Goal: Information Seeking & Learning: Learn about a topic

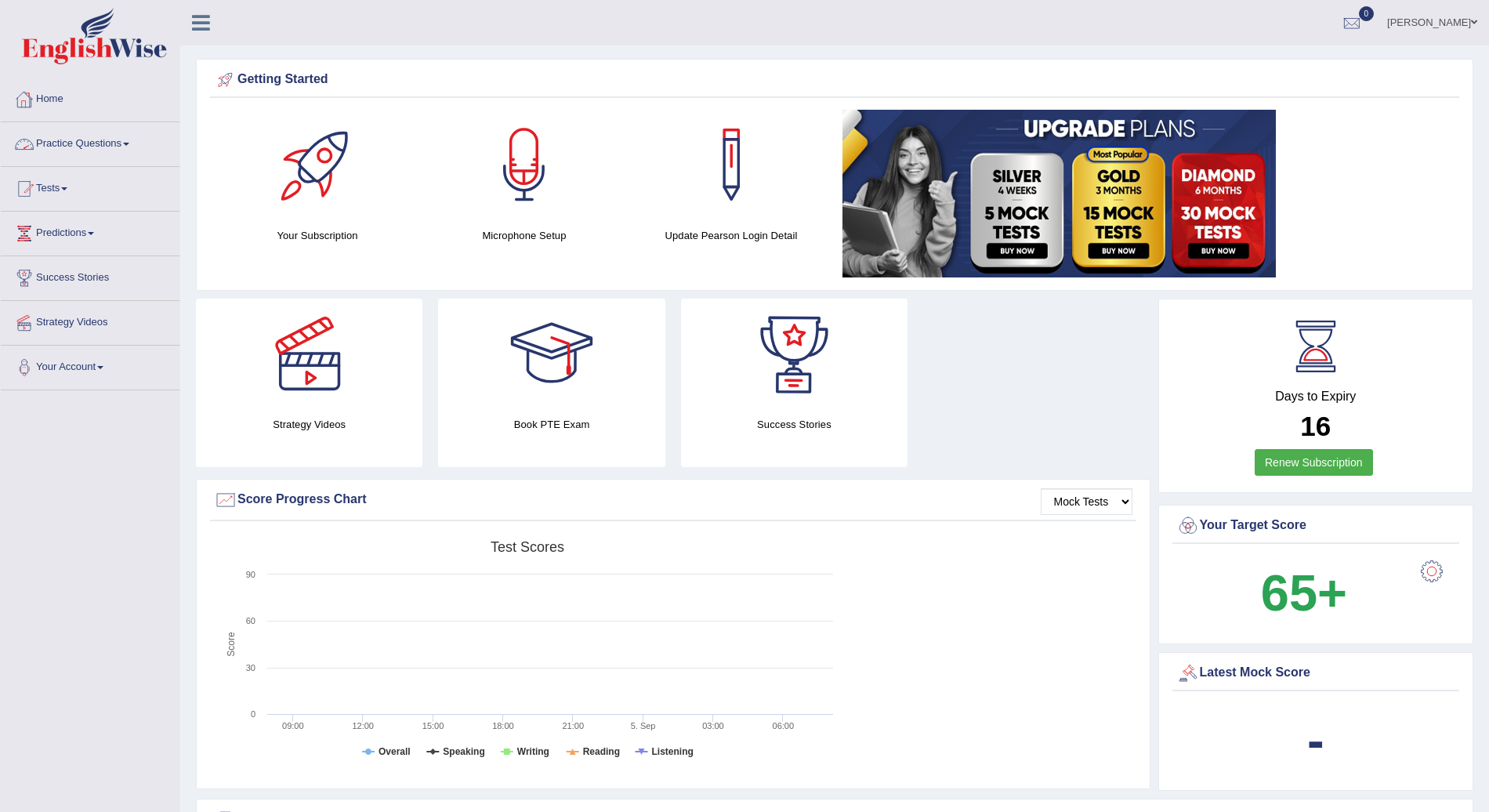
click at [138, 143] on link "Practice Questions" at bounding box center [90, 142] width 179 height 39
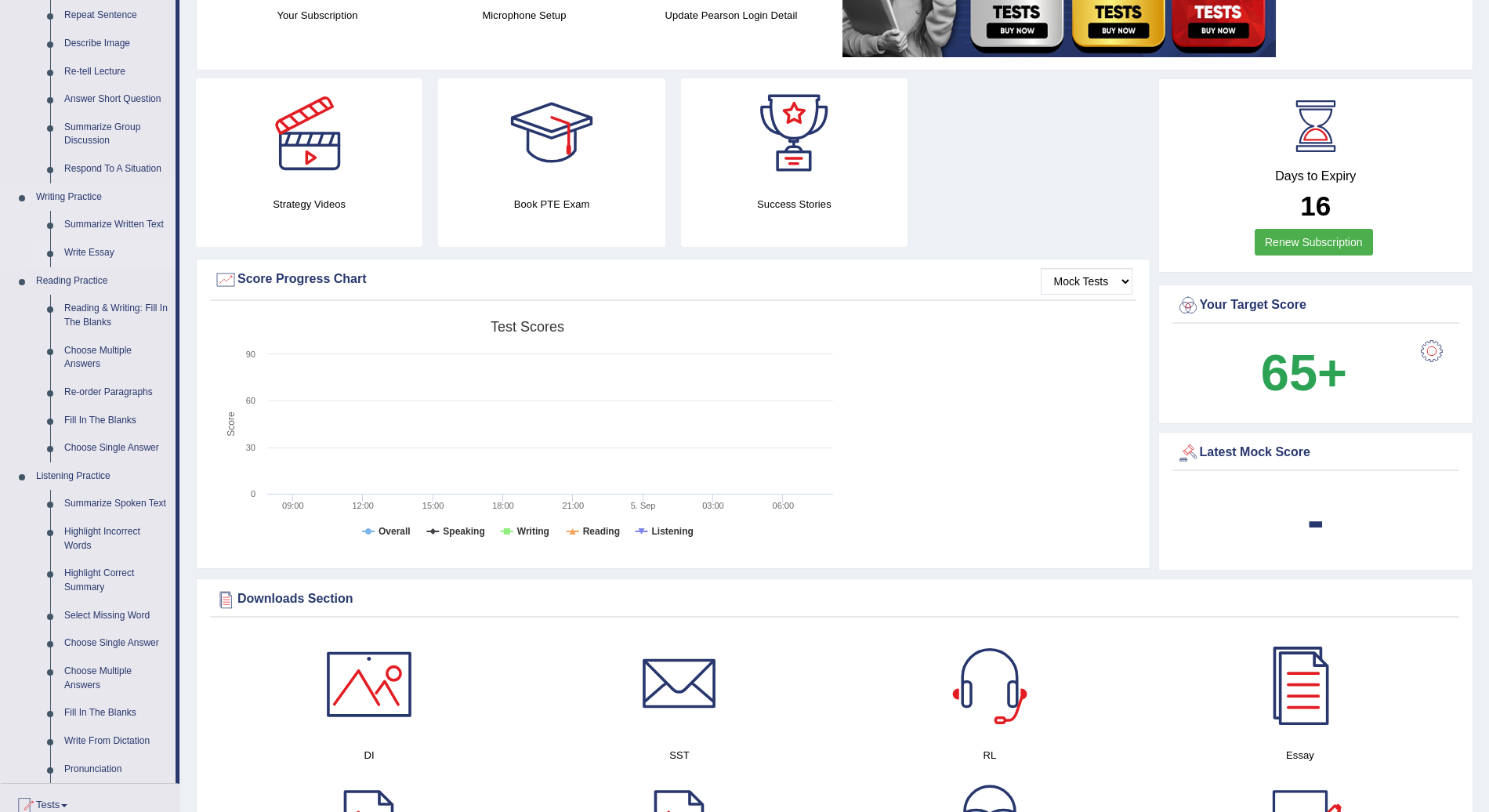
scroll to position [221, 0]
click at [135, 499] on link "Summarize Spoken Text" at bounding box center [116, 502] width 118 height 28
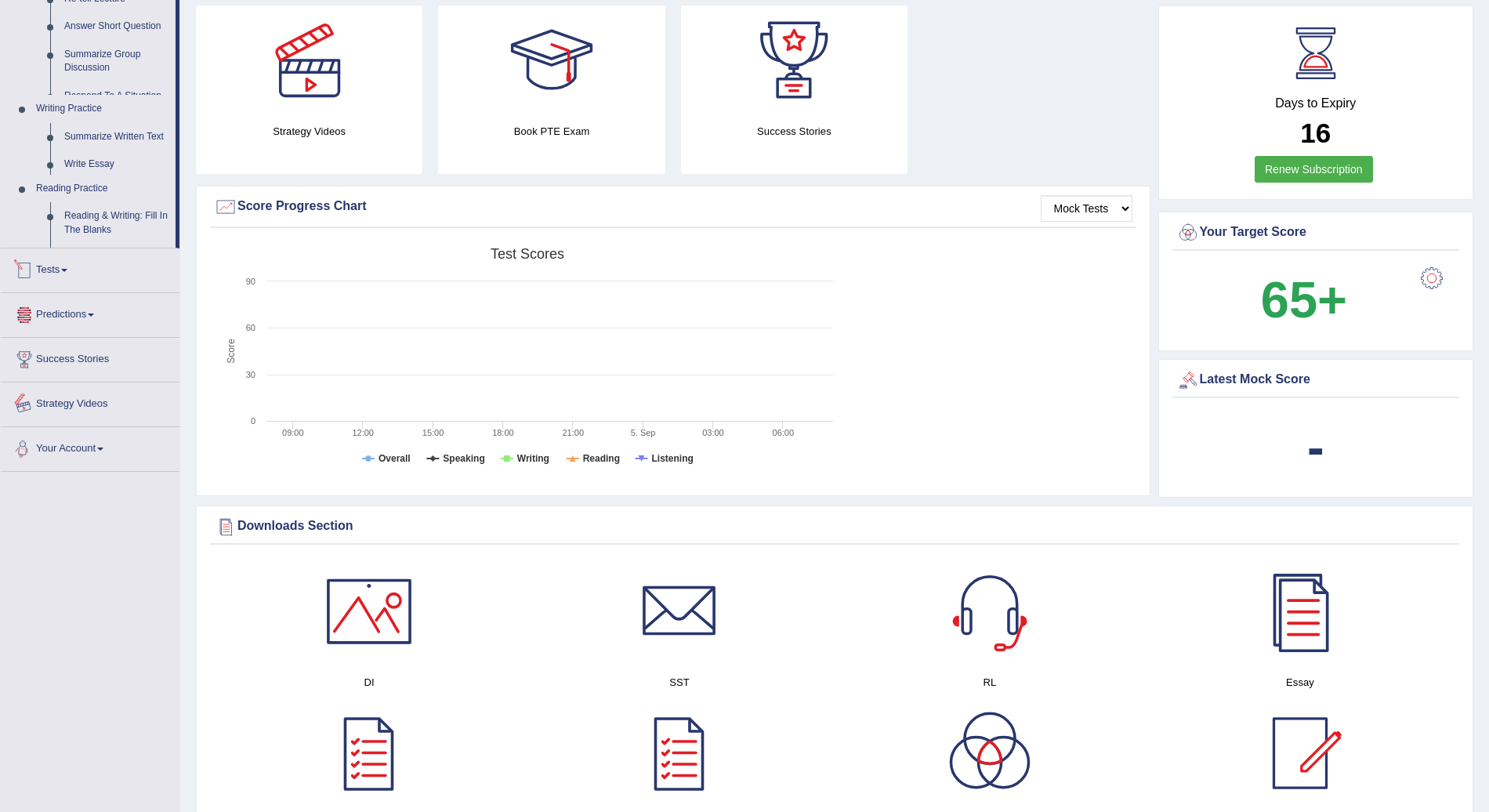
scroll to position [1043, 0]
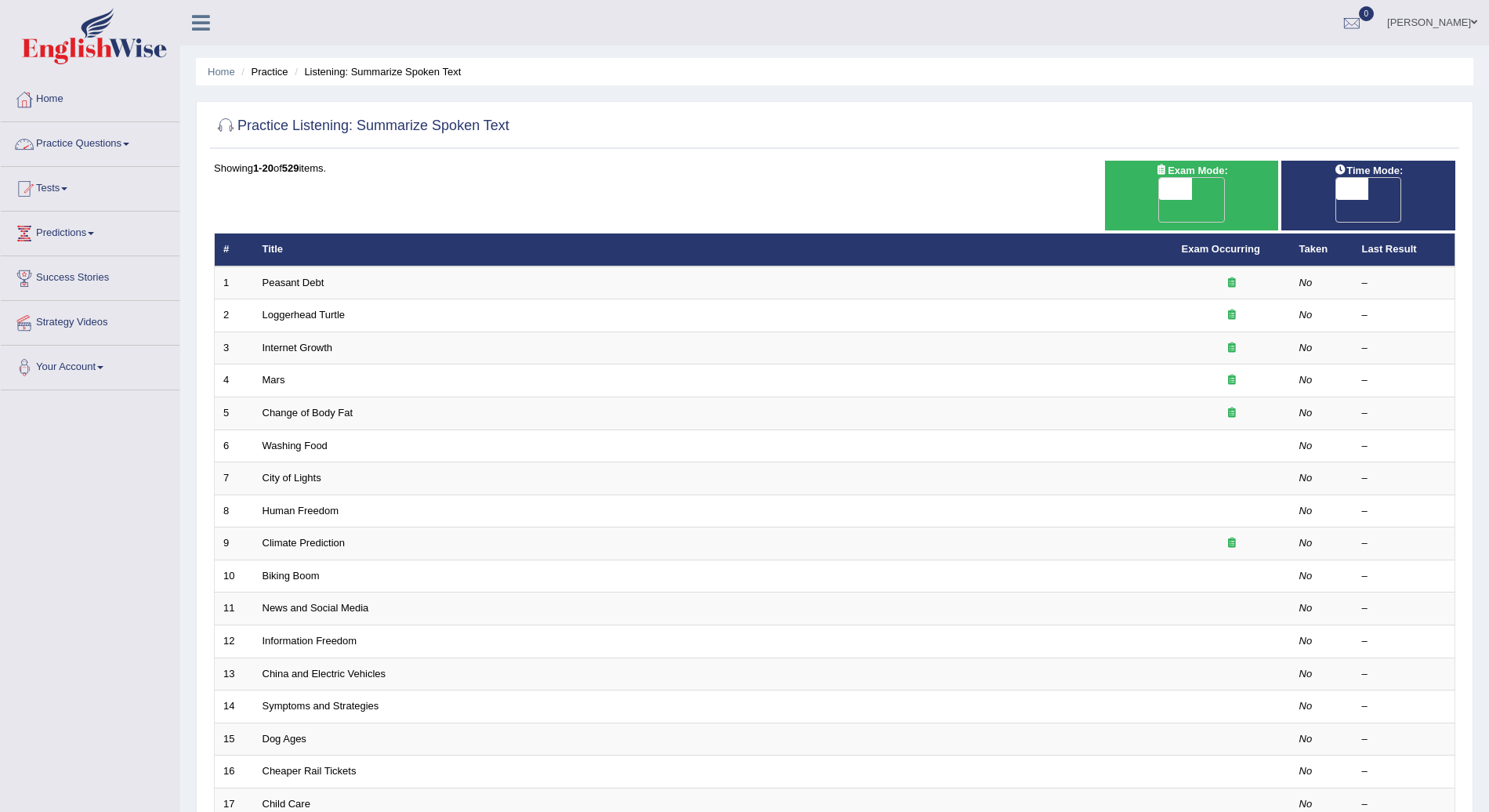
click at [122, 138] on link "Practice Questions" at bounding box center [90, 142] width 179 height 39
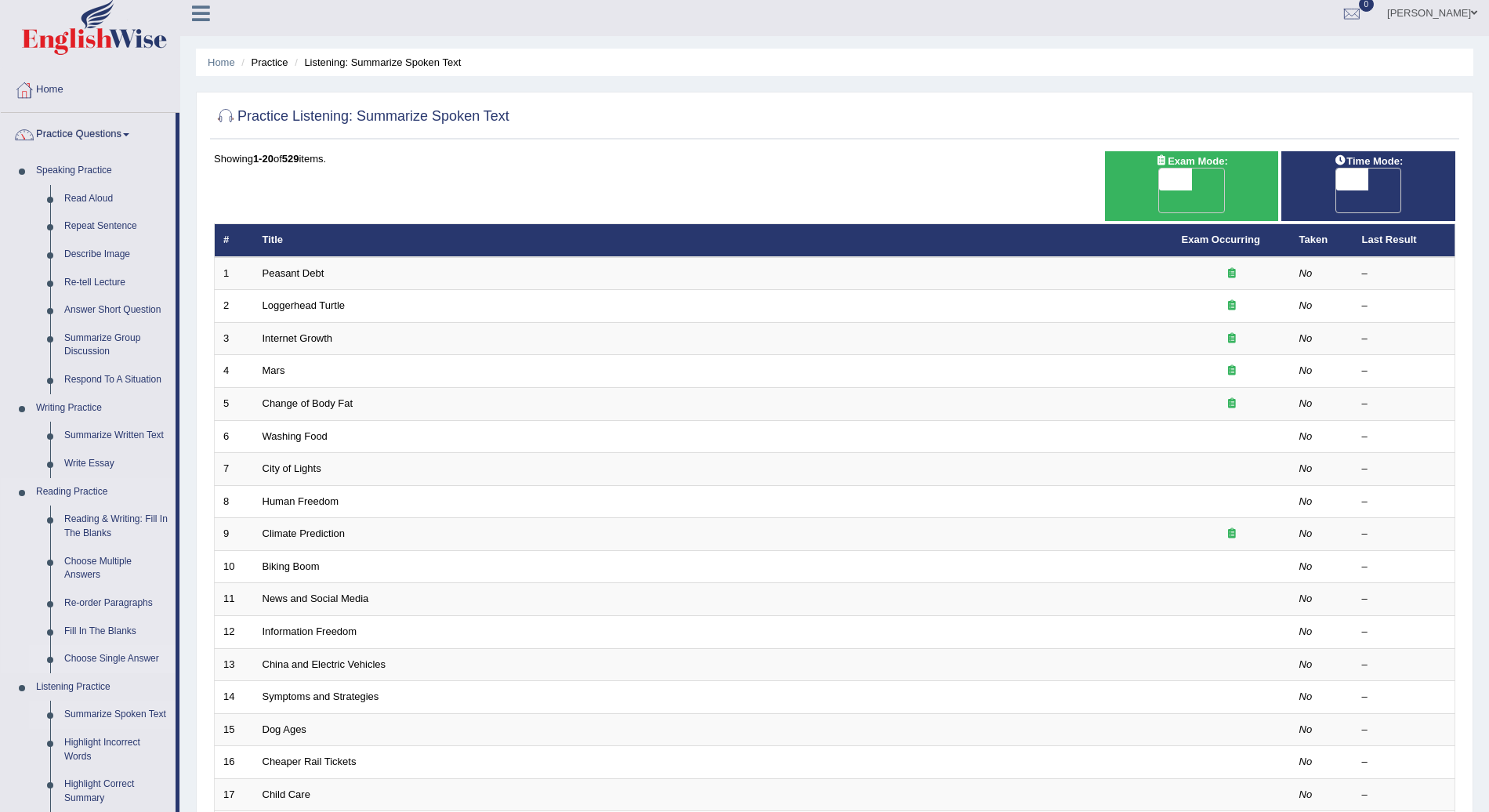
scroll to position [10, 0]
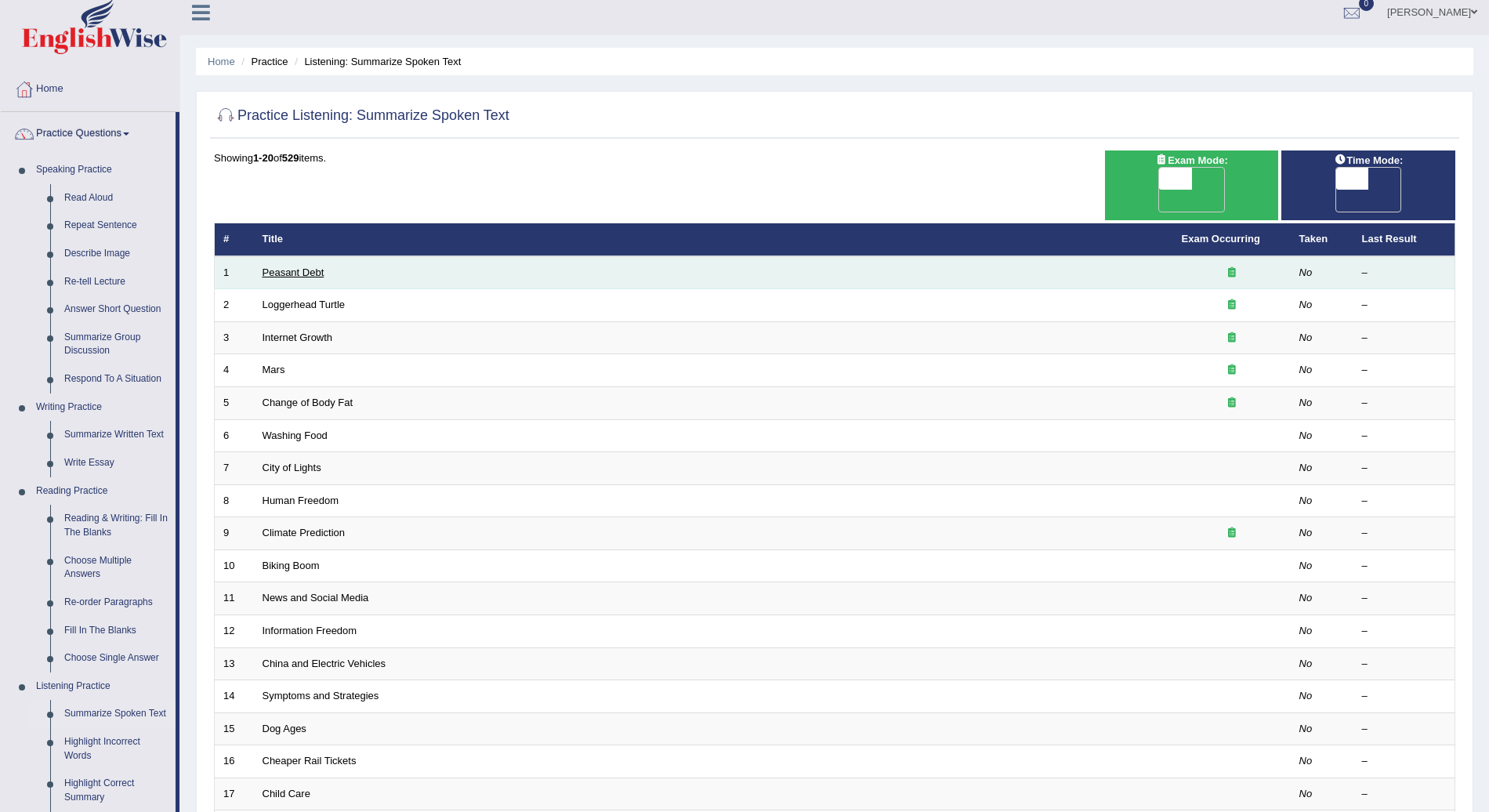
click at [282, 267] on link "Peasant Debt" at bounding box center [293, 273] width 62 height 12
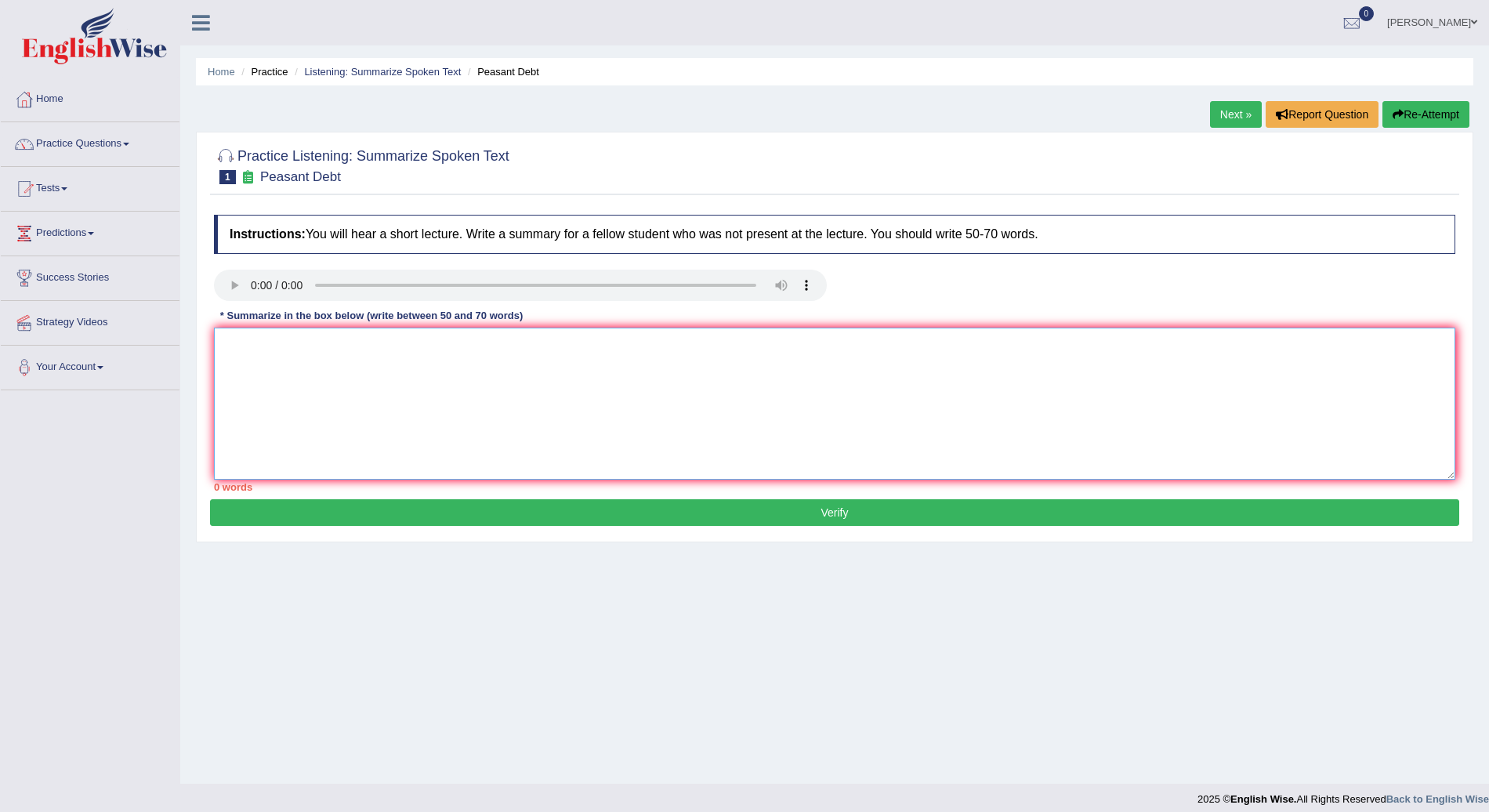
click at [298, 373] on textarea at bounding box center [835, 403] width 1242 height 152
type textarea "i"
type textarea "I"
type textarea "t"
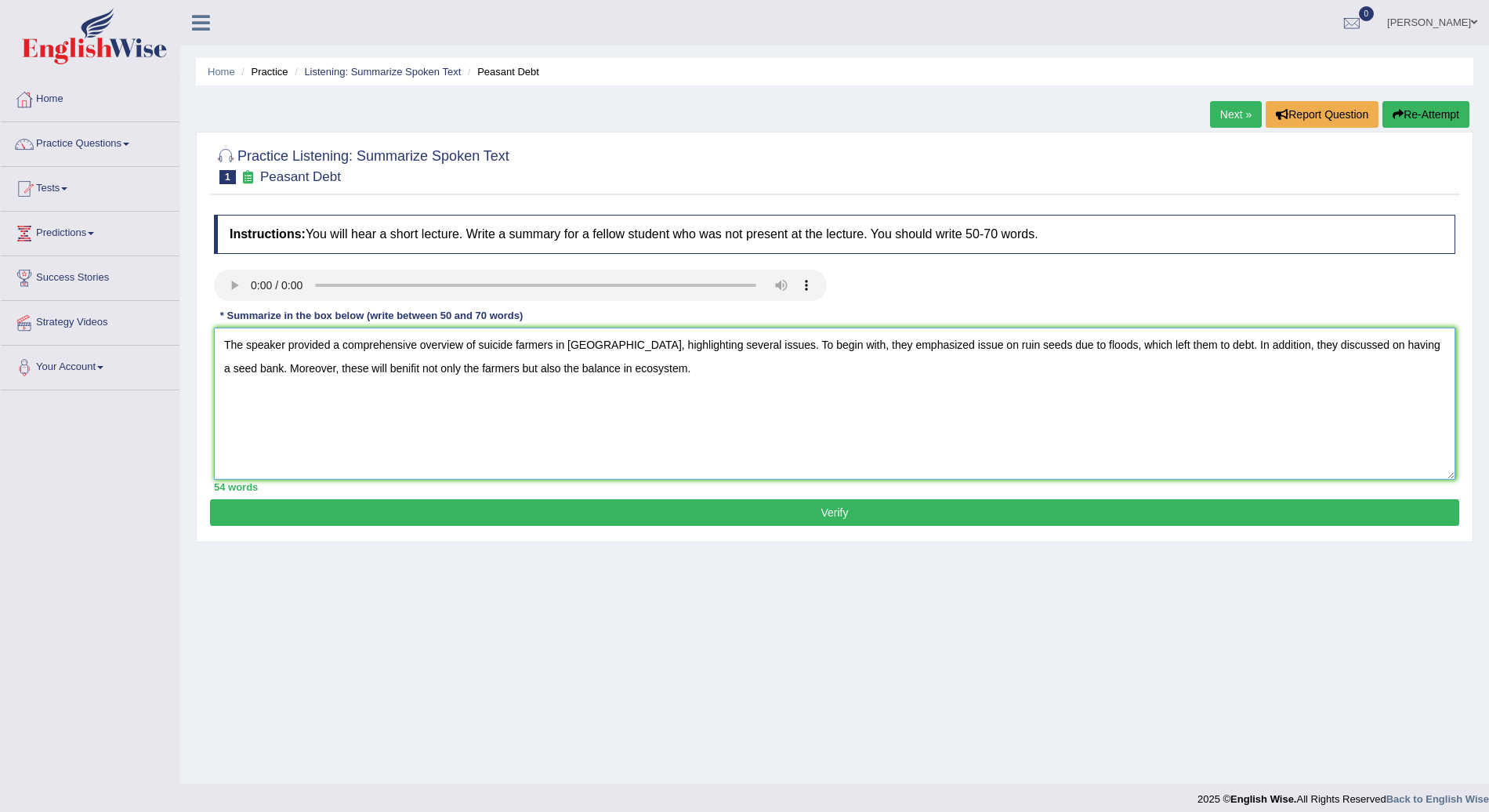
click at [272, 371] on textarea "The speaker provided a comprehensive overview of suicide farmers in India, high…" at bounding box center [835, 403] width 1242 height 152
click at [428, 368] on textarea "The speaker provided a comprehensive overview of suicide farmers in India, high…" at bounding box center [835, 403] width 1242 height 152
click at [428, 367] on textarea "The speaker provided a comprehensive overview of suicide farmers in India, high…" at bounding box center [835, 403] width 1242 height 152
click at [705, 370] on textarea "The speaker provided a comprehensive overview of suicide farmers in India, high…" at bounding box center [835, 403] width 1242 height 152
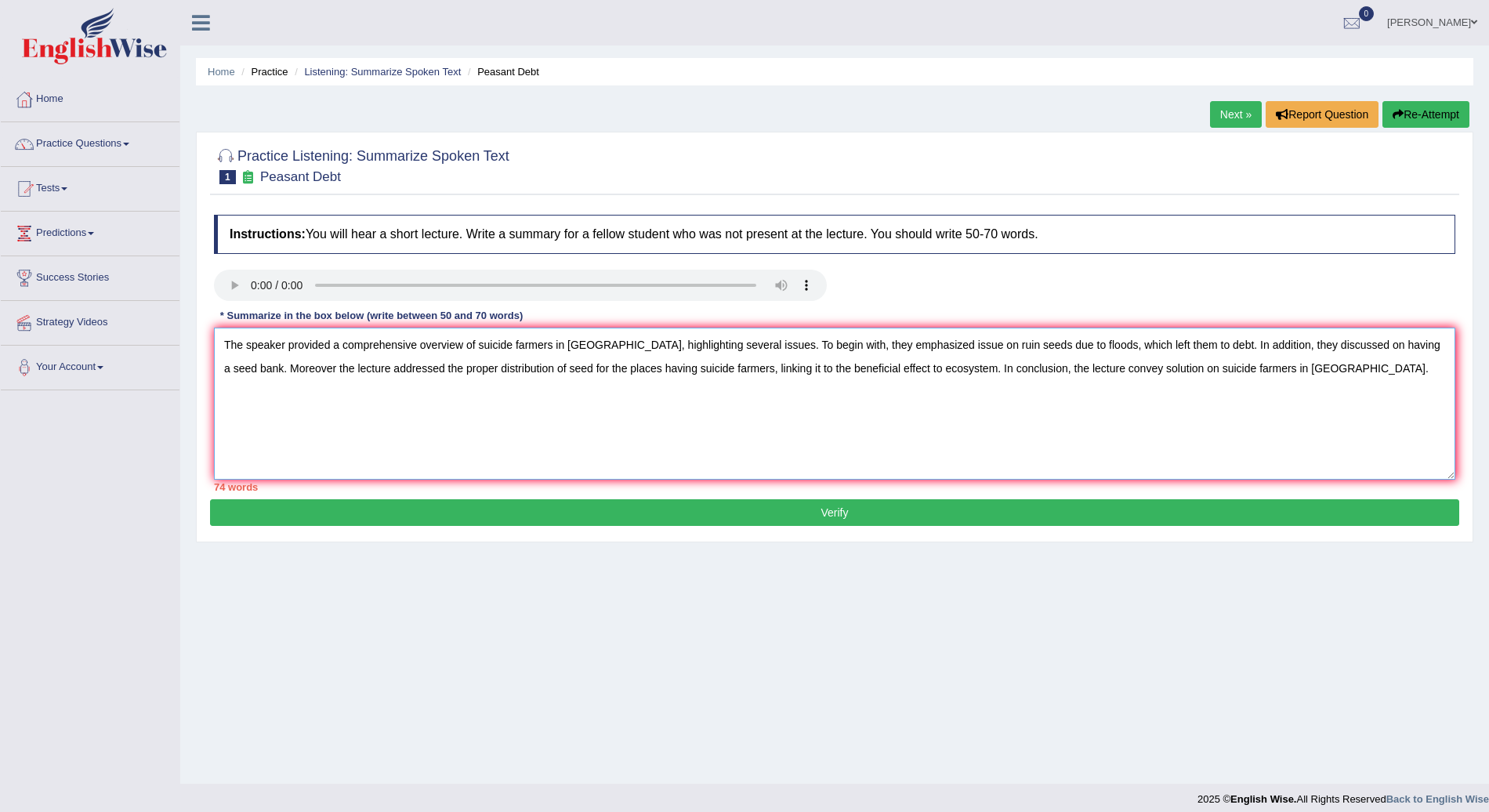
click at [837, 365] on textarea "The speaker provided a comprehensive overview of suicide farmers in India, high…" at bounding box center [835, 403] width 1242 height 152
click at [820, 370] on textarea "The speaker provided a comprehensive overview of suicide farmers in India, high…" at bounding box center [835, 403] width 1242 height 152
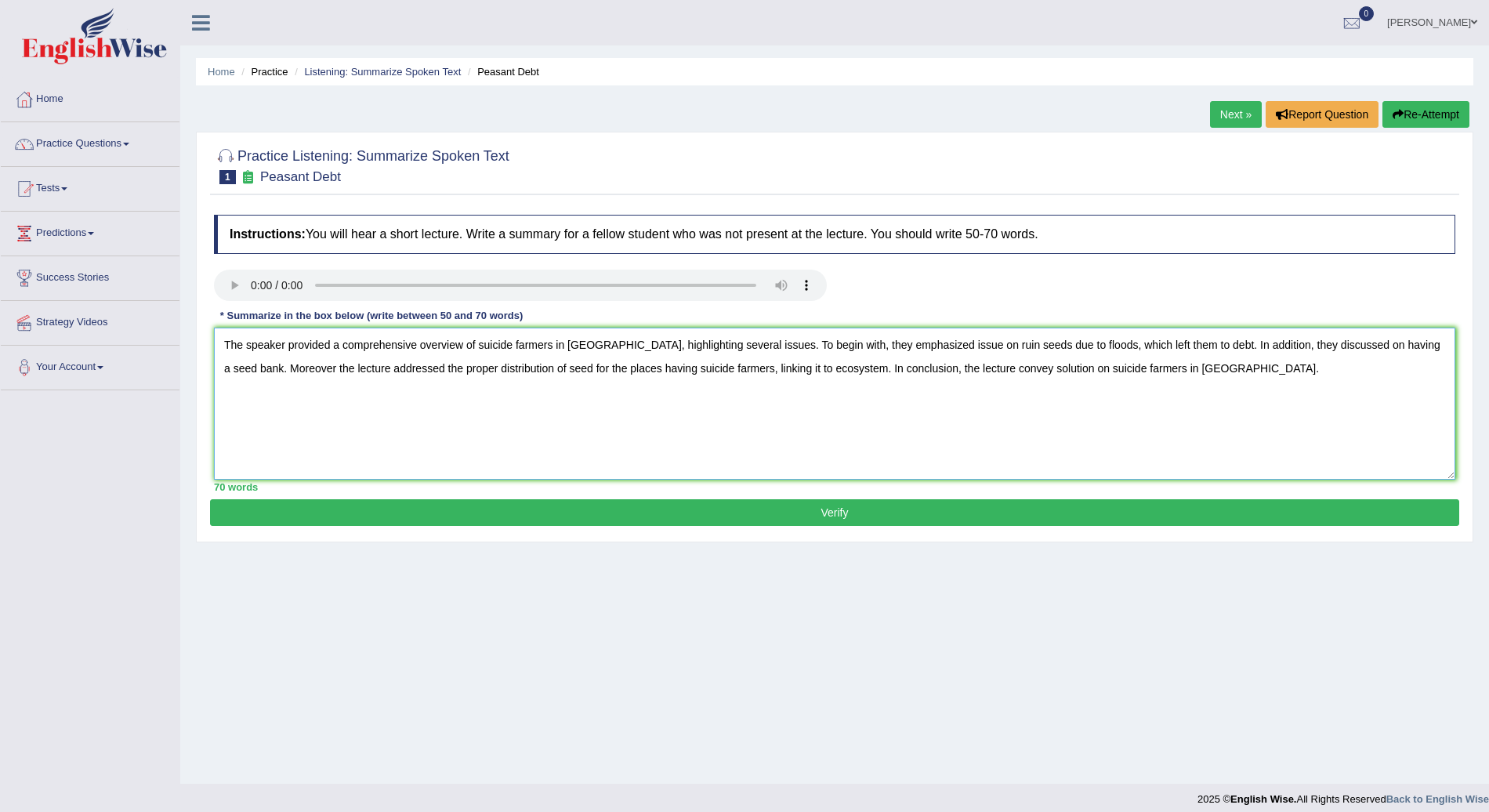
click at [433, 368] on textarea "The speaker provided a comprehensive overview of suicide farmers in India, high…" at bounding box center [835, 403] width 1242 height 152
click at [766, 367] on textarea "The speaker provided a comprehensive overview of suicide farmers in India, high…" at bounding box center [835, 403] width 1242 height 152
click at [823, 369] on textarea "The speaker provided a comprehensive overview of suicide farmers in India, high…" at bounding box center [835, 403] width 1242 height 152
click at [708, 365] on textarea "The speaker provided a comprehensive overview of suicide farmers in India, high…" at bounding box center [835, 403] width 1242 height 152
click at [678, 368] on textarea "The speaker provided a comprehensive overview of suicide farmers in India, high…" at bounding box center [835, 403] width 1242 height 152
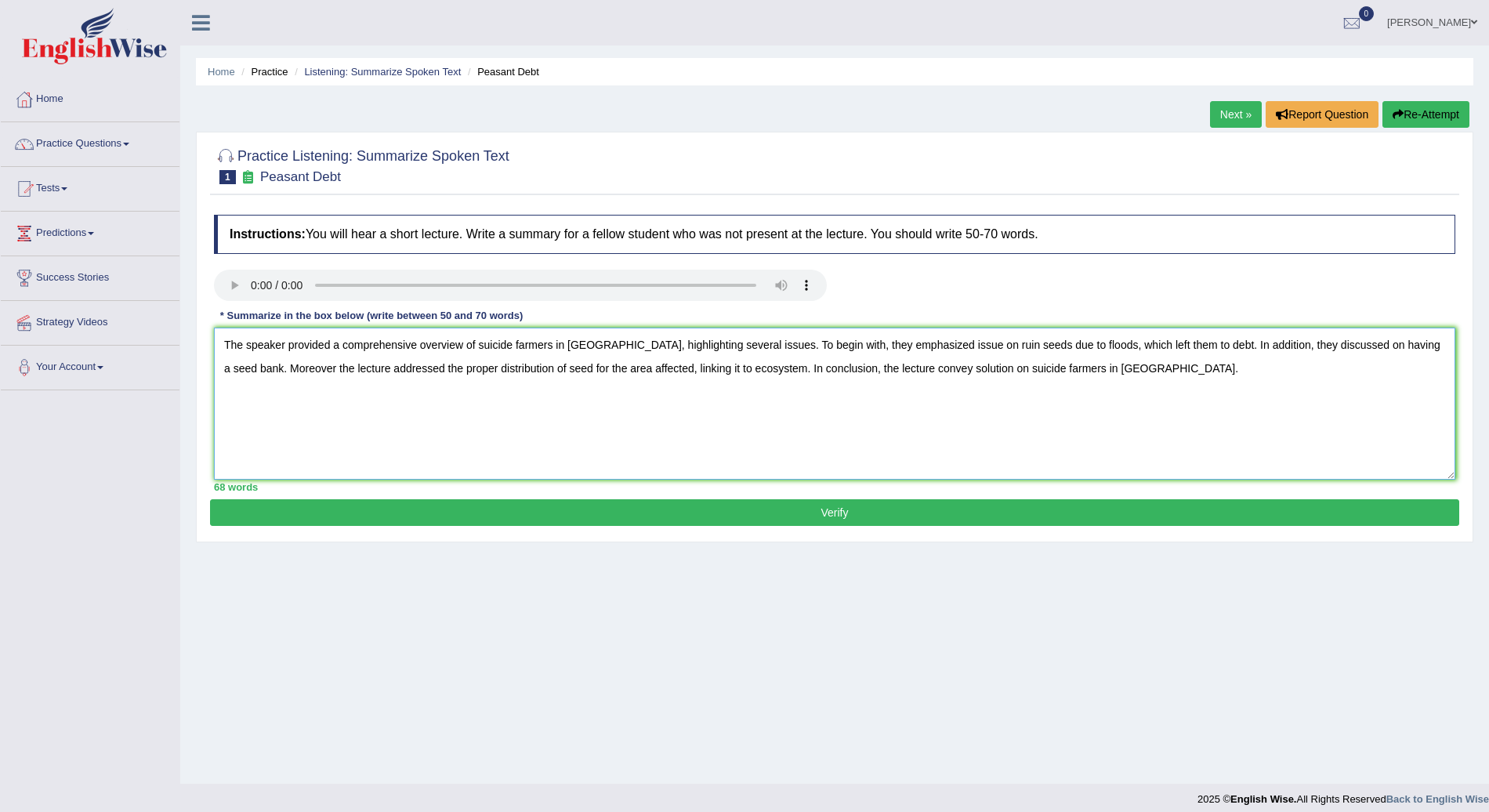
type textarea "The speaker provided a comprehensive overview of suicide farmers in India, high…"
click at [883, 512] on button "Verify" at bounding box center [835, 513] width 1249 height 27
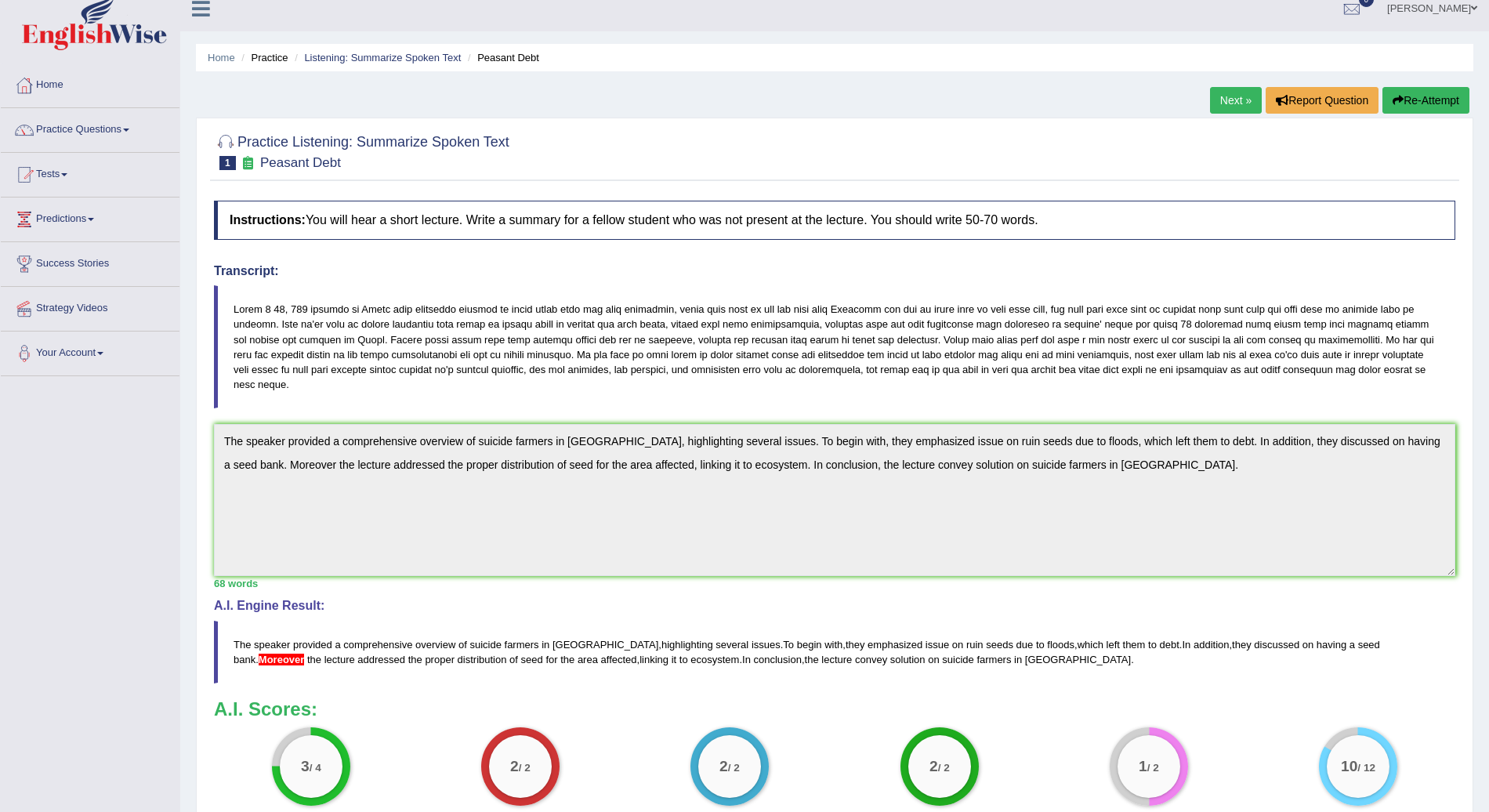
scroll to position [8, 0]
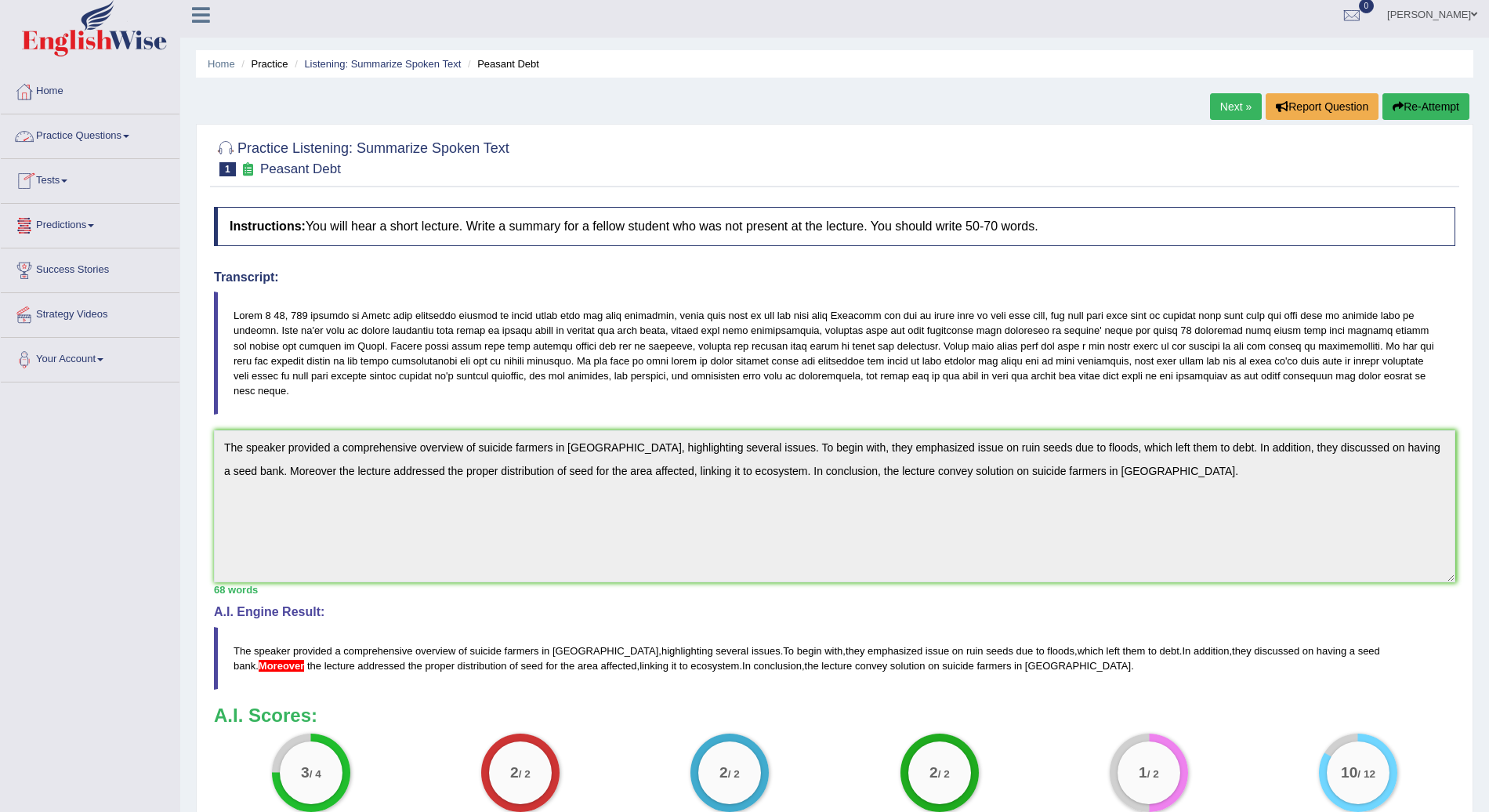
click at [141, 129] on link "Practice Questions" at bounding box center [90, 134] width 179 height 39
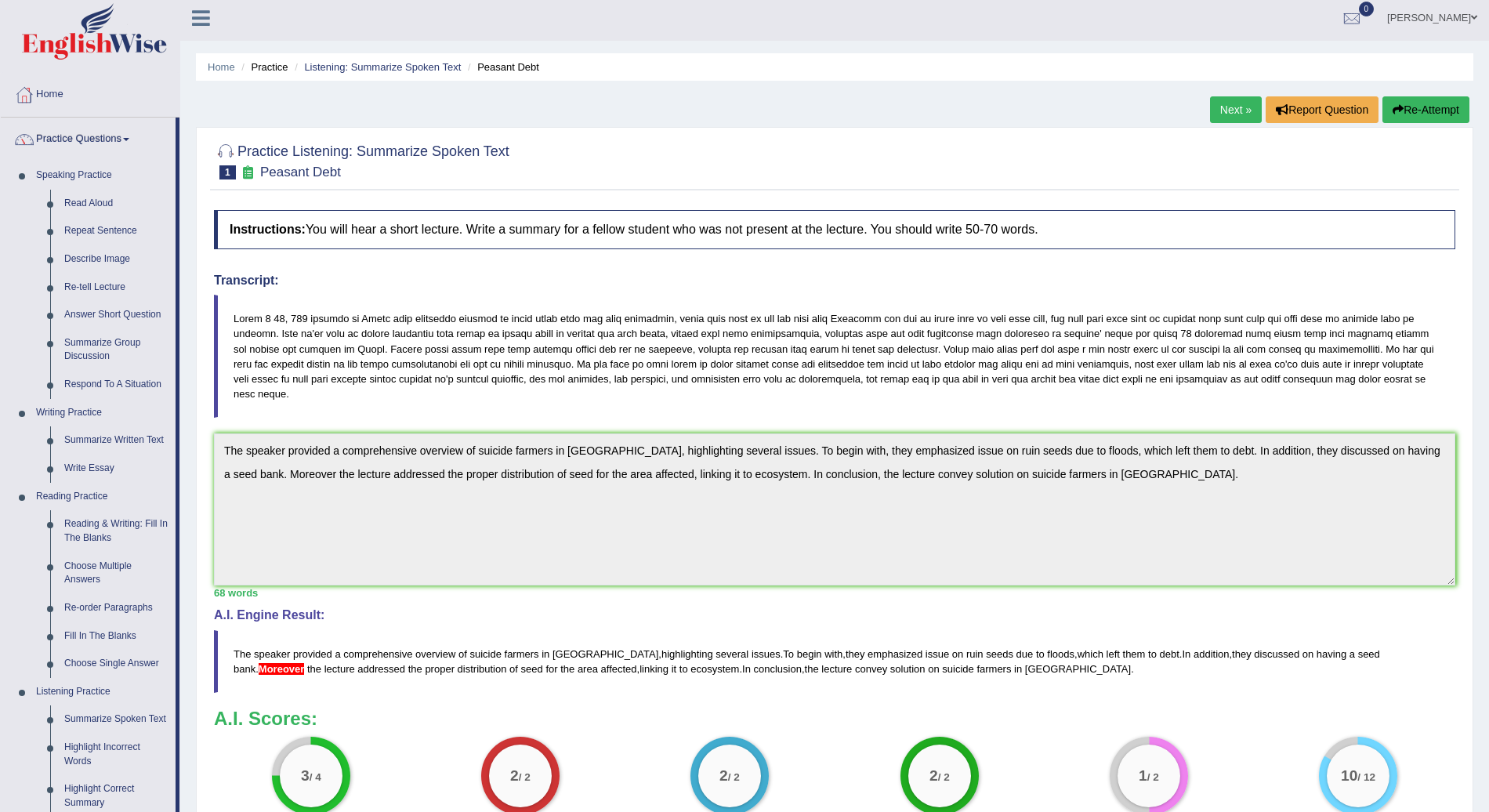
scroll to position [0, 0]
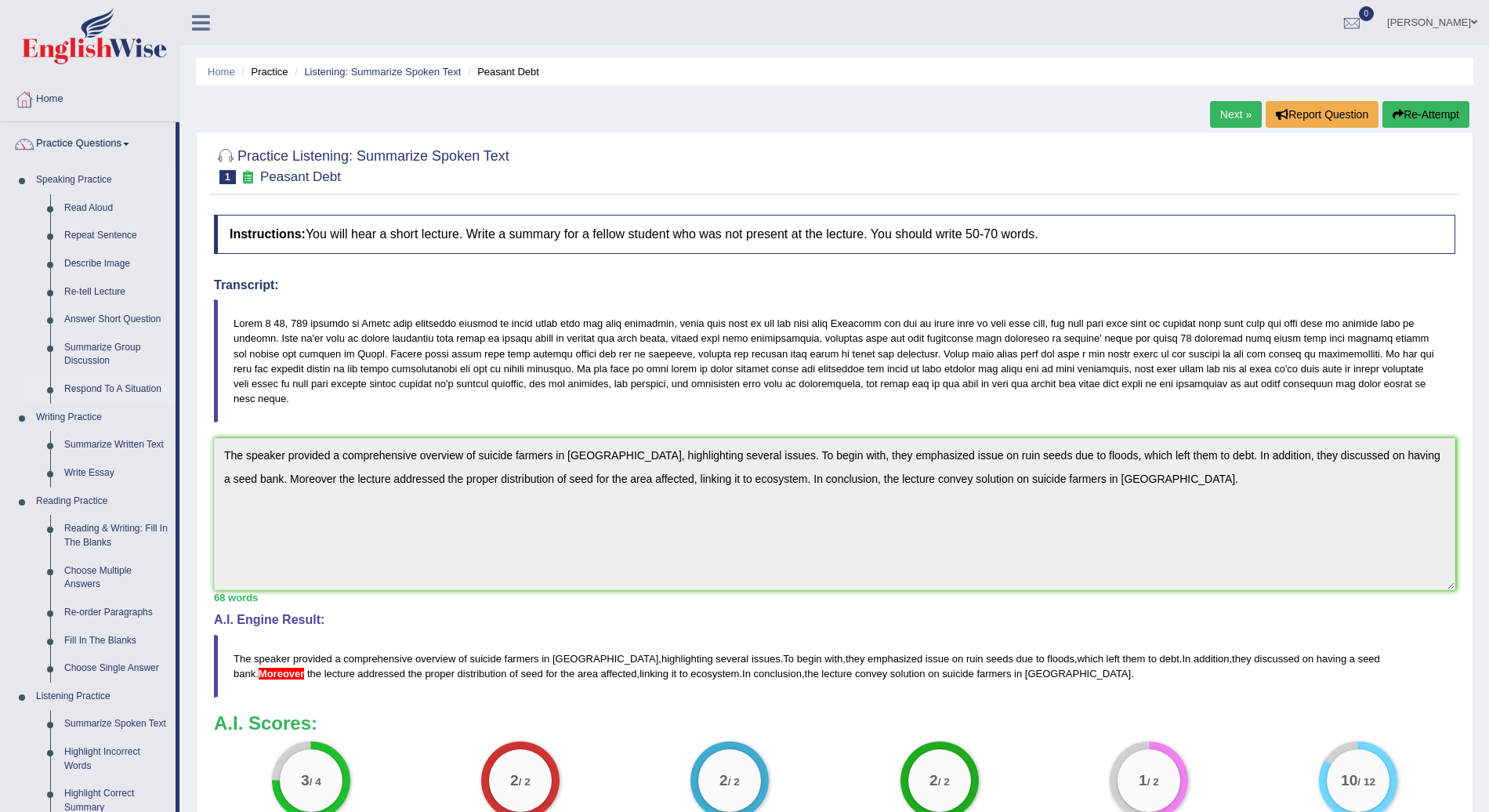
click at [113, 386] on link "Respond To A Situation" at bounding box center [116, 389] width 118 height 28
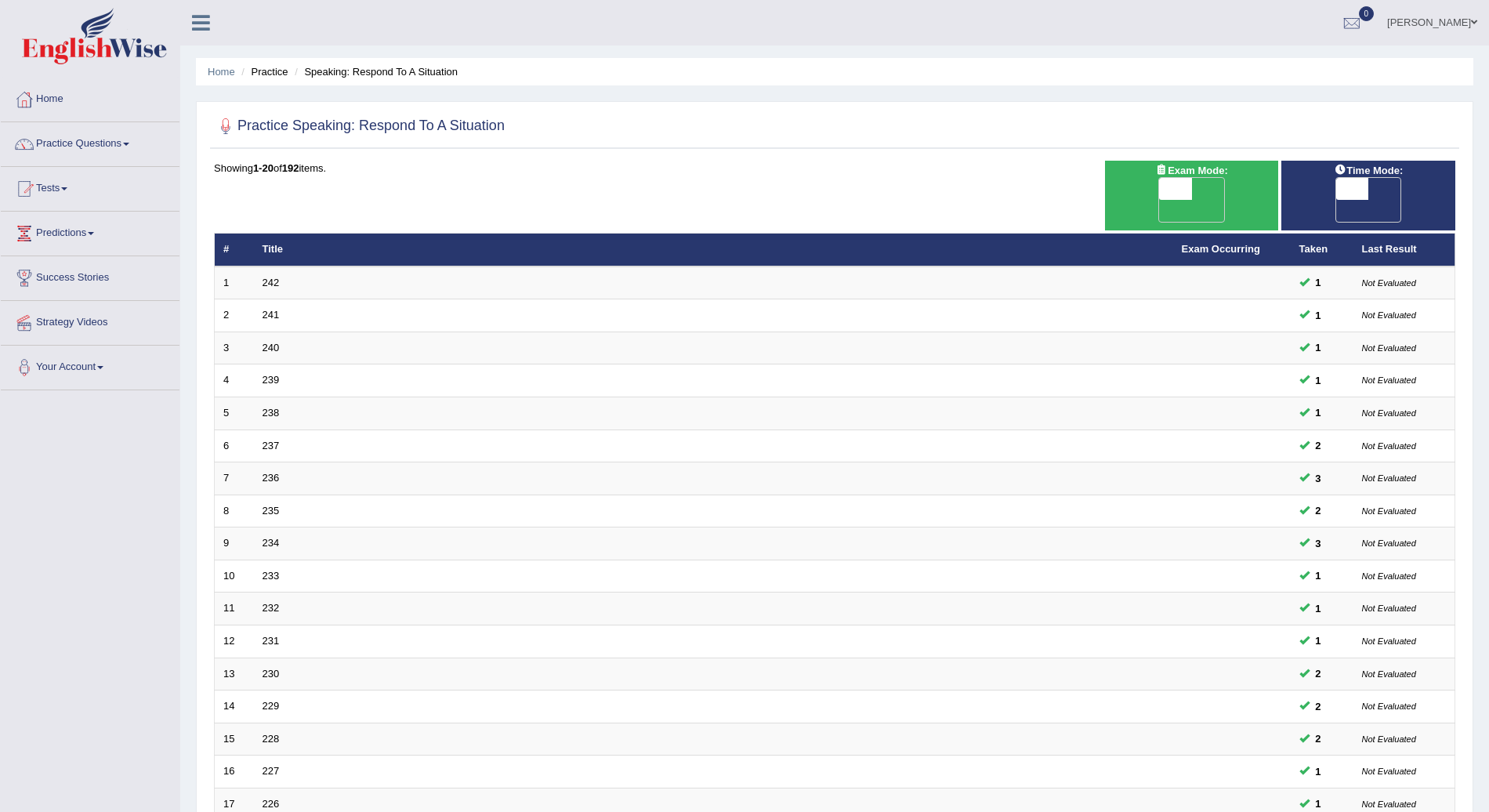
click at [138, 143] on link "Practice Questions" at bounding box center [90, 142] width 179 height 39
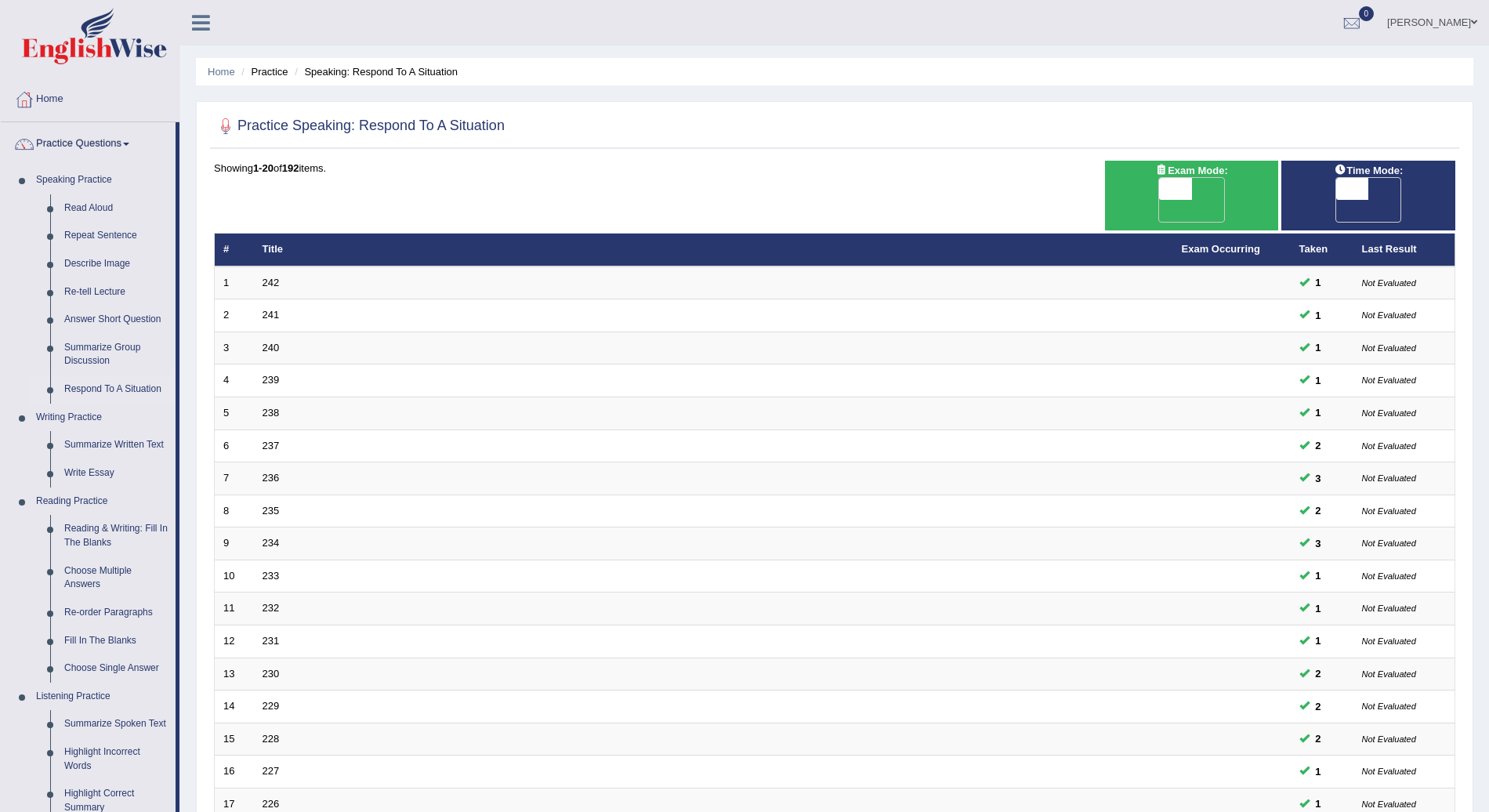
scroll to position [414, 0]
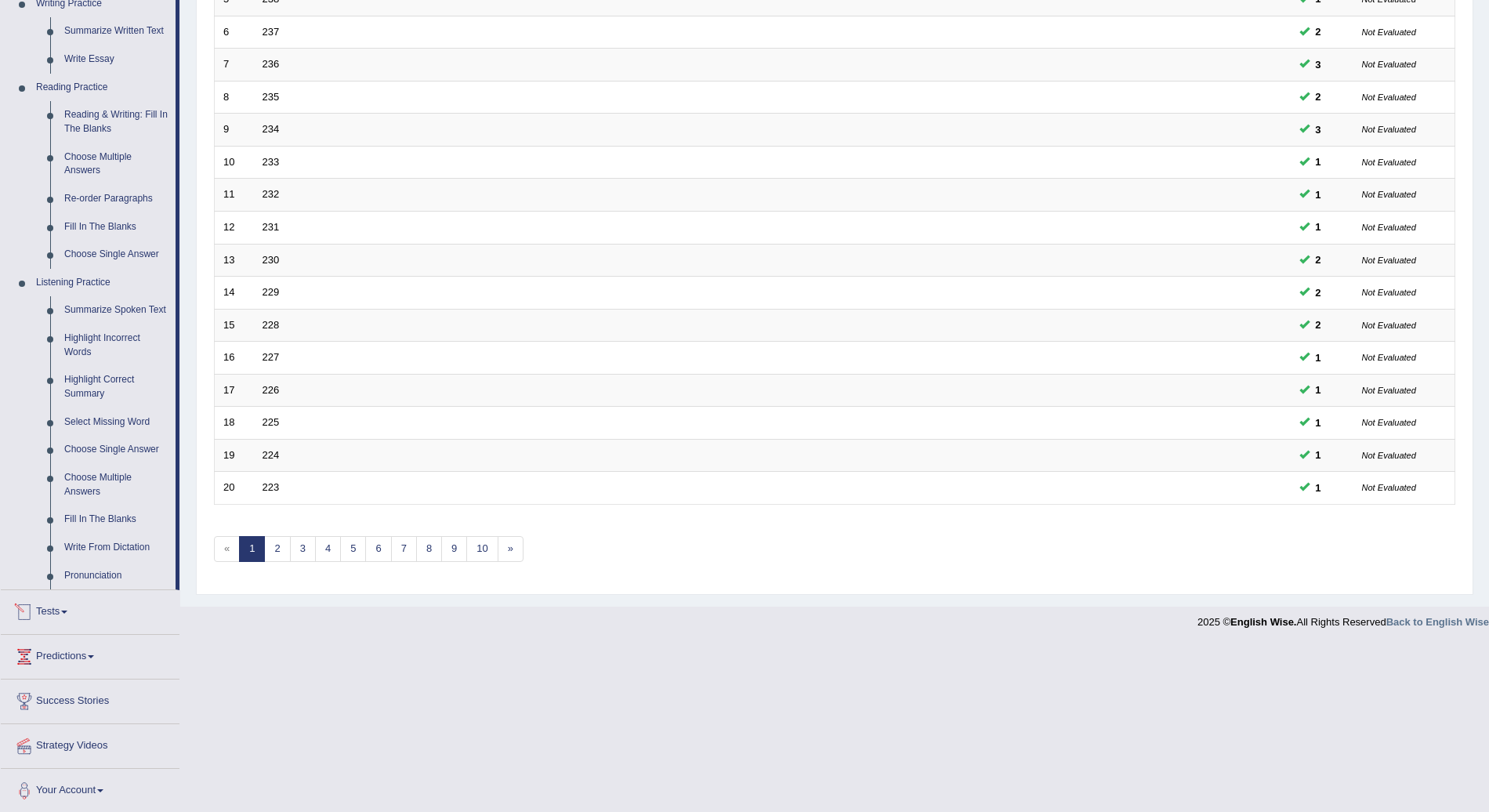
click at [66, 597] on link "Tests" at bounding box center [90, 609] width 179 height 39
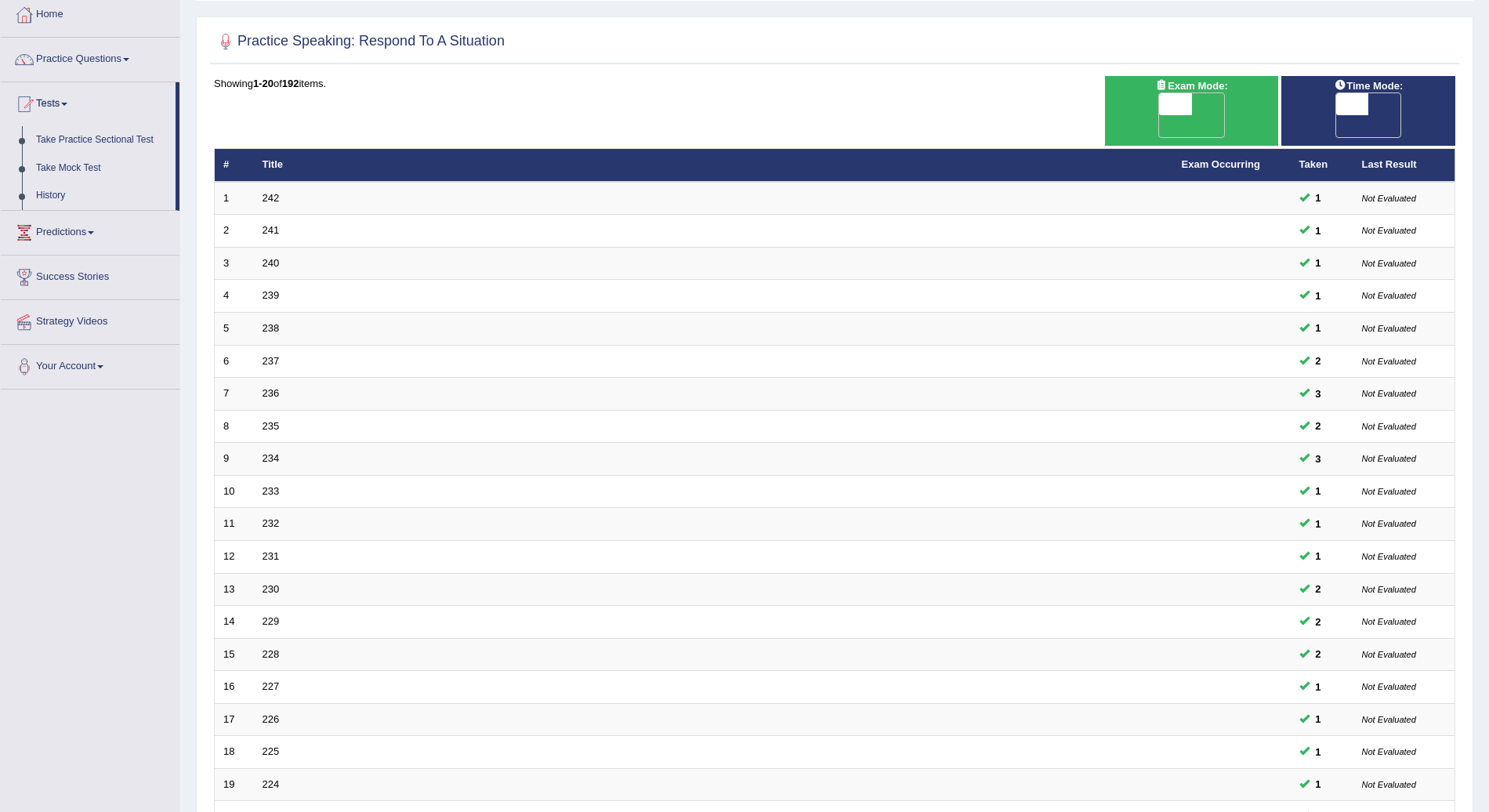
scroll to position [0, 0]
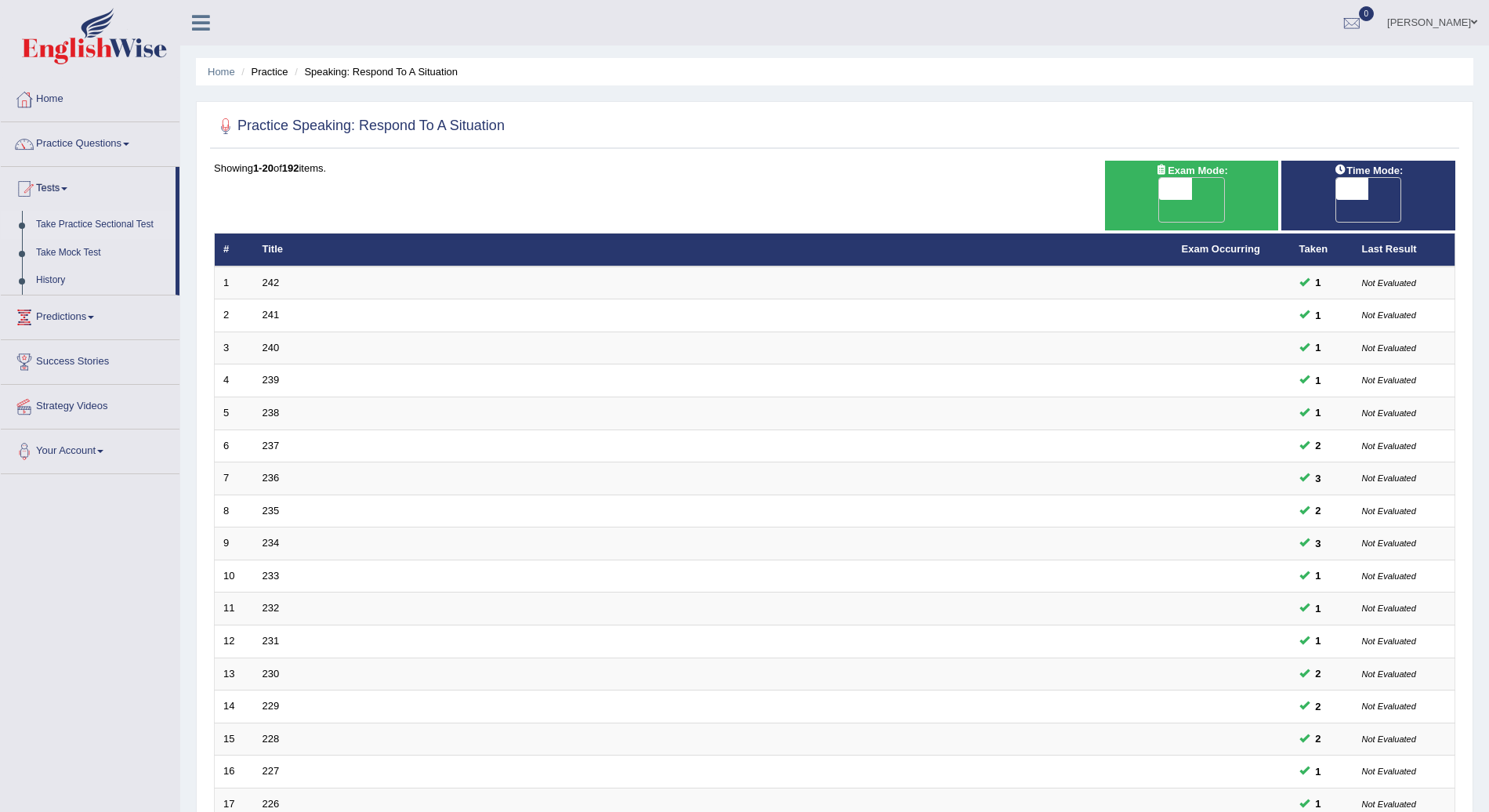
click at [116, 226] on link "Take Practice Sectional Test" at bounding box center [102, 225] width 147 height 28
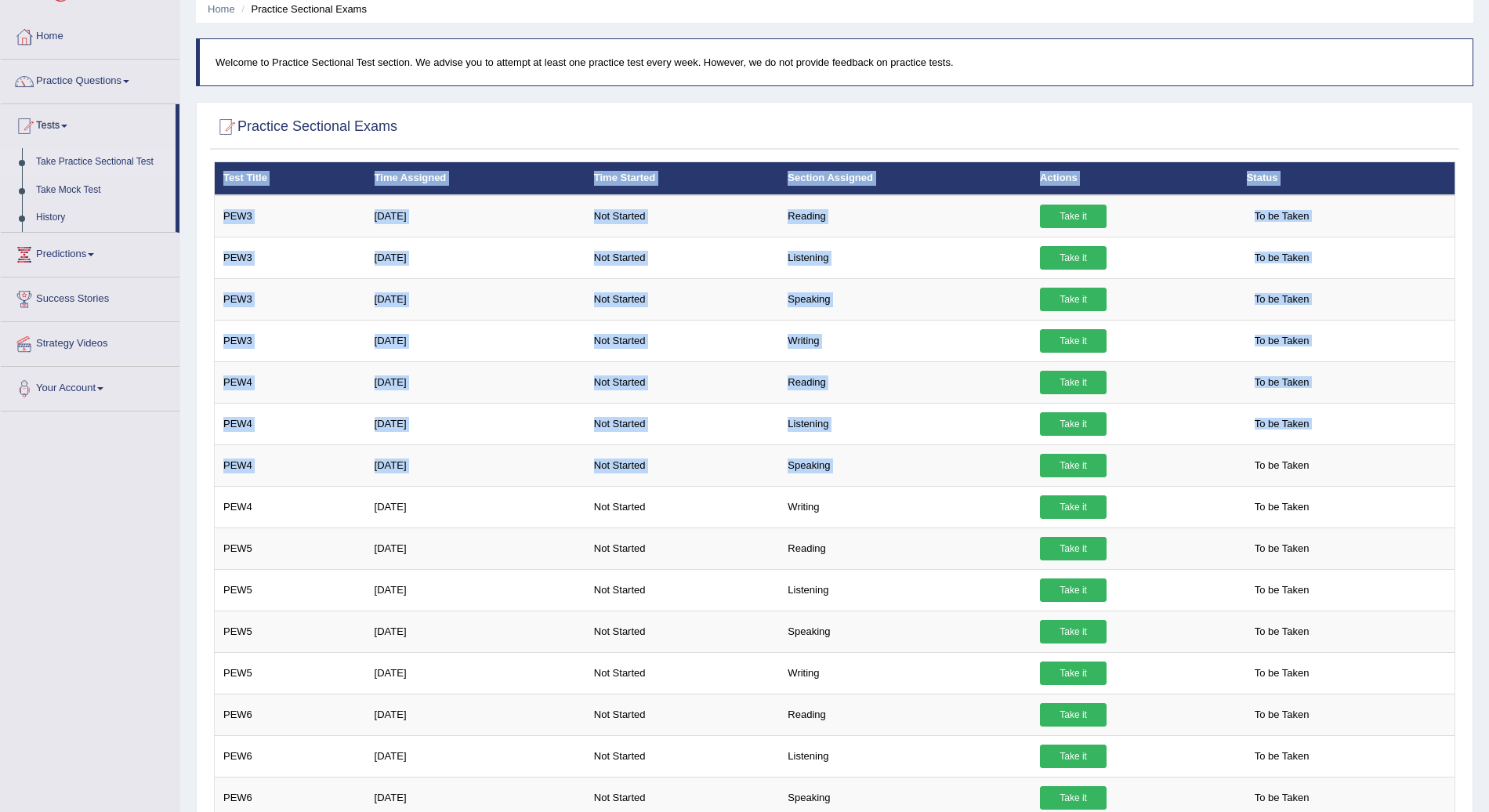
scroll to position [516, 0]
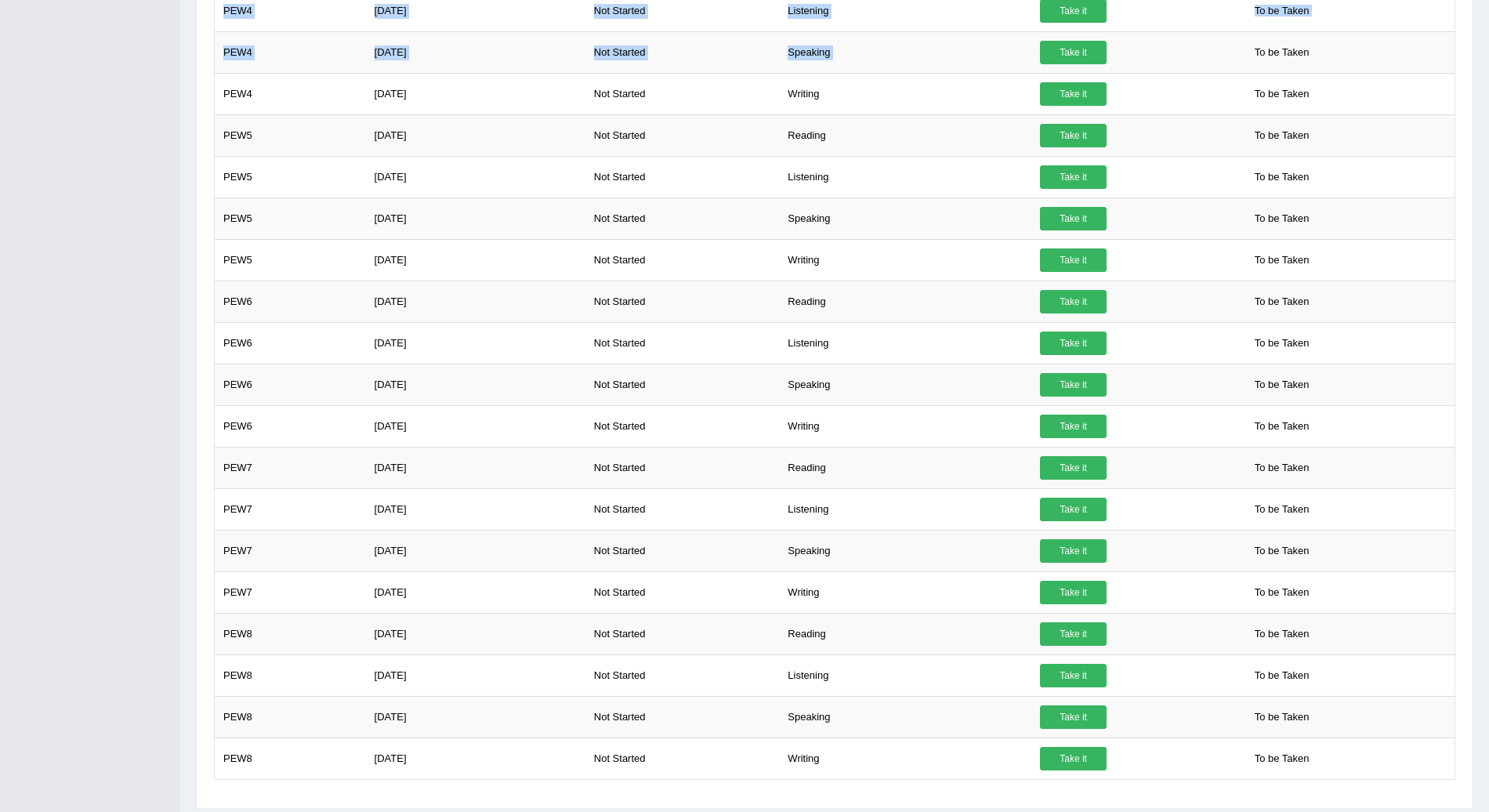
drag, startPoint x: 1102, startPoint y: 514, endPoint x: 685, endPoint y: 862, distance: 543.1
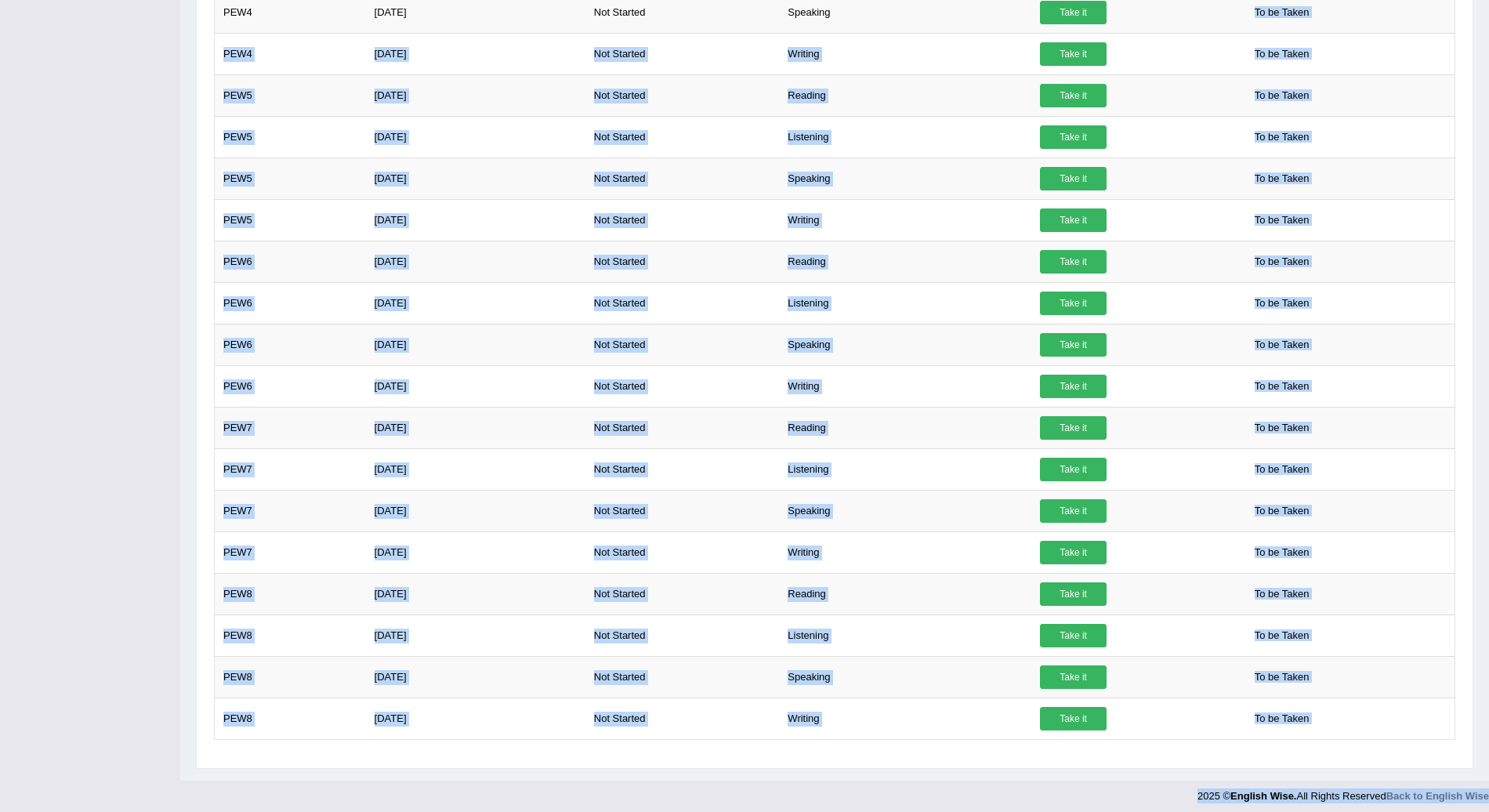
drag, startPoint x: 685, startPoint y: 862, endPoint x: 891, endPoint y: 782, distance: 221.0
click at [891, 782] on div at bounding box center [744, 792] width 1489 height 23
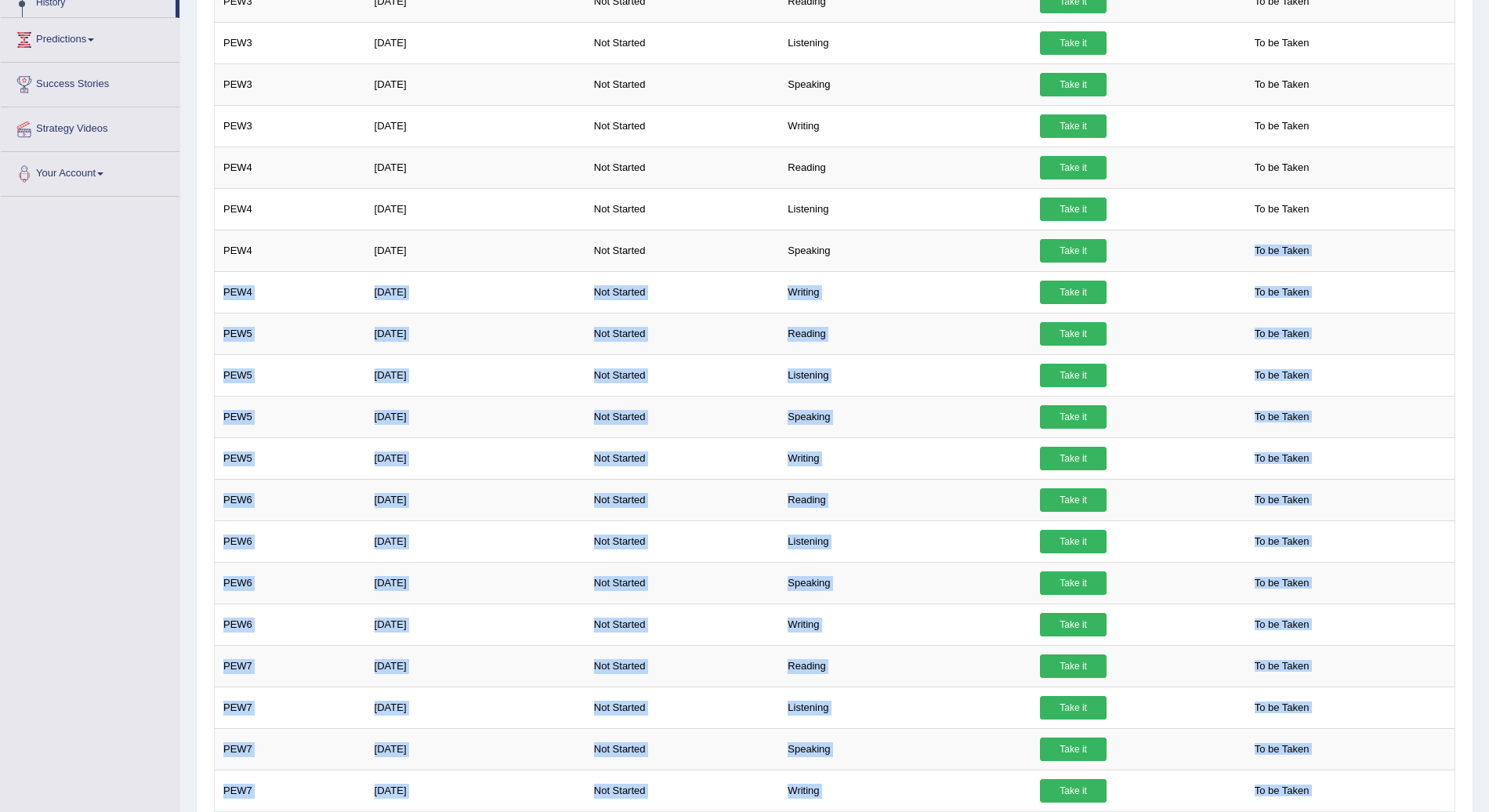
scroll to position [0, 0]
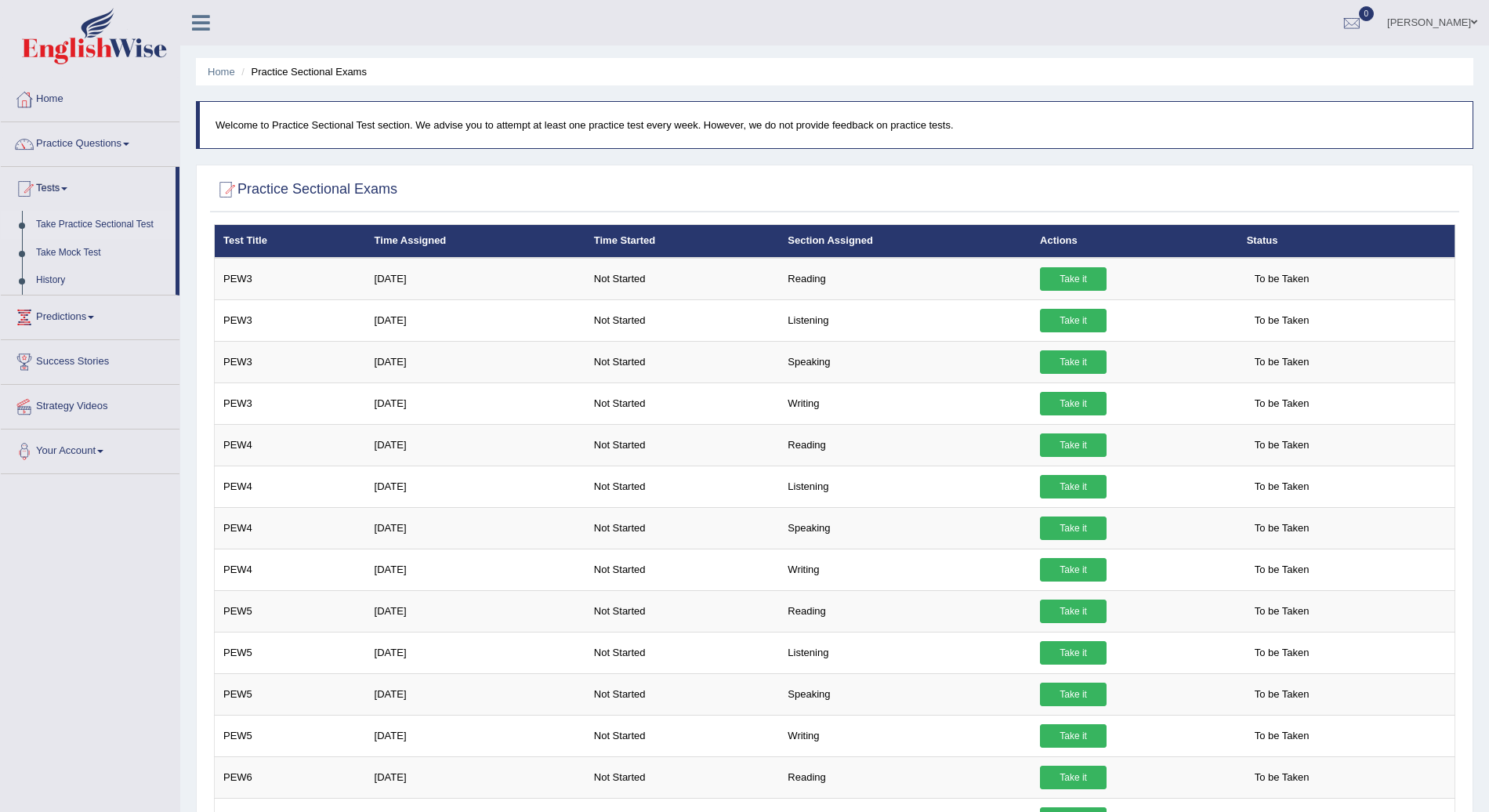
click at [1107, 169] on div "Practice Sectional Exams × Have you watched our instructional video on how to t…" at bounding box center [835, 724] width 1278 height 1120
click at [135, 144] on link "Practice Questions" at bounding box center [90, 142] width 179 height 39
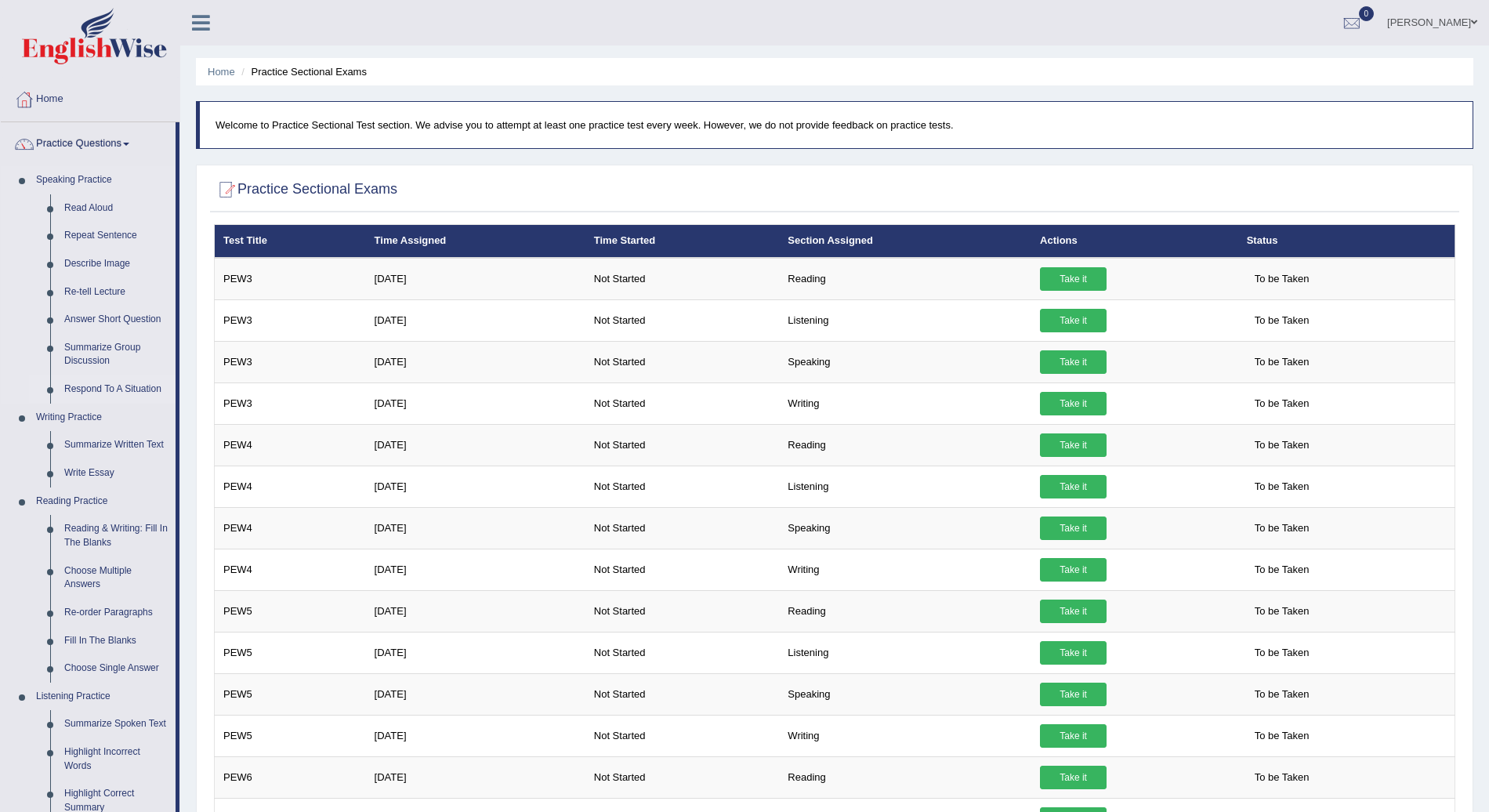
click at [137, 393] on link "Respond To A Situation" at bounding box center [116, 389] width 118 height 28
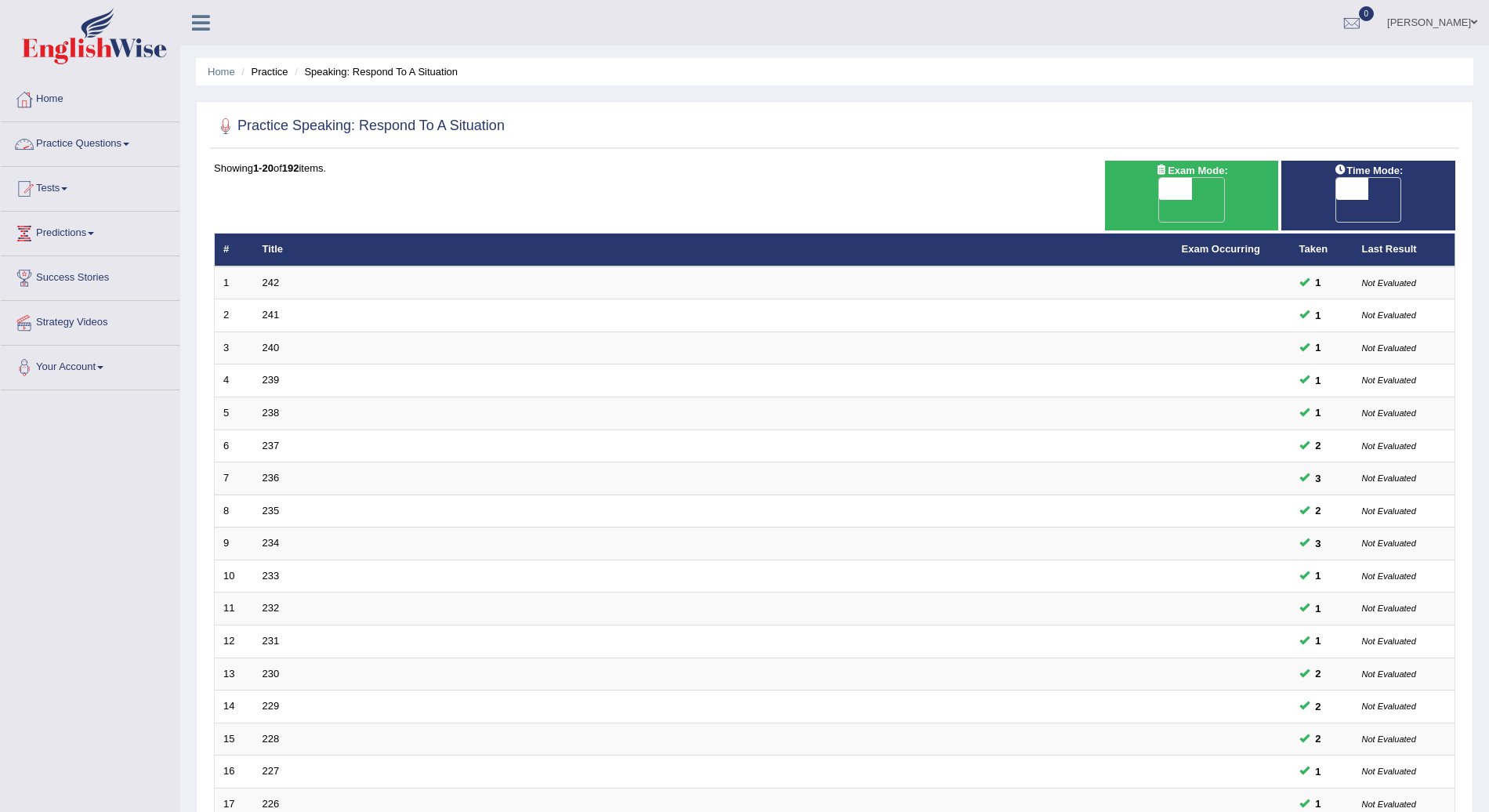
click at [128, 141] on link "Practice Questions" at bounding box center [90, 142] width 179 height 39
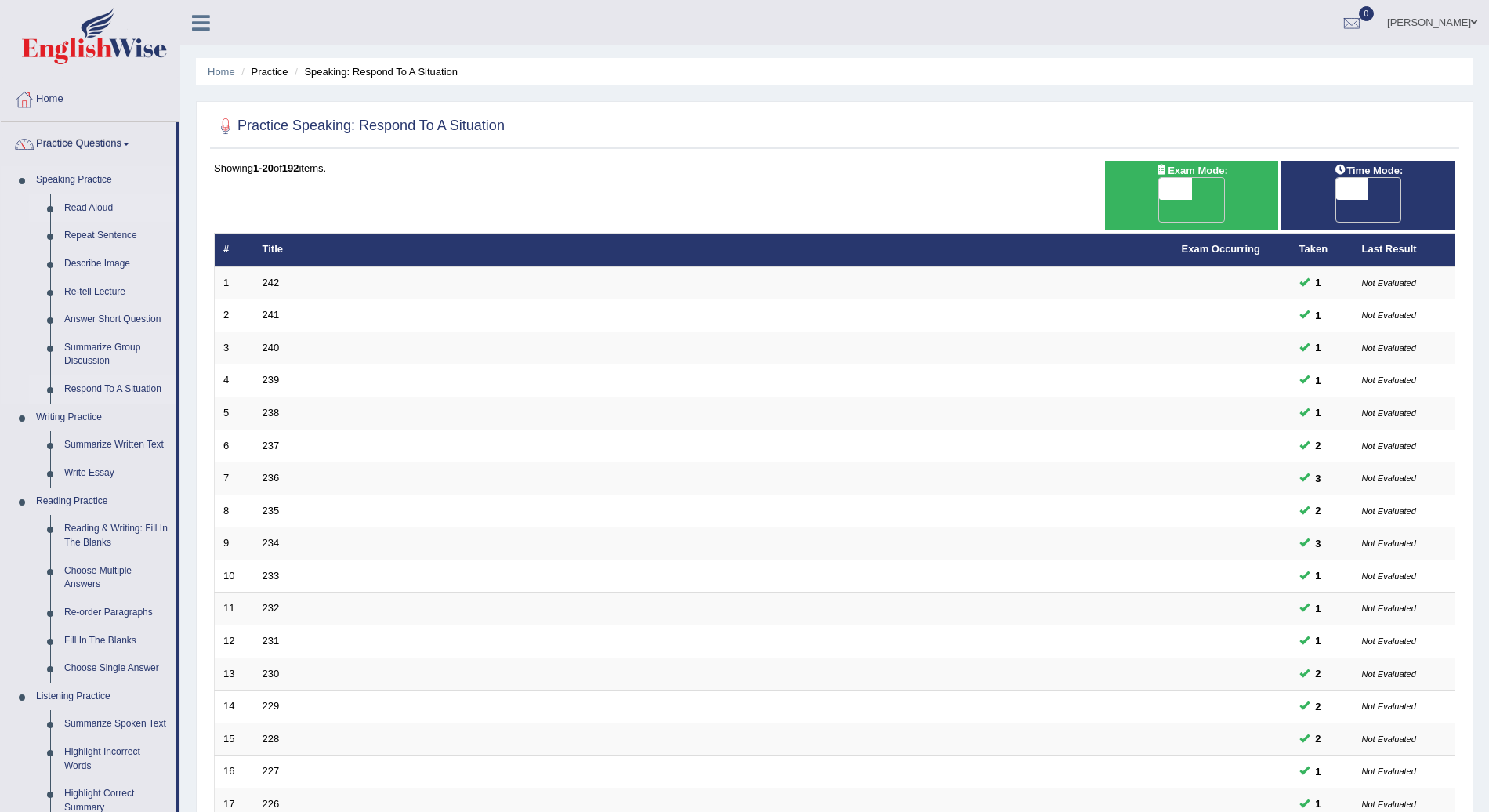
click at [99, 199] on link "Read Aloud" at bounding box center [116, 208] width 118 height 28
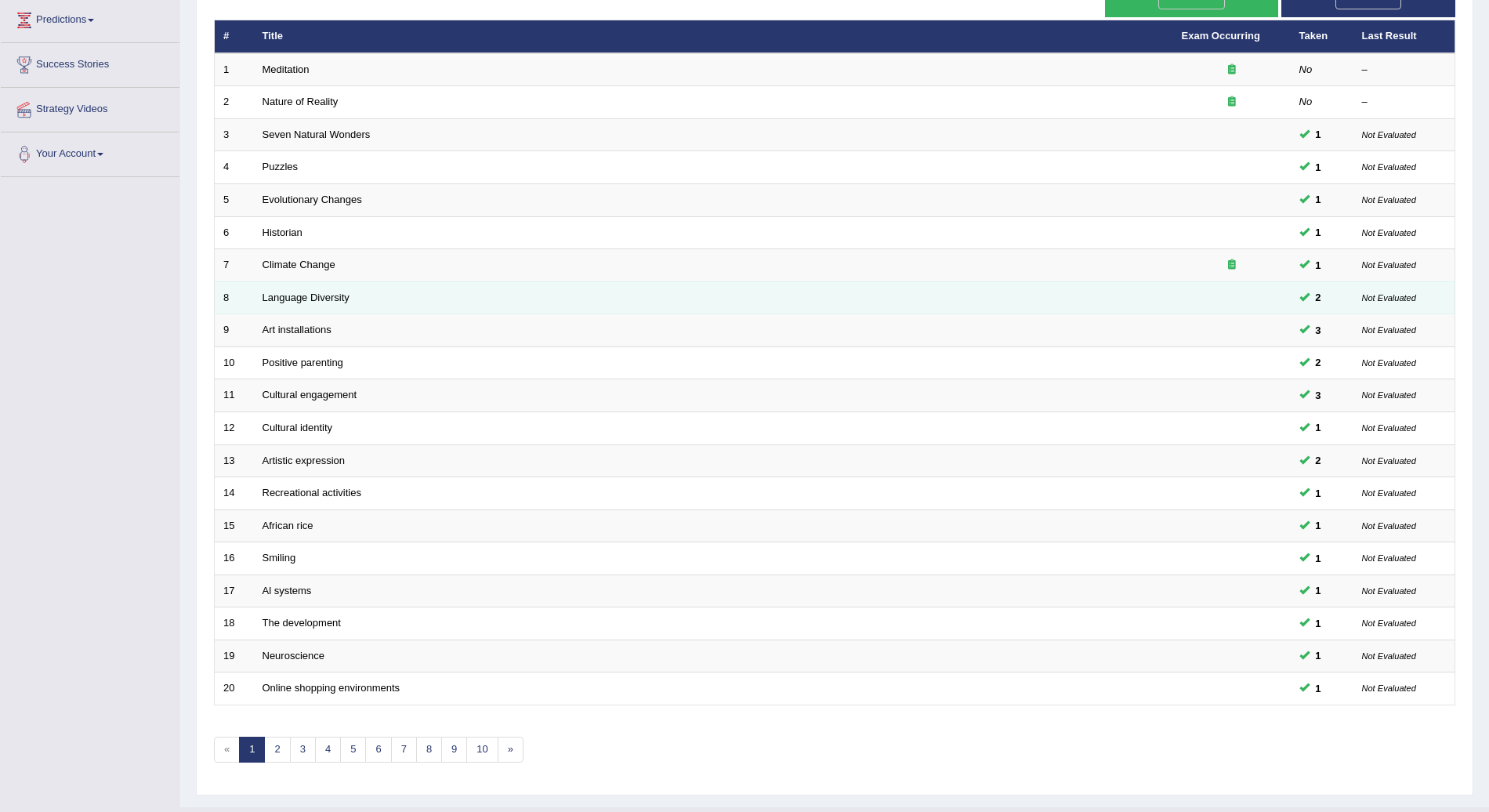
scroll to position [218, 0]
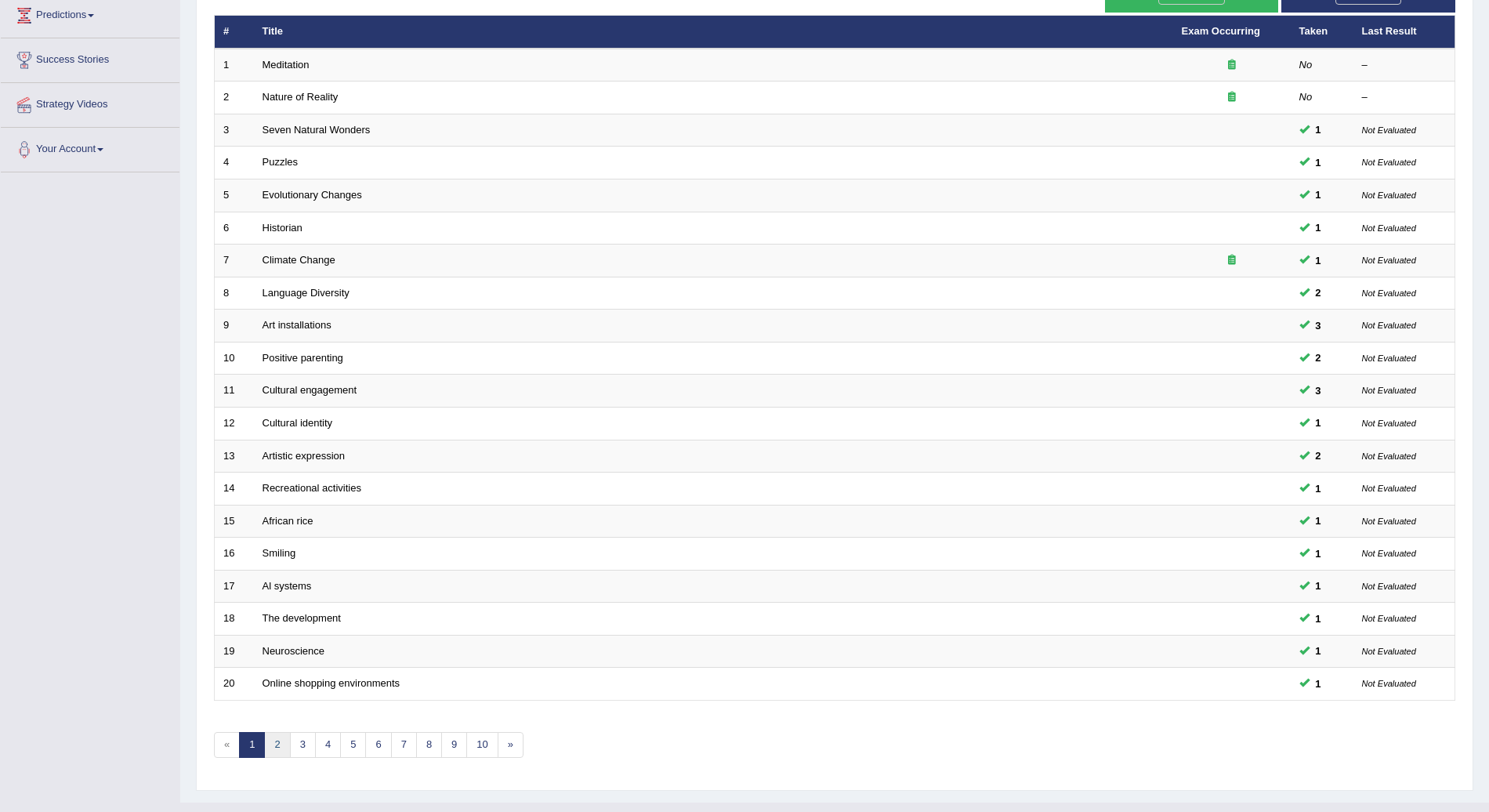
click at [278, 732] on link "2" at bounding box center [277, 744] width 26 height 26
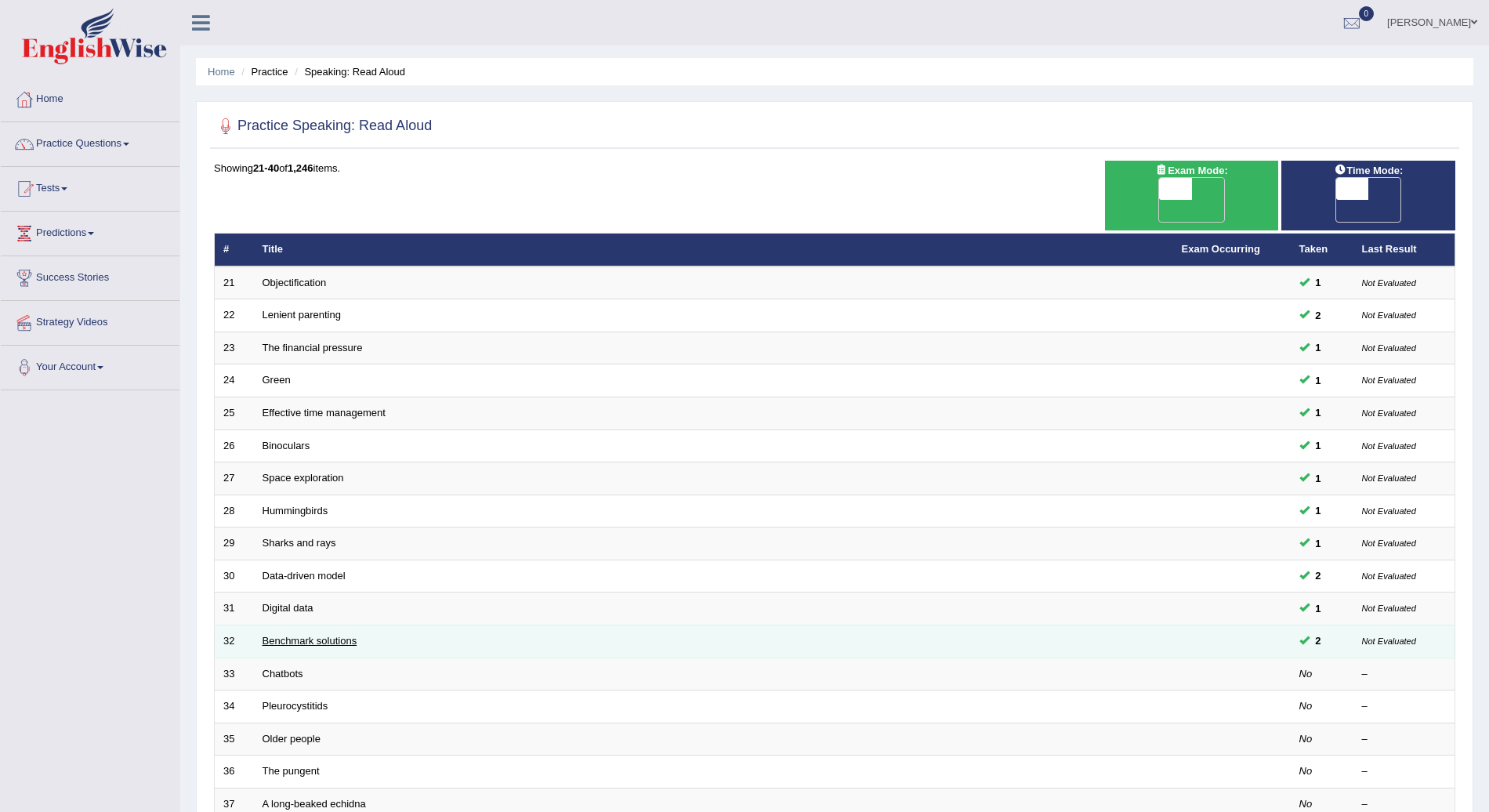
click at [308, 635] on link "Benchmark solutions" at bounding box center [310, 641] width 95 height 12
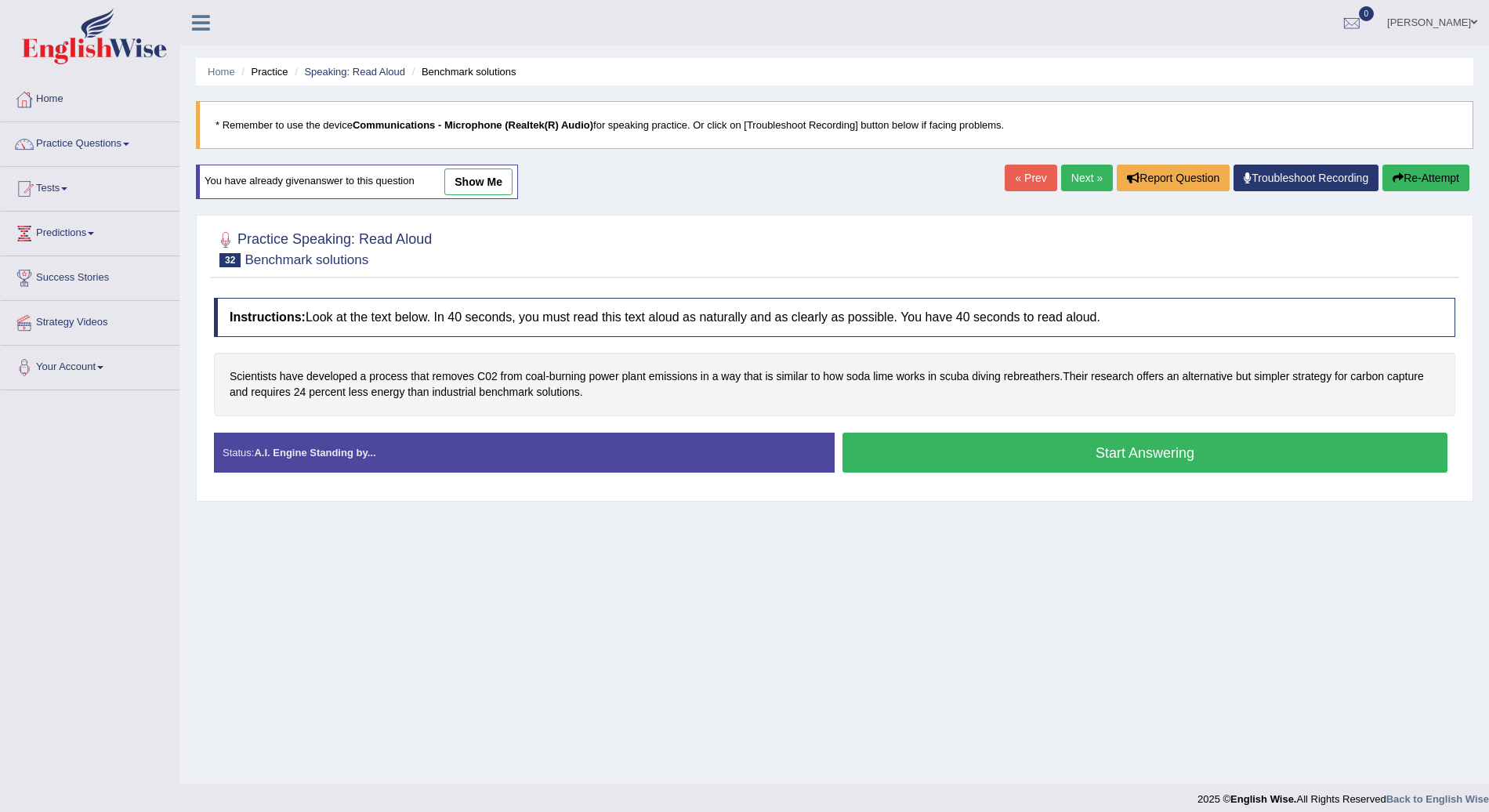
click at [131, 138] on link "Practice Questions" at bounding box center [90, 142] width 179 height 39
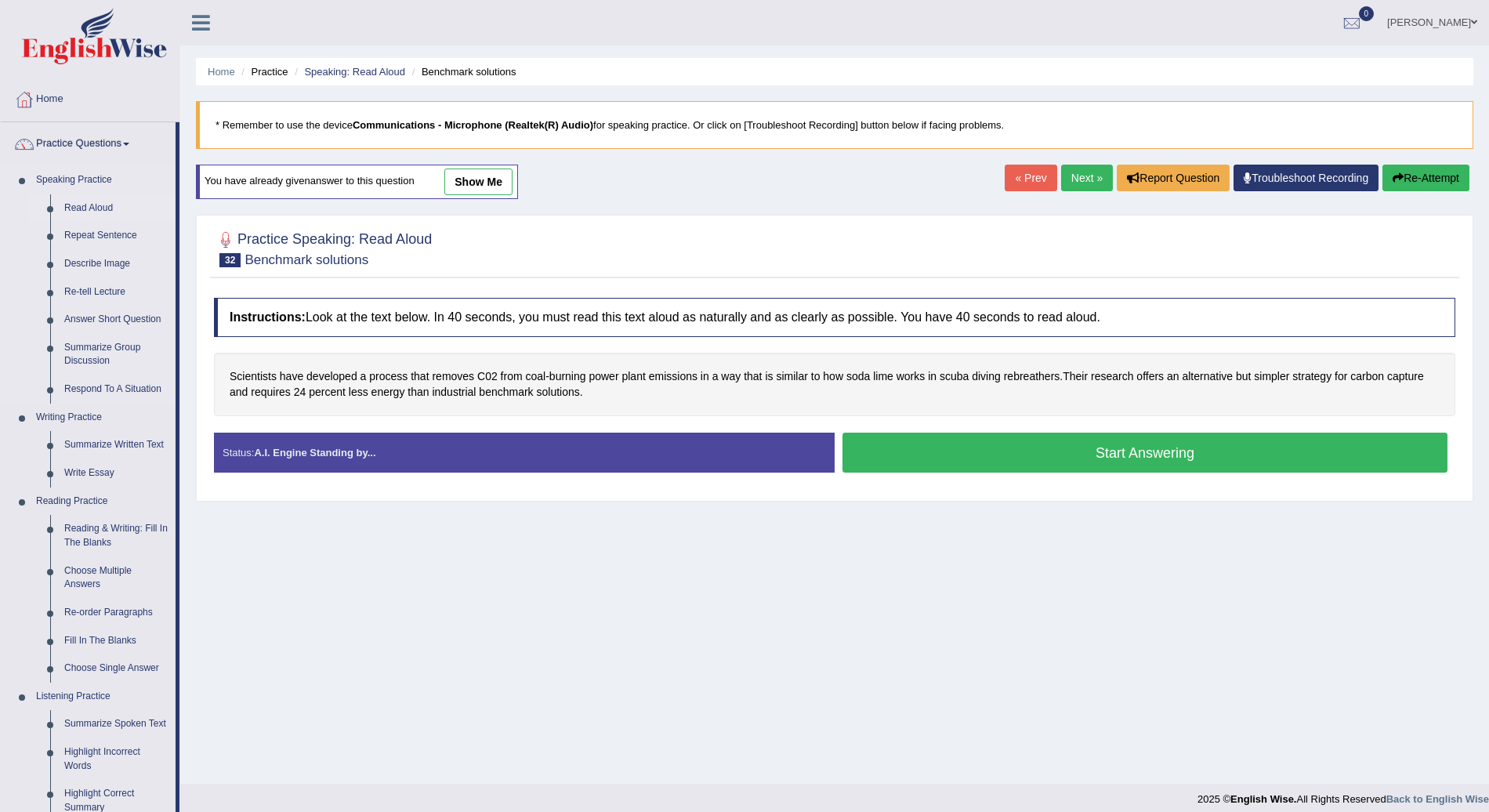
click at [87, 203] on link "Read Aloud" at bounding box center [116, 208] width 118 height 28
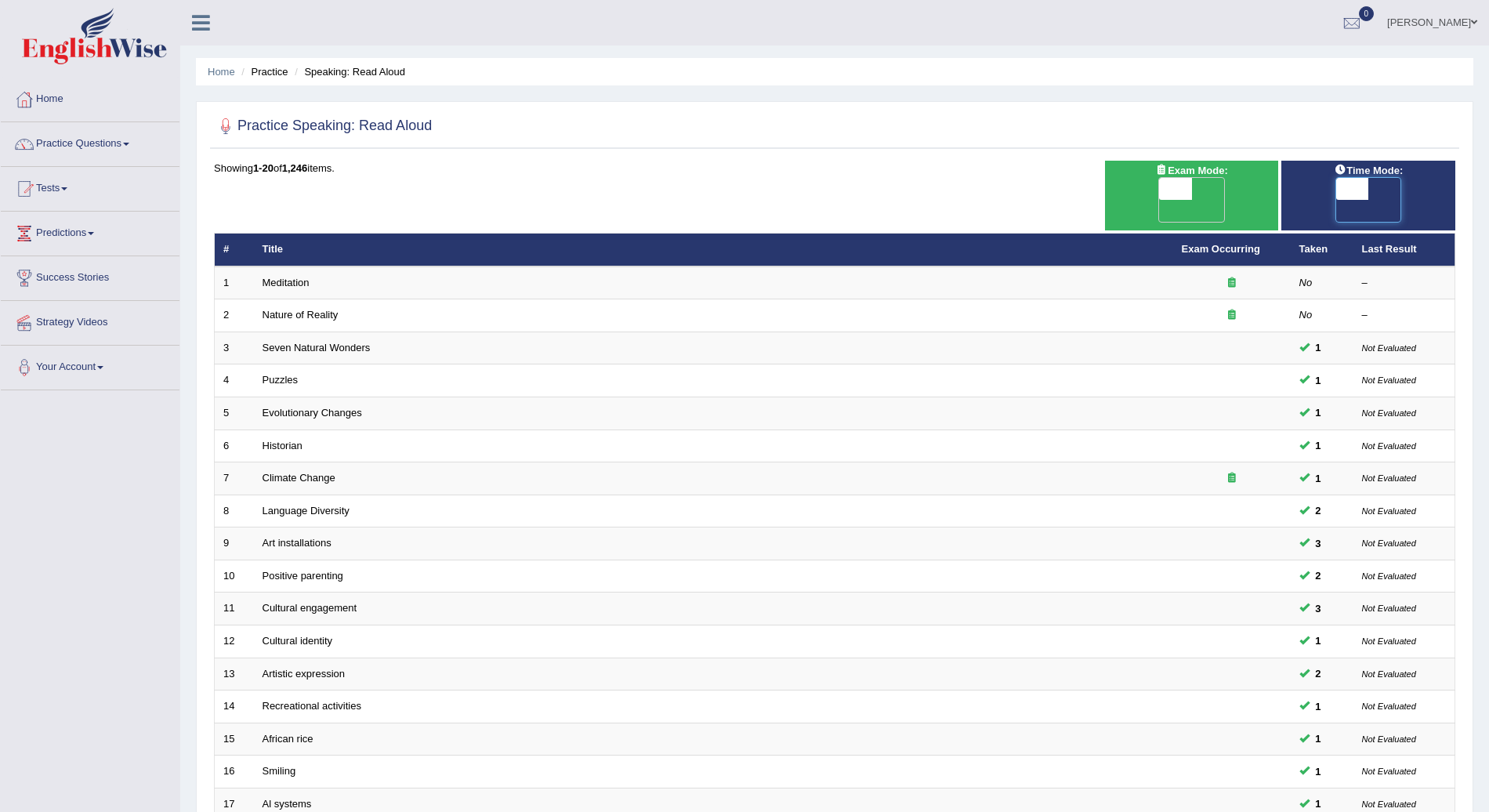
click at [1351, 186] on span at bounding box center [1352, 189] width 33 height 22
checkbox input "true"
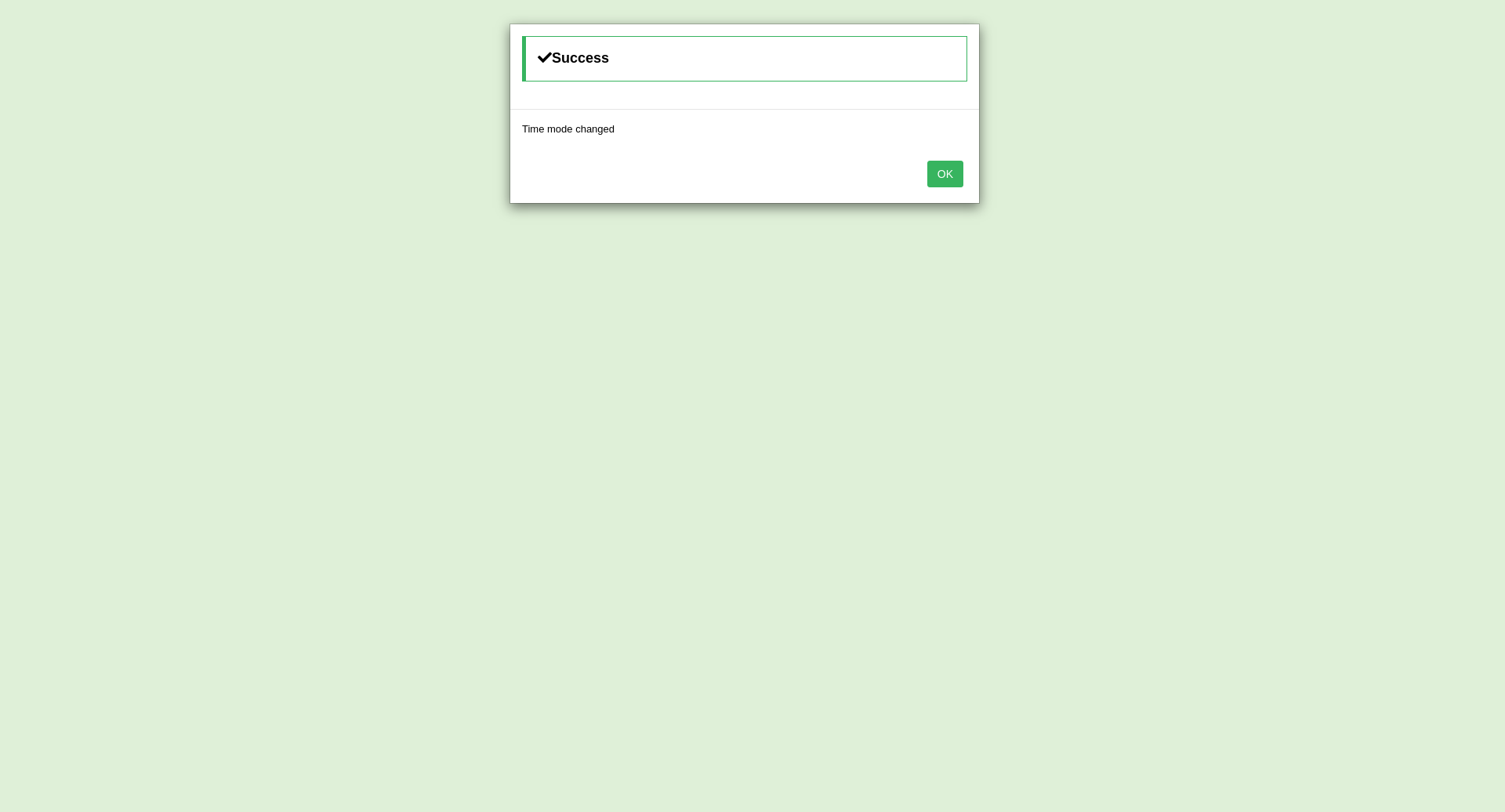
click at [941, 170] on button "OK" at bounding box center [945, 174] width 36 height 27
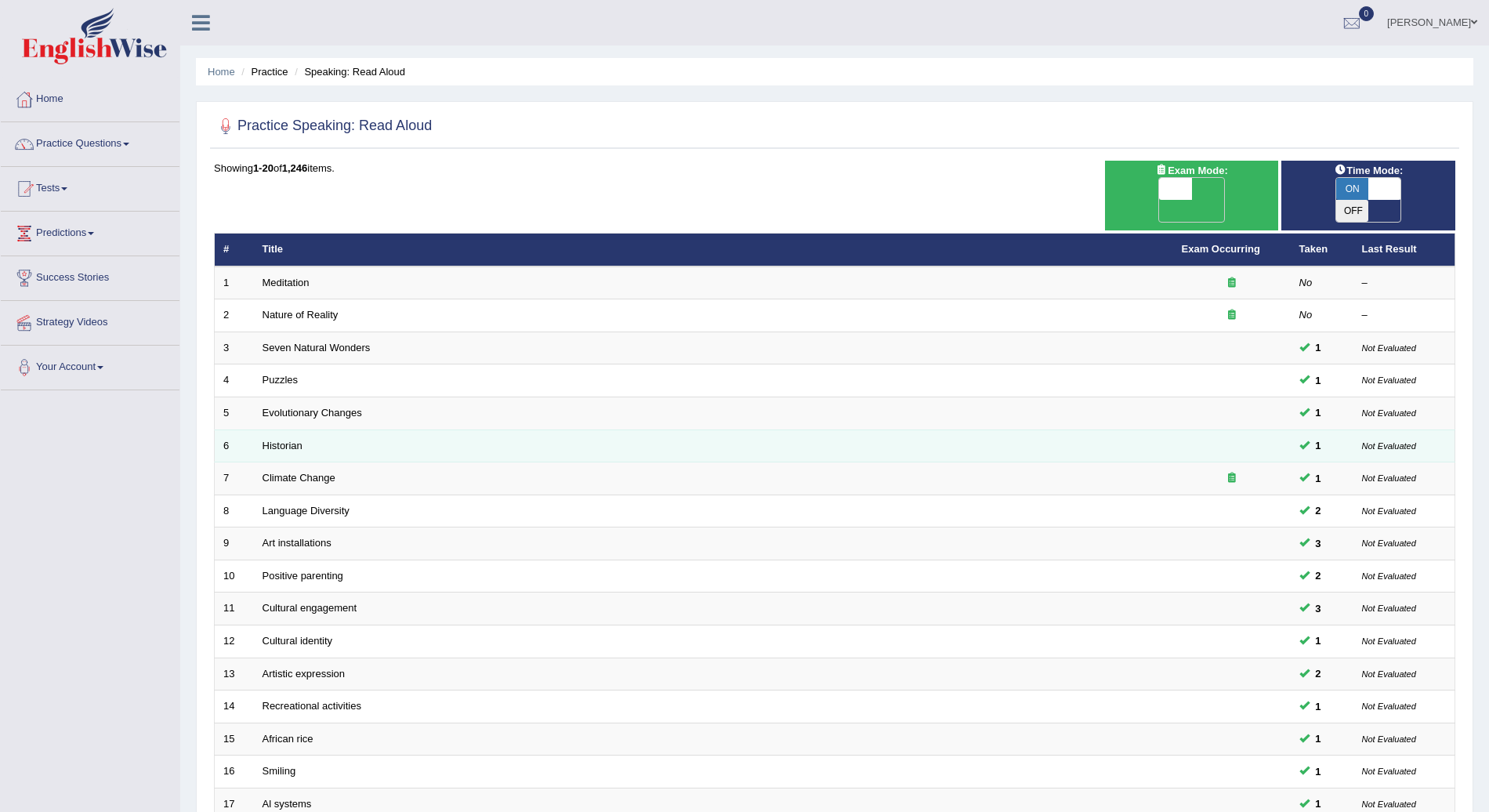
scroll to position [218, 0]
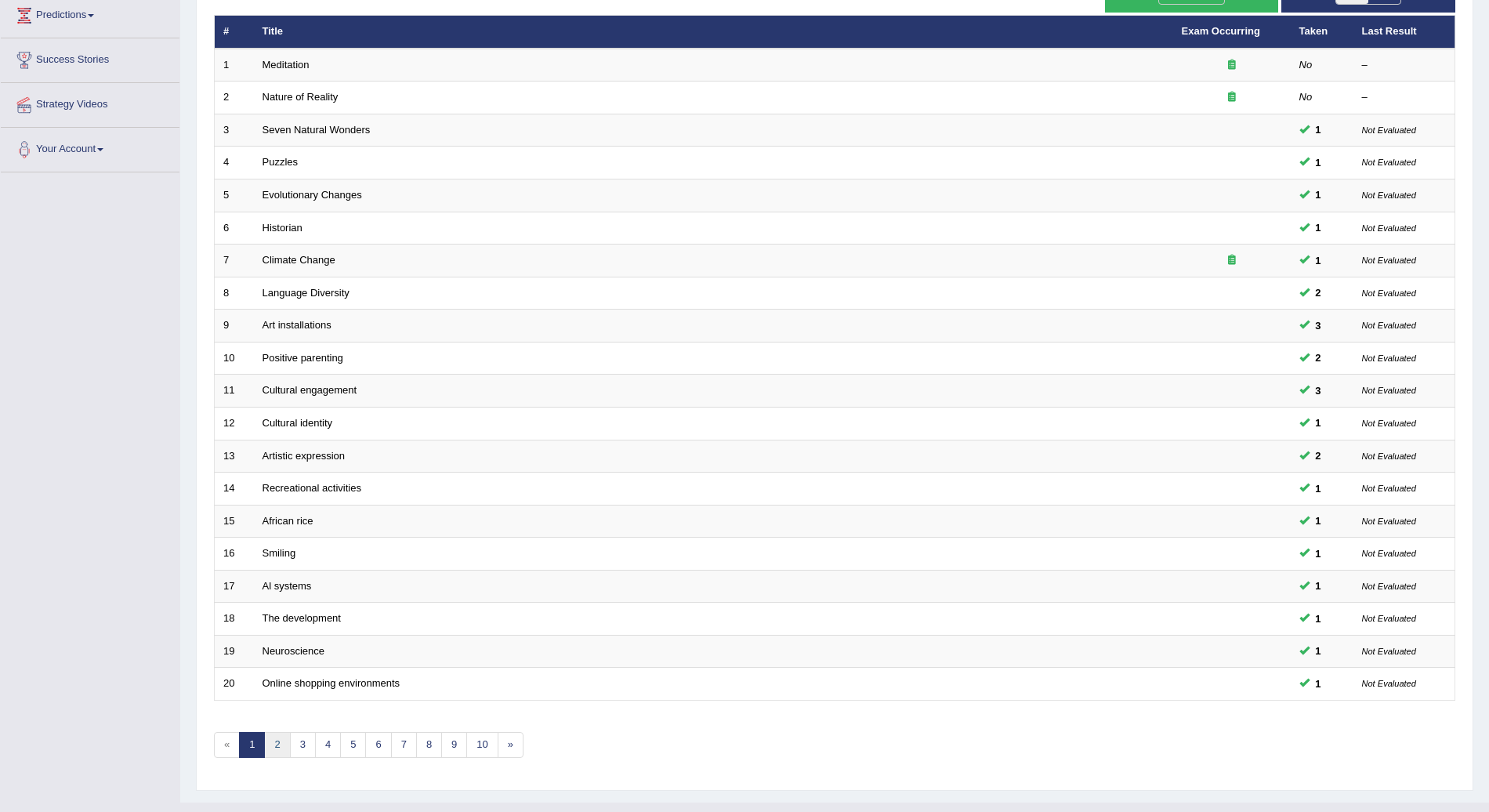
click at [276, 732] on link "2" at bounding box center [277, 744] width 26 height 26
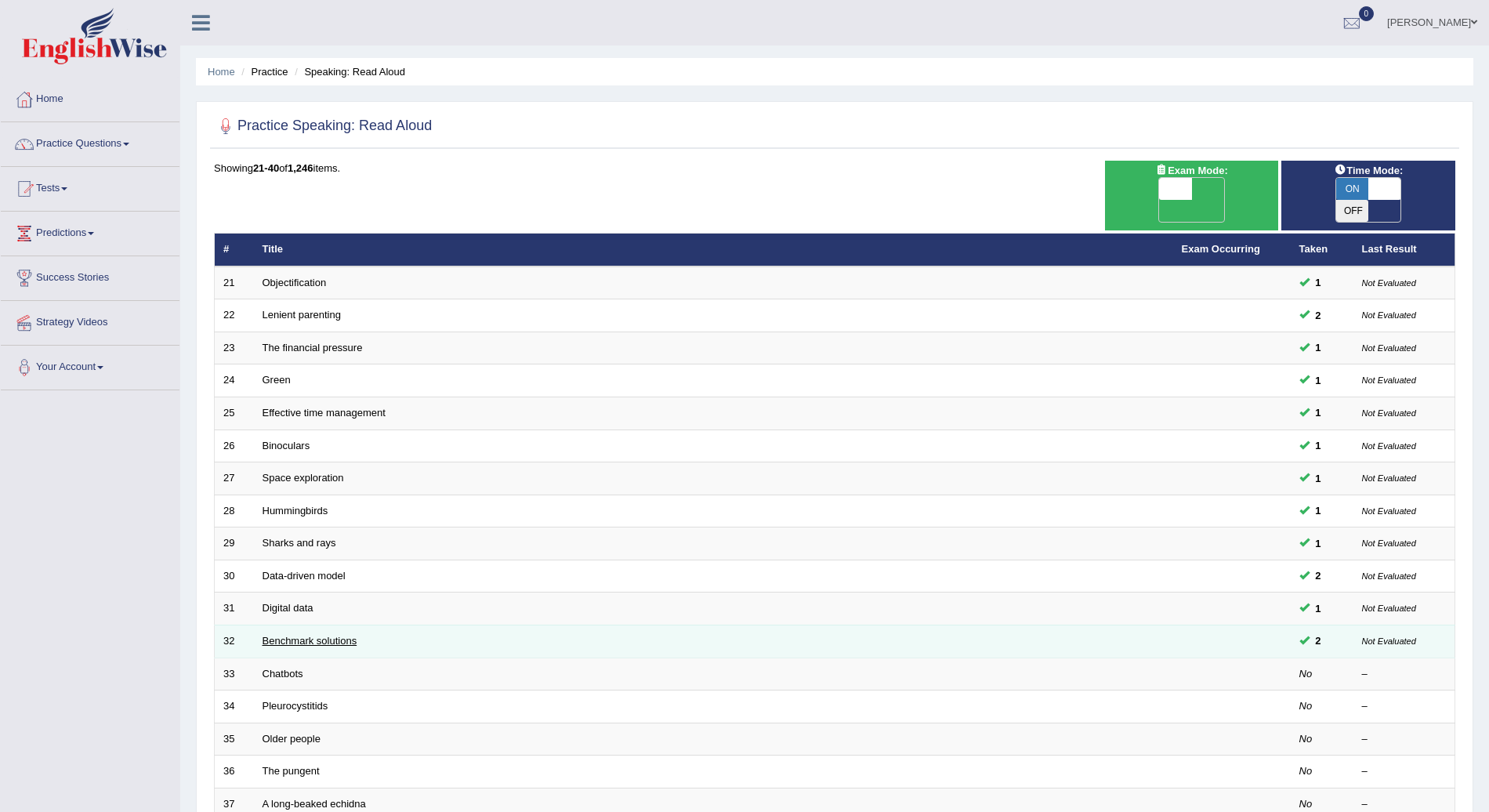
click at [300, 635] on link "Benchmark solutions" at bounding box center [310, 641] width 95 height 12
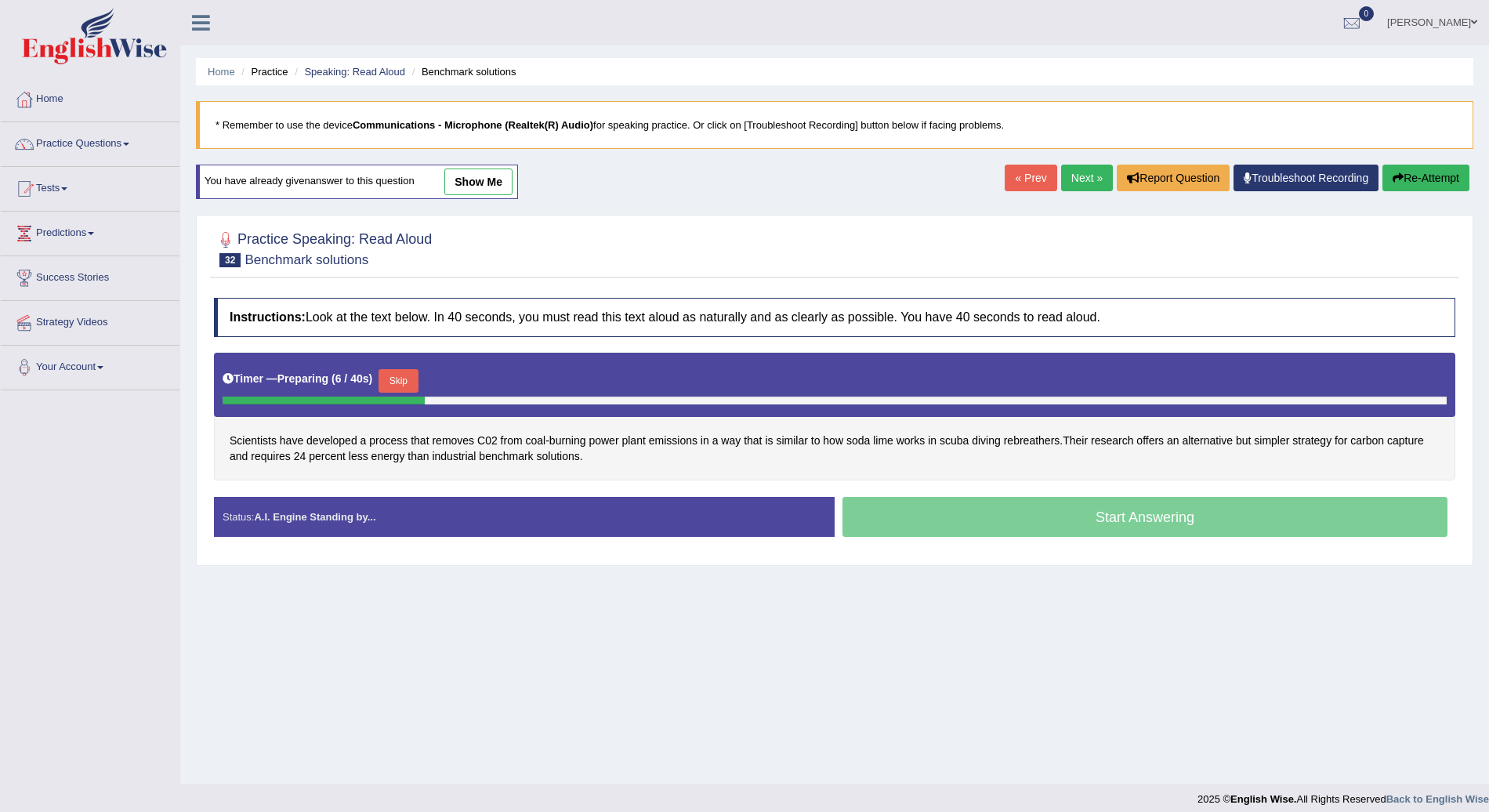
click at [405, 375] on button "Skip" at bounding box center [398, 381] width 39 height 24
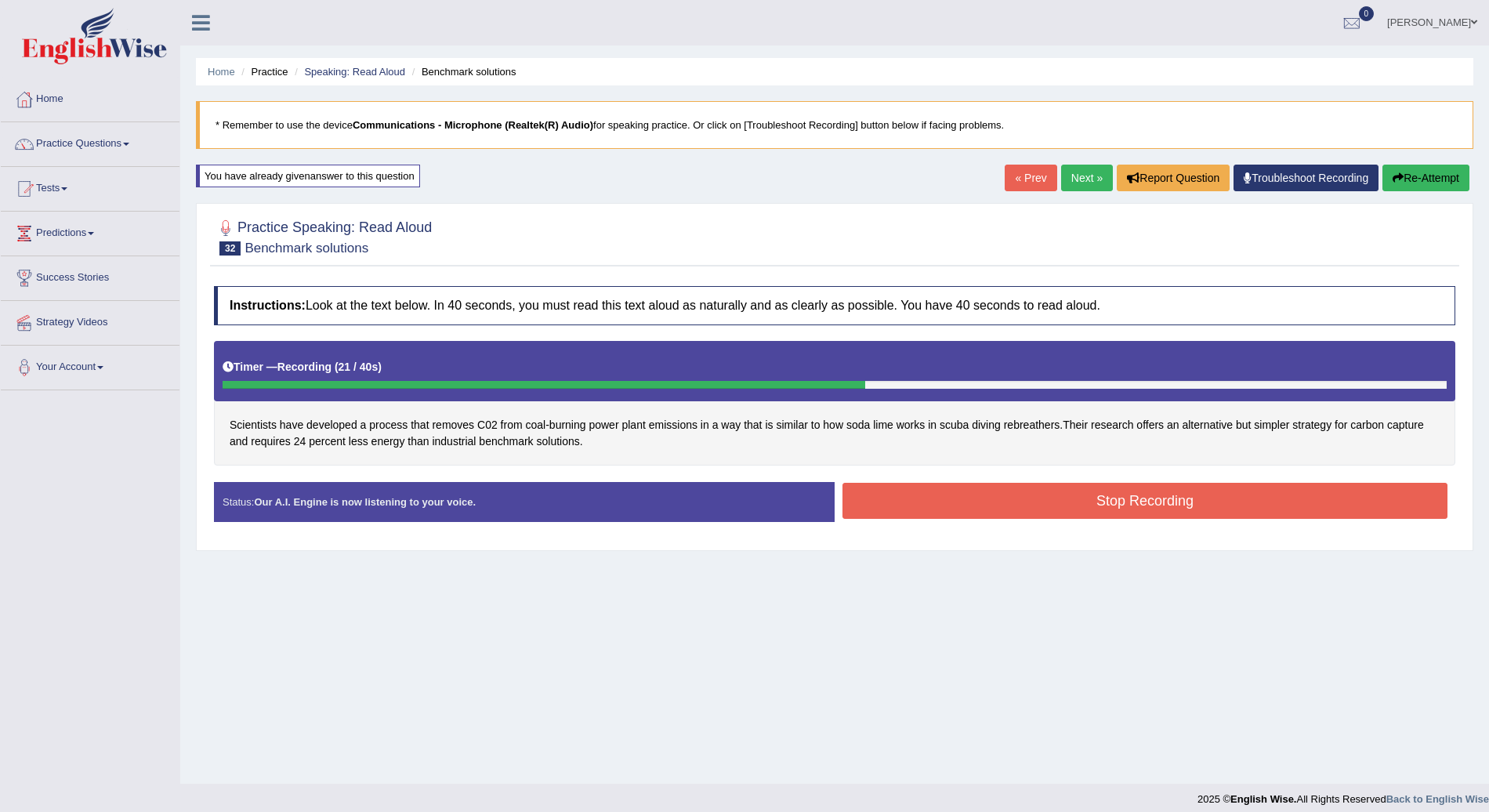
click at [1068, 502] on button "Stop Recording" at bounding box center [1145, 501] width 605 height 36
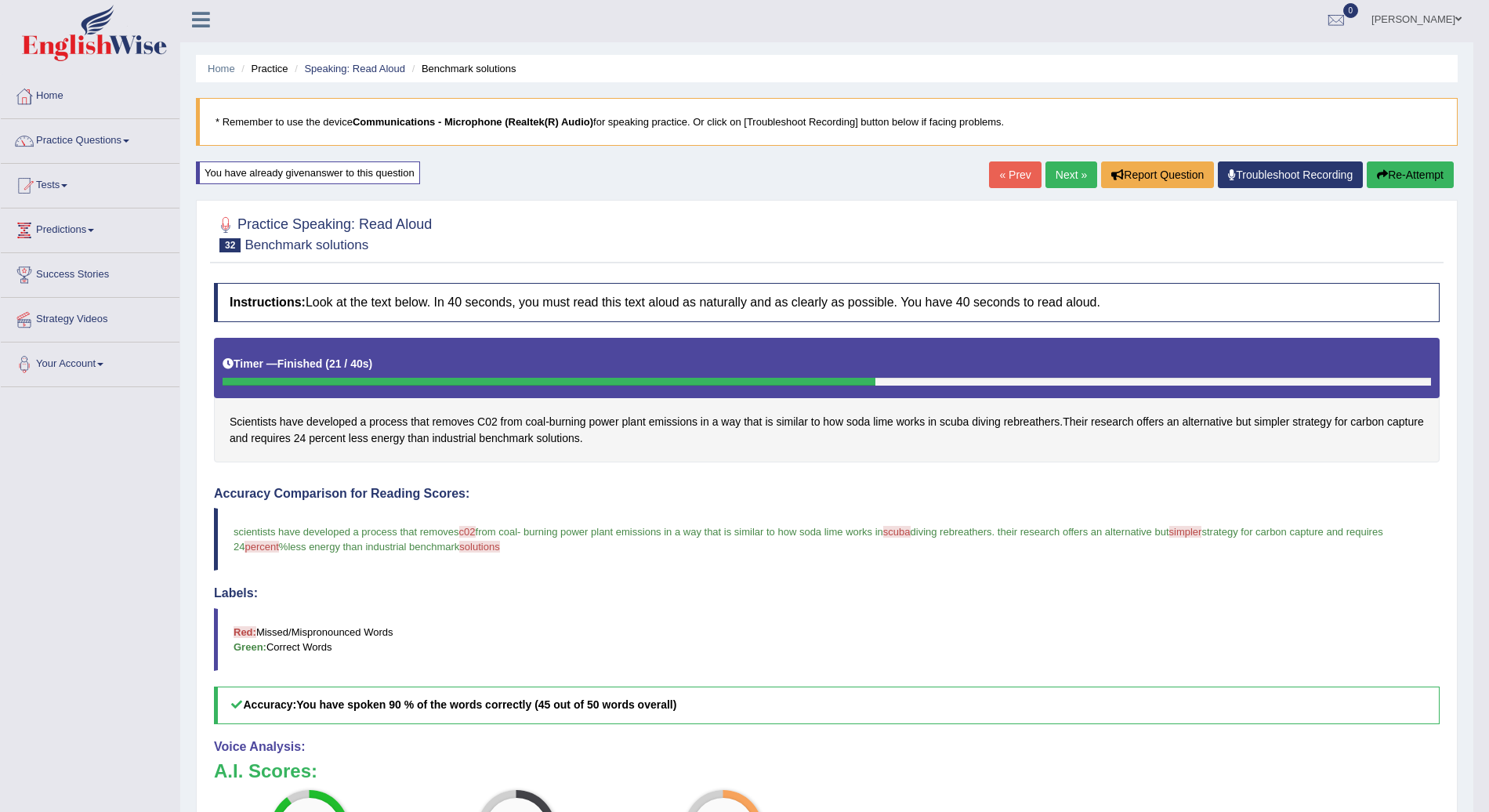
scroll to position [3, 0]
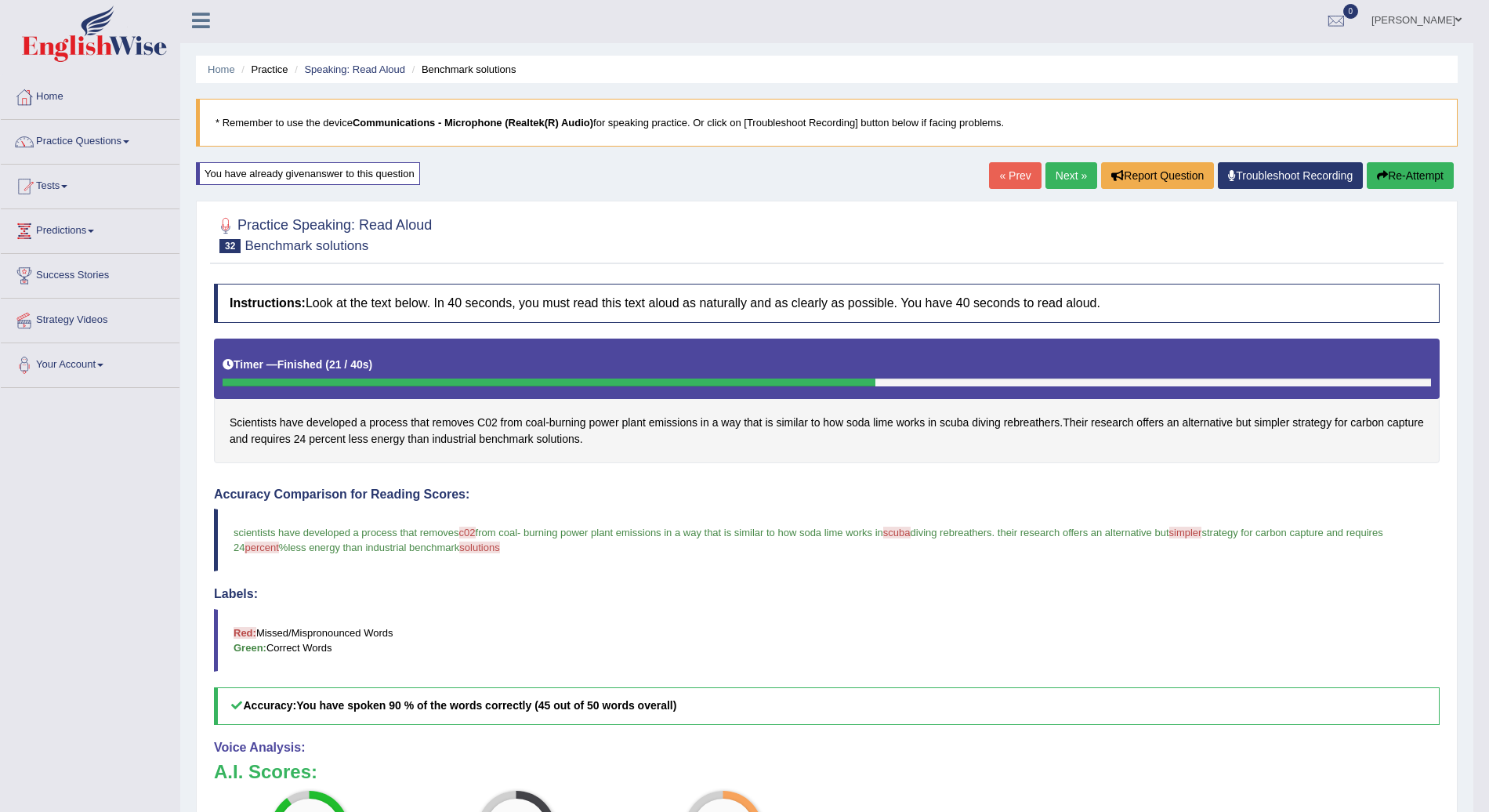
click at [1061, 170] on link "Next »" at bounding box center [1071, 176] width 51 height 27
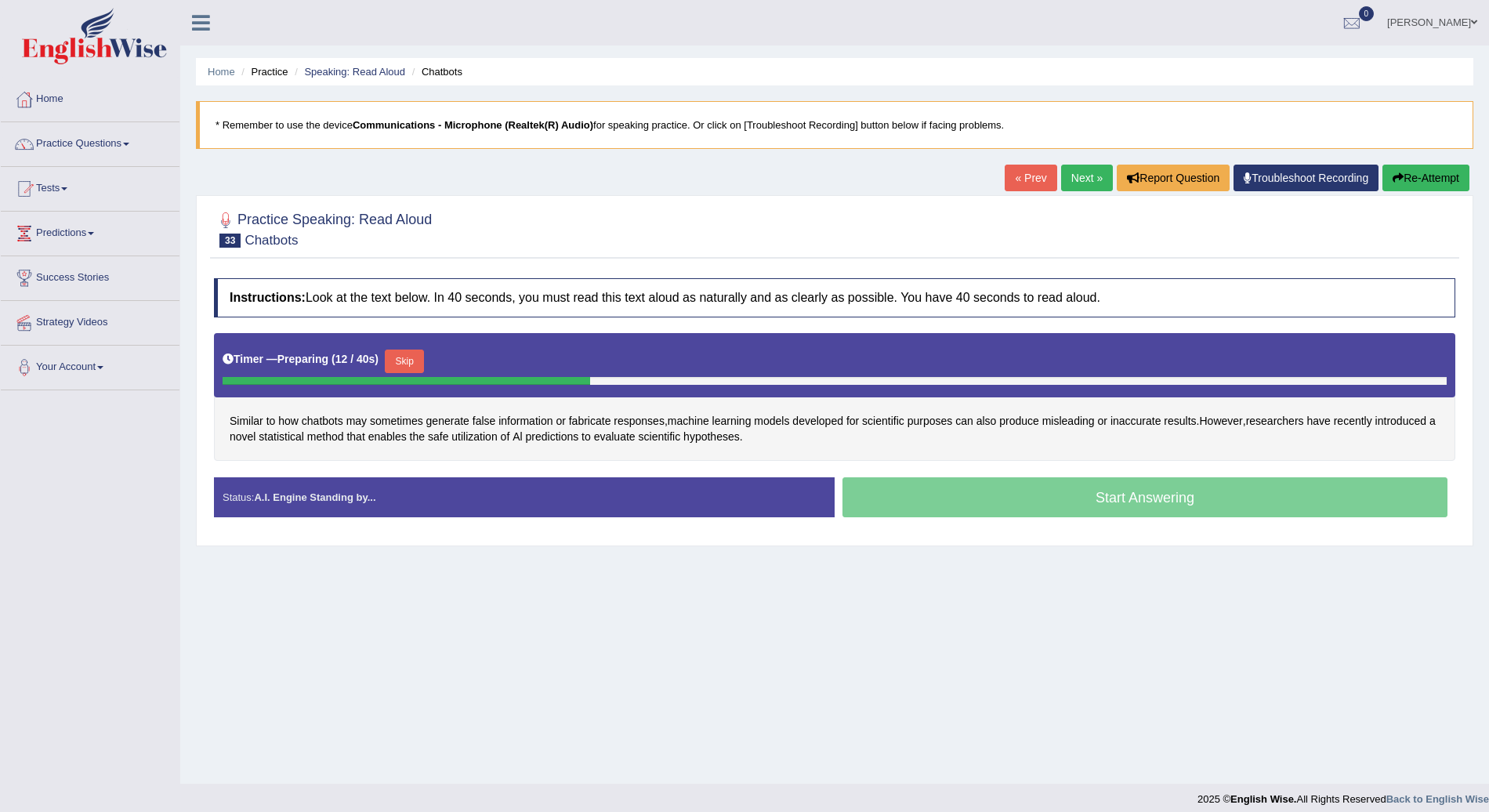
click at [409, 358] on button "Skip" at bounding box center [404, 361] width 39 height 24
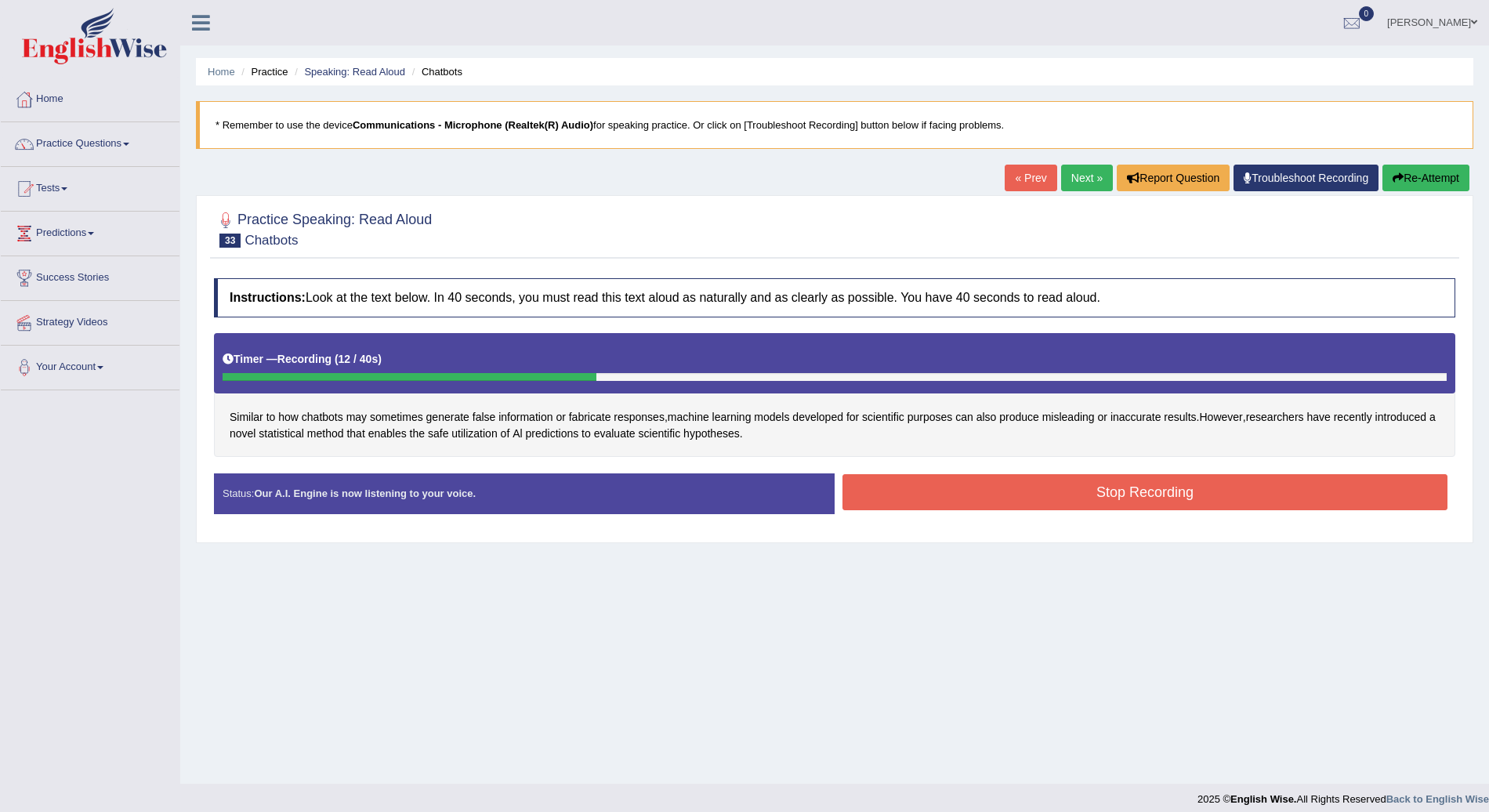
click at [1142, 494] on button "Stop Recording" at bounding box center [1145, 492] width 605 height 36
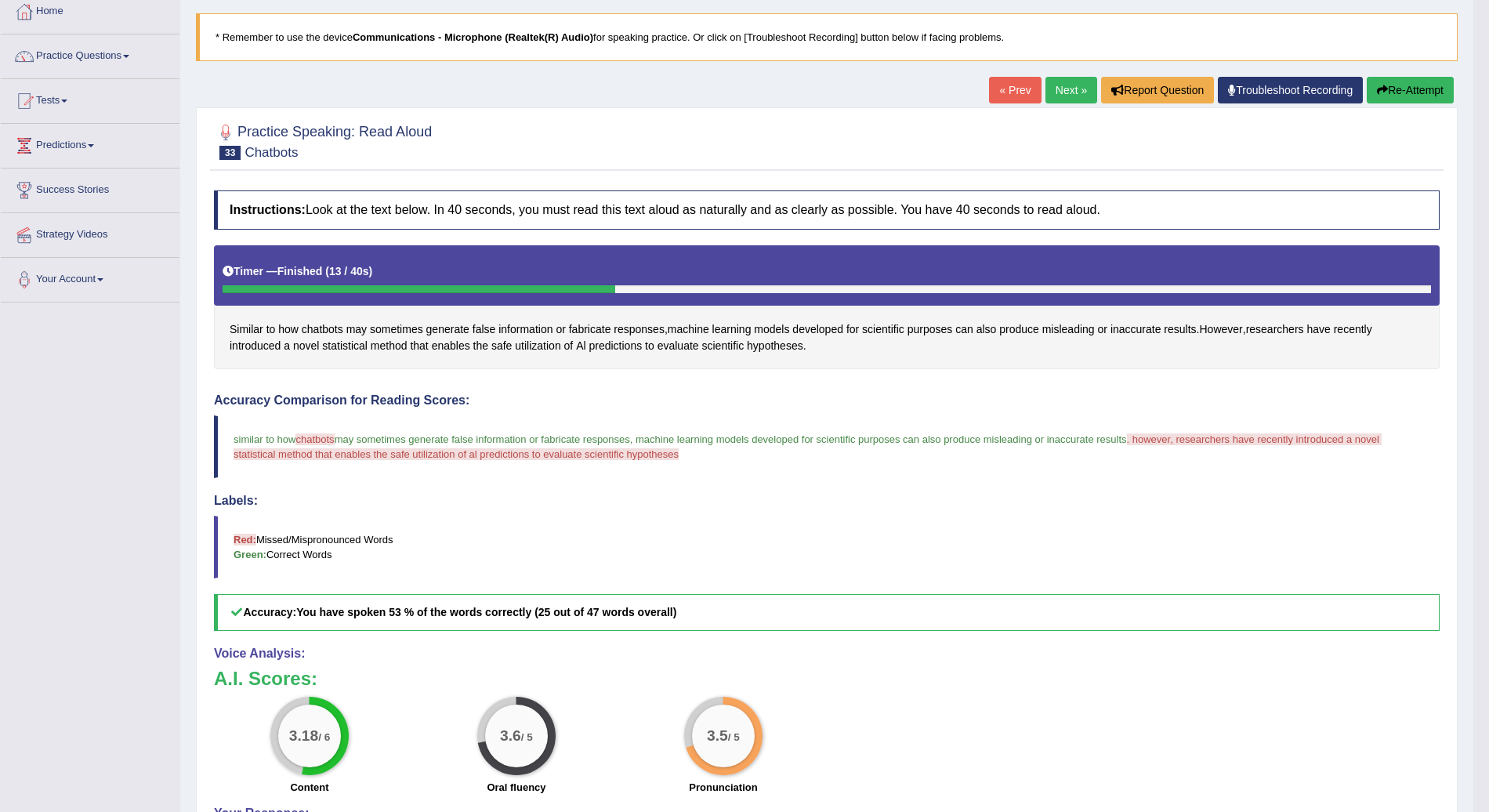
scroll to position [86, 0]
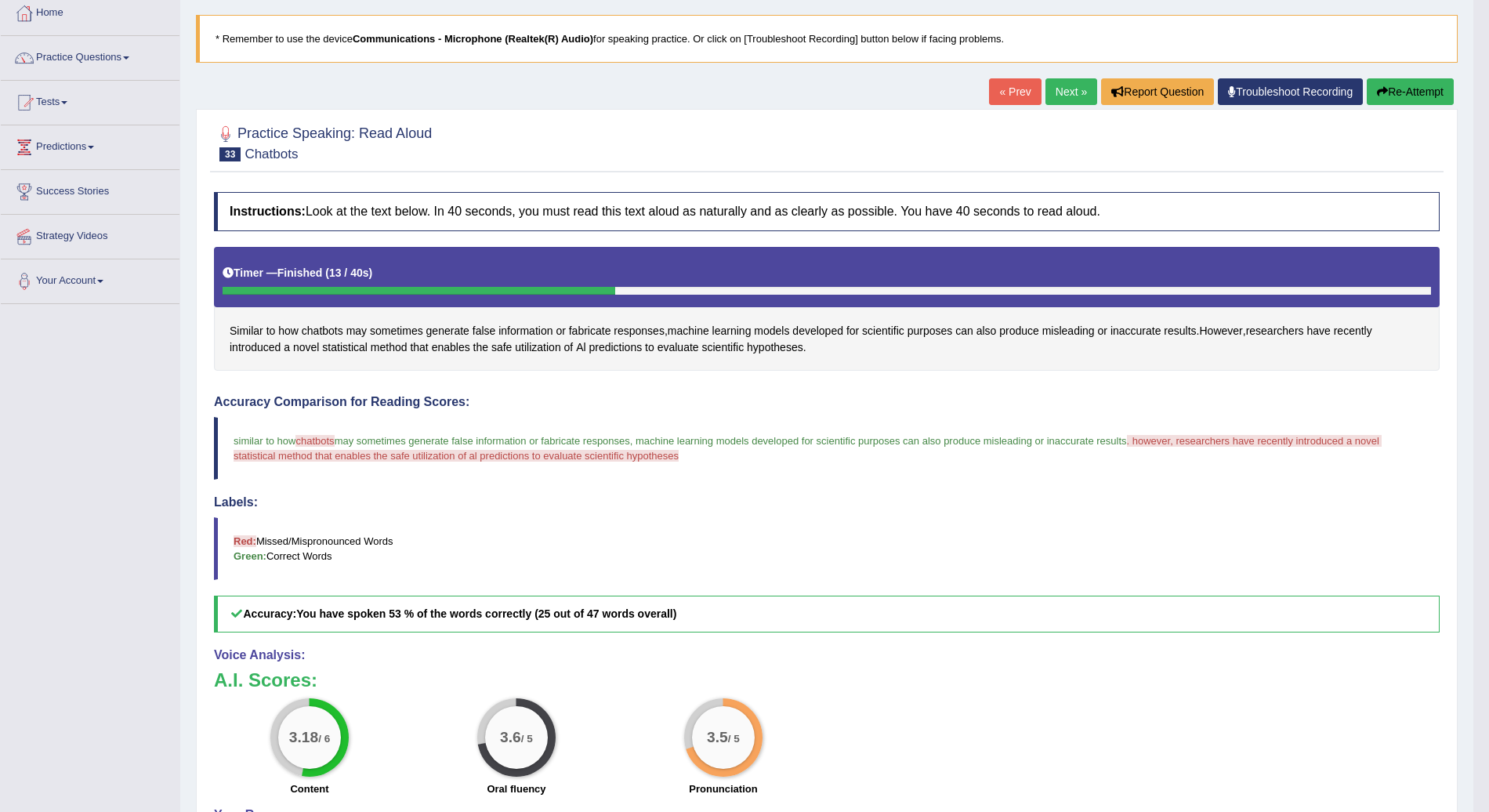
click at [1408, 91] on button "Re-Attempt" at bounding box center [1410, 92] width 87 height 27
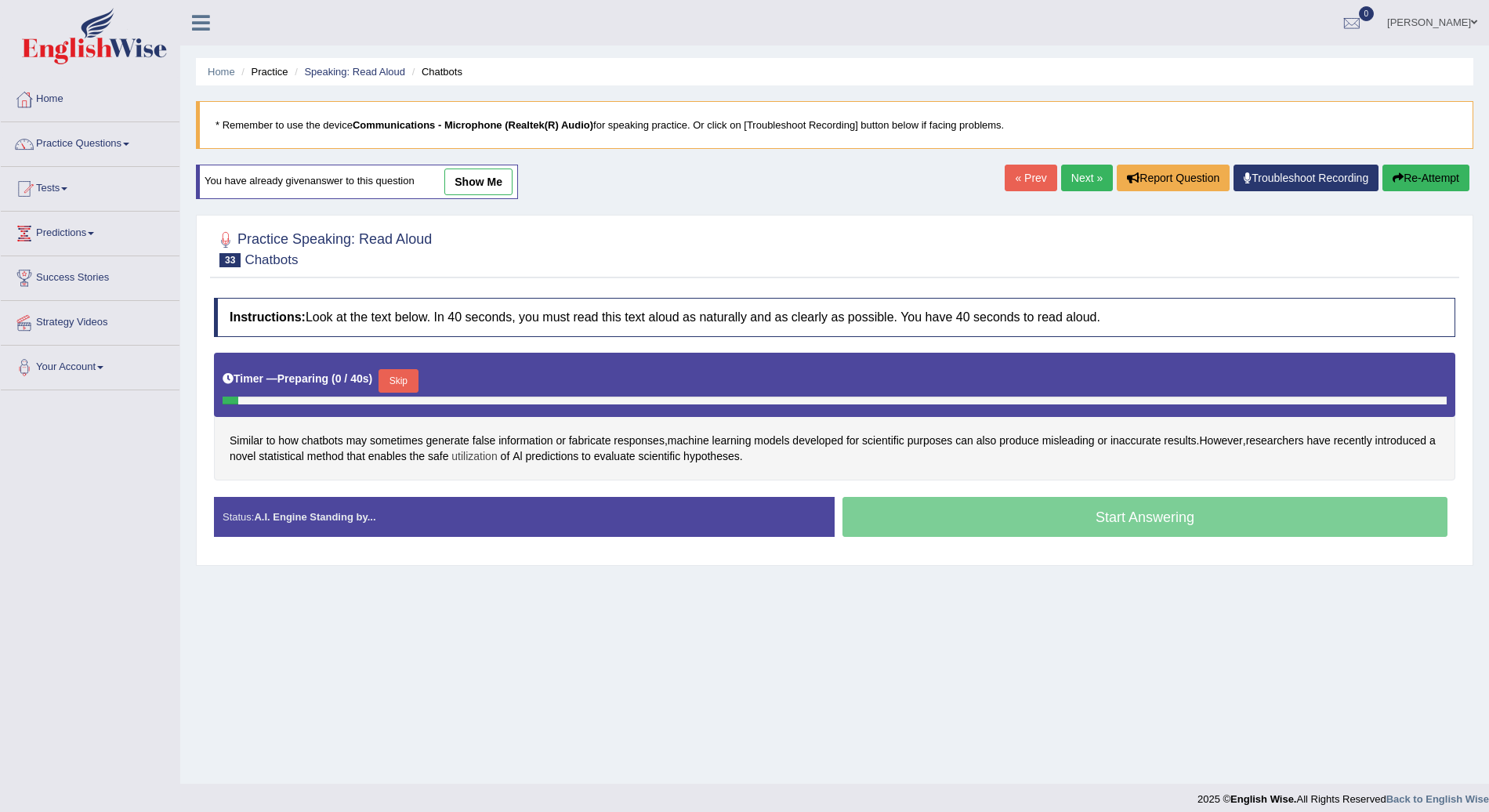
scroll to position [11, 0]
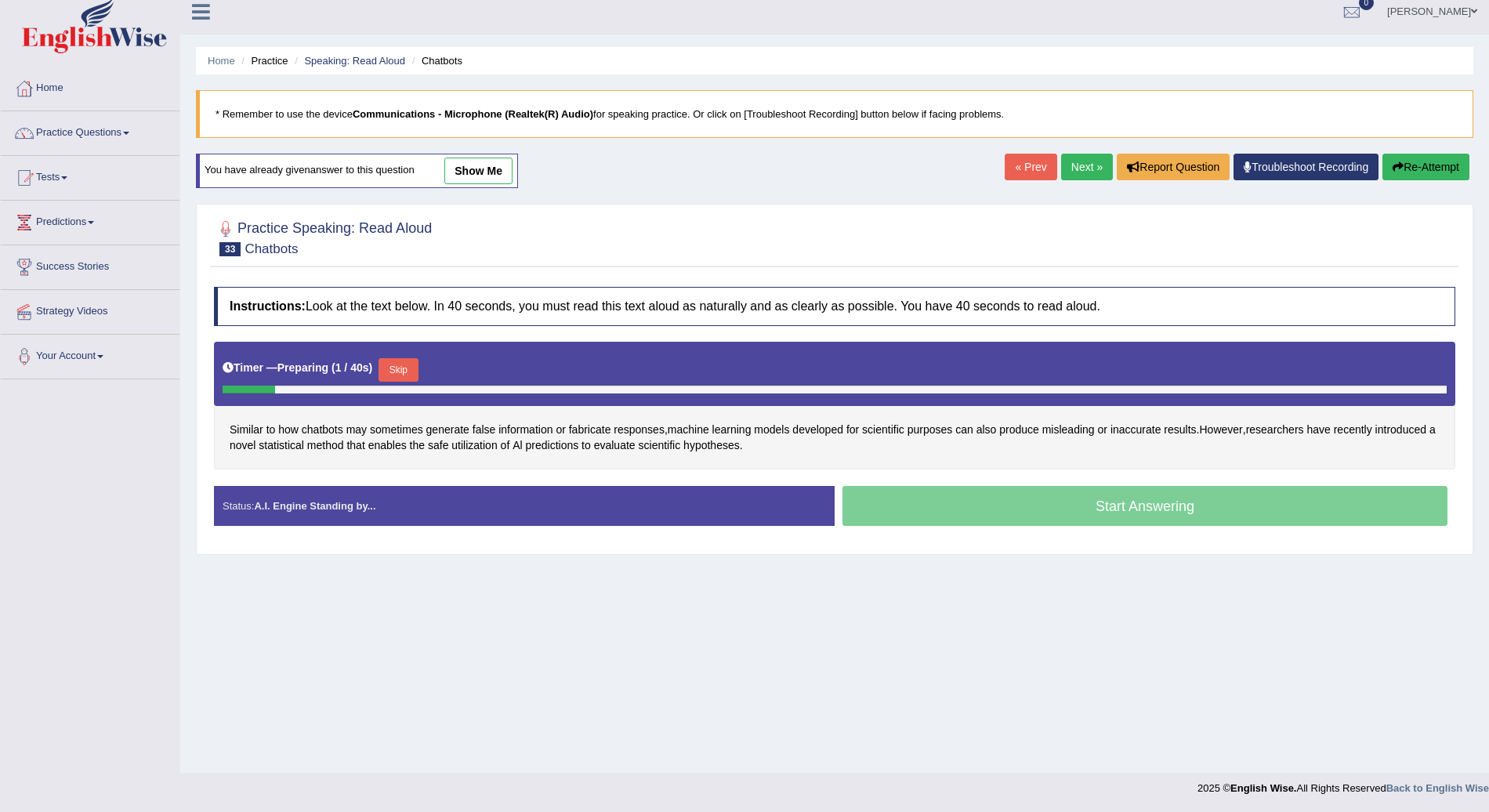
click at [392, 371] on button "Skip" at bounding box center [398, 370] width 39 height 24
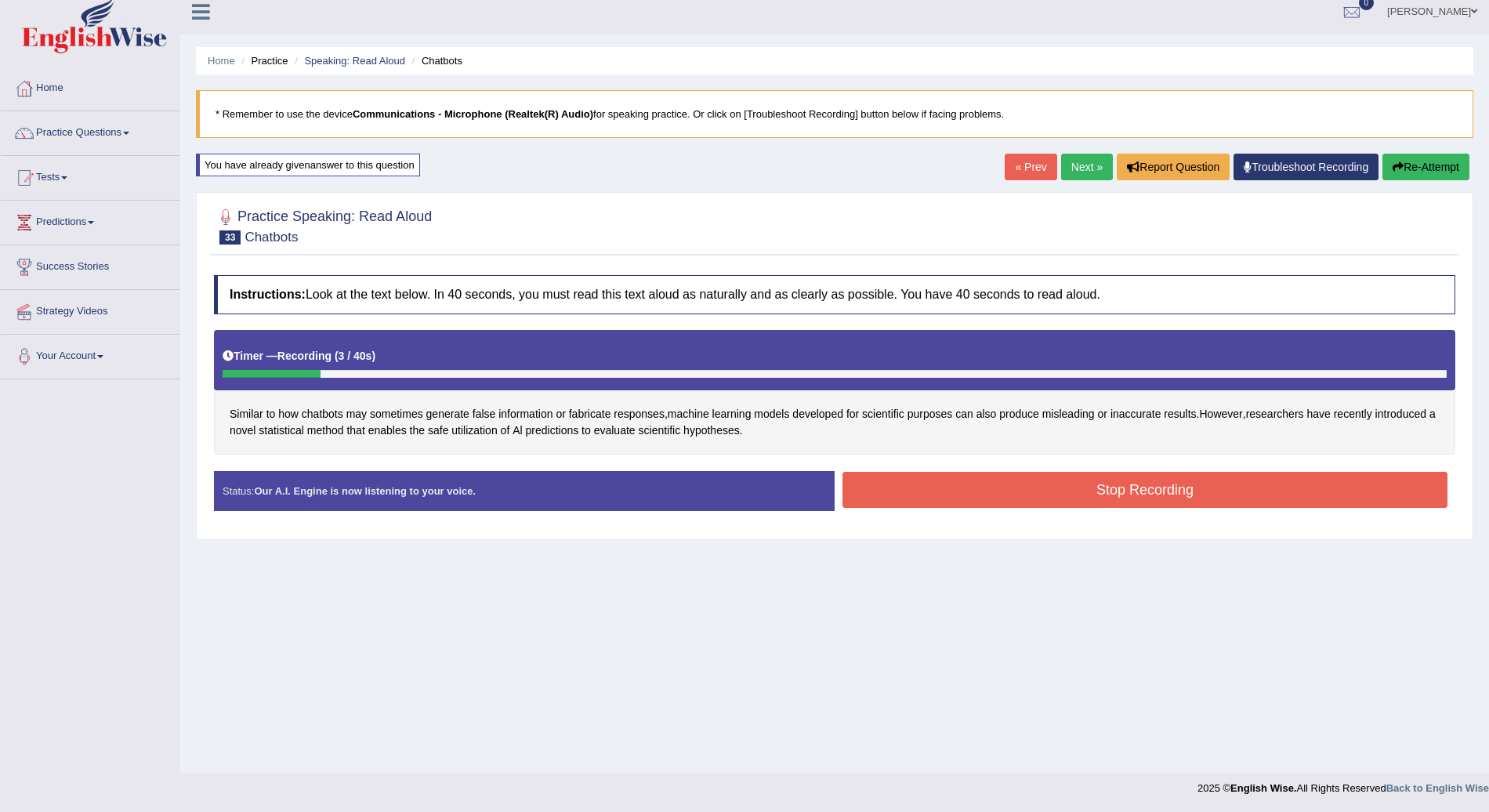
click at [1436, 166] on button "Re-Attempt" at bounding box center [1426, 167] width 87 height 27
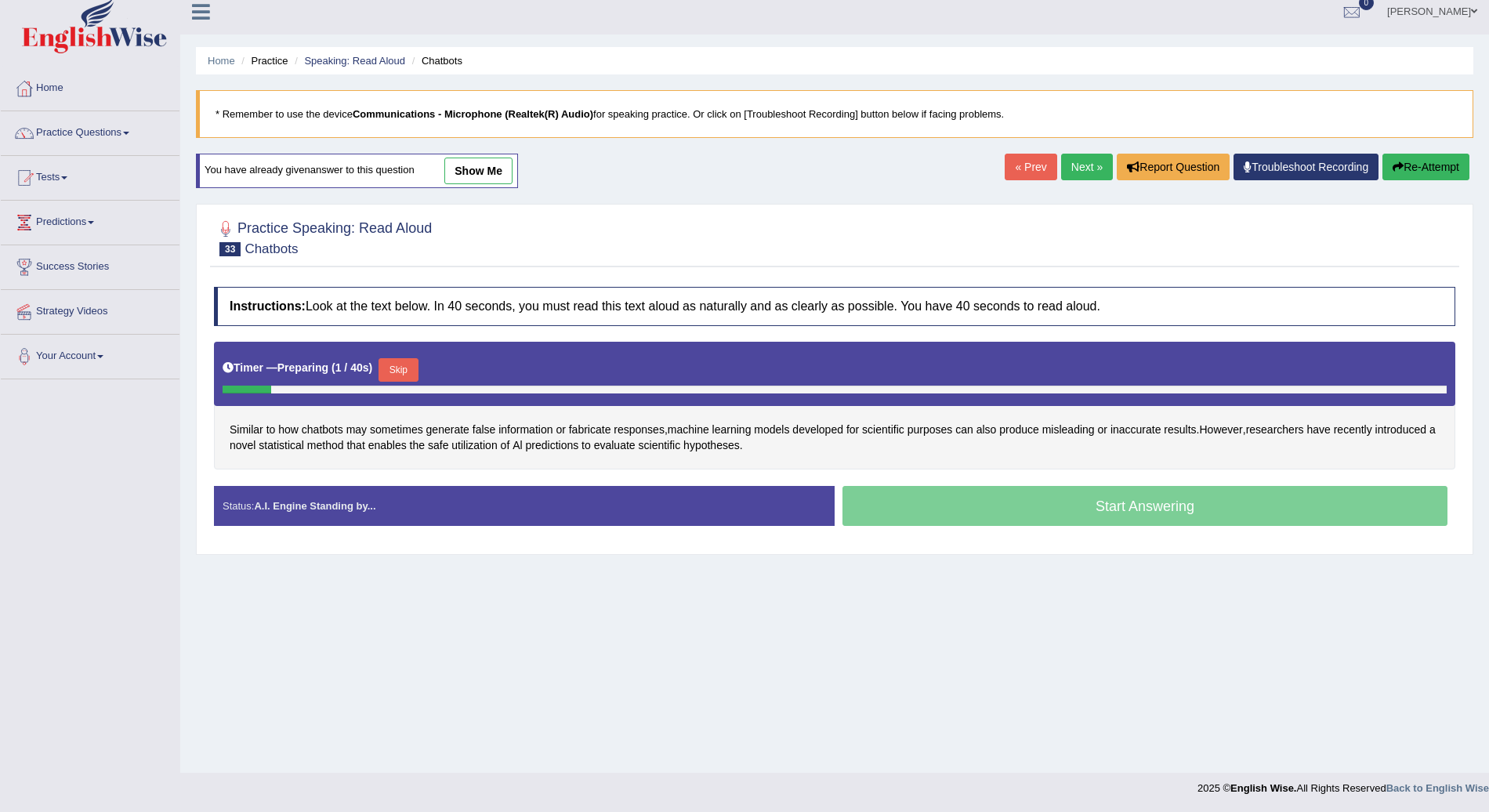
click at [401, 359] on button "Skip" at bounding box center [398, 370] width 39 height 24
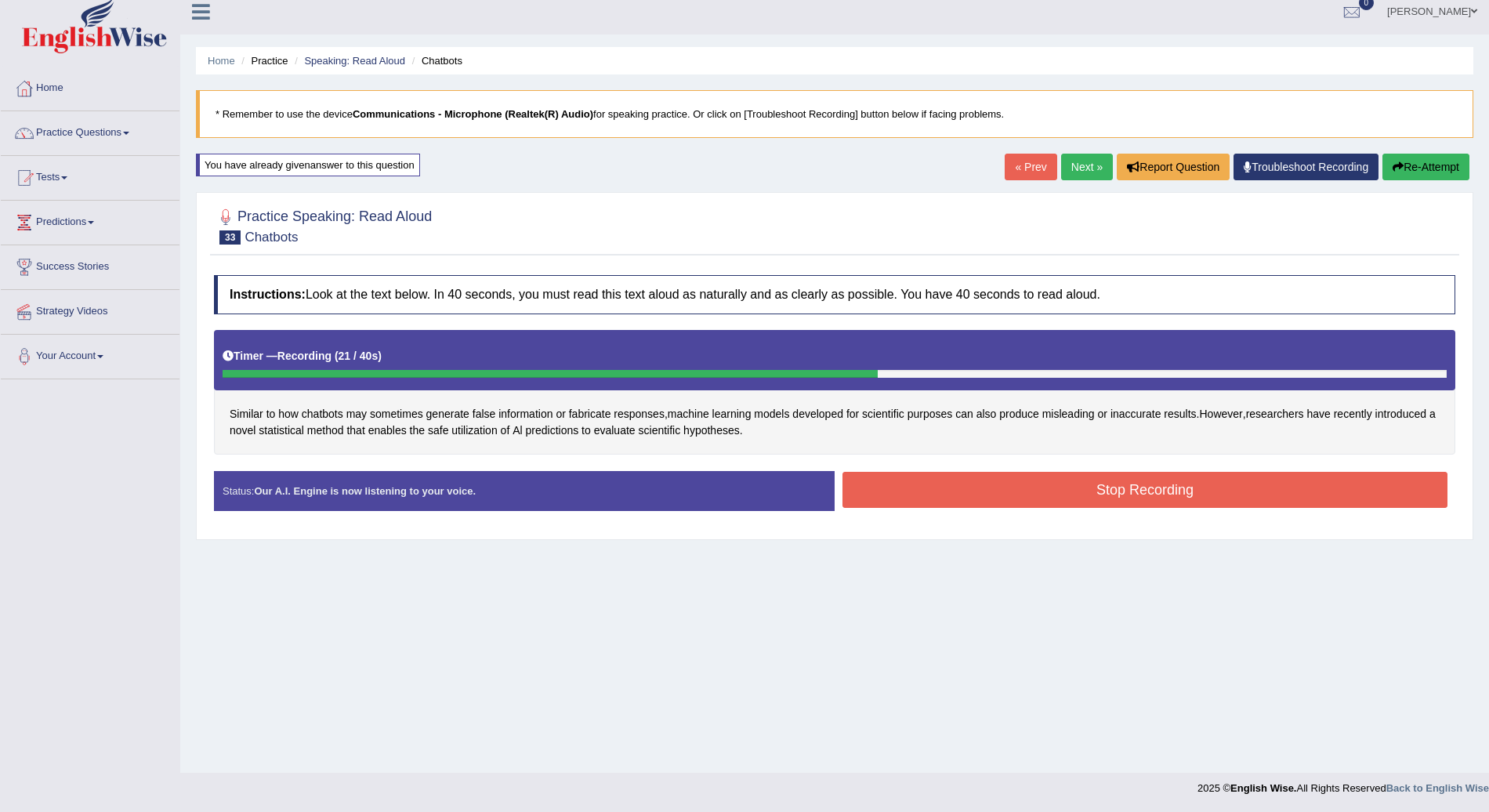
click at [983, 483] on button "Stop Recording" at bounding box center [1145, 490] width 605 height 36
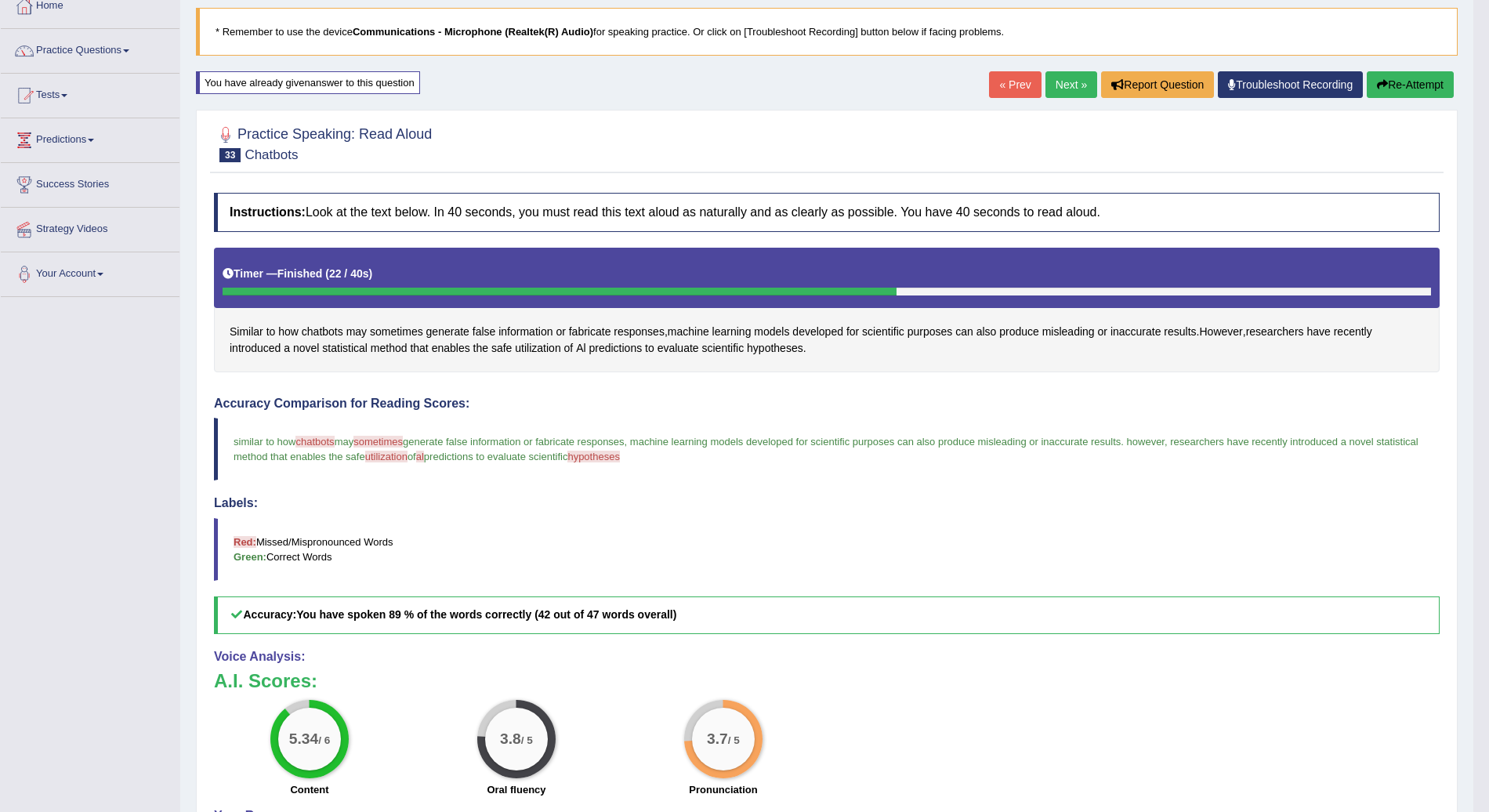
scroll to position [78, 0]
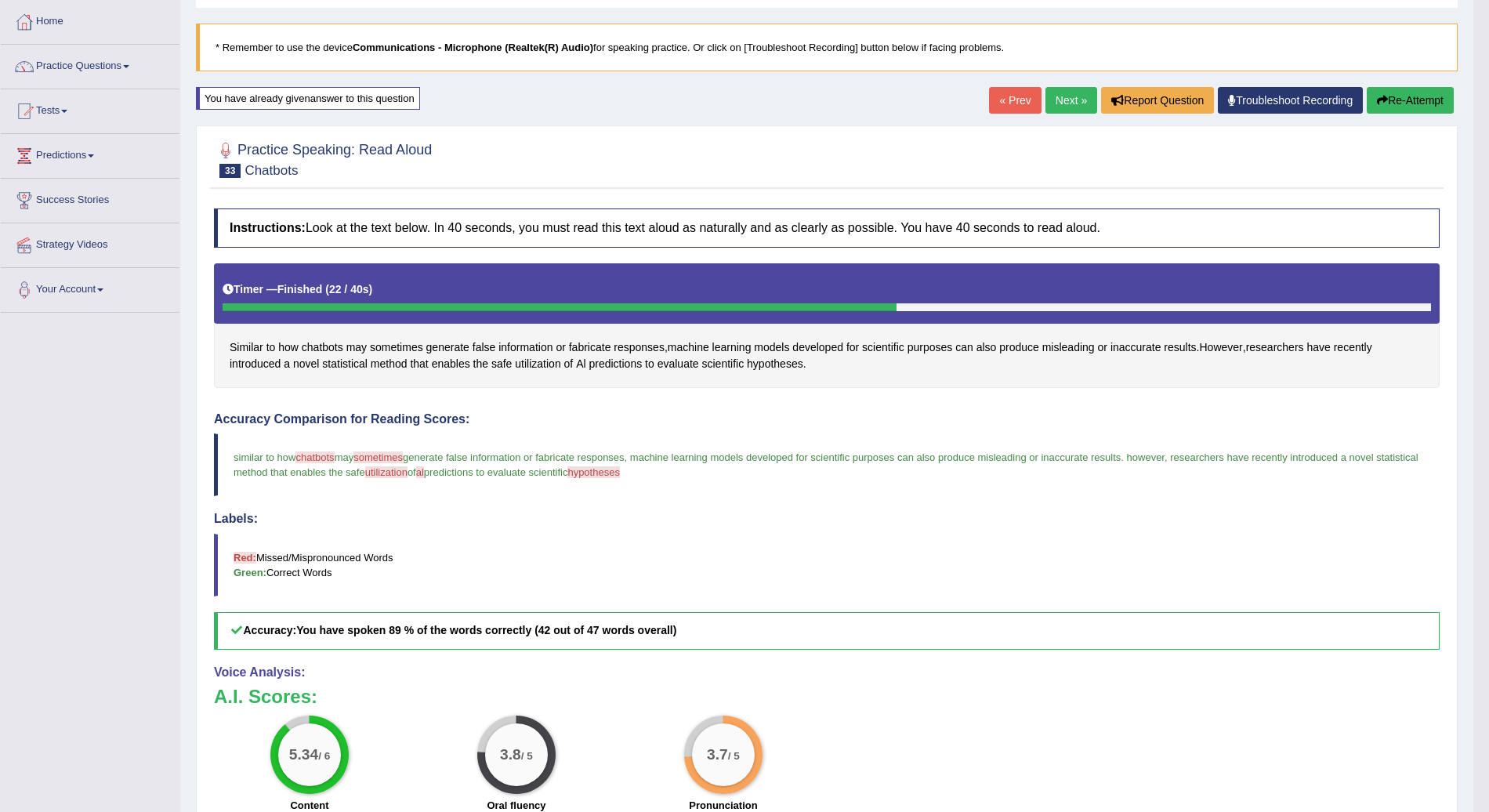
click at [1399, 99] on button "Re-Attempt" at bounding box center [1410, 100] width 87 height 27
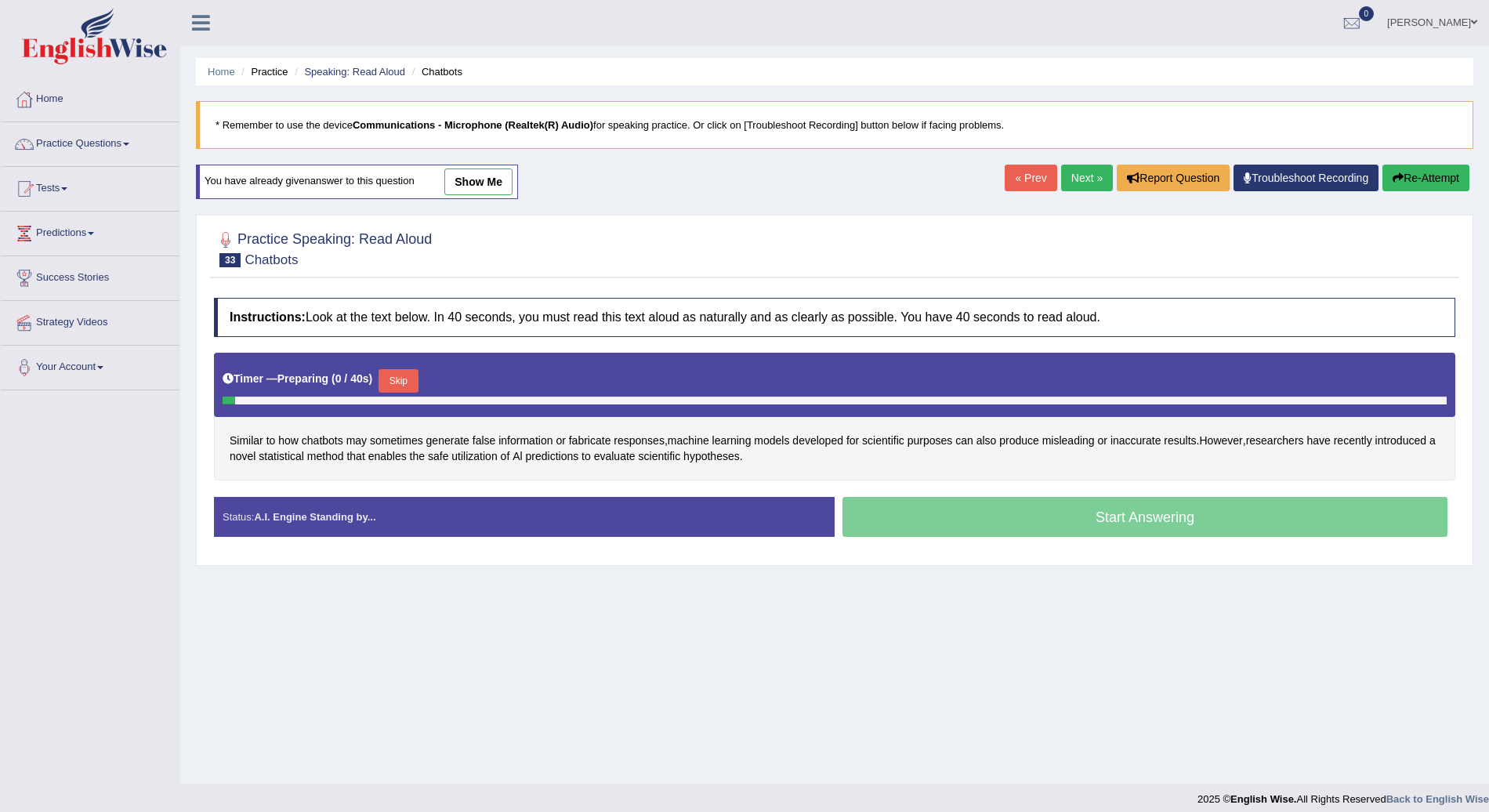
scroll to position [11, 0]
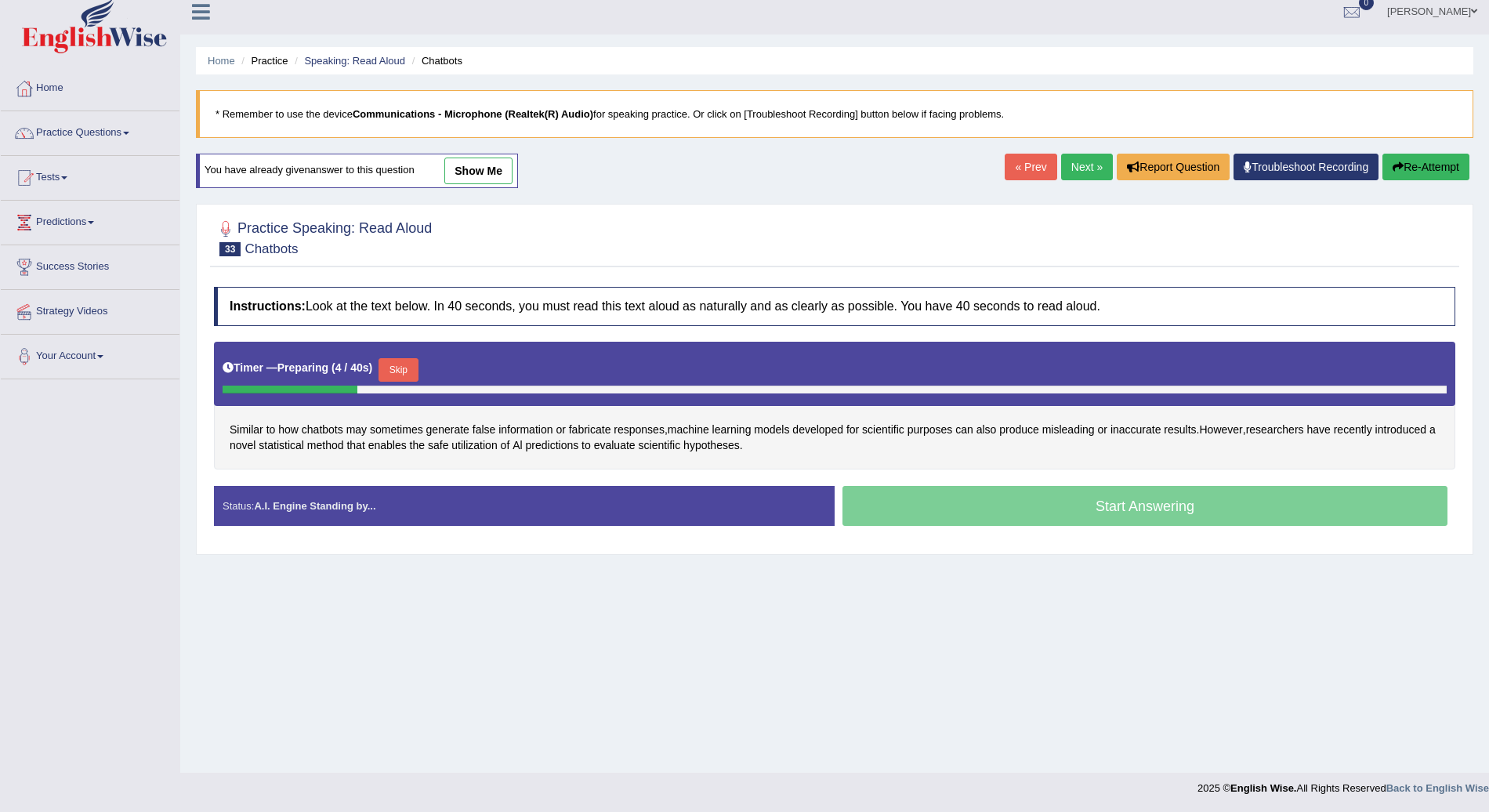
click at [1075, 166] on link "Next »" at bounding box center [1086, 167] width 51 height 27
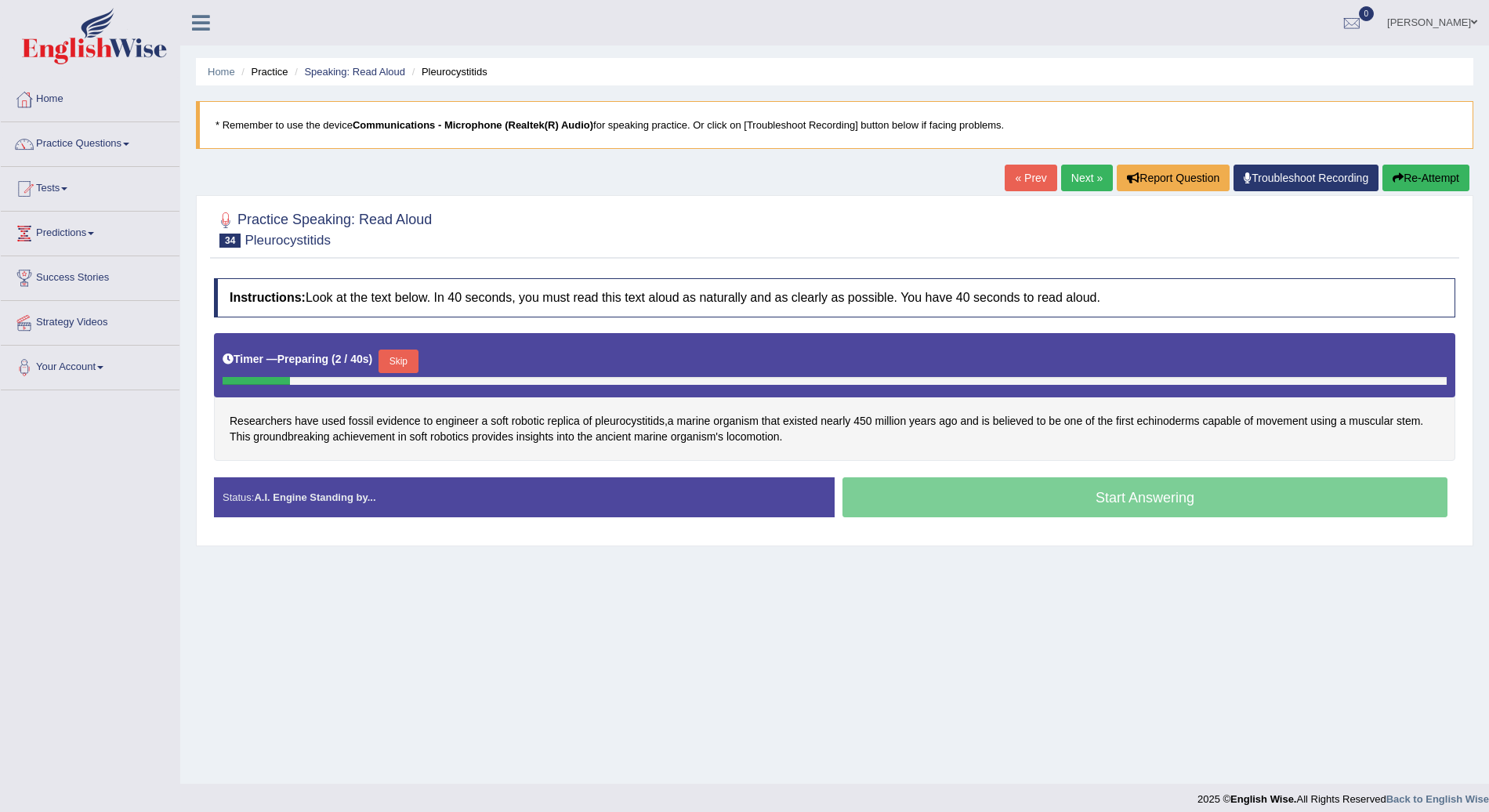
click at [392, 355] on button "Skip" at bounding box center [398, 361] width 39 height 24
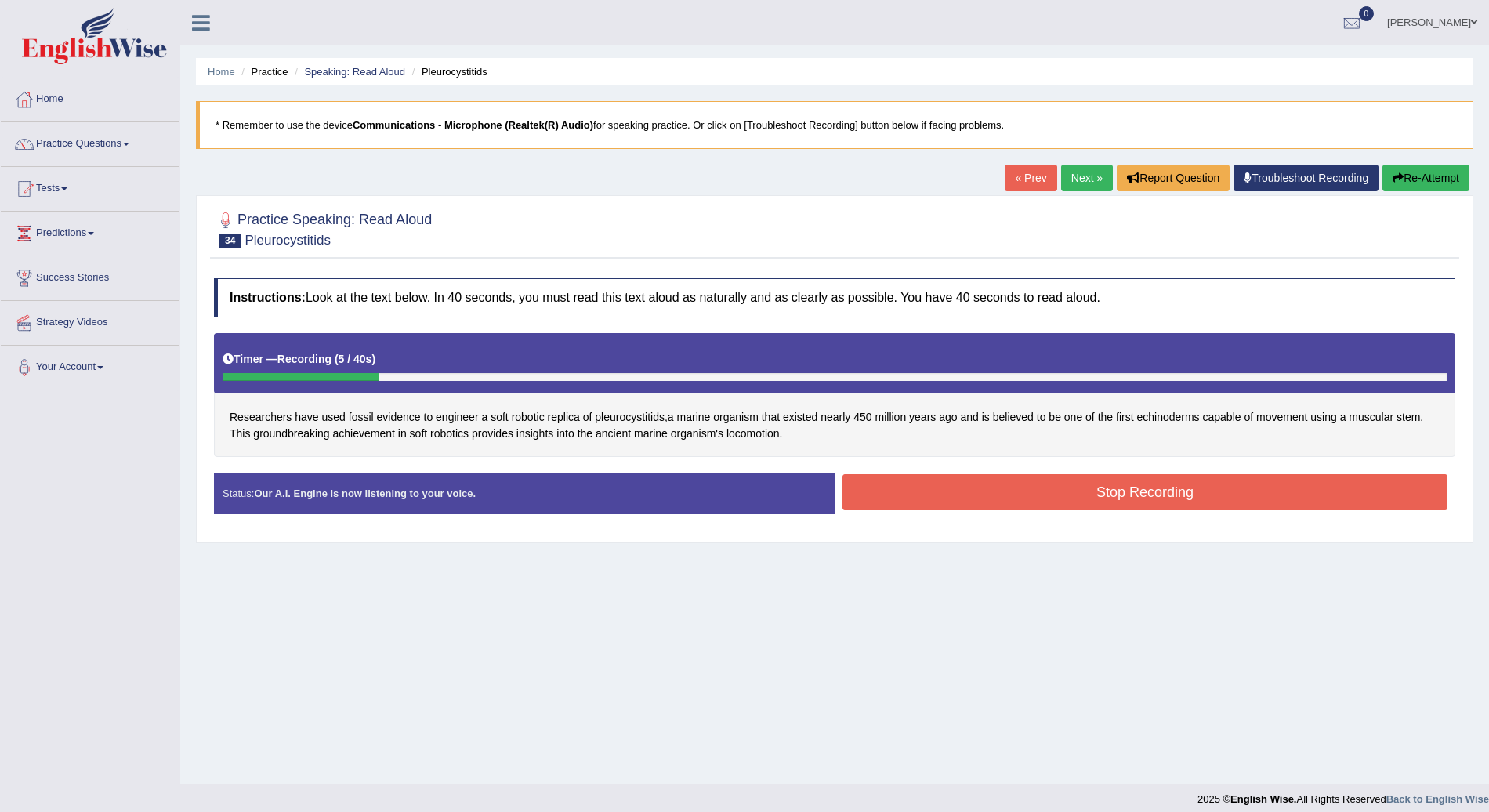
click at [1439, 179] on button "Re-Attempt" at bounding box center [1426, 178] width 87 height 27
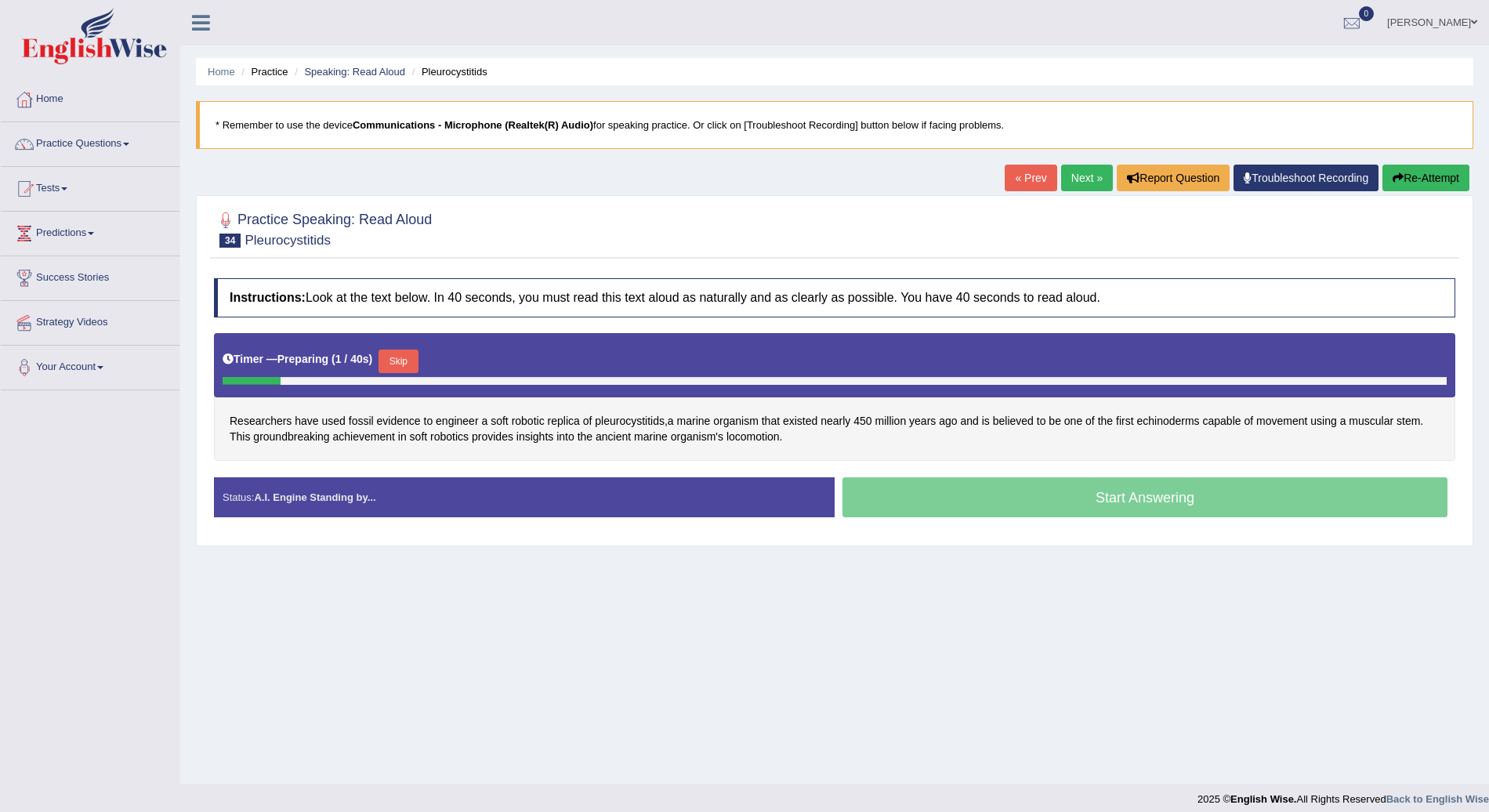
click at [390, 357] on button "Skip" at bounding box center [398, 361] width 39 height 24
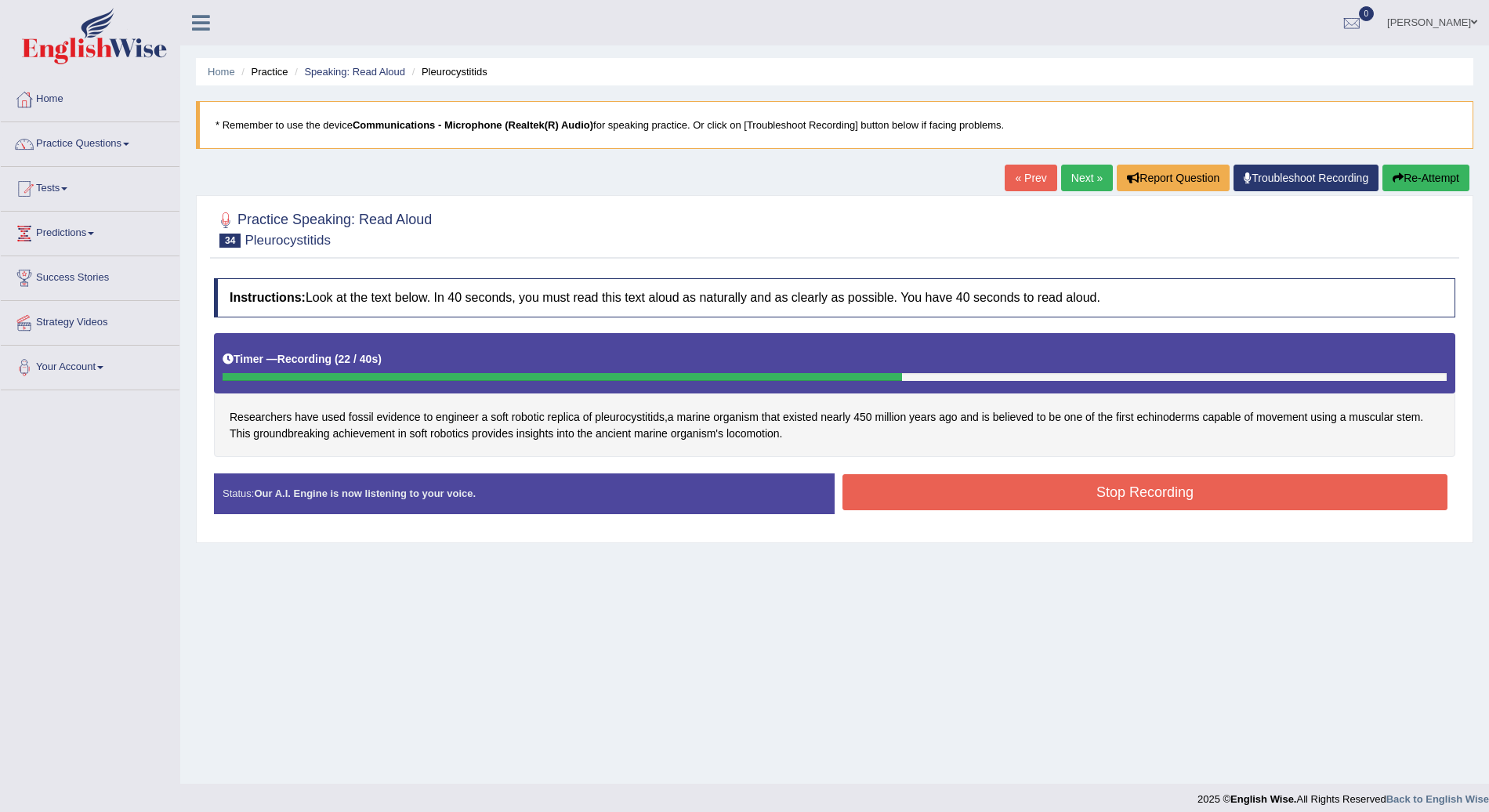
click at [1050, 506] on button "Stop Recording" at bounding box center [1145, 492] width 605 height 36
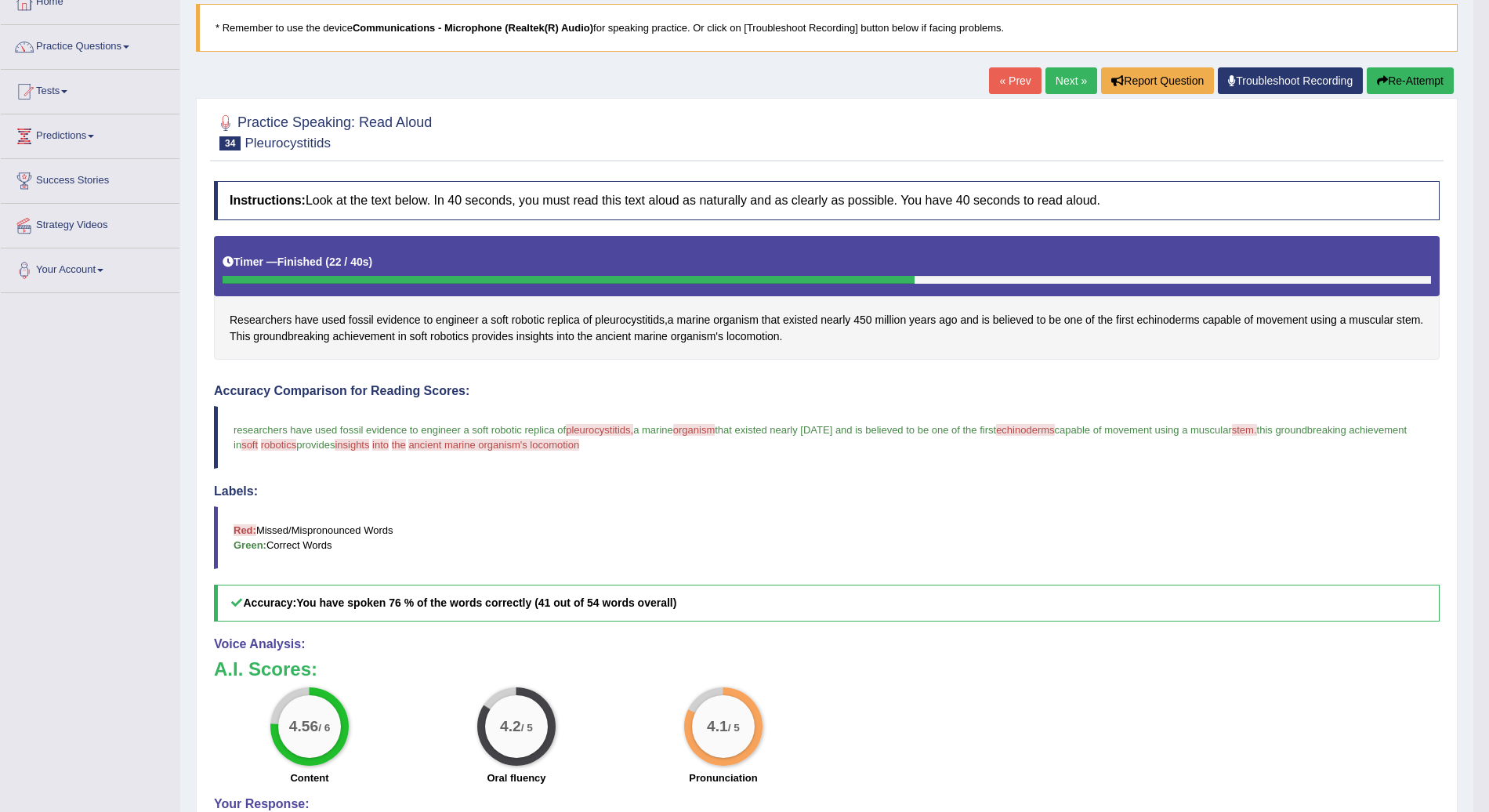
scroll to position [91, 0]
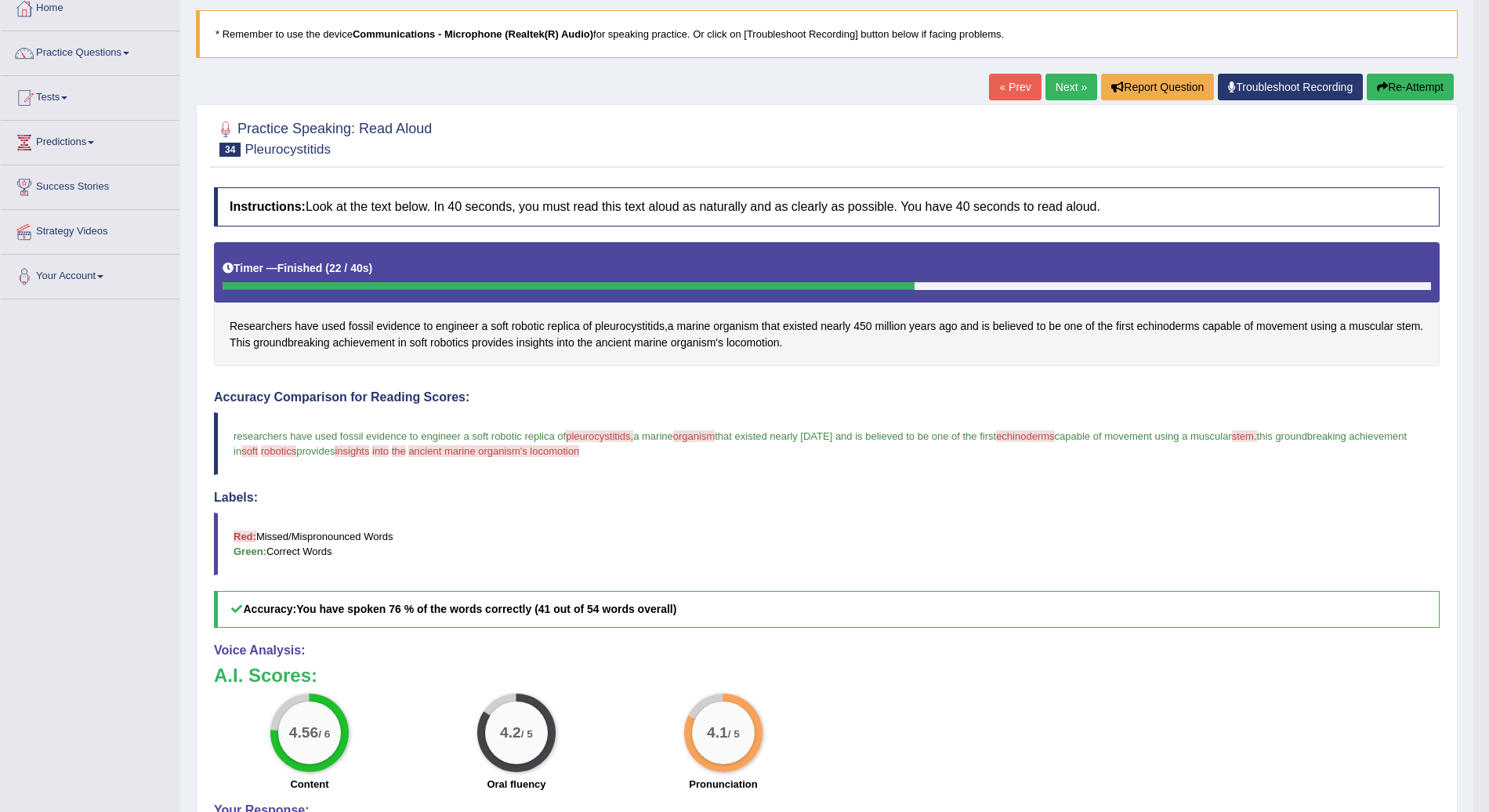
click at [1080, 75] on link "Next »" at bounding box center [1071, 87] width 51 height 27
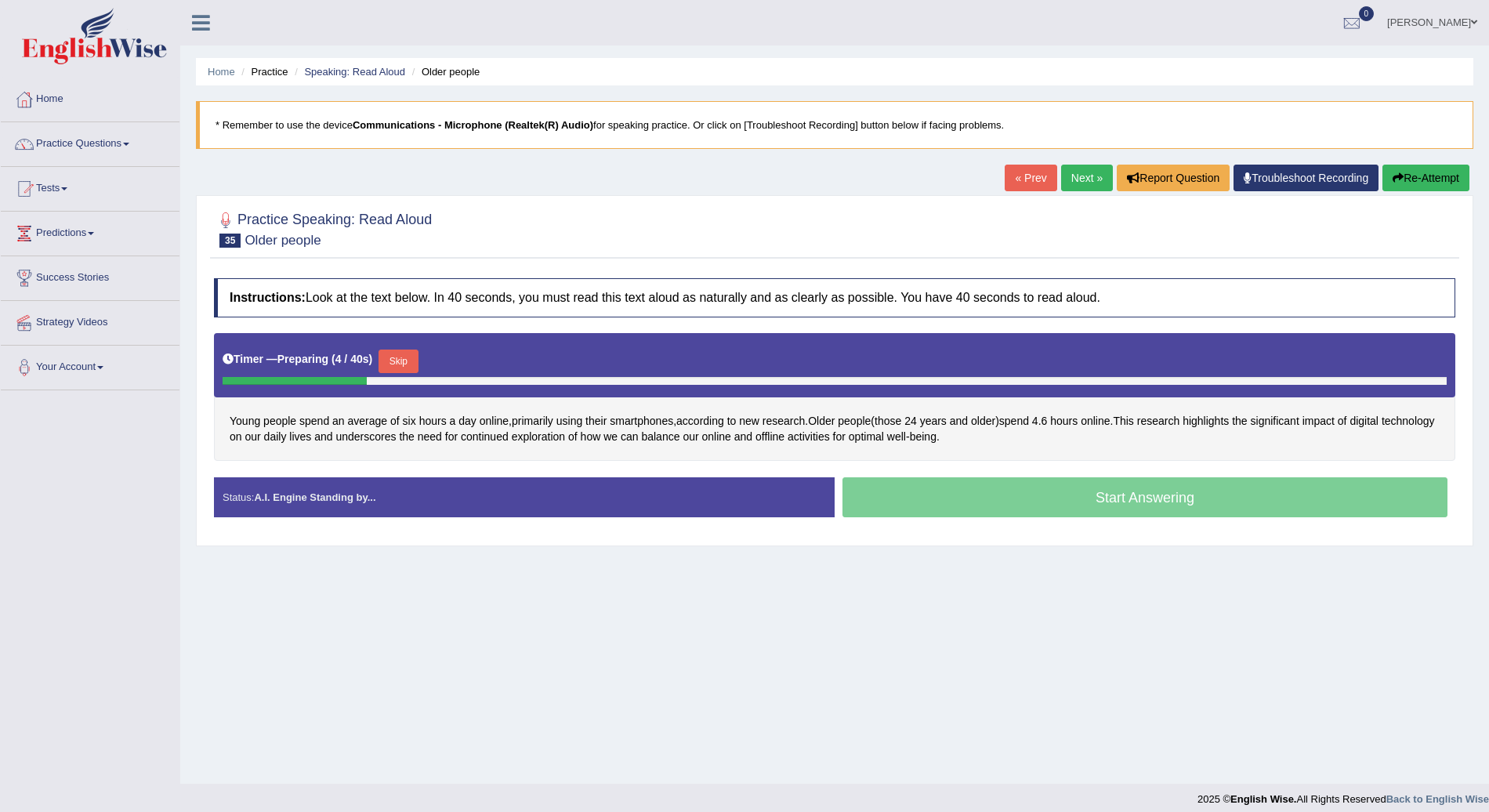
click at [400, 357] on button "Skip" at bounding box center [398, 361] width 39 height 24
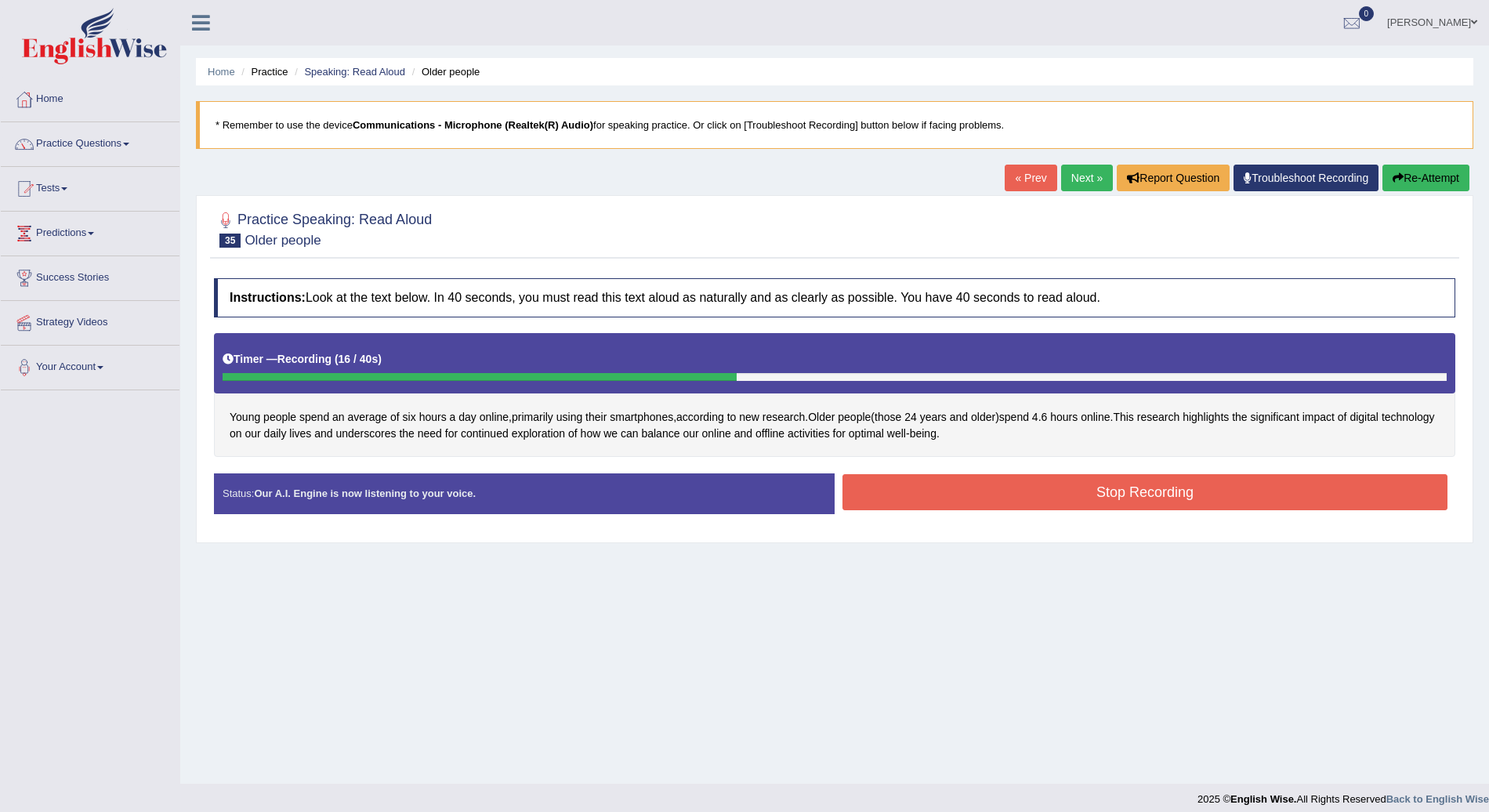
click at [987, 494] on button "Stop Recording" at bounding box center [1145, 492] width 605 height 36
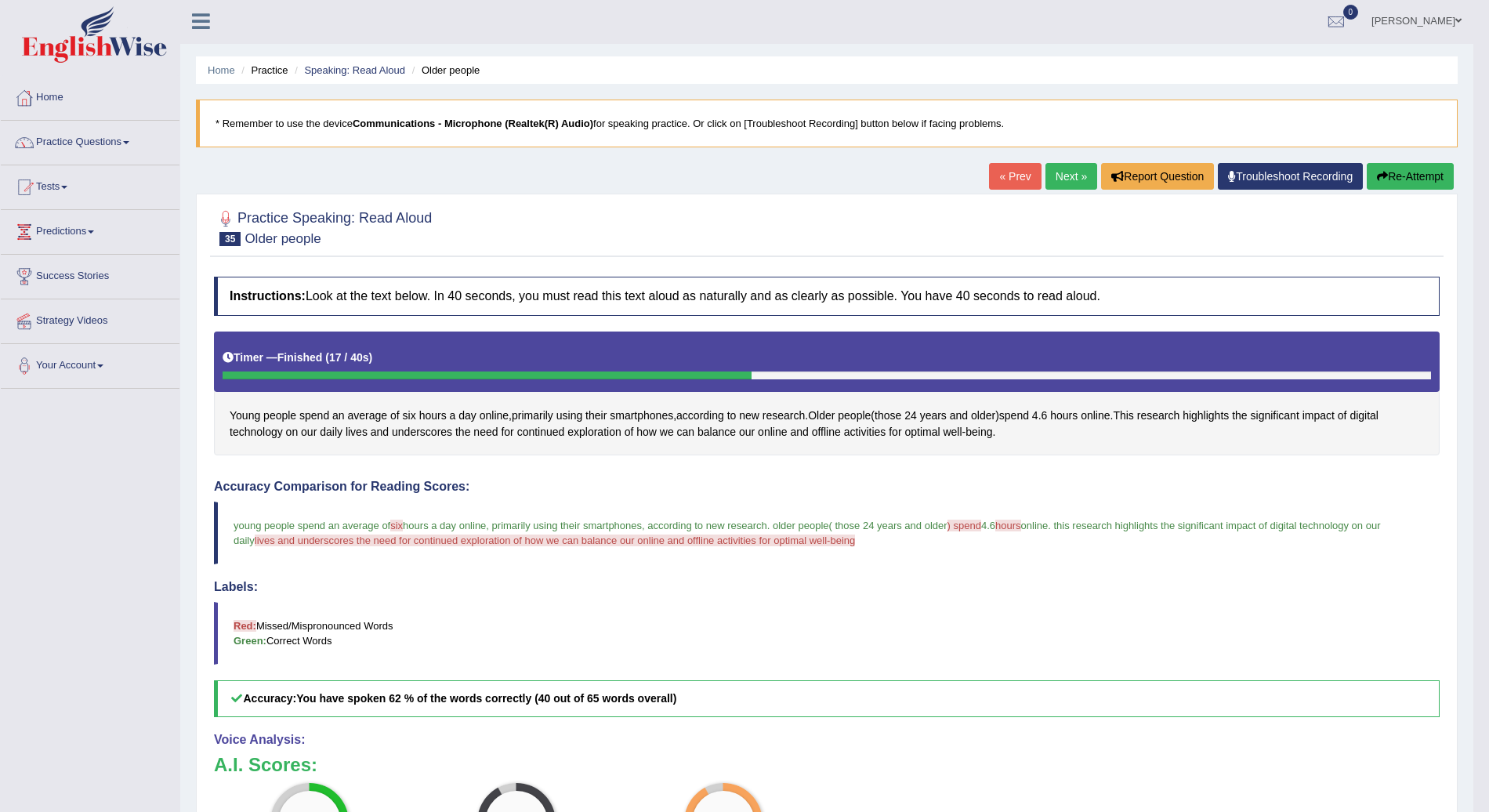
scroll to position [1, 0]
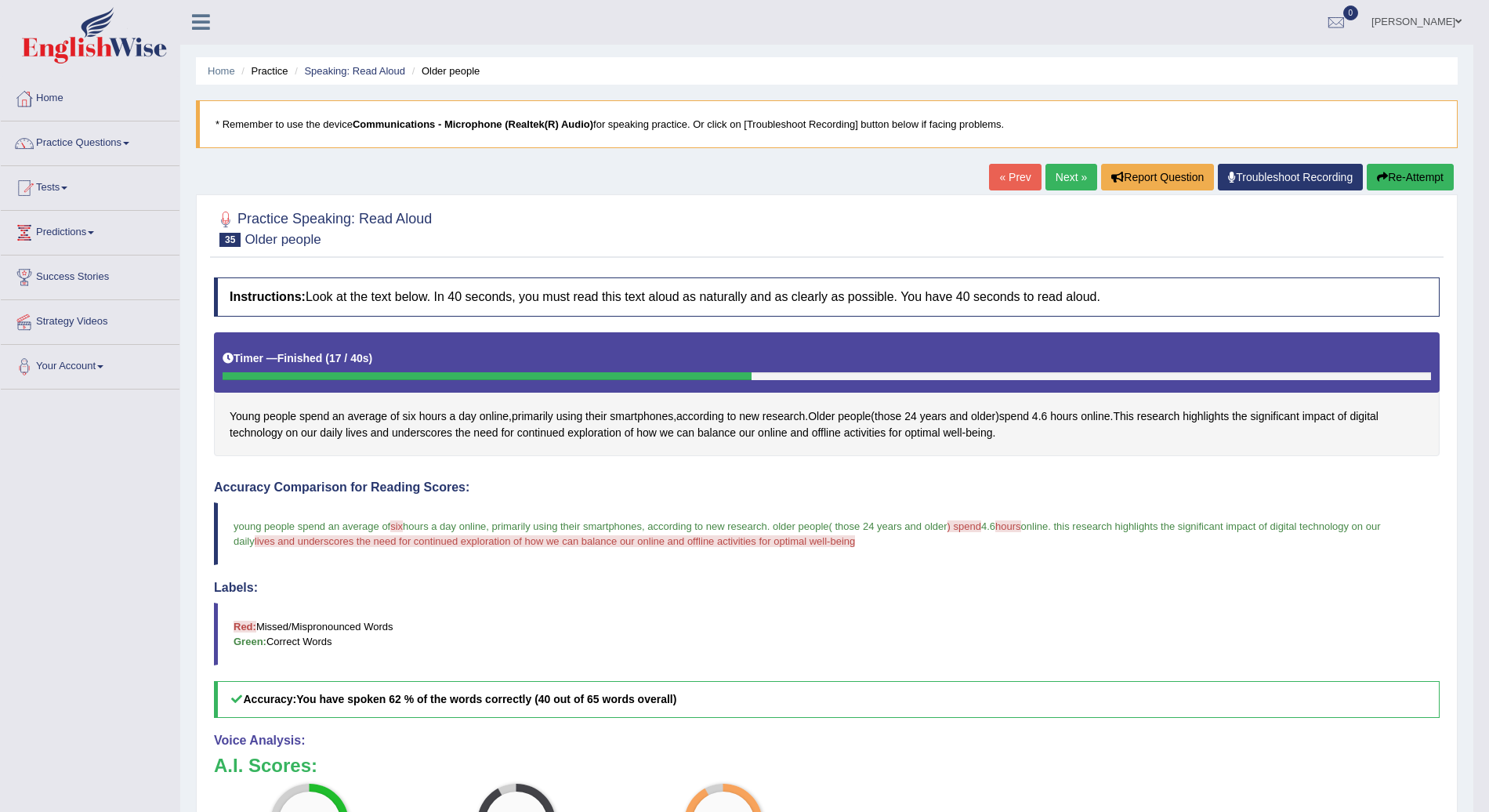
click at [1059, 172] on link "Next »" at bounding box center [1071, 177] width 51 height 27
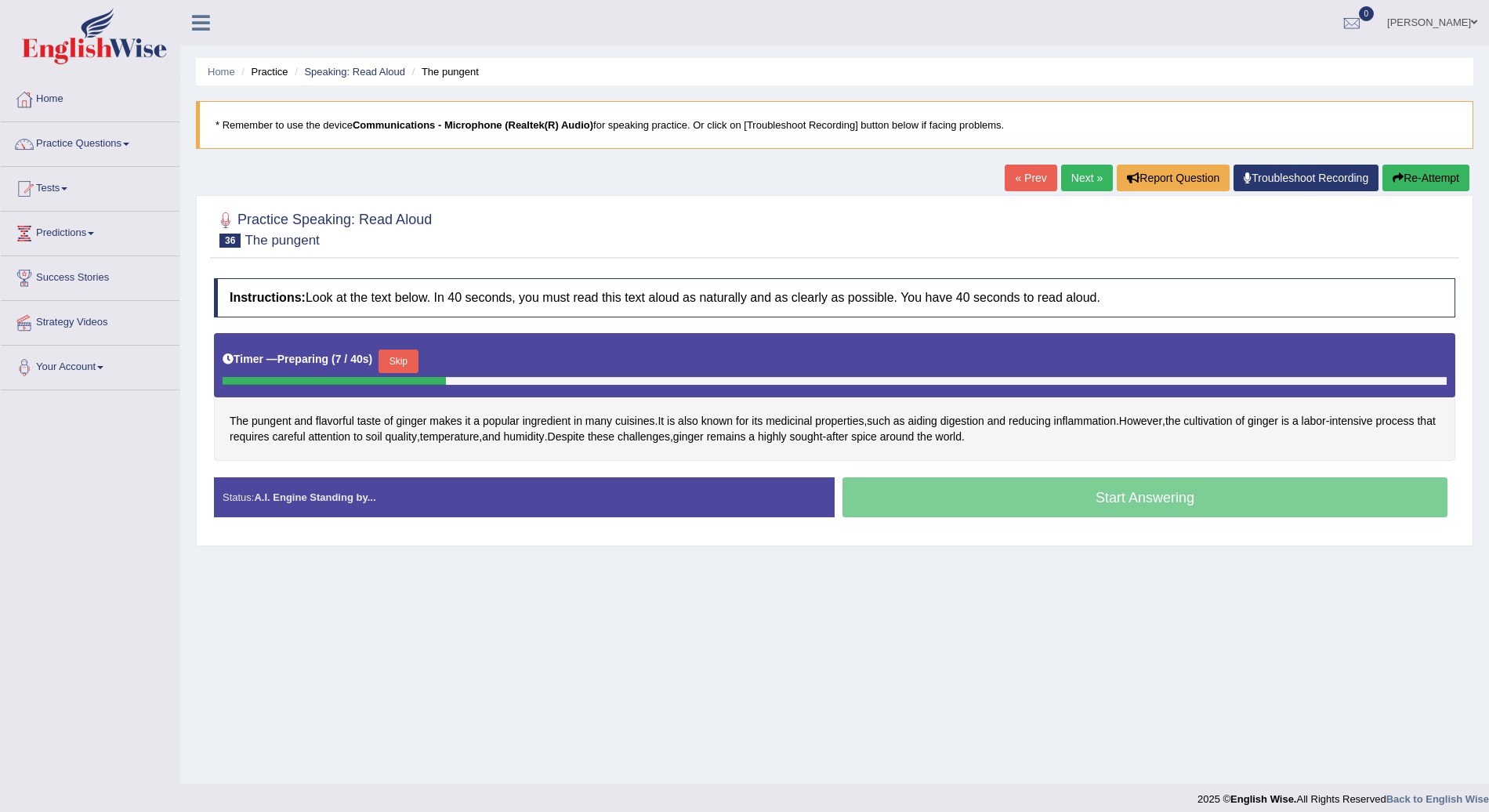
click at [393, 355] on button "Skip" at bounding box center [398, 361] width 39 height 24
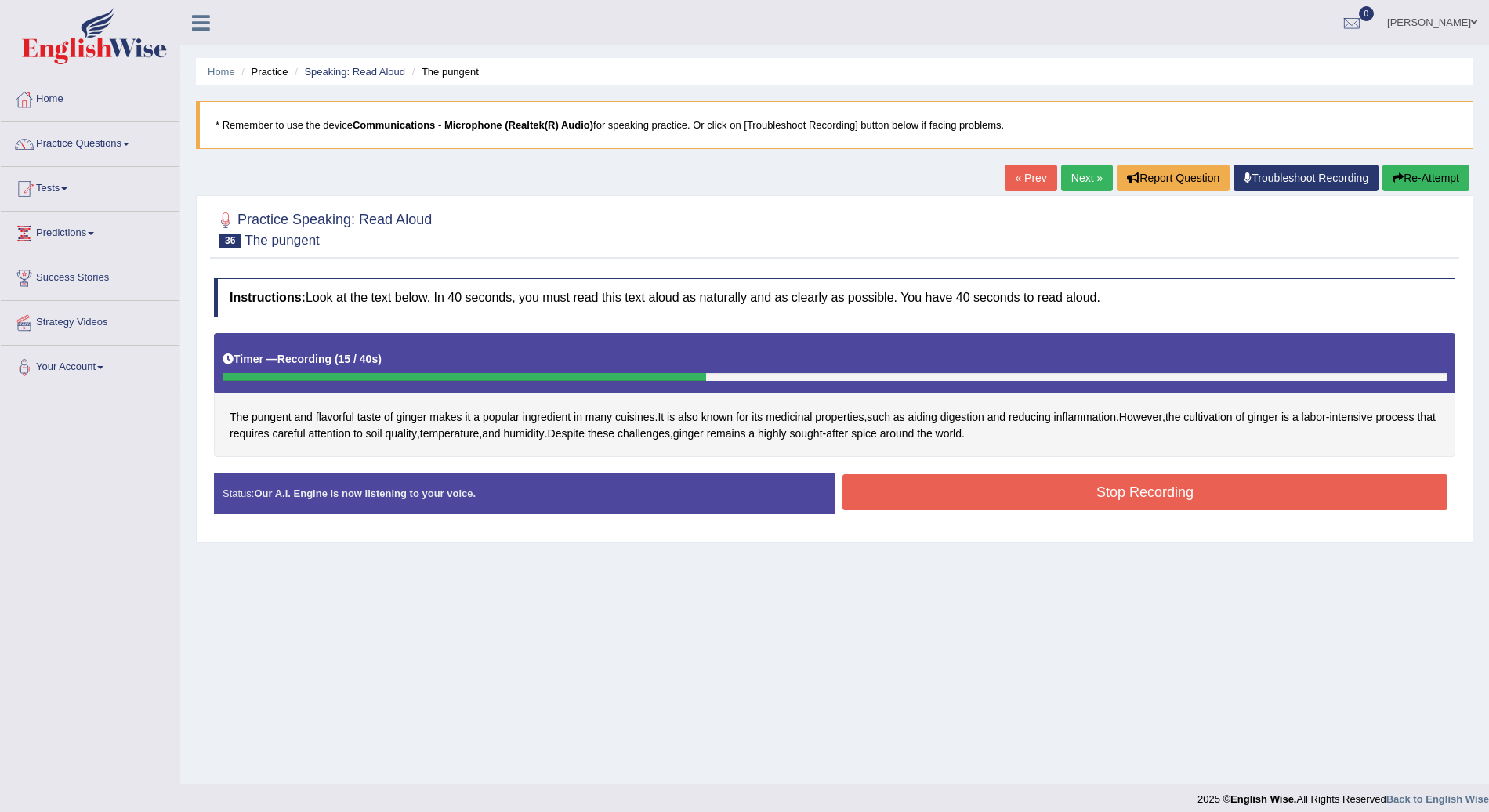
click at [1042, 495] on button "Stop Recording" at bounding box center [1145, 492] width 605 height 36
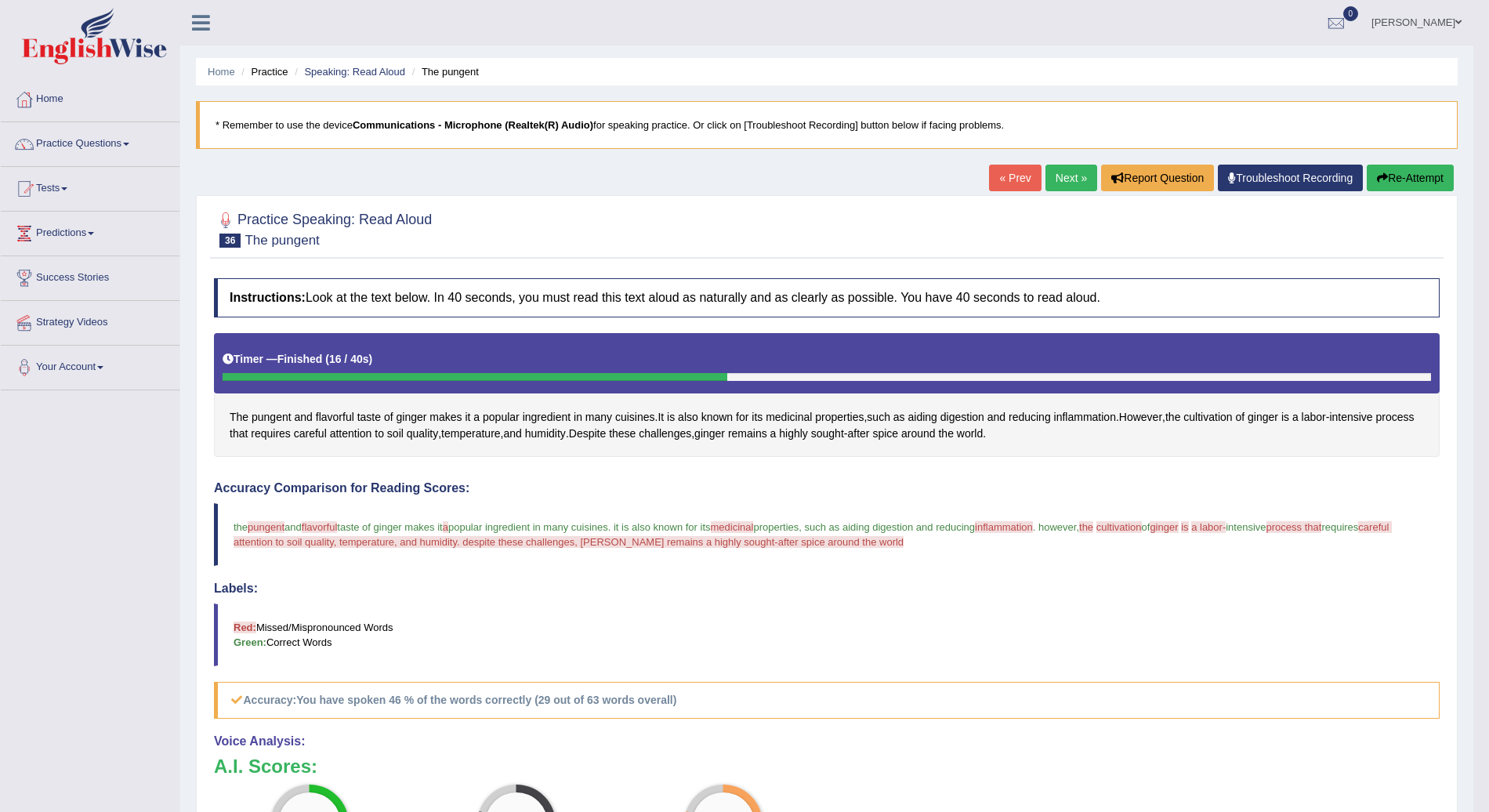
click at [1064, 172] on link "Next »" at bounding box center [1071, 178] width 51 height 27
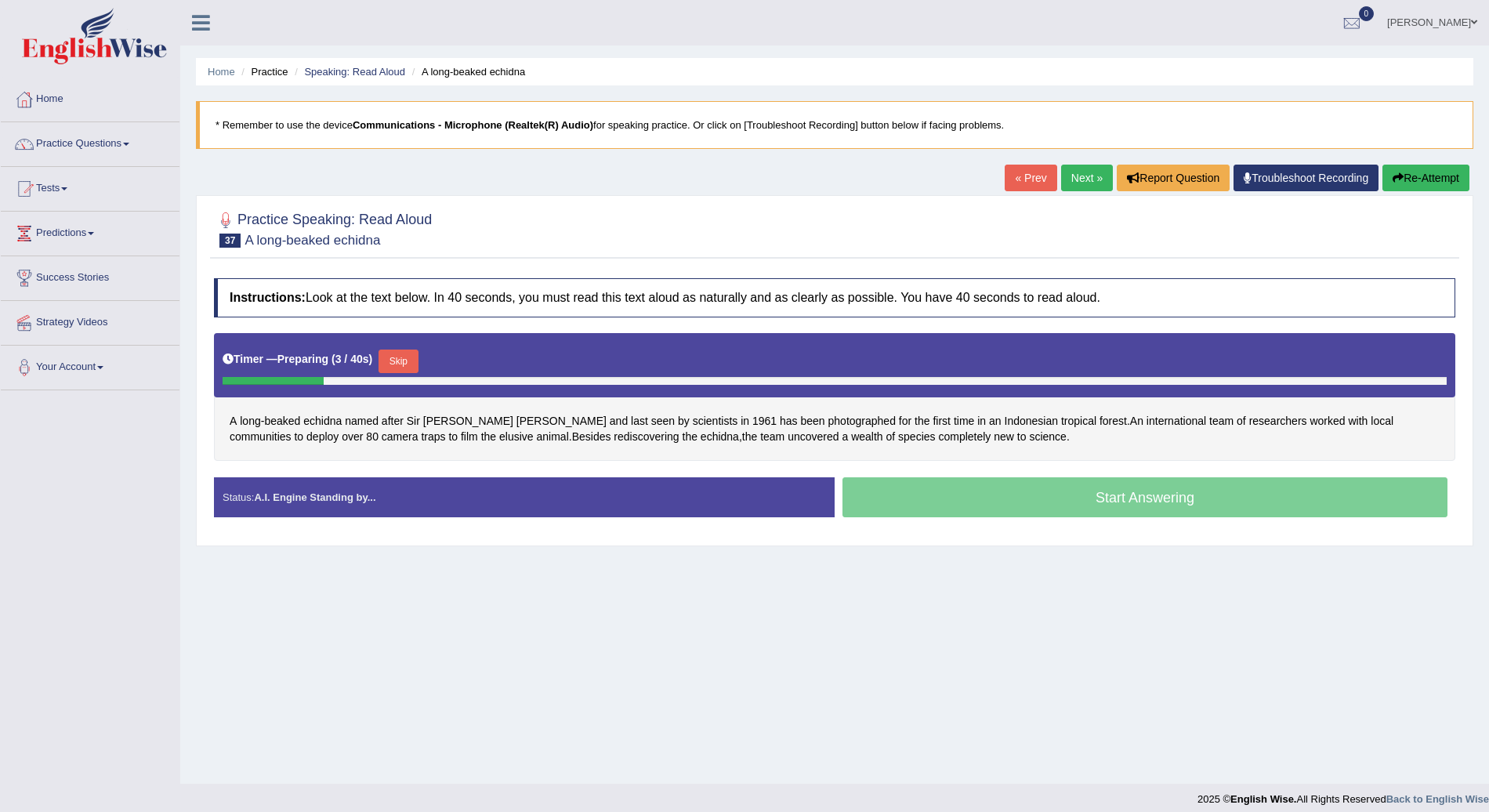
click at [398, 355] on button "Skip" at bounding box center [398, 361] width 39 height 24
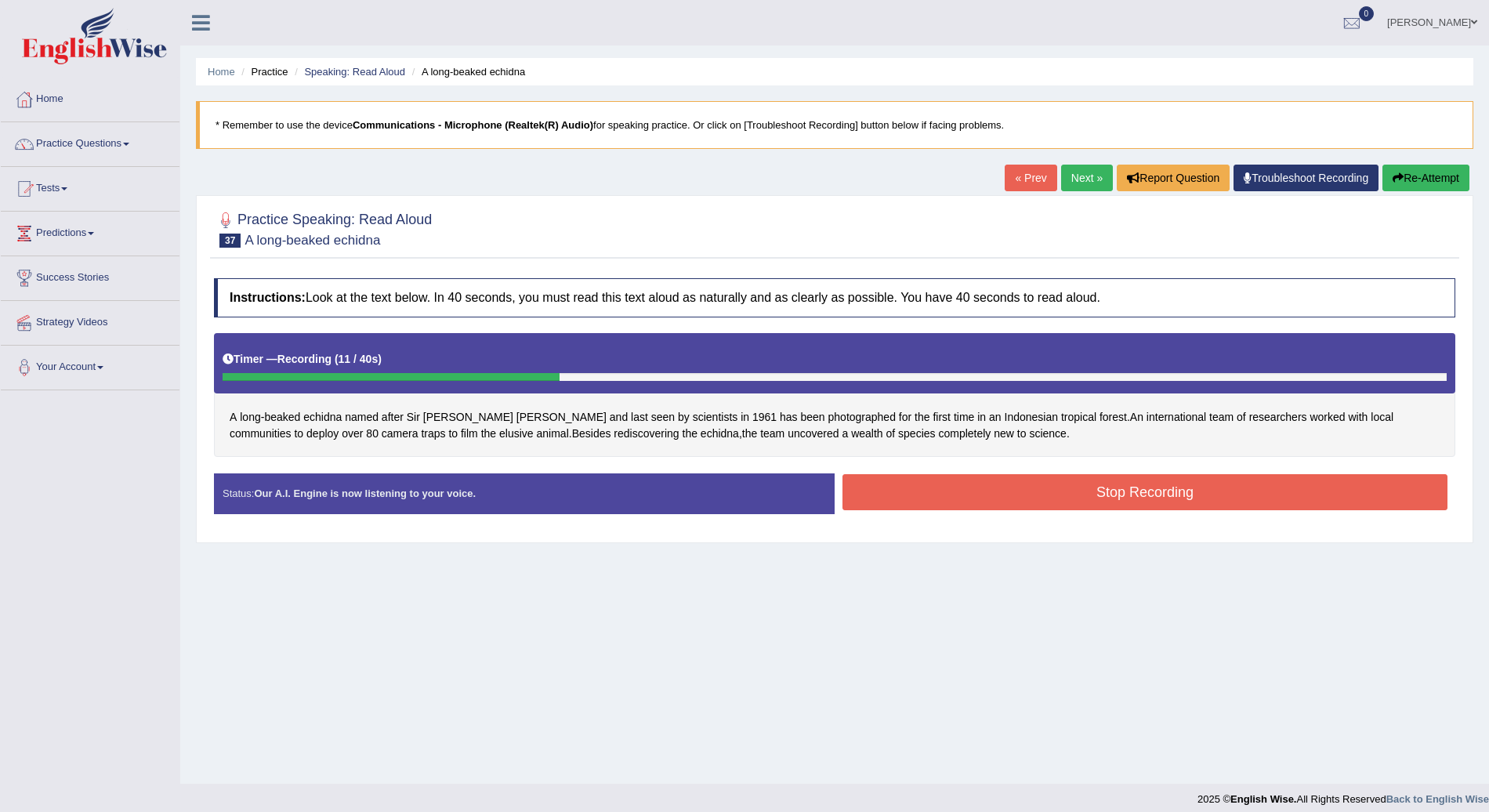
click at [1049, 498] on button "Stop Recording" at bounding box center [1145, 492] width 605 height 36
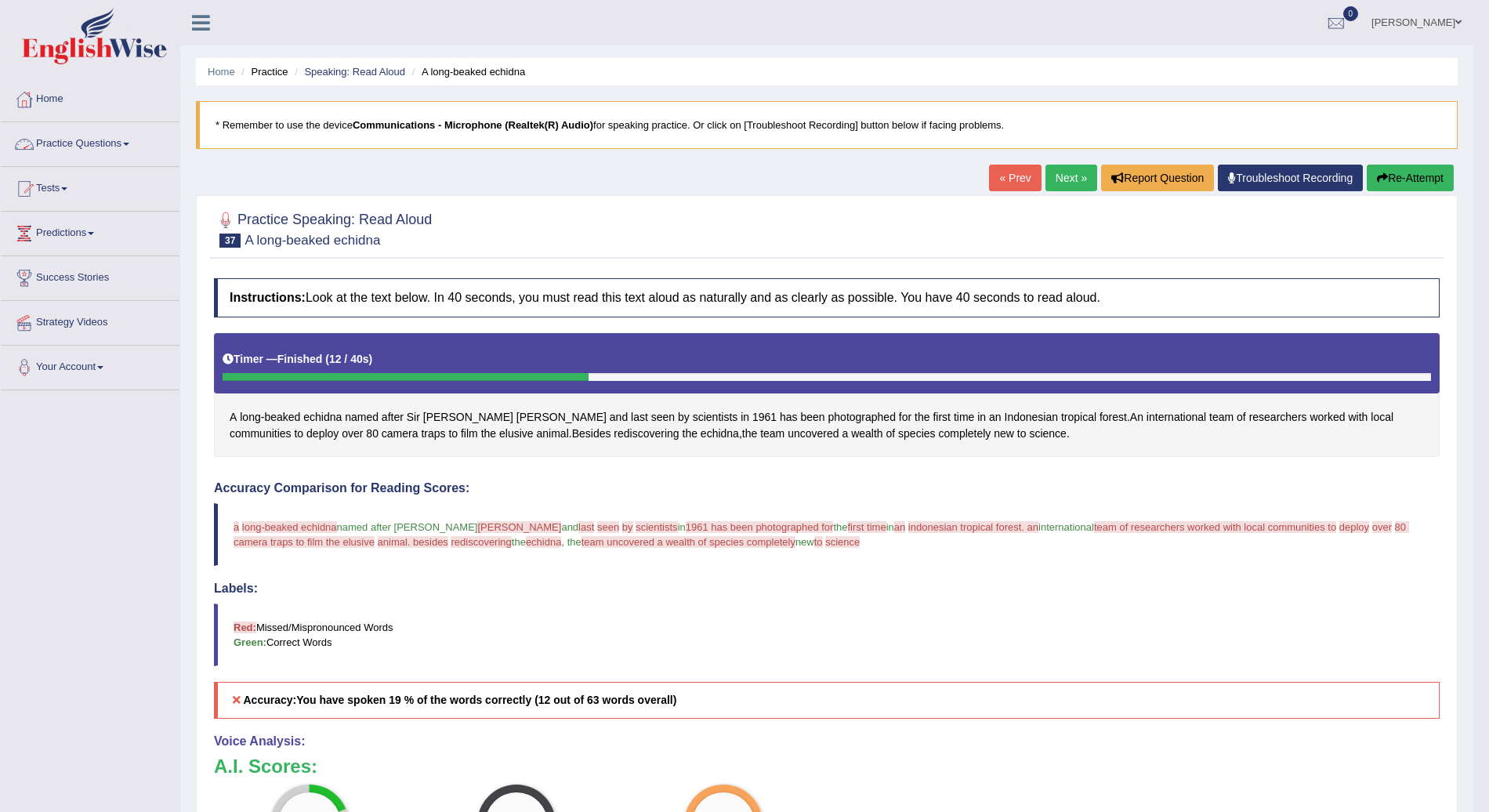
click at [137, 141] on link "Practice Questions" at bounding box center [90, 142] width 179 height 39
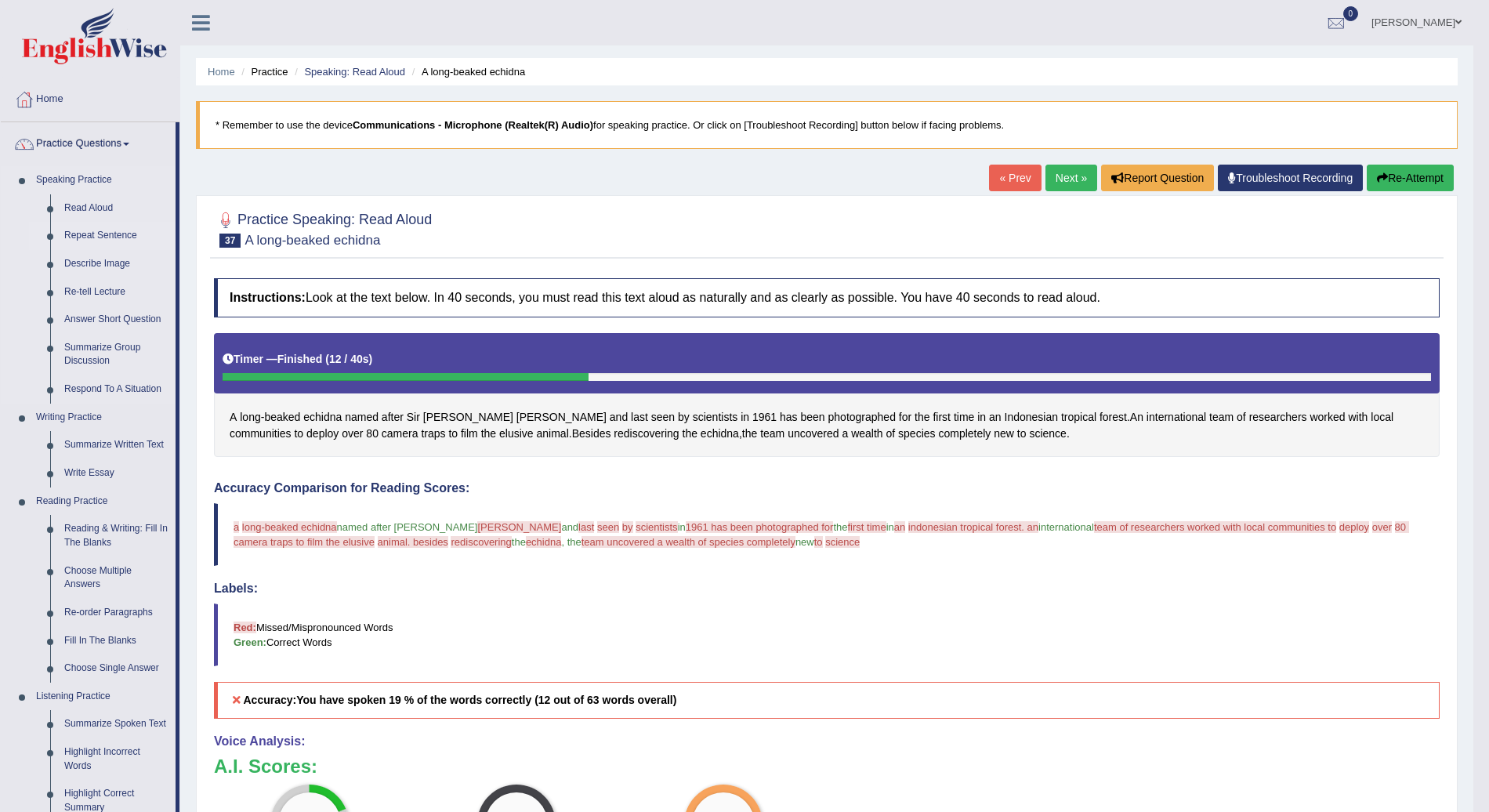
click at [91, 236] on link "Repeat Sentence" at bounding box center [116, 235] width 118 height 28
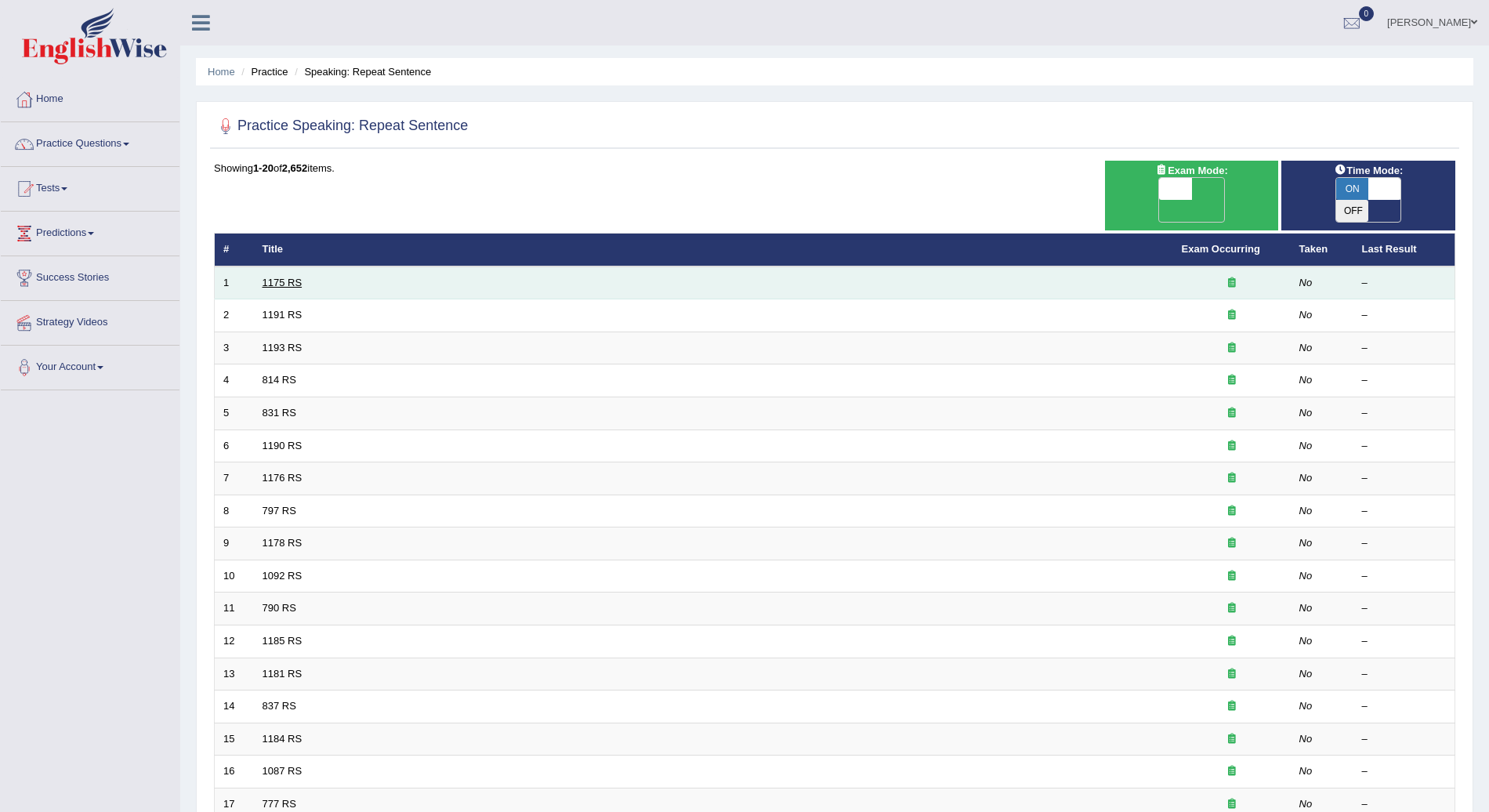
click at [283, 277] on link "1175 RS" at bounding box center [282, 283] width 40 height 12
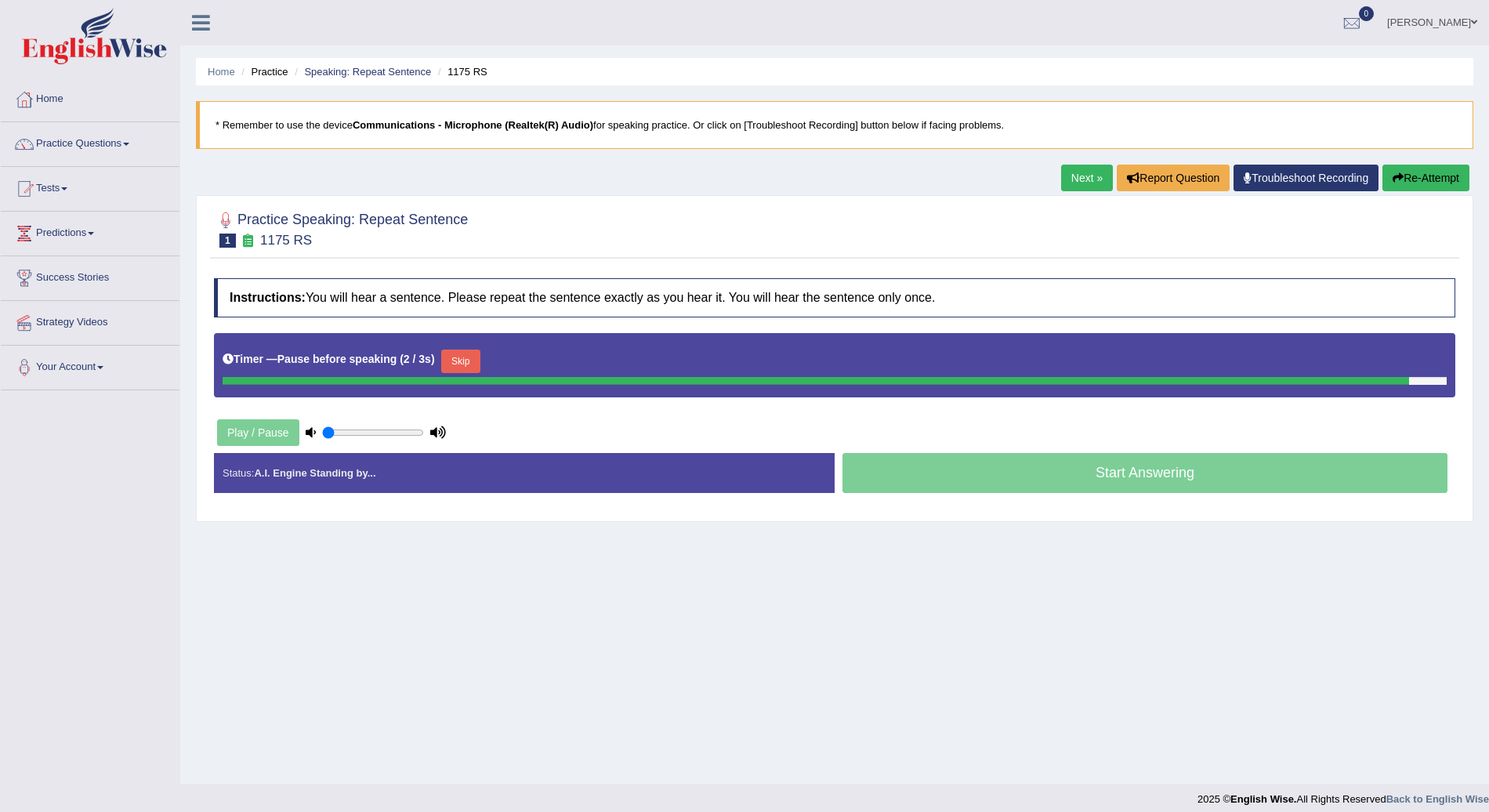
click at [1053, 470] on div "Start Answering" at bounding box center [1145, 475] width 620 height 44
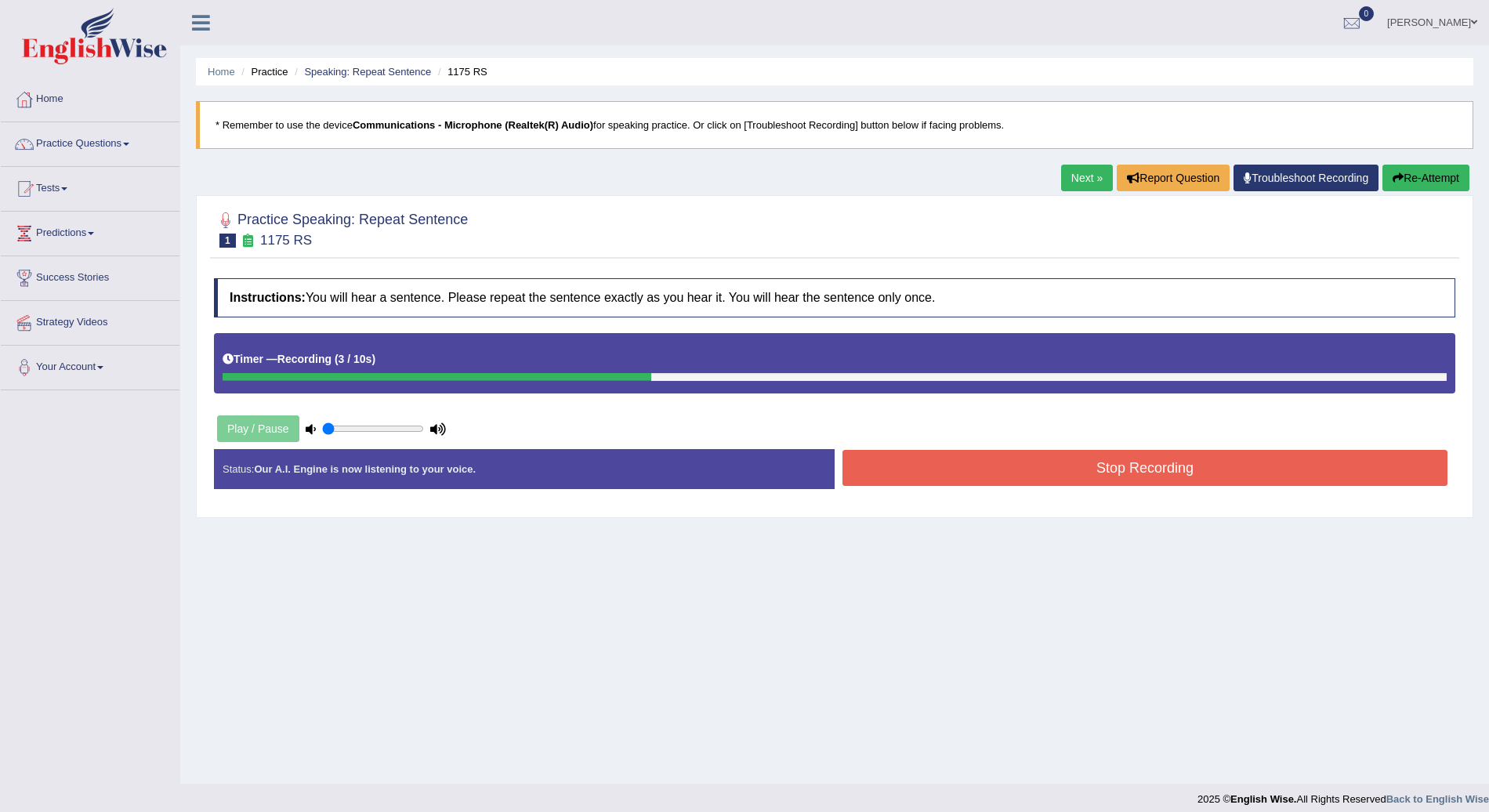
click at [1053, 470] on button "Stop Recording" at bounding box center [1145, 468] width 605 height 36
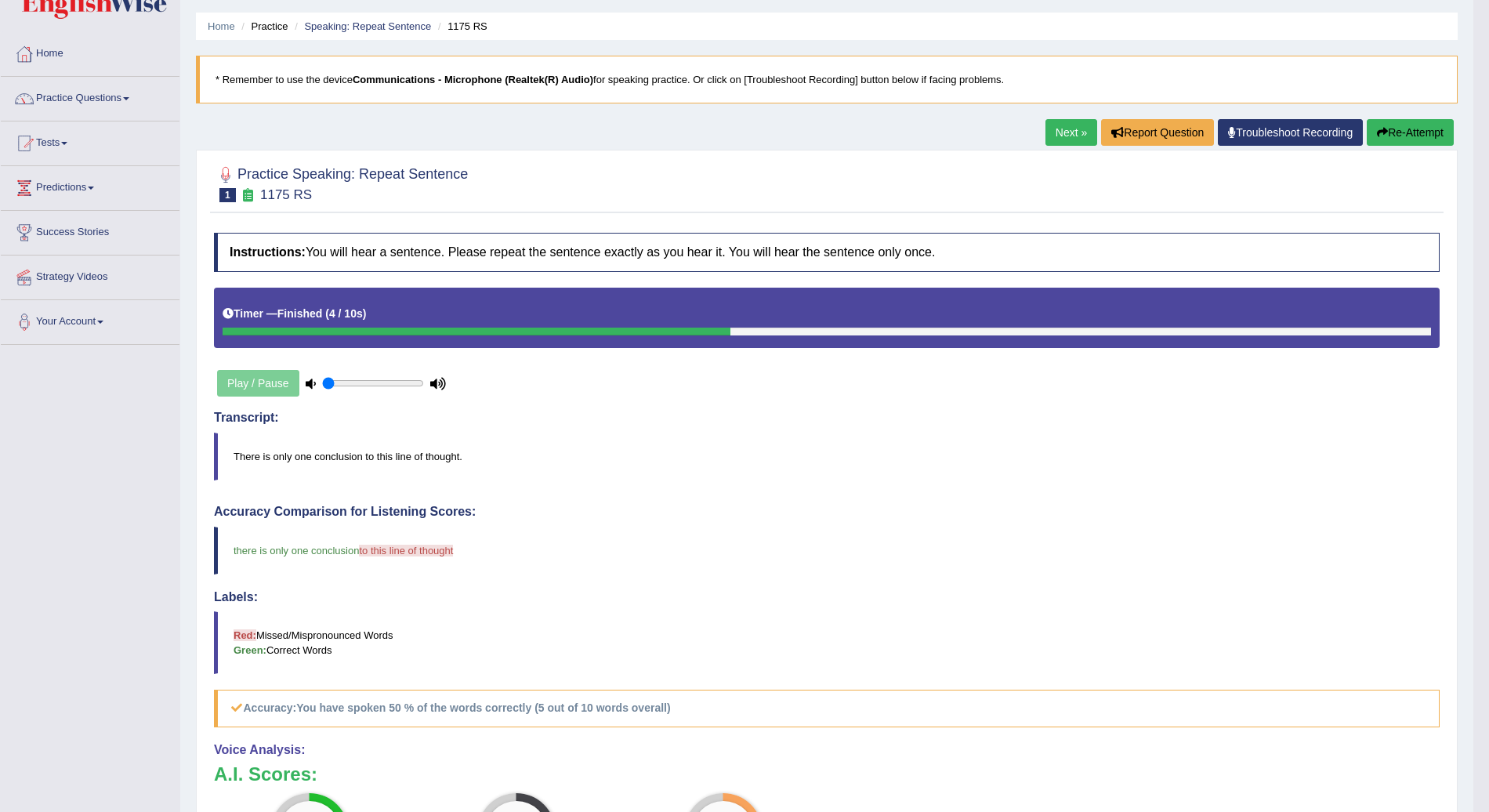
scroll to position [41, 0]
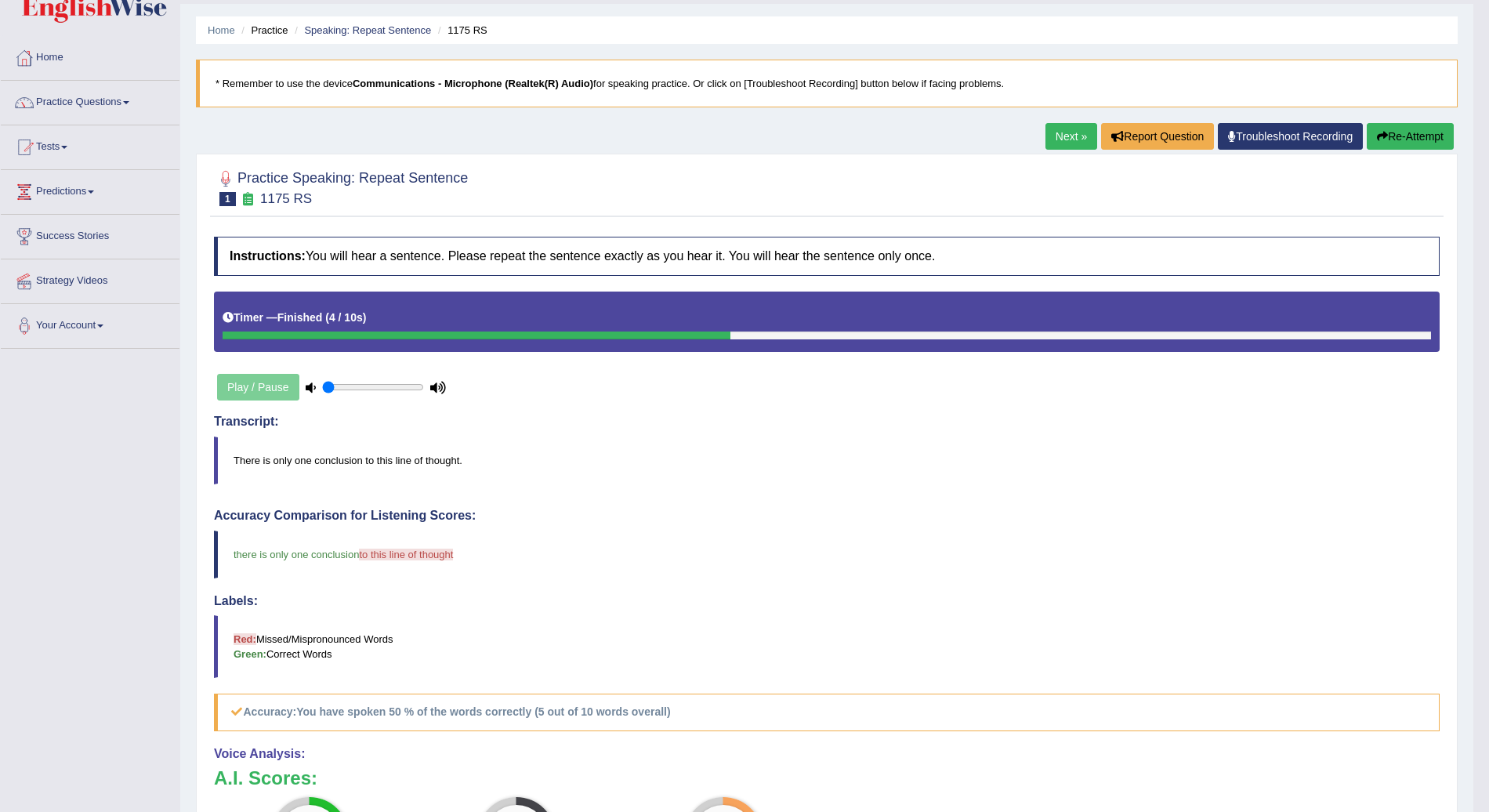
click at [1065, 138] on link "Next »" at bounding box center [1071, 137] width 51 height 27
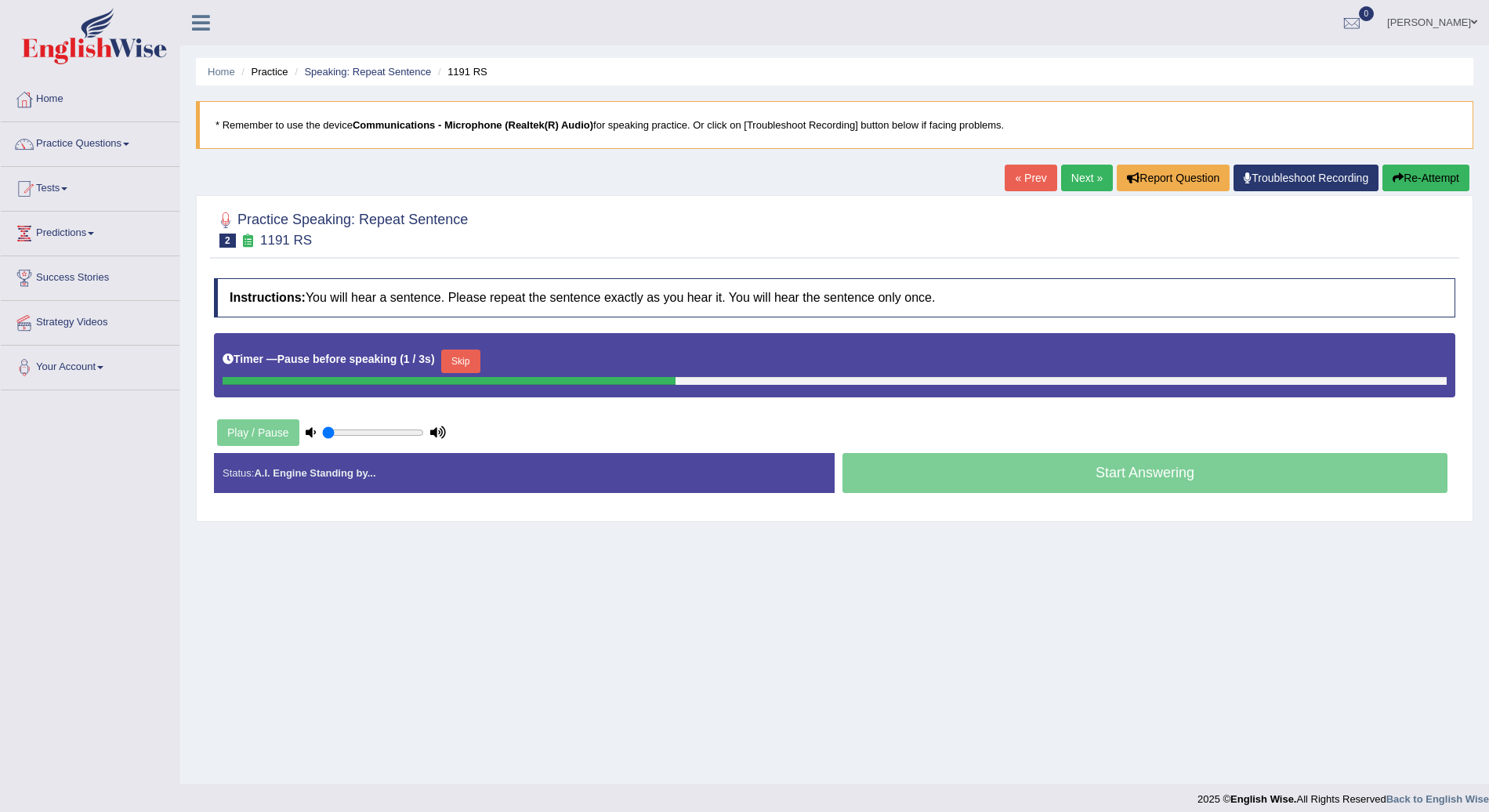
click at [956, 456] on div "Start Answering" at bounding box center [1145, 475] width 620 height 44
click at [1038, 481] on div "Start Answering" at bounding box center [1145, 475] width 620 height 44
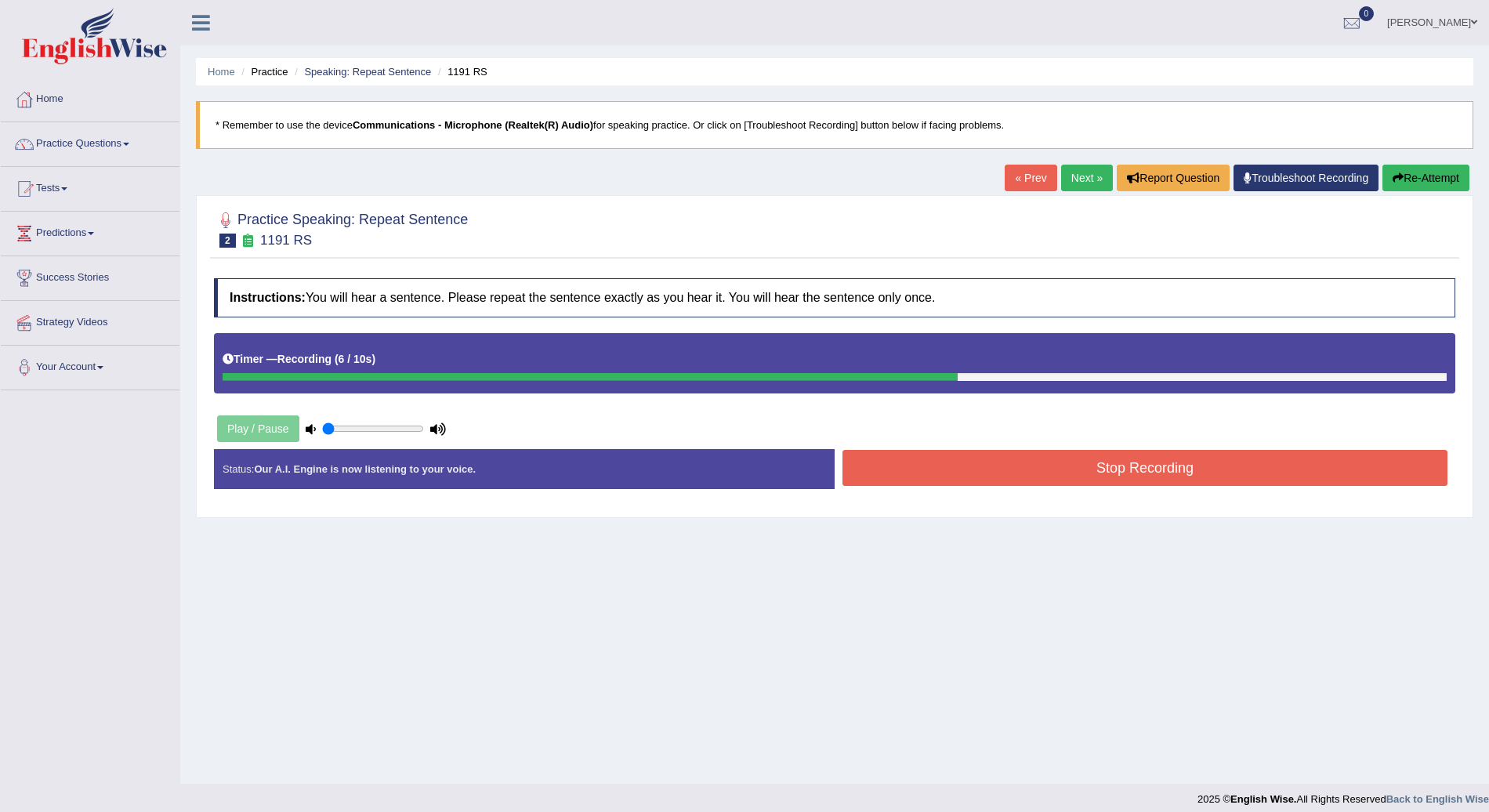
click at [1040, 466] on button "Stop Recording" at bounding box center [1145, 468] width 605 height 36
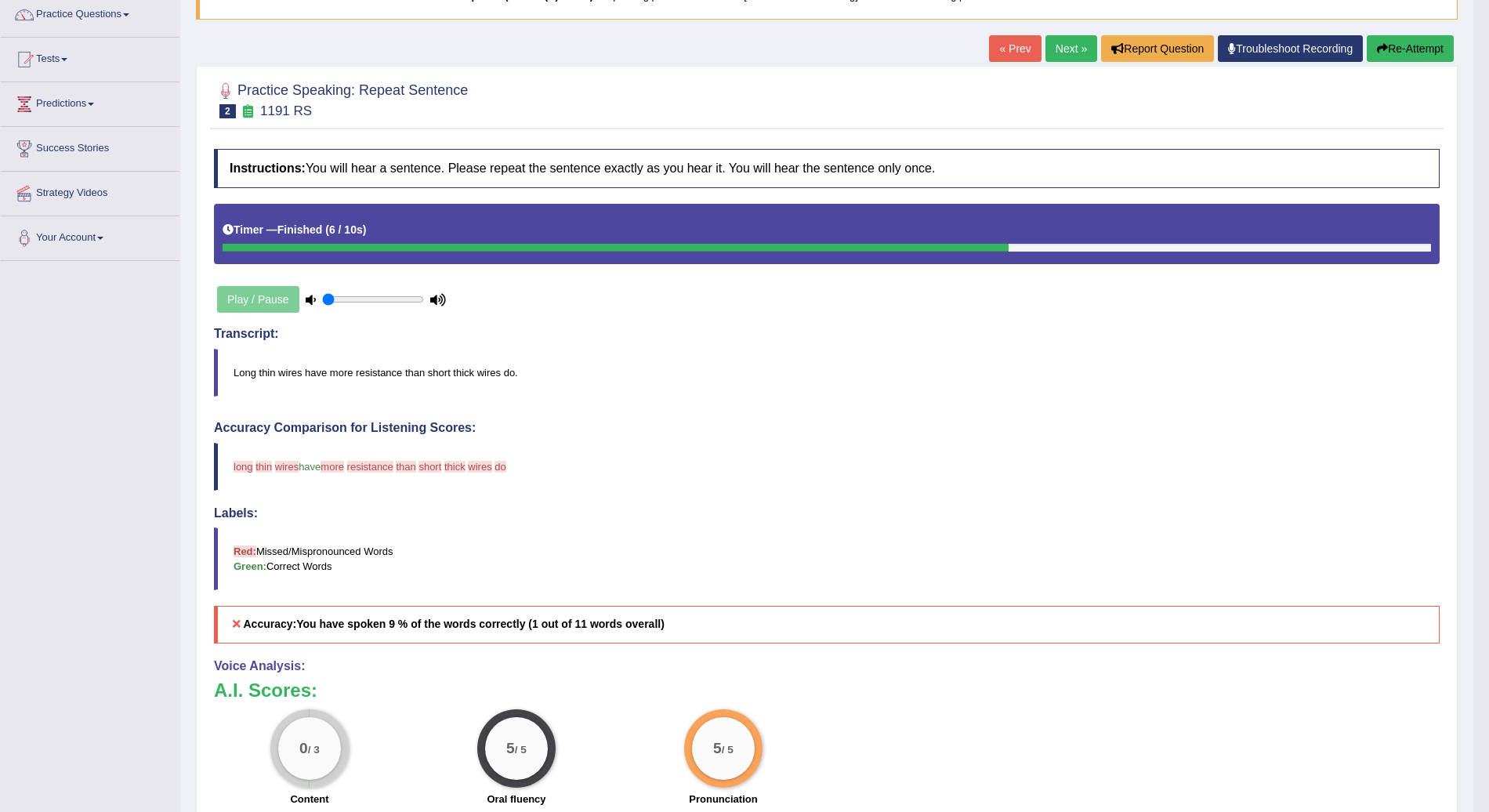
scroll to position [94, 0]
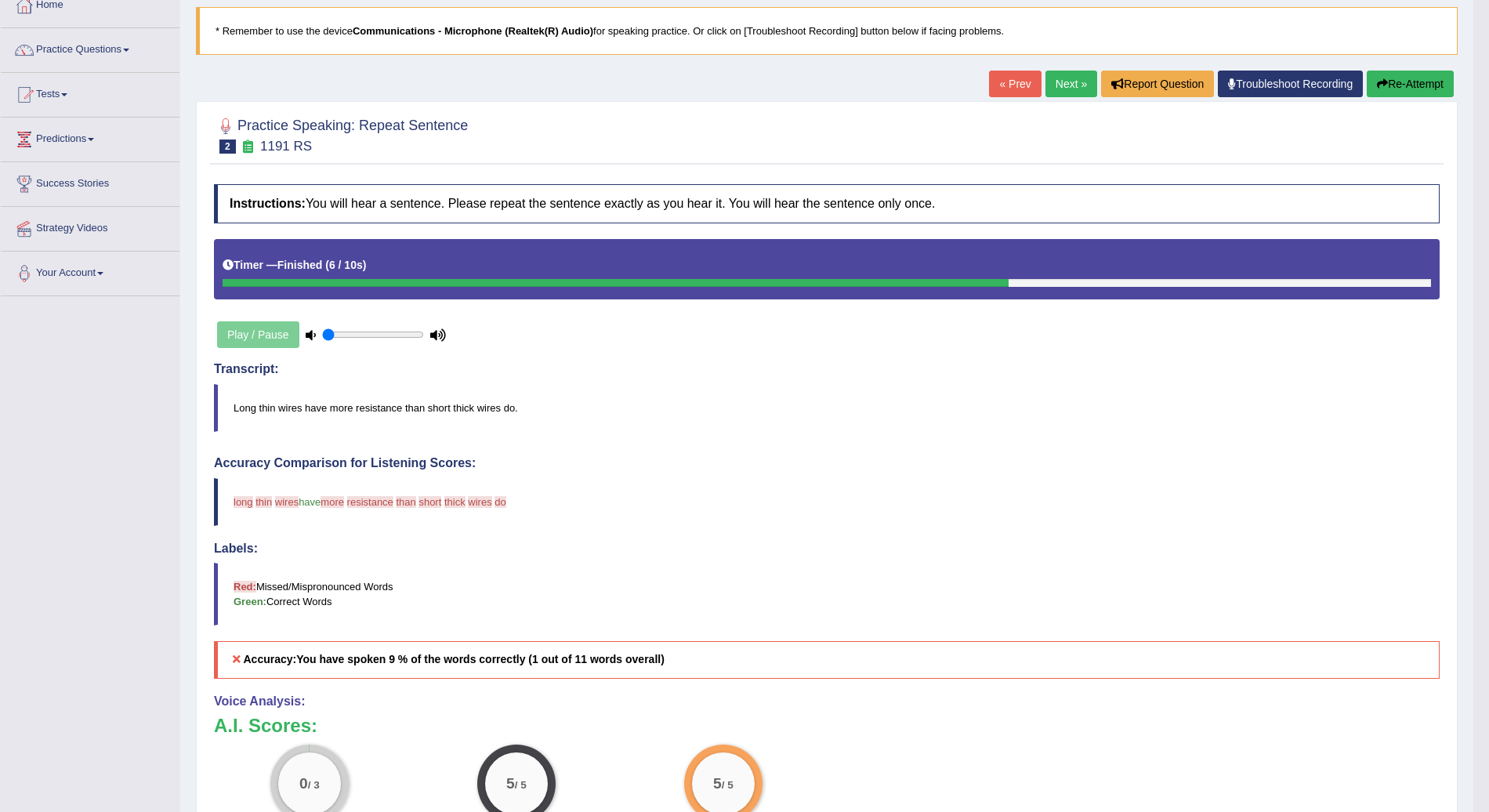
click at [1060, 88] on link "Next »" at bounding box center [1071, 84] width 51 height 27
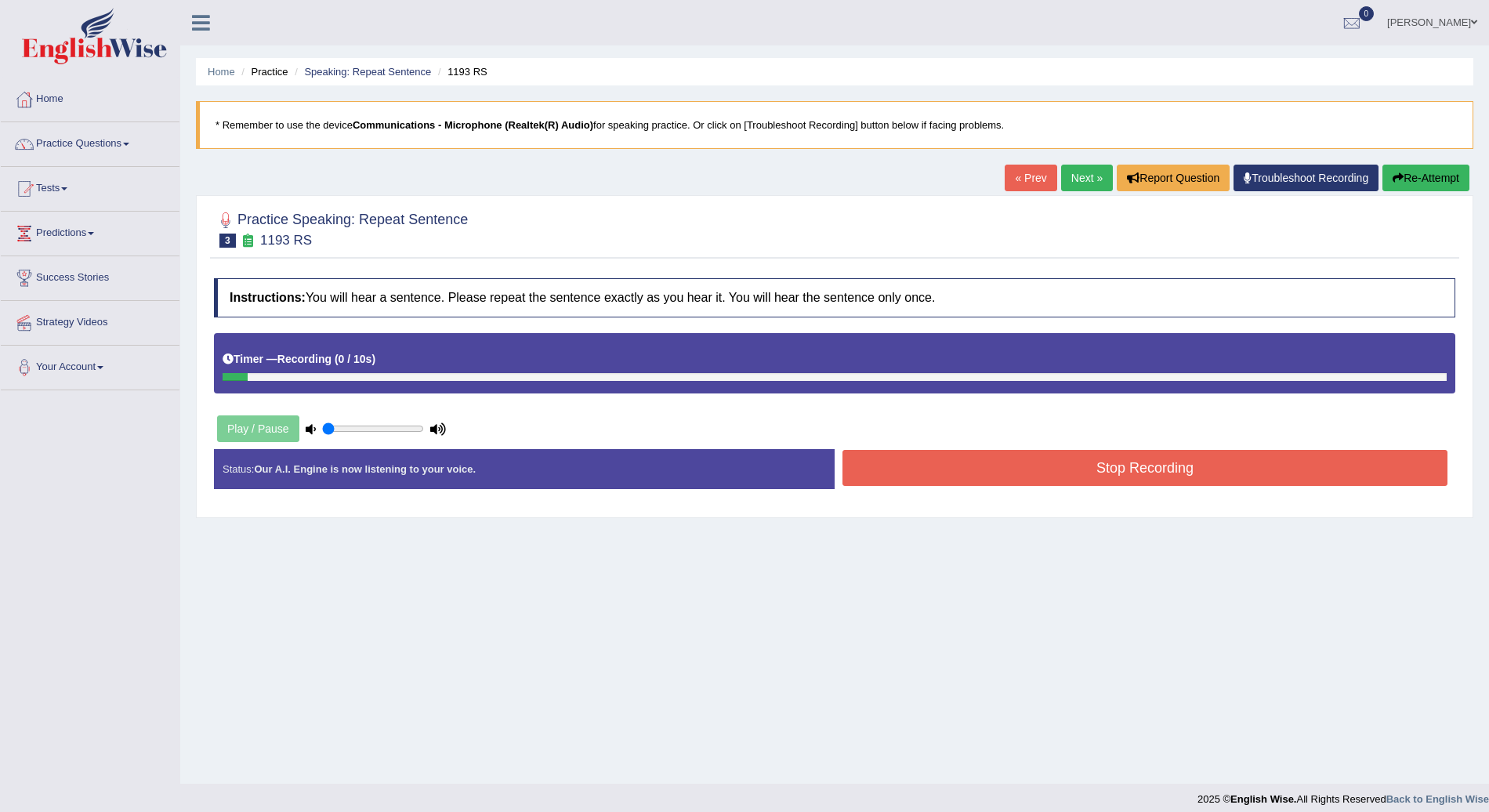
click at [942, 476] on button "Stop Recording" at bounding box center [1145, 468] width 605 height 36
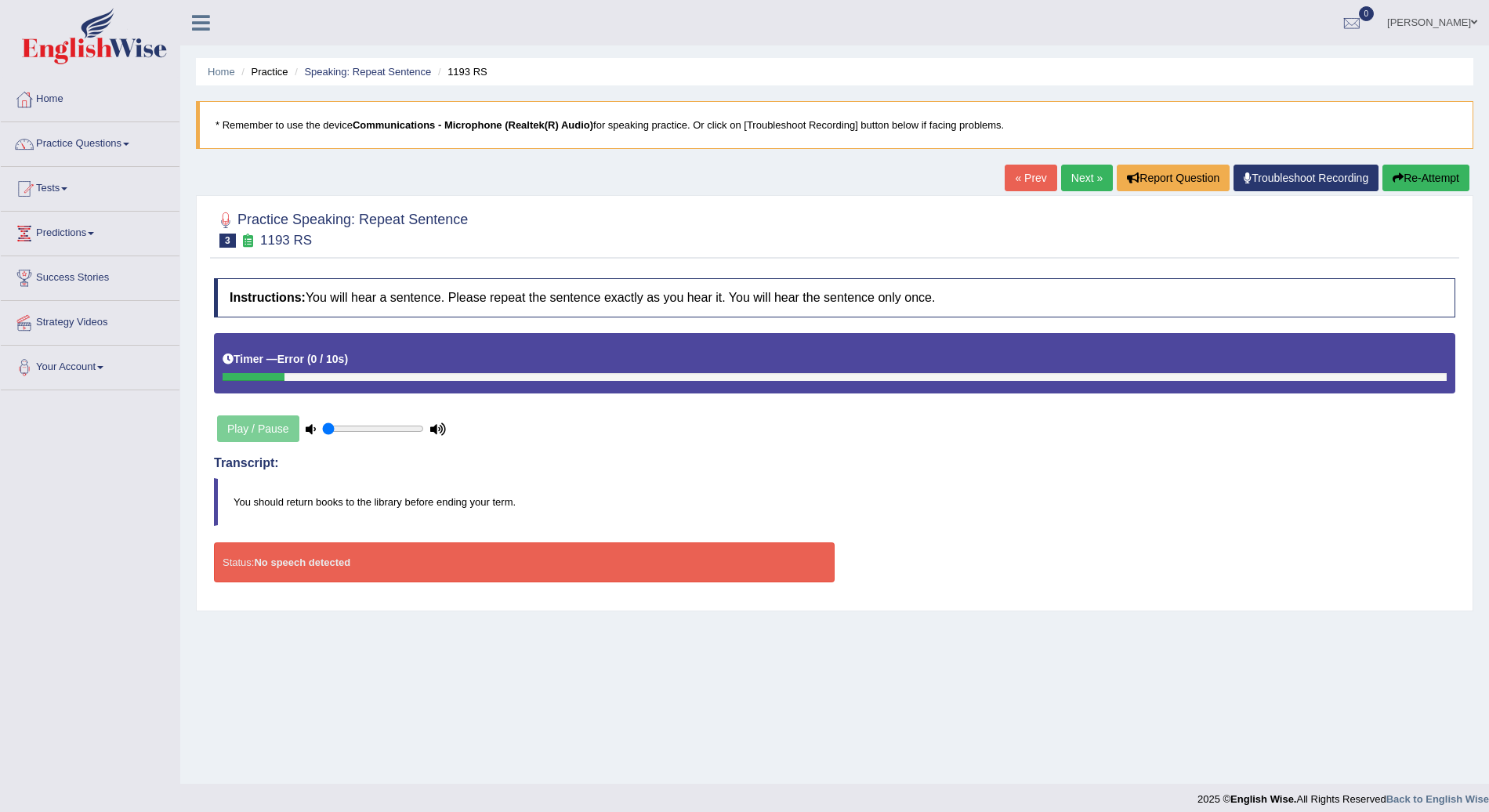
click at [1433, 170] on button "Re-Attempt" at bounding box center [1426, 178] width 87 height 27
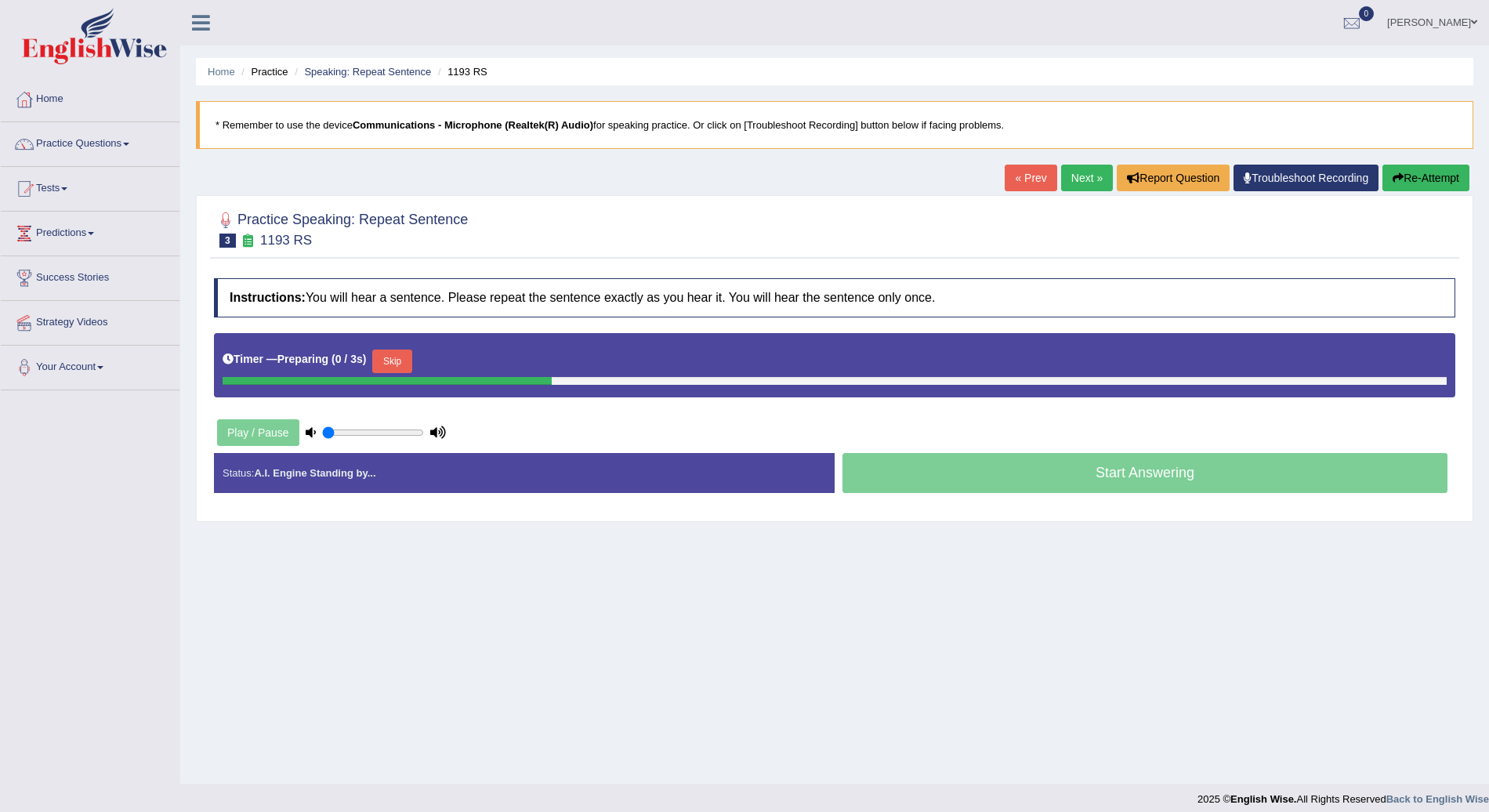
click at [399, 359] on button "Skip" at bounding box center [392, 361] width 39 height 24
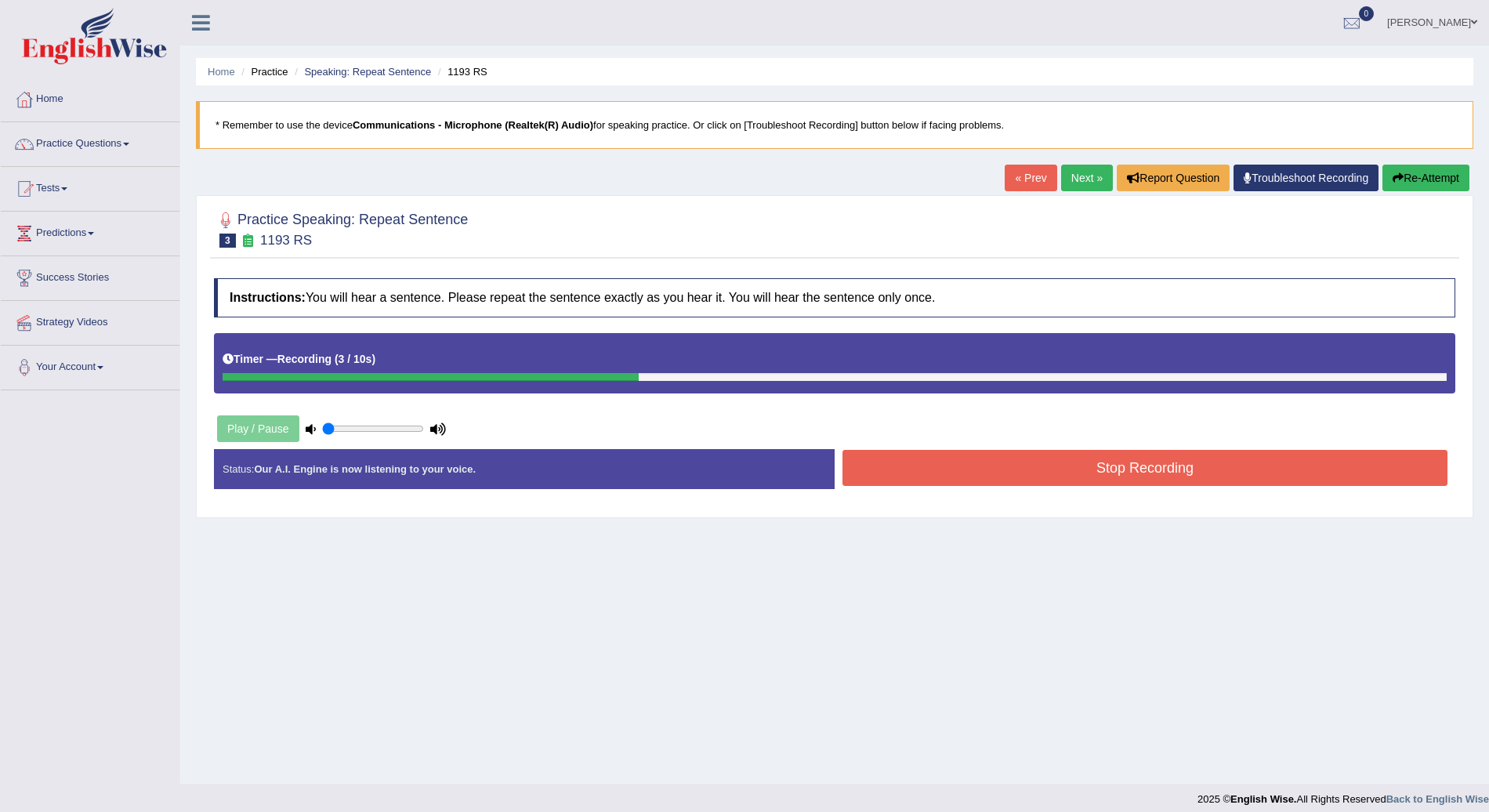
click at [1088, 474] on button "Stop Recording" at bounding box center [1145, 468] width 605 height 36
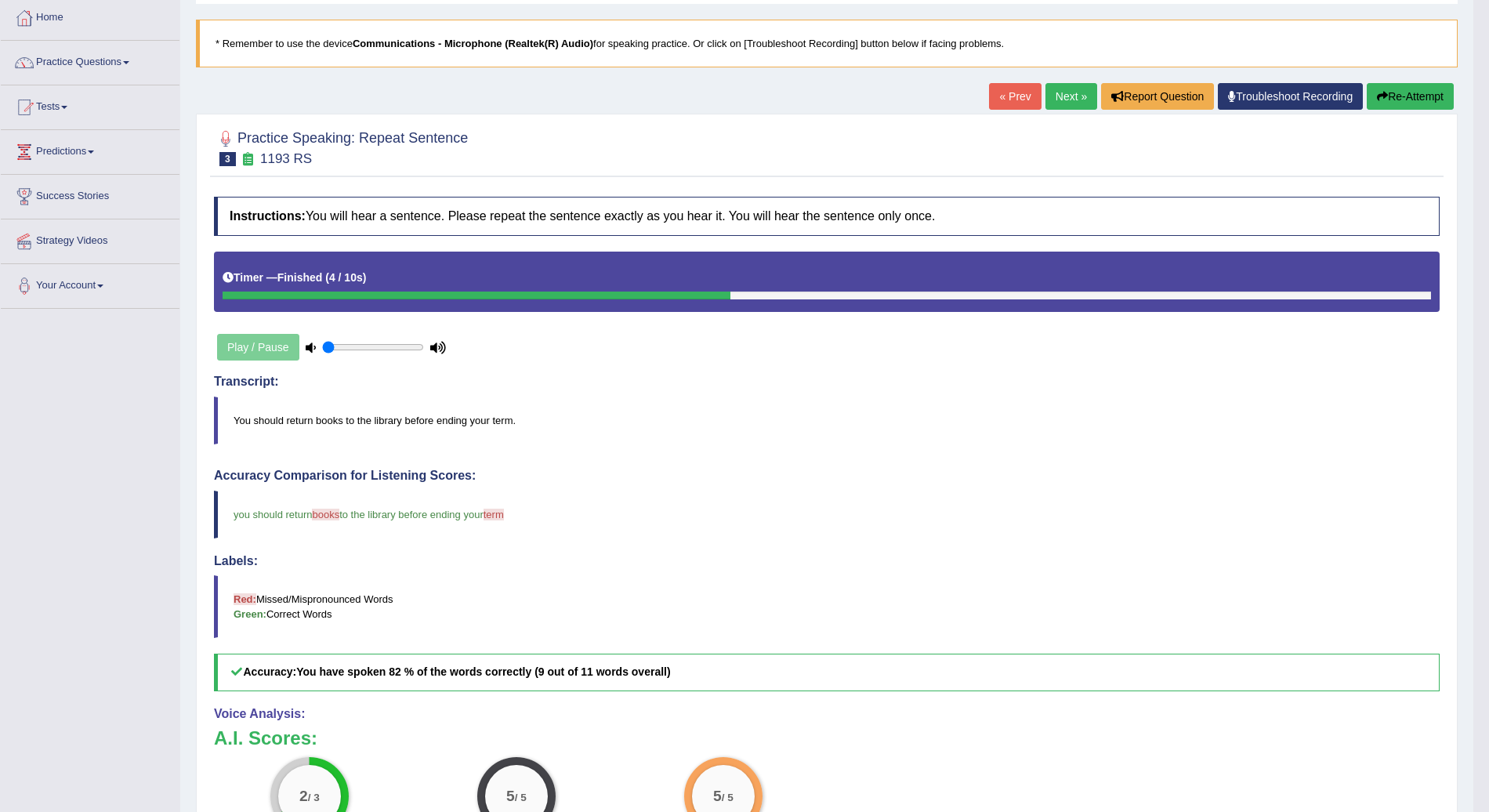
scroll to position [76, 0]
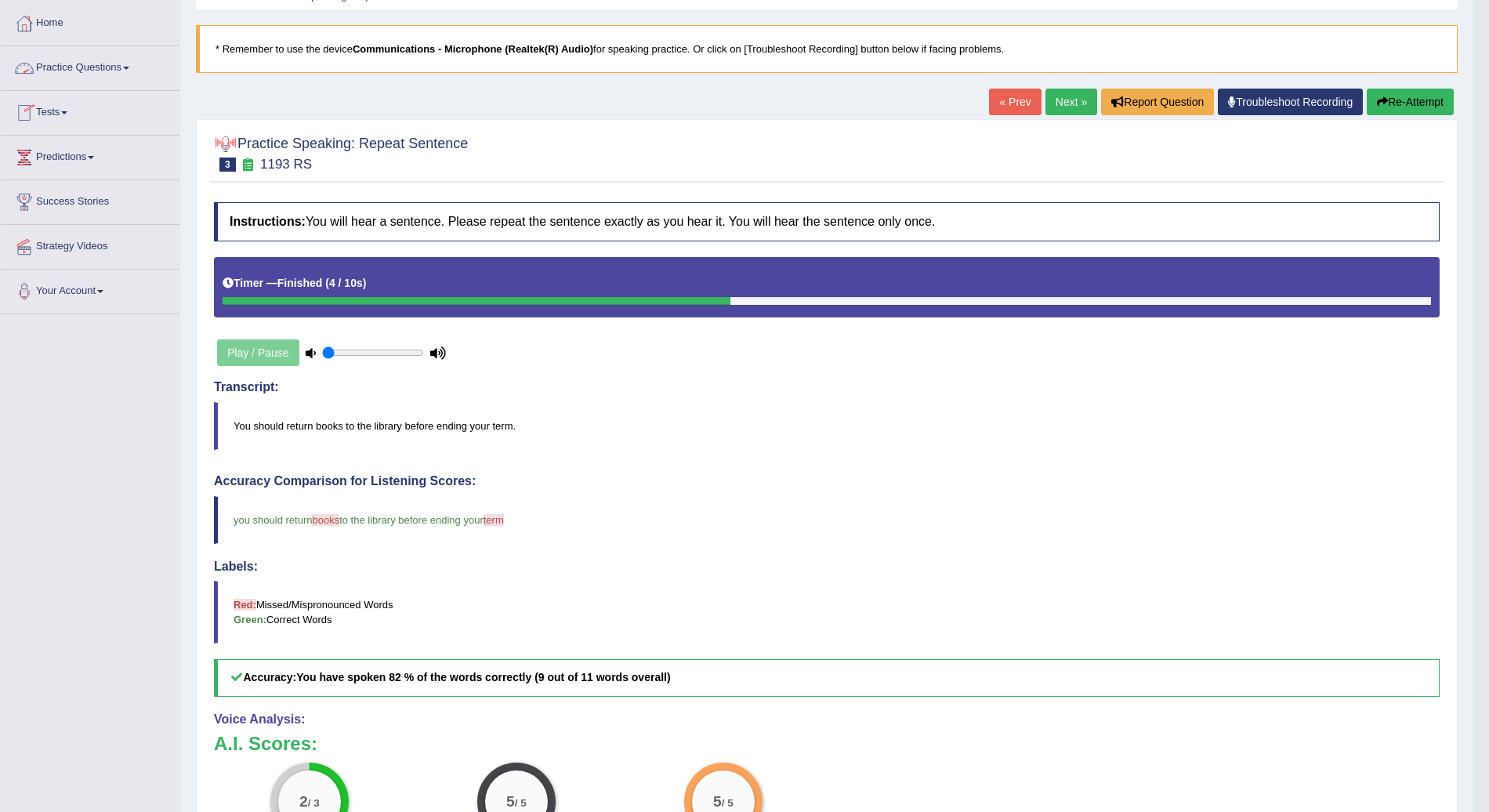
click at [1074, 104] on link "Next »" at bounding box center [1071, 102] width 51 height 27
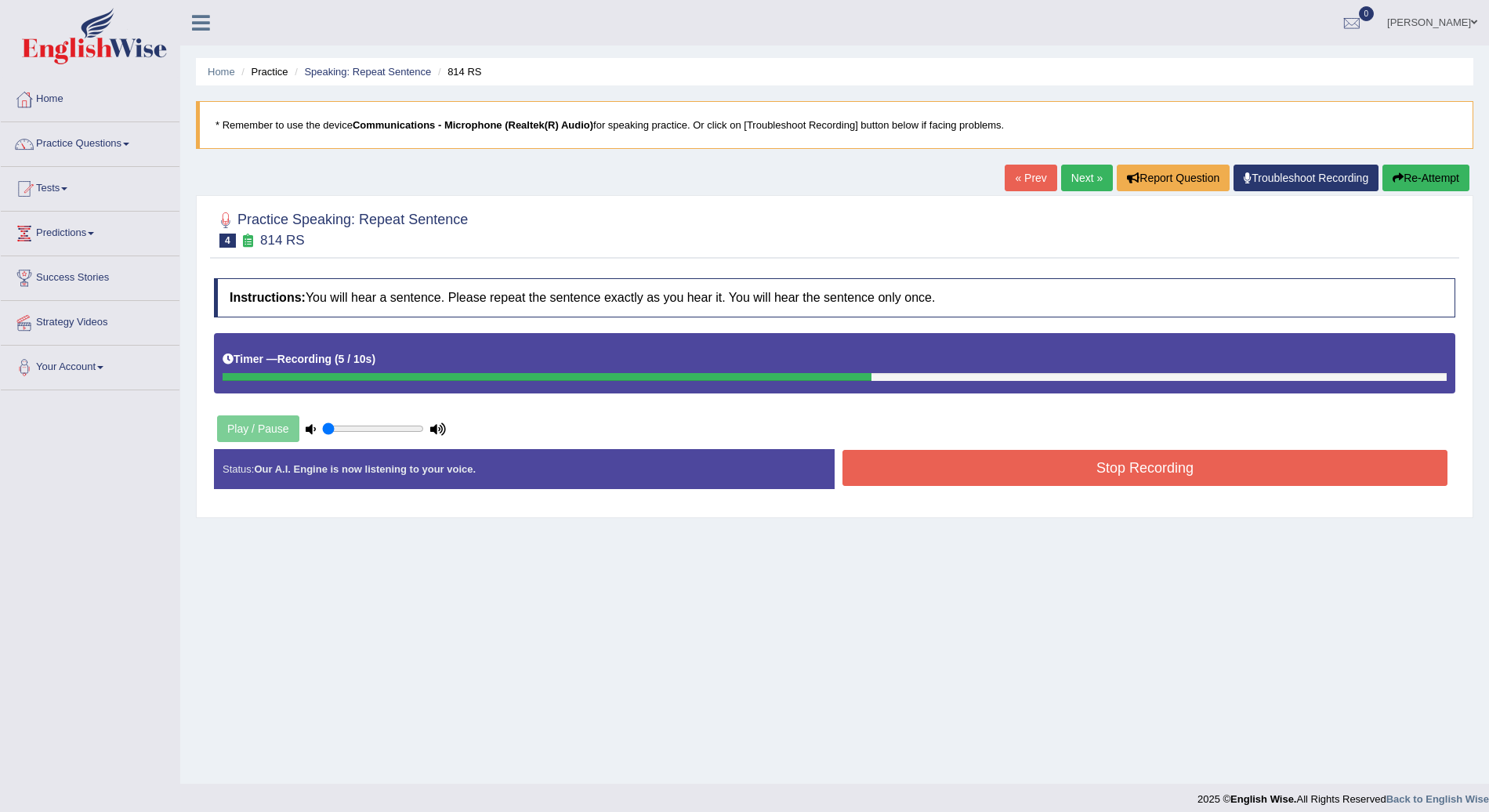
click at [1042, 467] on button "Stop Recording" at bounding box center [1145, 468] width 605 height 36
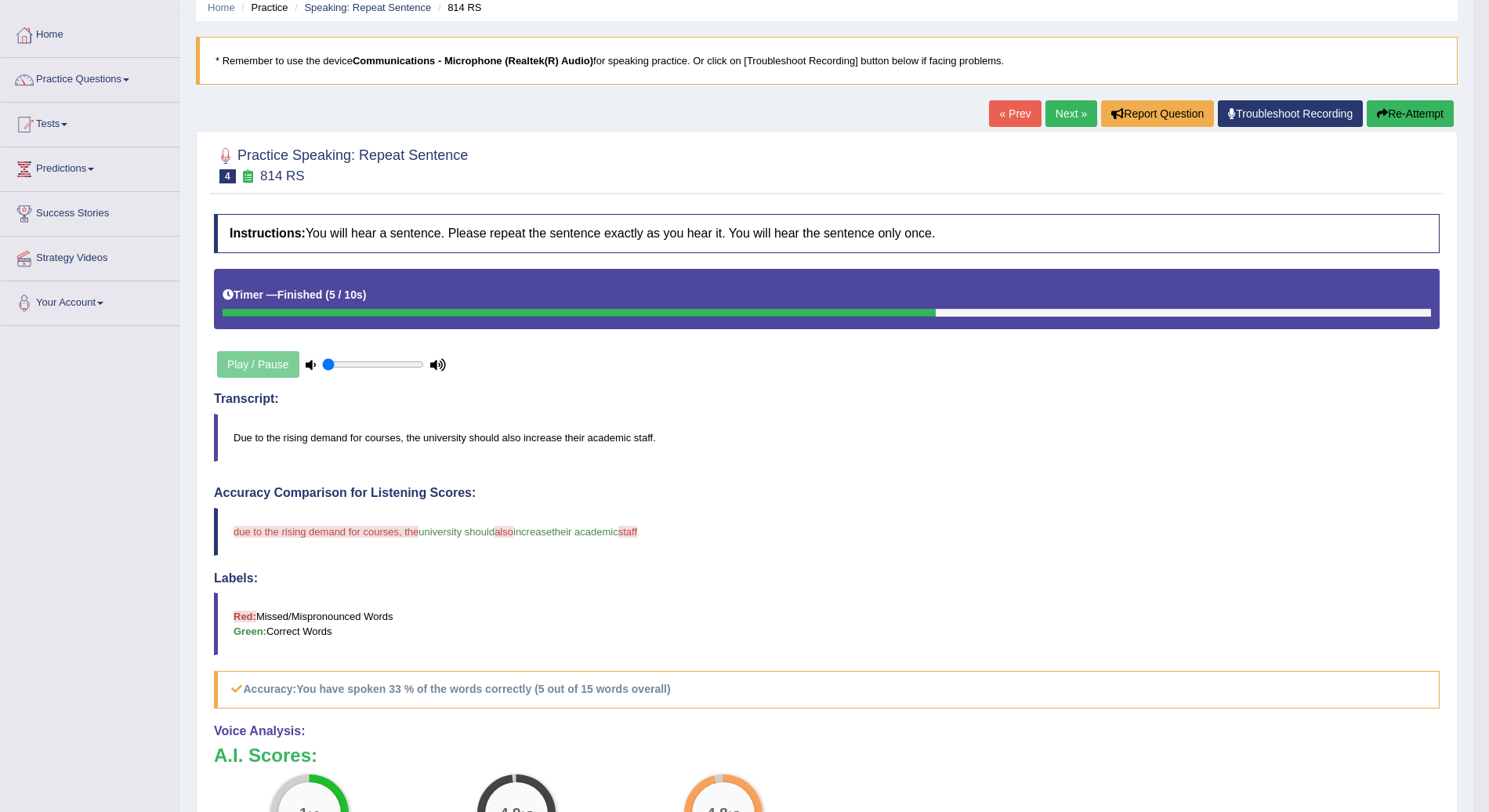
scroll to position [38, 0]
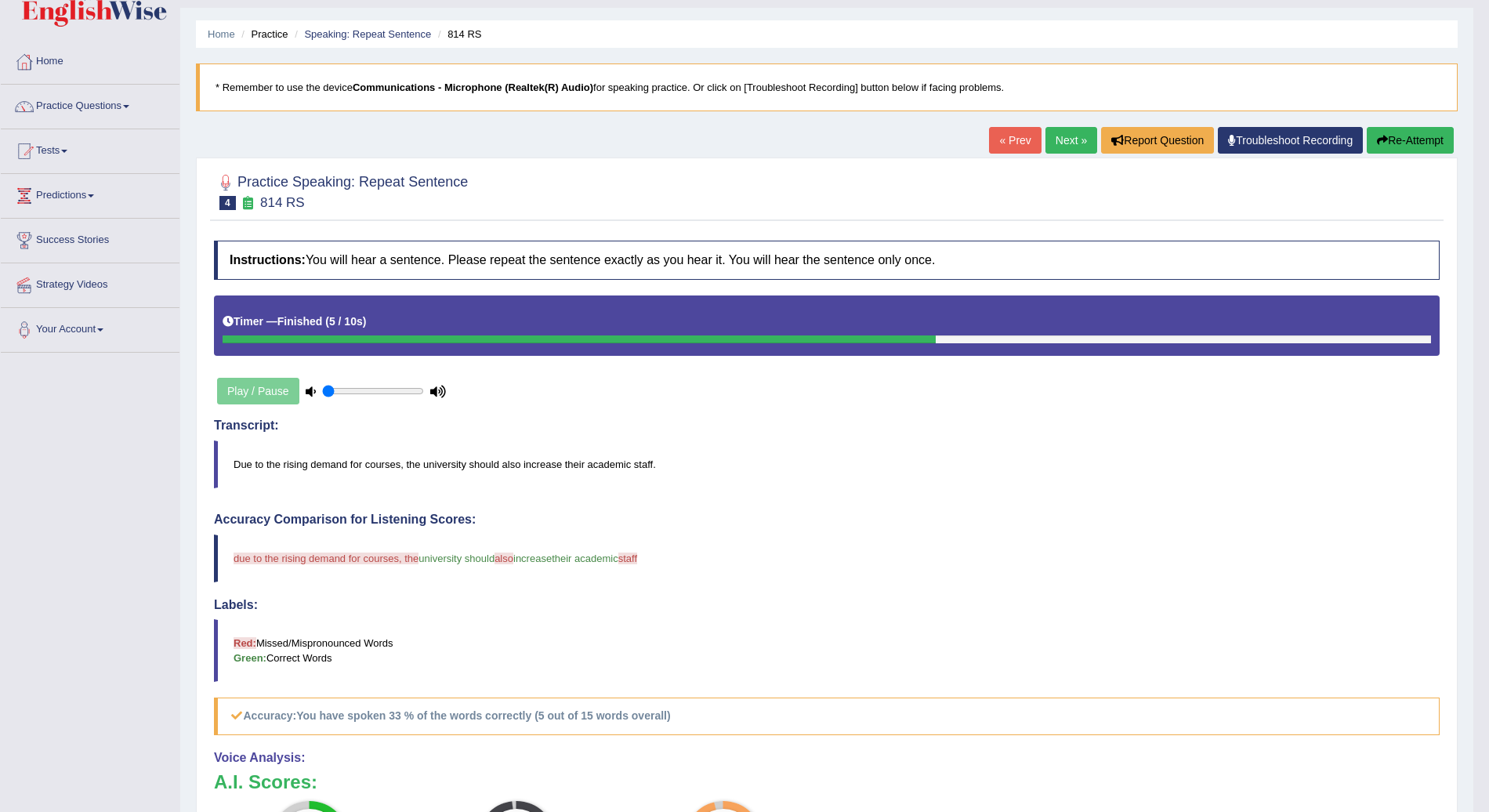
click at [1061, 143] on link "Next »" at bounding box center [1071, 140] width 51 height 27
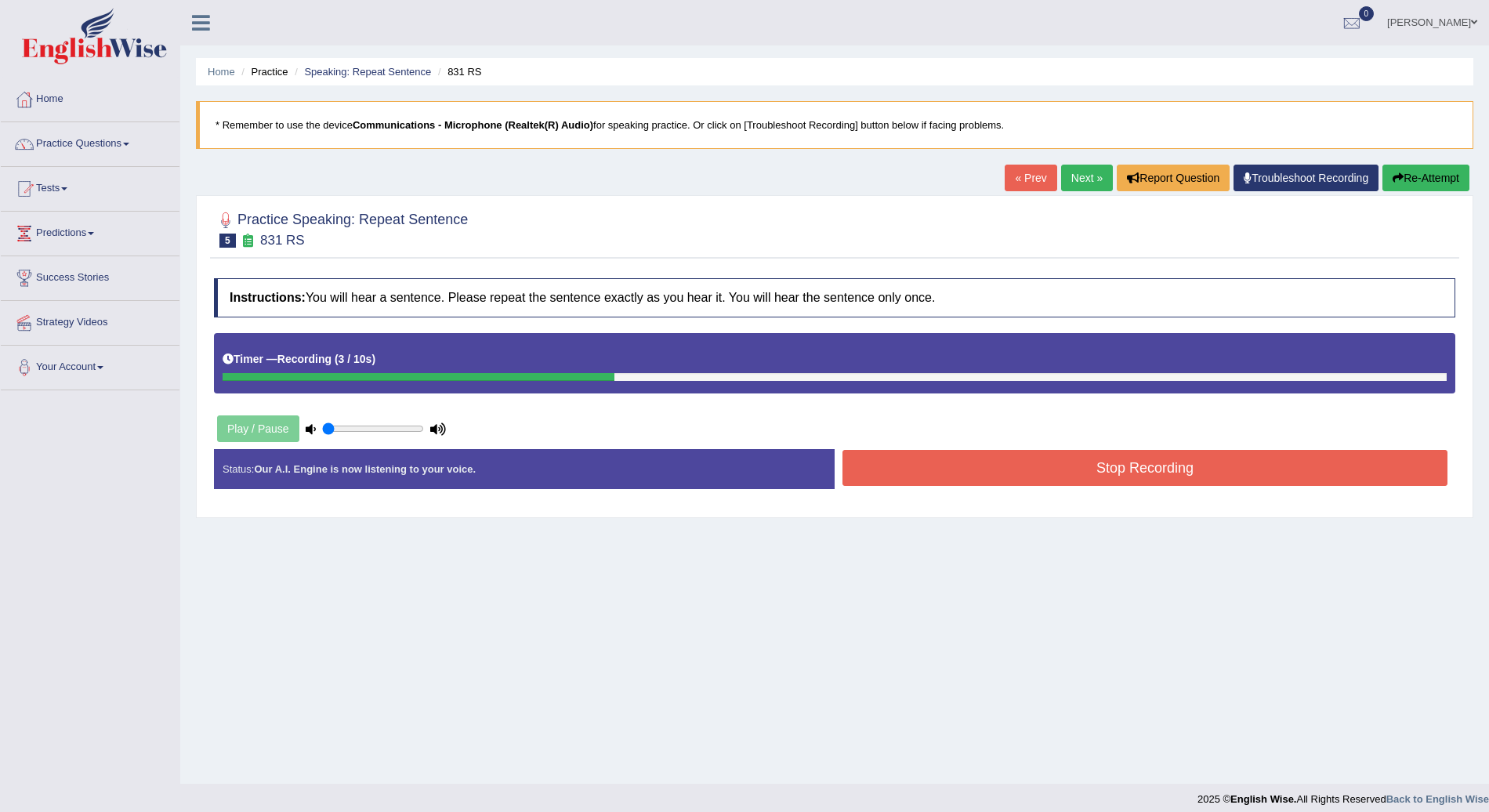
click at [996, 461] on button "Stop Recording" at bounding box center [1145, 468] width 605 height 36
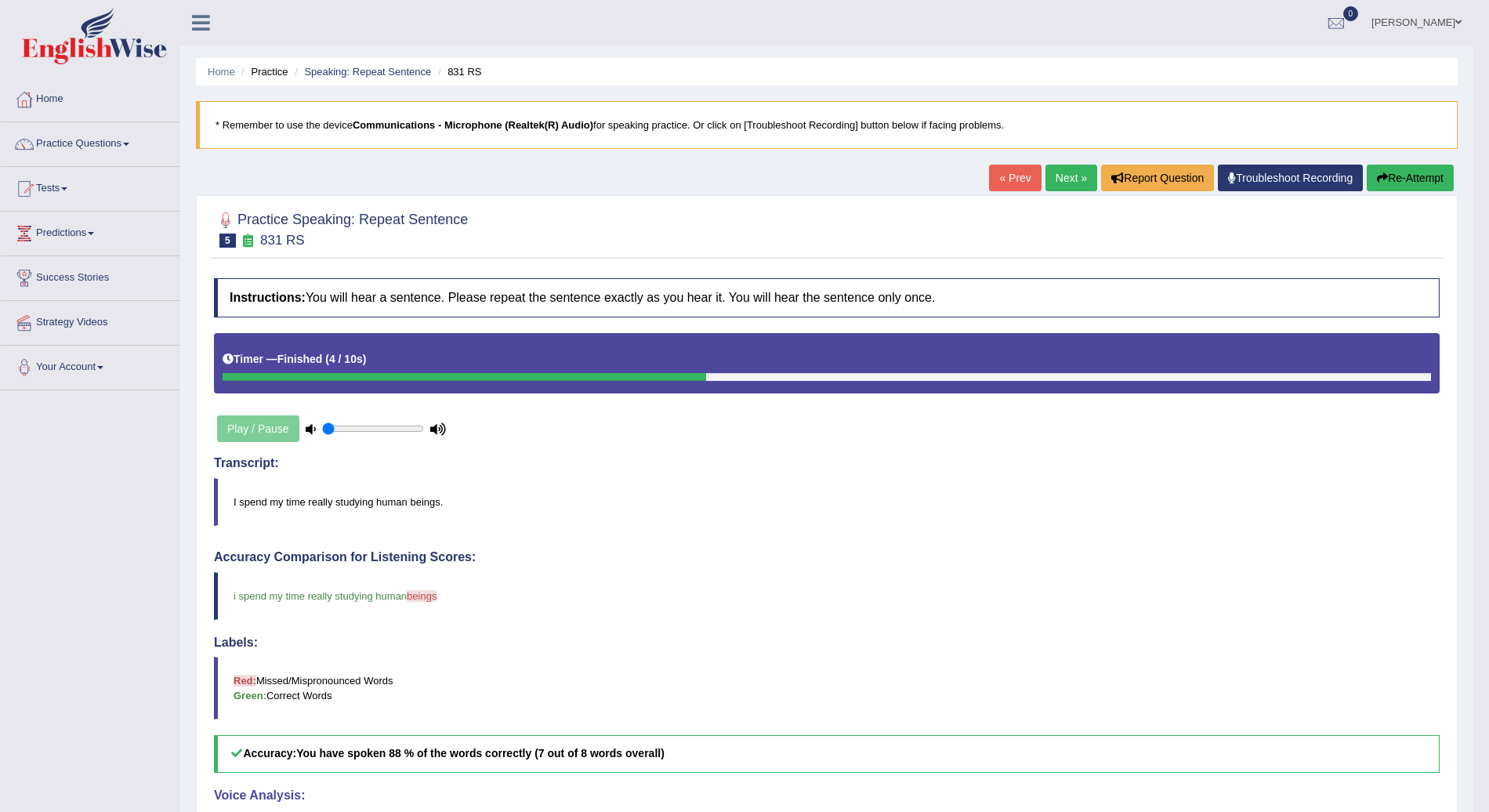
click at [1068, 175] on link "Next »" at bounding box center [1071, 178] width 51 height 27
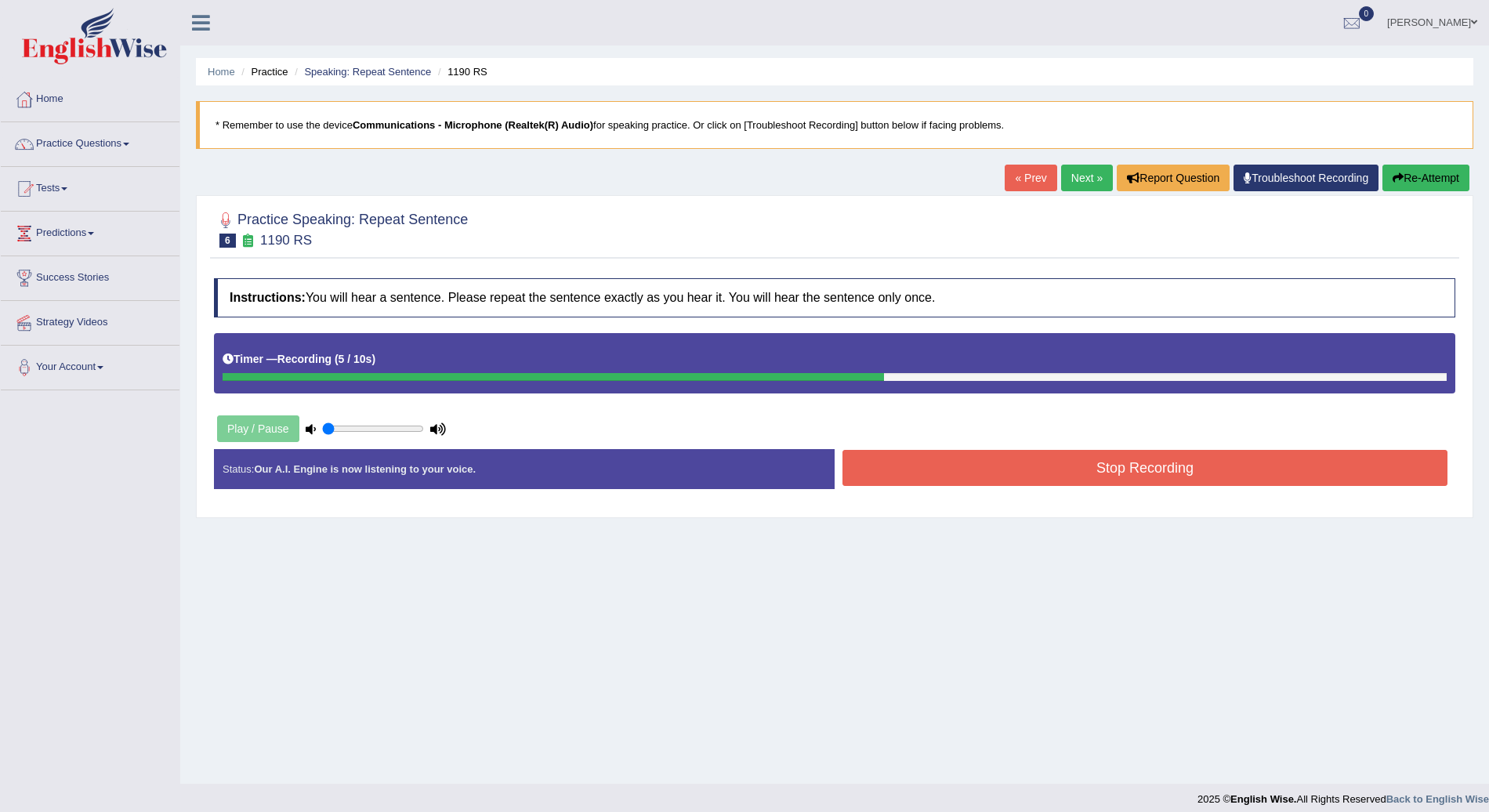
click at [1060, 473] on button "Stop Recording" at bounding box center [1145, 468] width 605 height 36
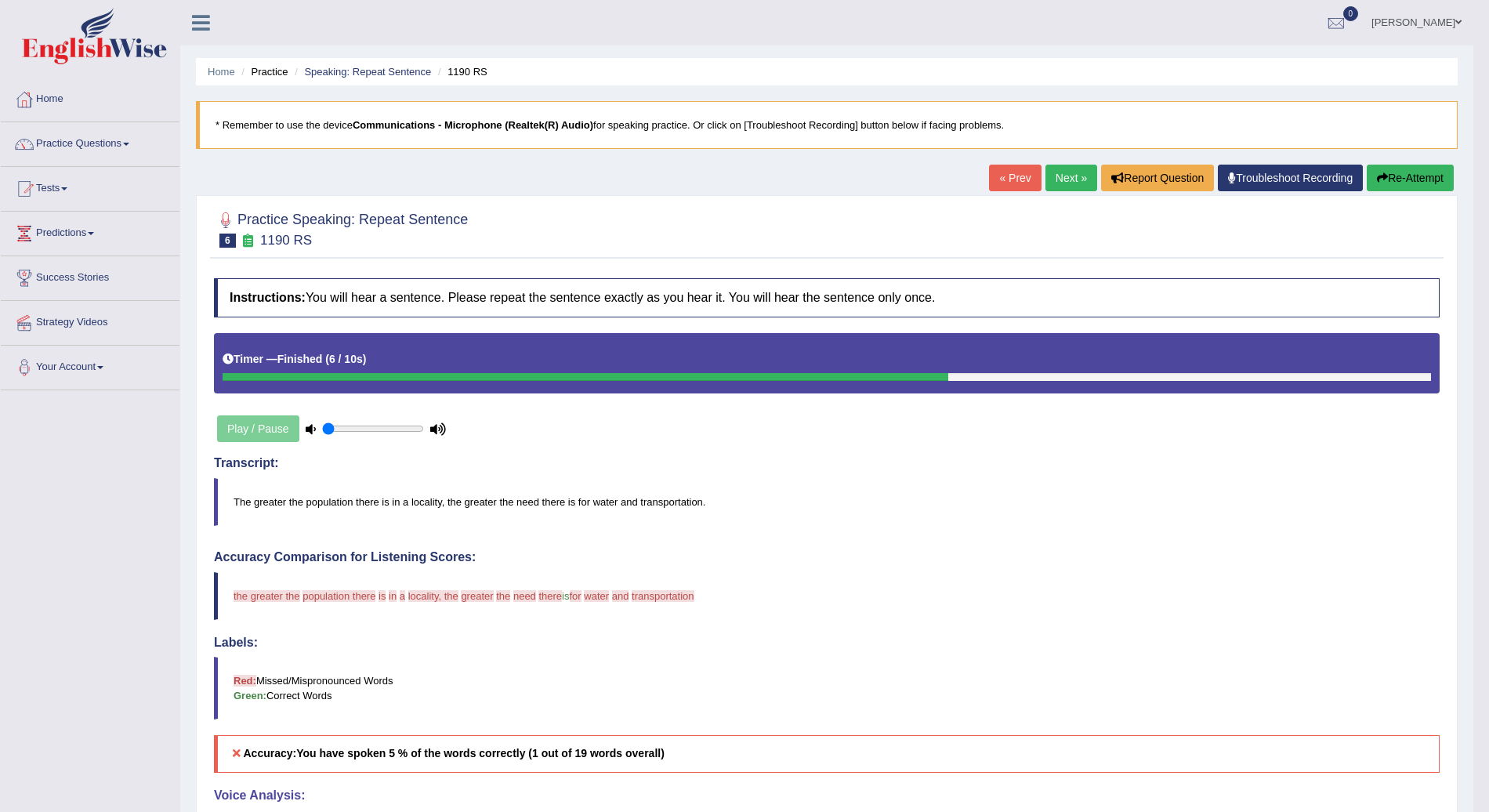
click at [1062, 177] on link "Next »" at bounding box center [1071, 178] width 51 height 27
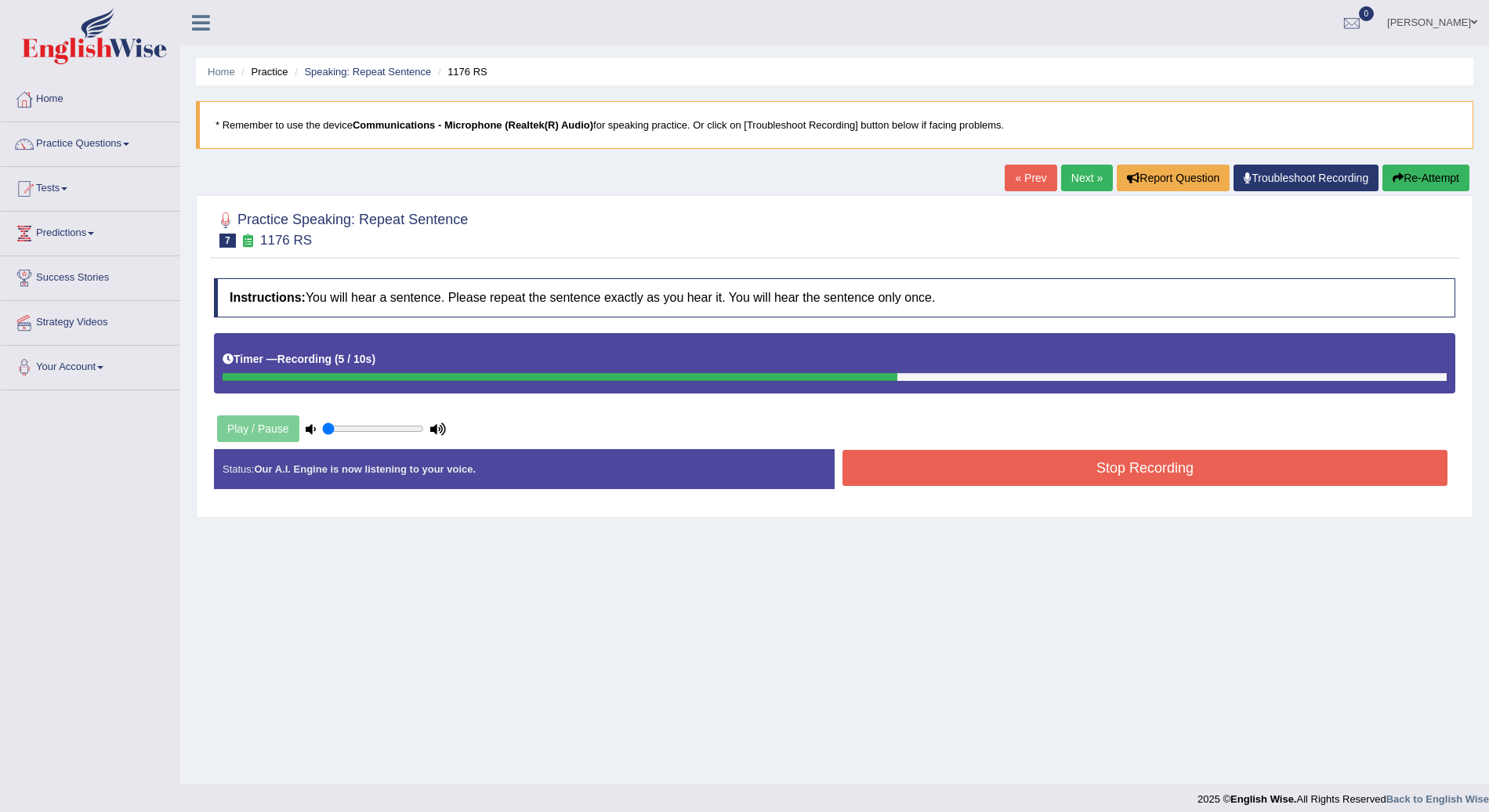
click at [983, 468] on button "Stop Recording" at bounding box center [1145, 468] width 605 height 36
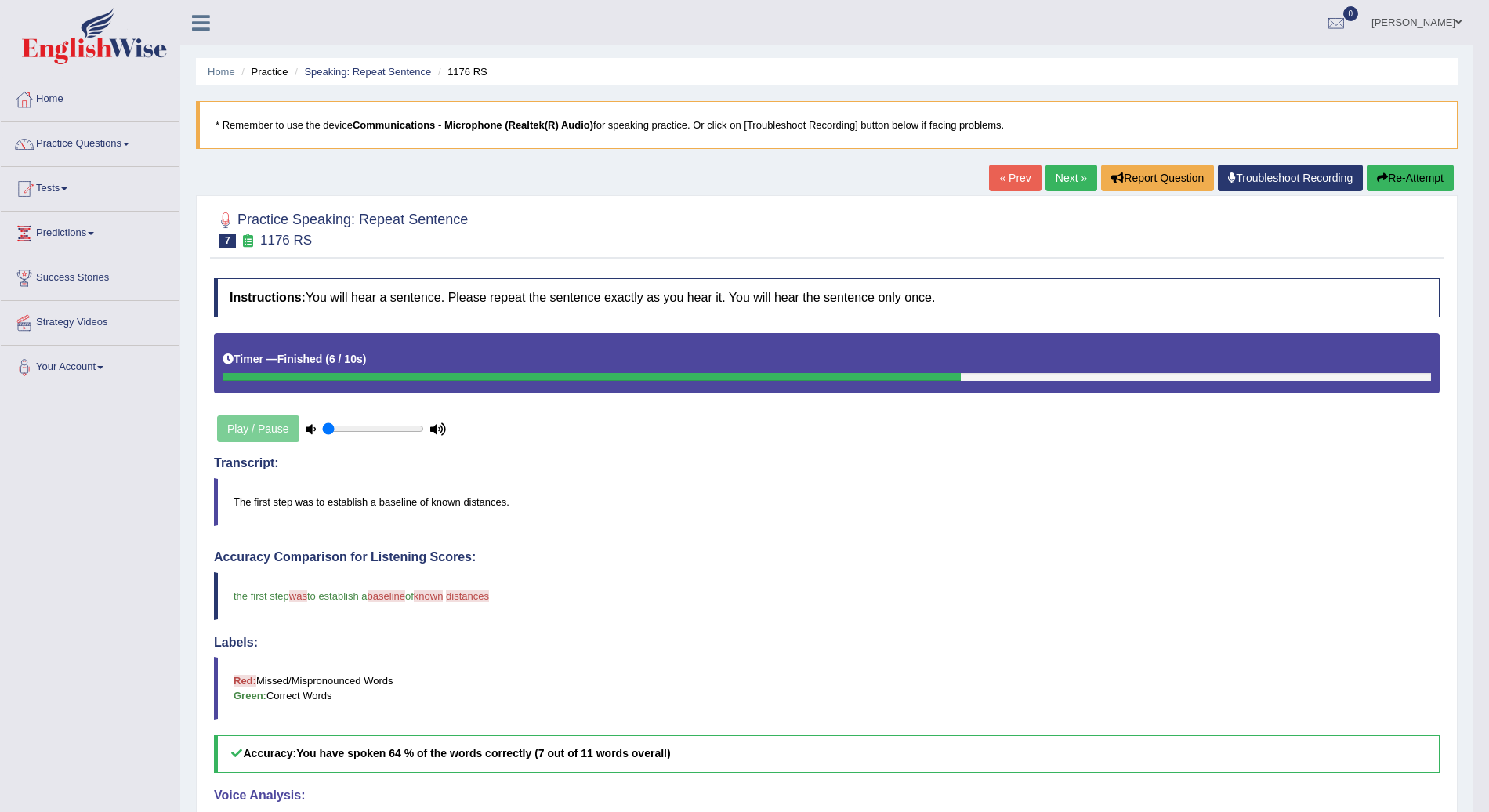
click at [1066, 172] on link "Next »" at bounding box center [1071, 178] width 51 height 27
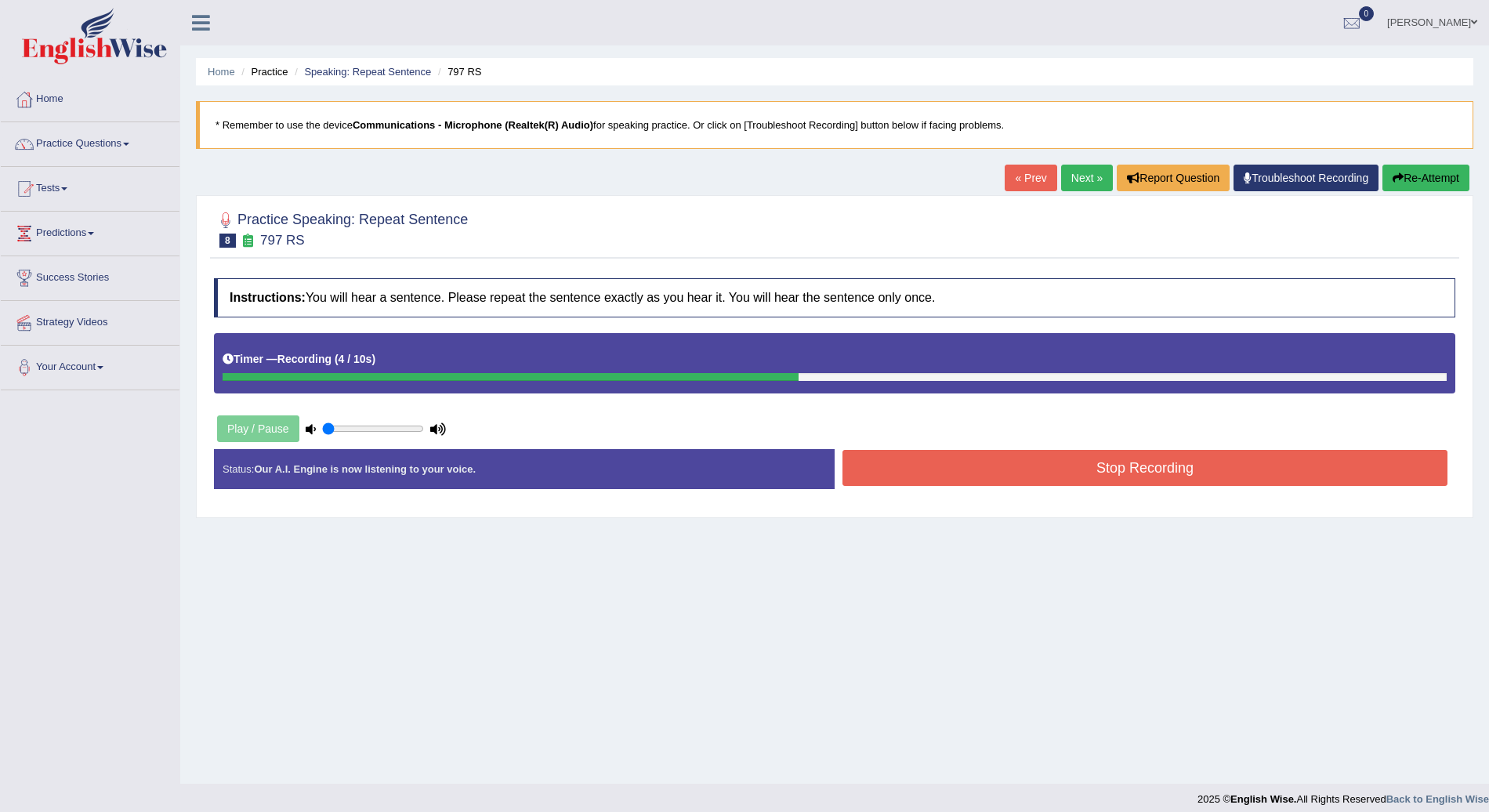
click at [1034, 453] on button "Stop Recording" at bounding box center [1145, 468] width 605 height 36
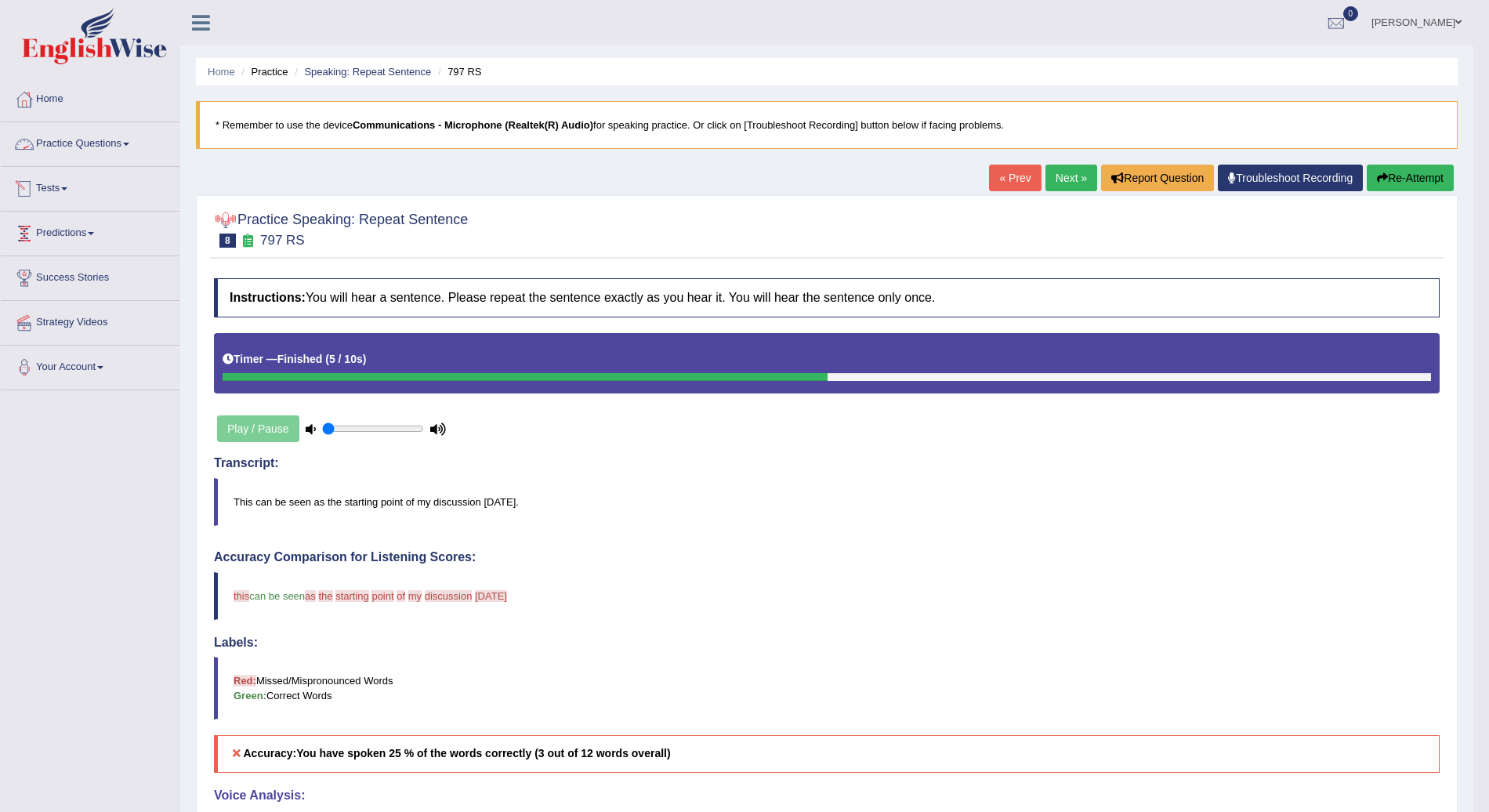
click at [124, 142] on link "Practice Questions" at bounding box center [90, 142] width 179 height 39
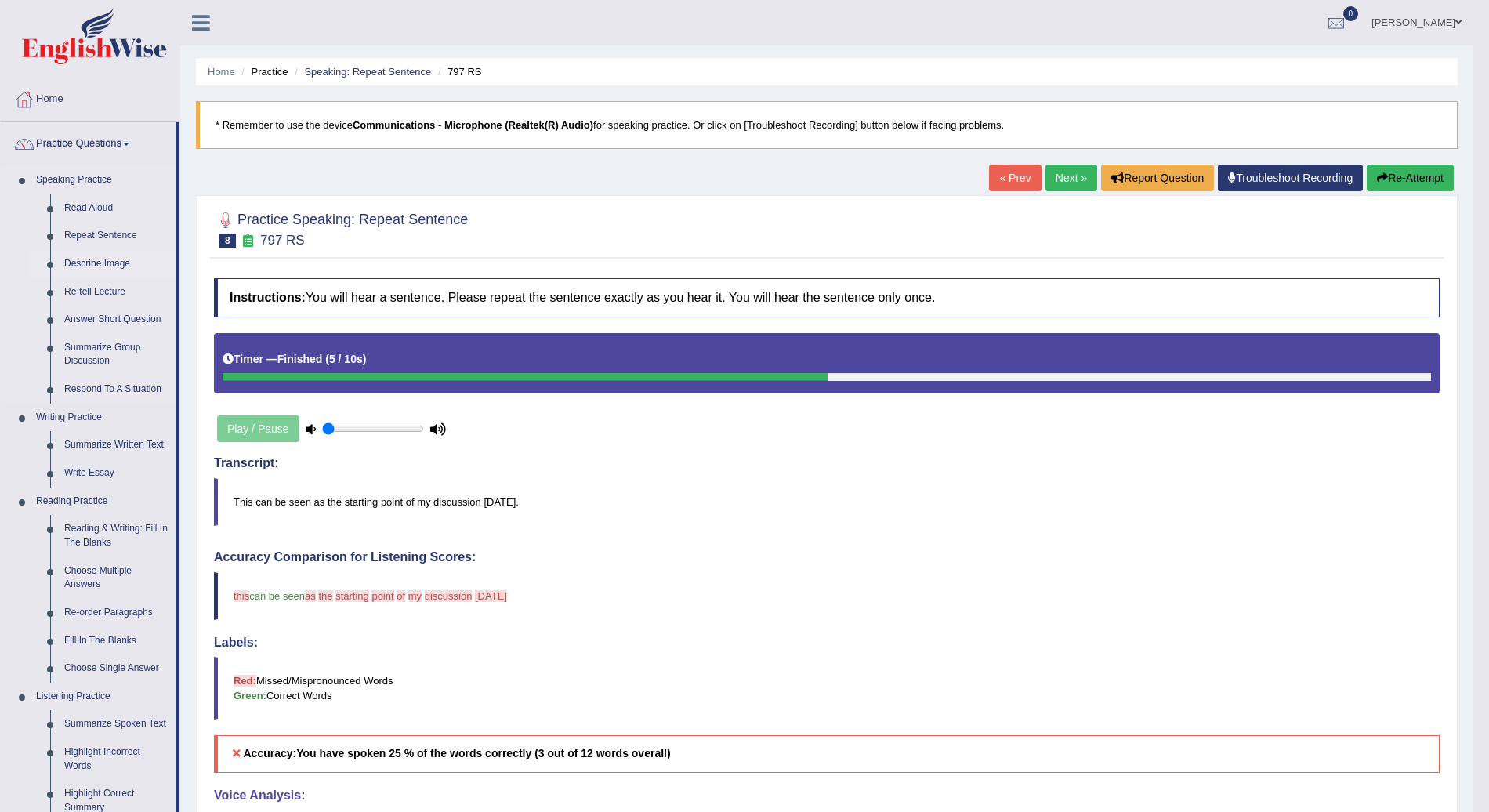
click at [122, 265] on link "Describe Image" at bounding box center [116, 263] width 118 height 28
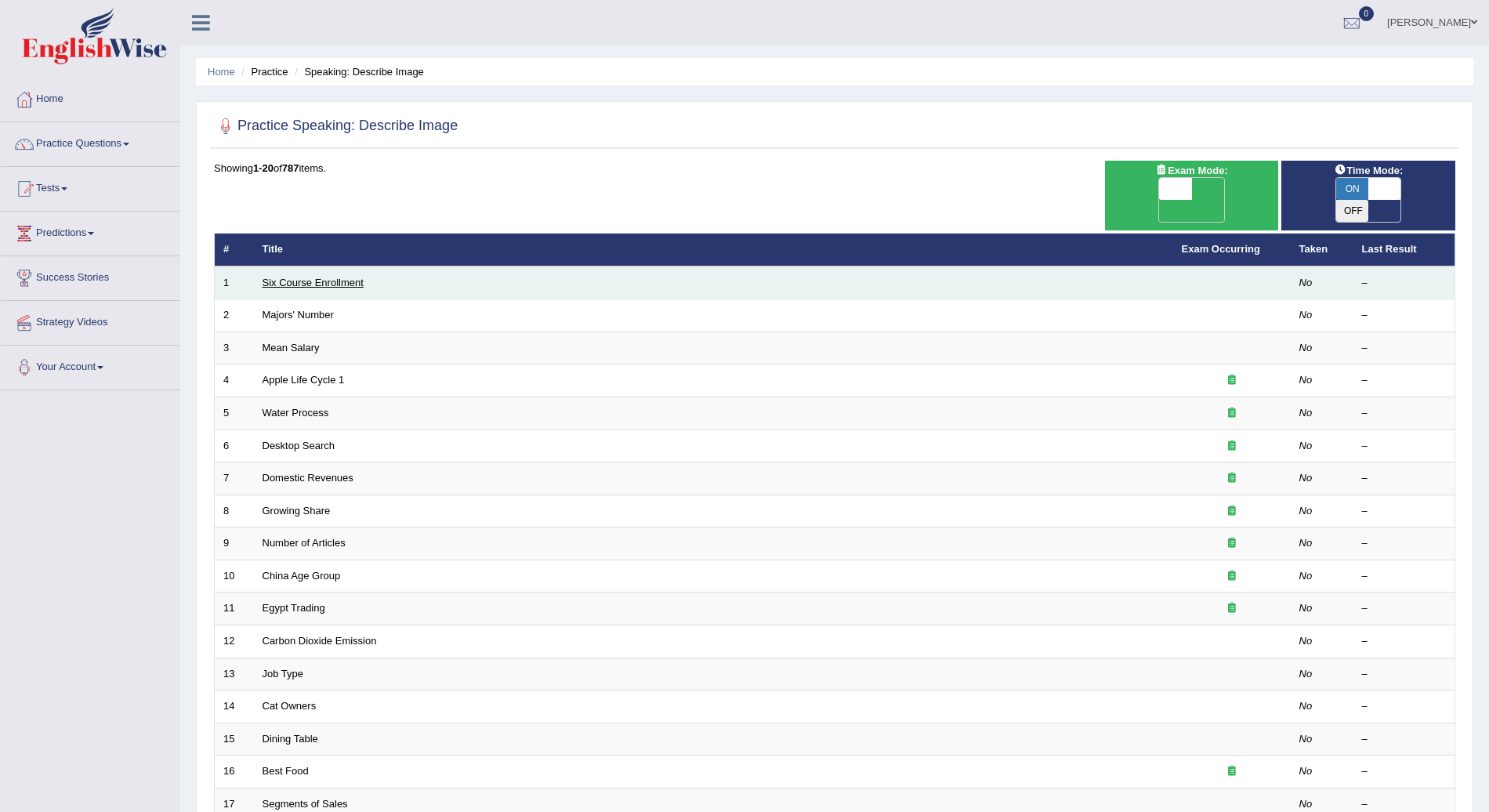
click at [320, 277] on link "Six Course Enrollment" at bounding box center [313, 283] width 101 height 12
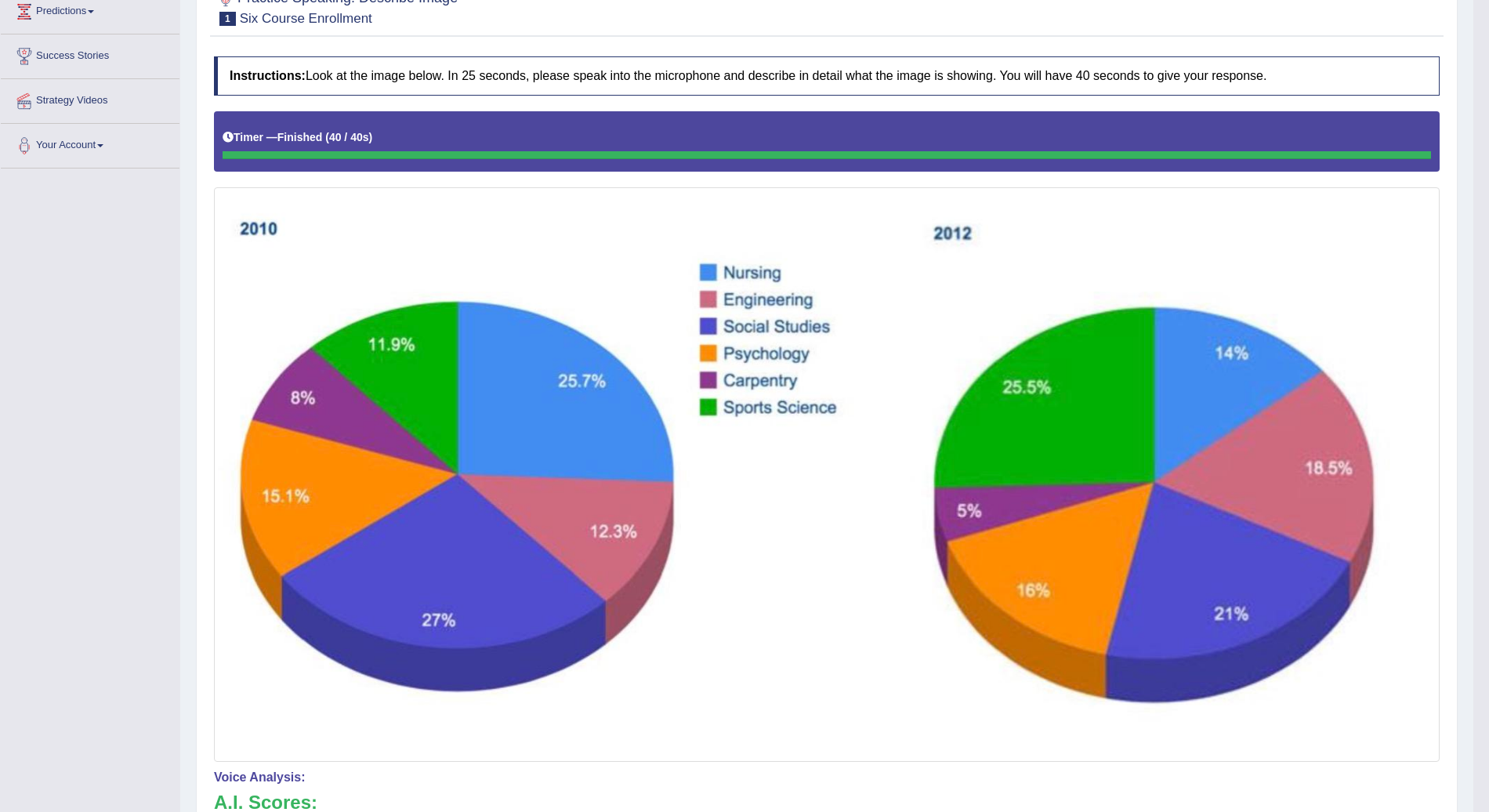
scroll to position [155, 0]
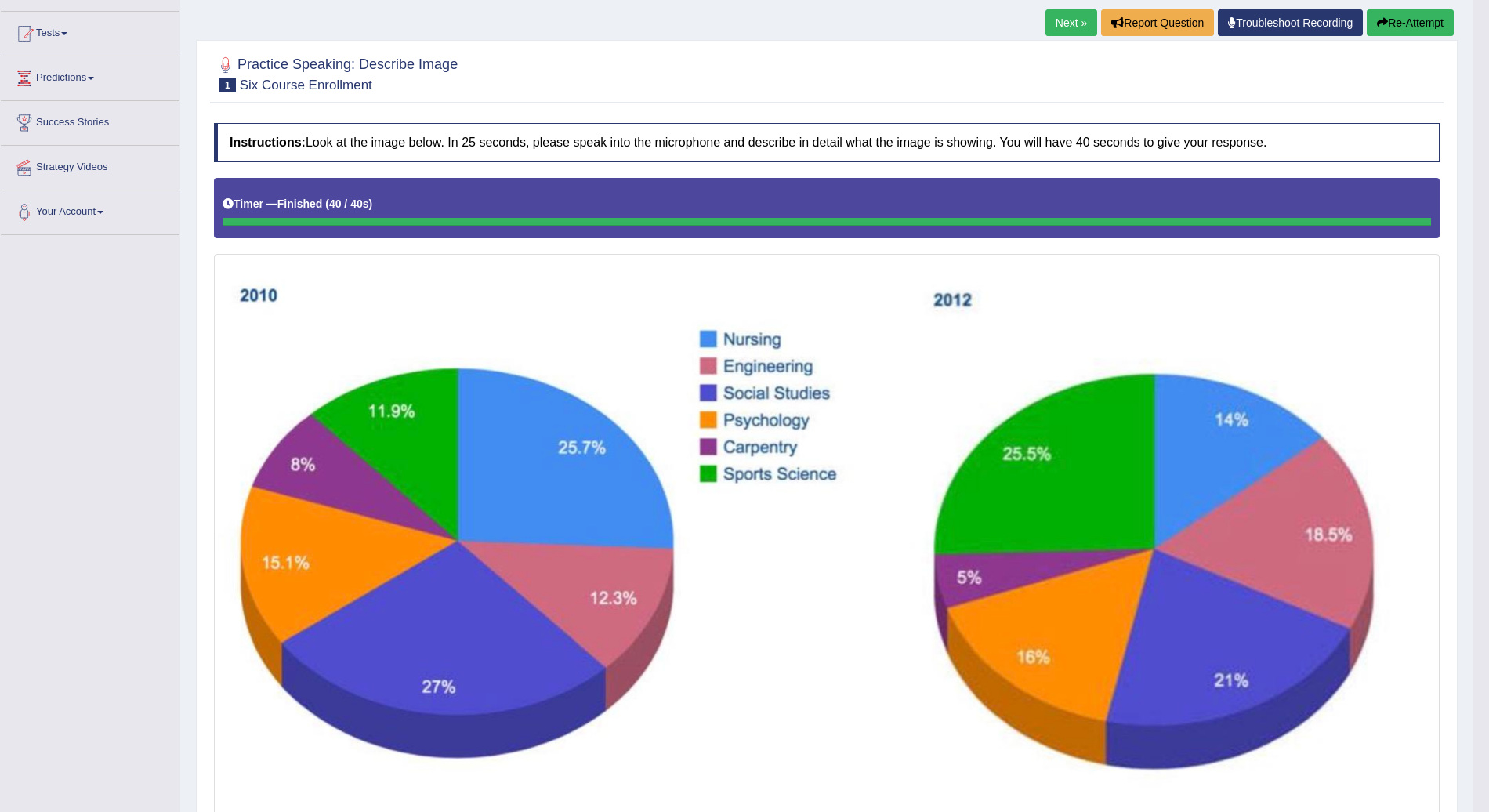
click at [1060, 19] on link "Next »" at bounding box center [1071, 23] width 51 height 27
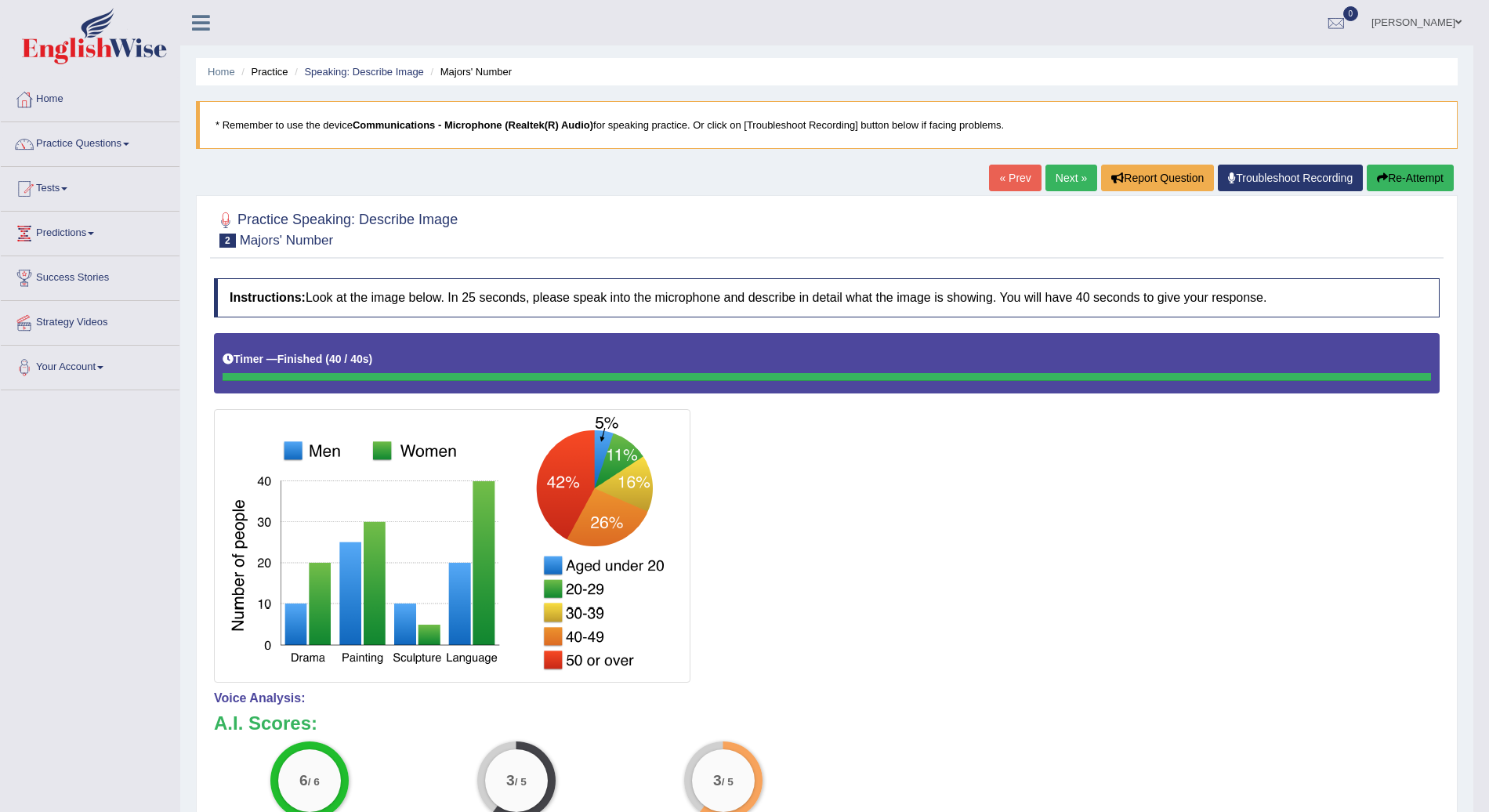
click at [1074, 174] on link "Next »" at bounding box center [1071, 178] width 51 height 27
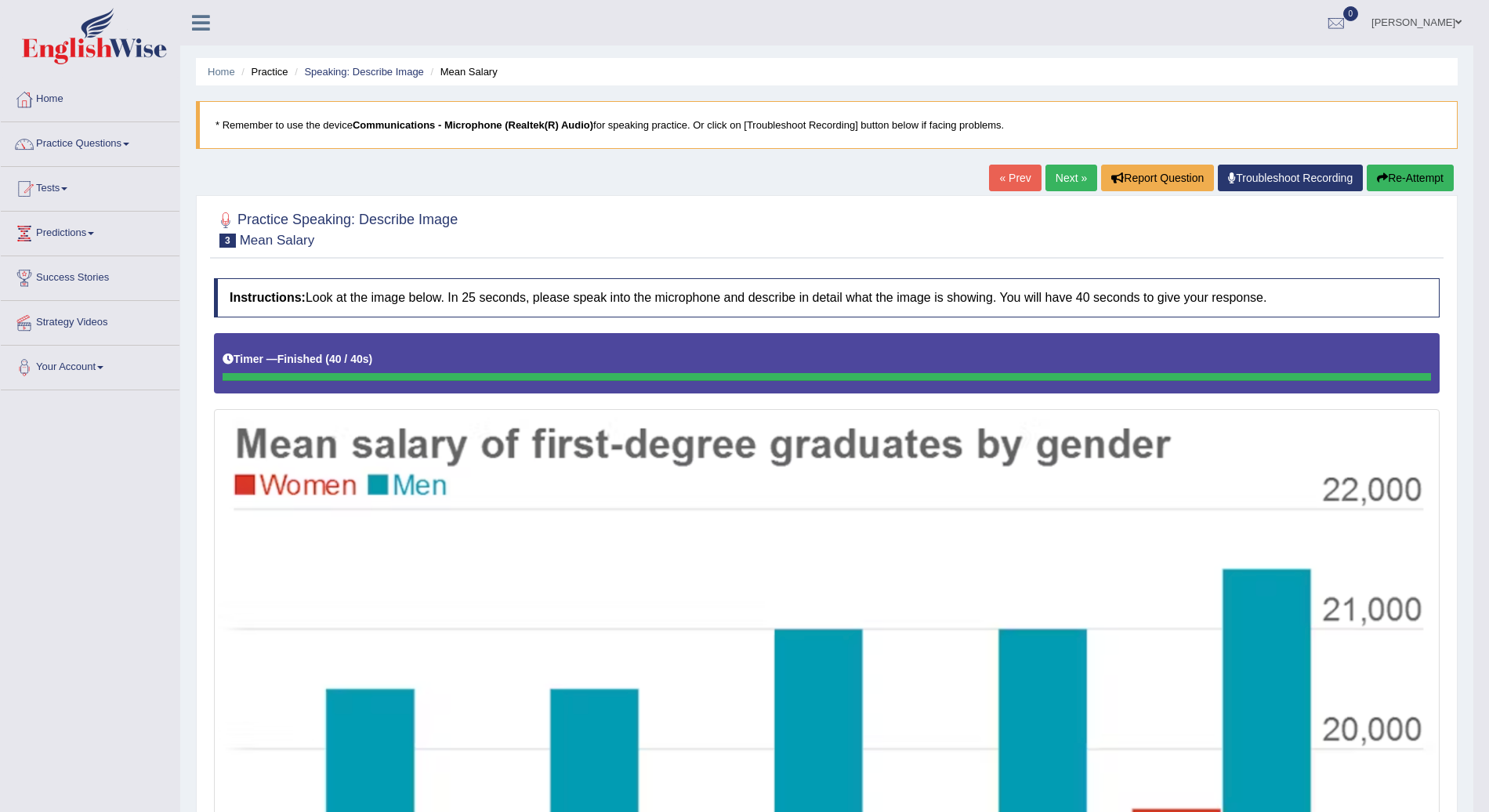
click at [1066, 171] on link "Next »" at bounding box center [1071, 178] width 51 height 27
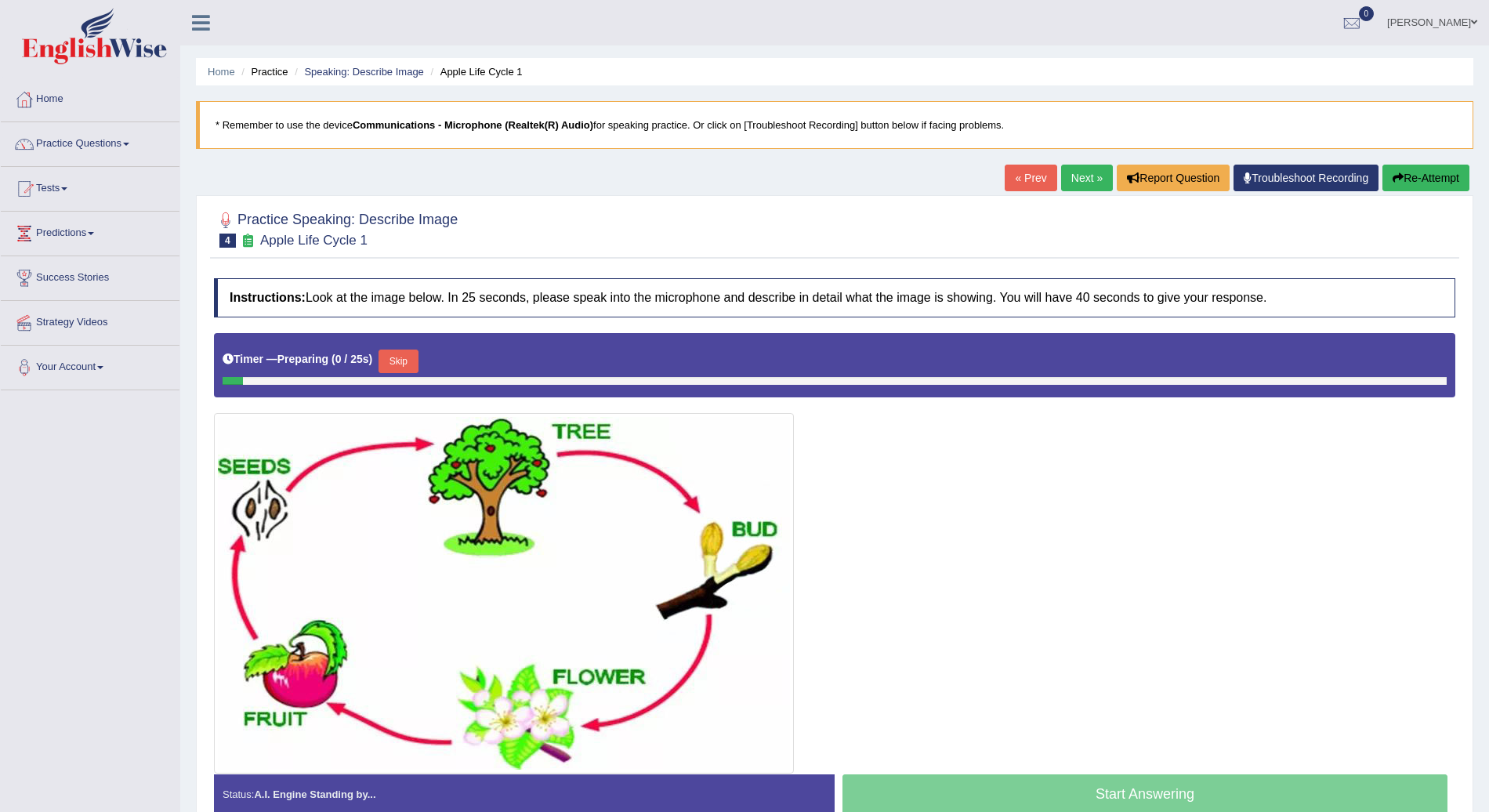
scroll to position [78, 0]
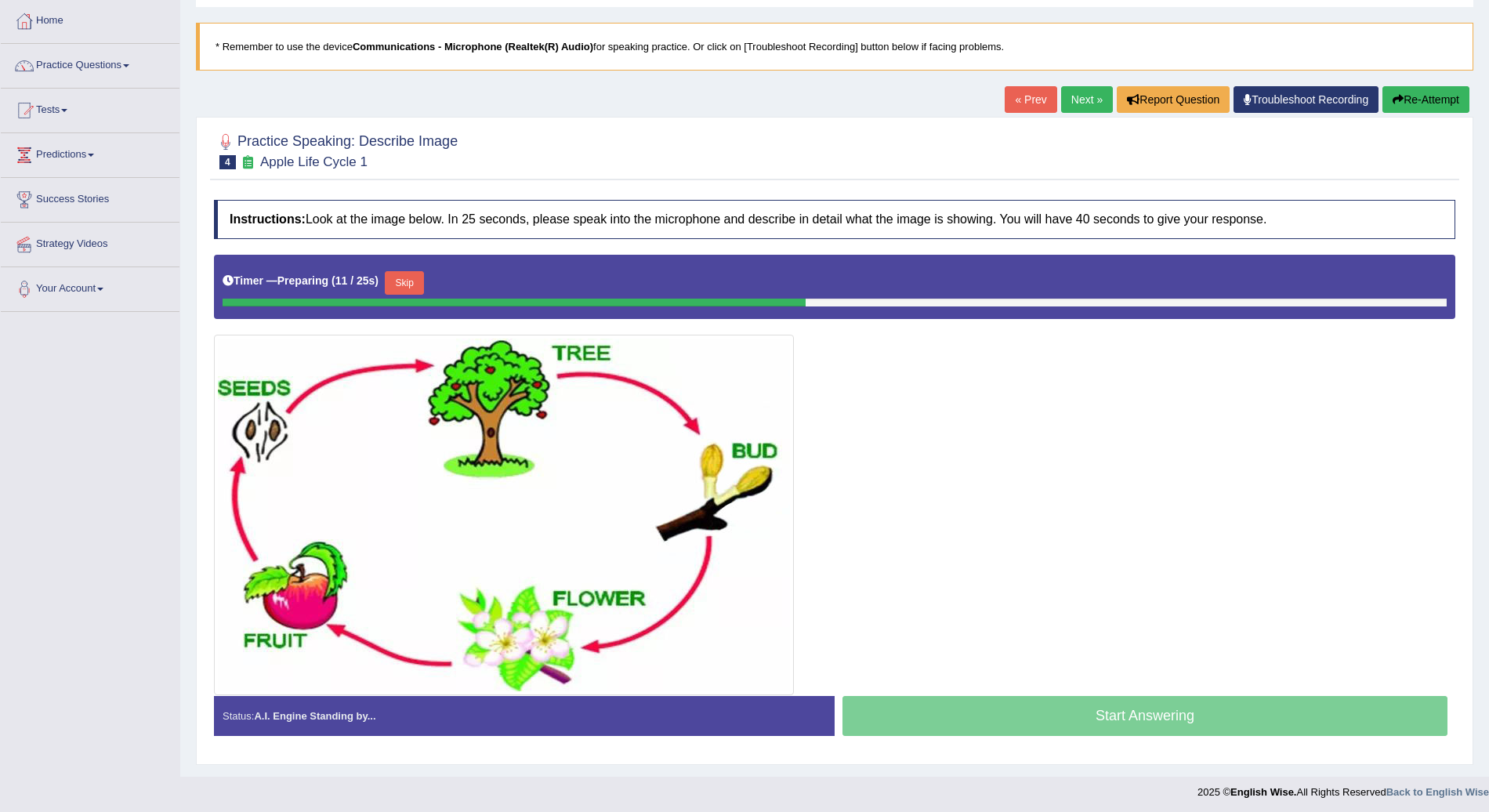
click at [404, 279] on button "Skip" at bounding box center [404, 283] width 39 height 24
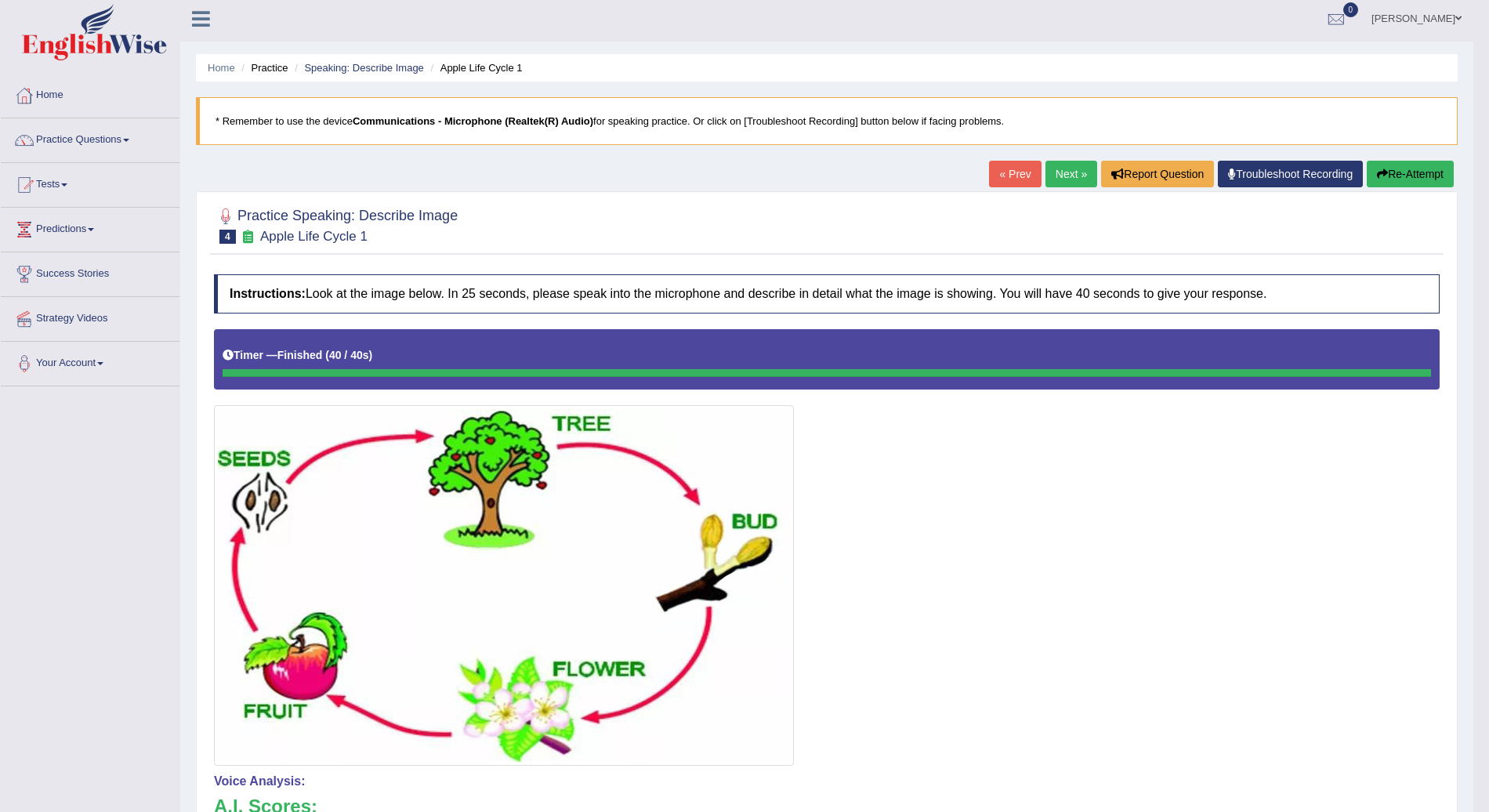
scroll to position [2, 0]
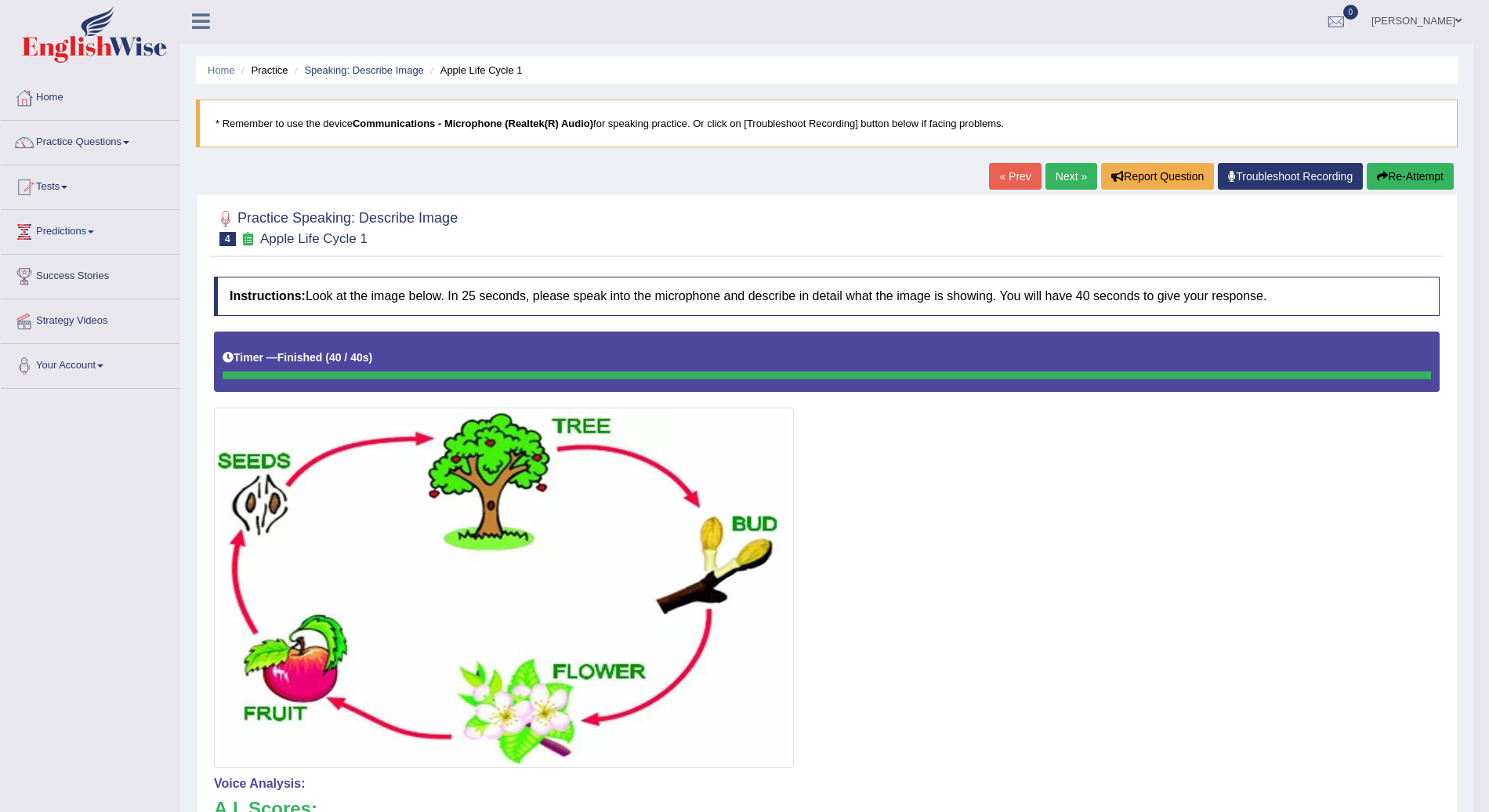
click at [1069, 168] on link "Next »" at bounding box center [1071, 176] width 51 height 27
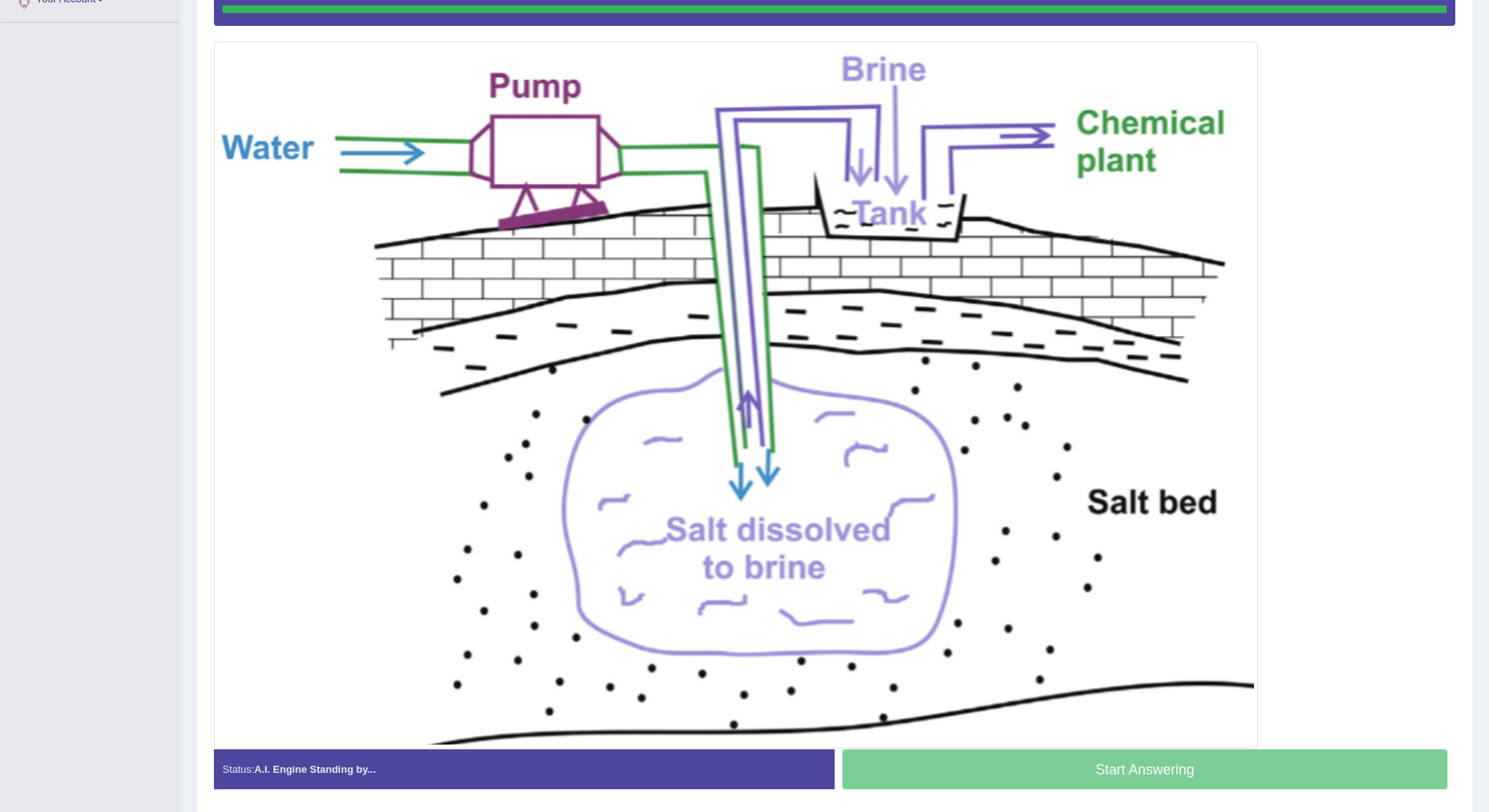
scroll to position [368, 0]
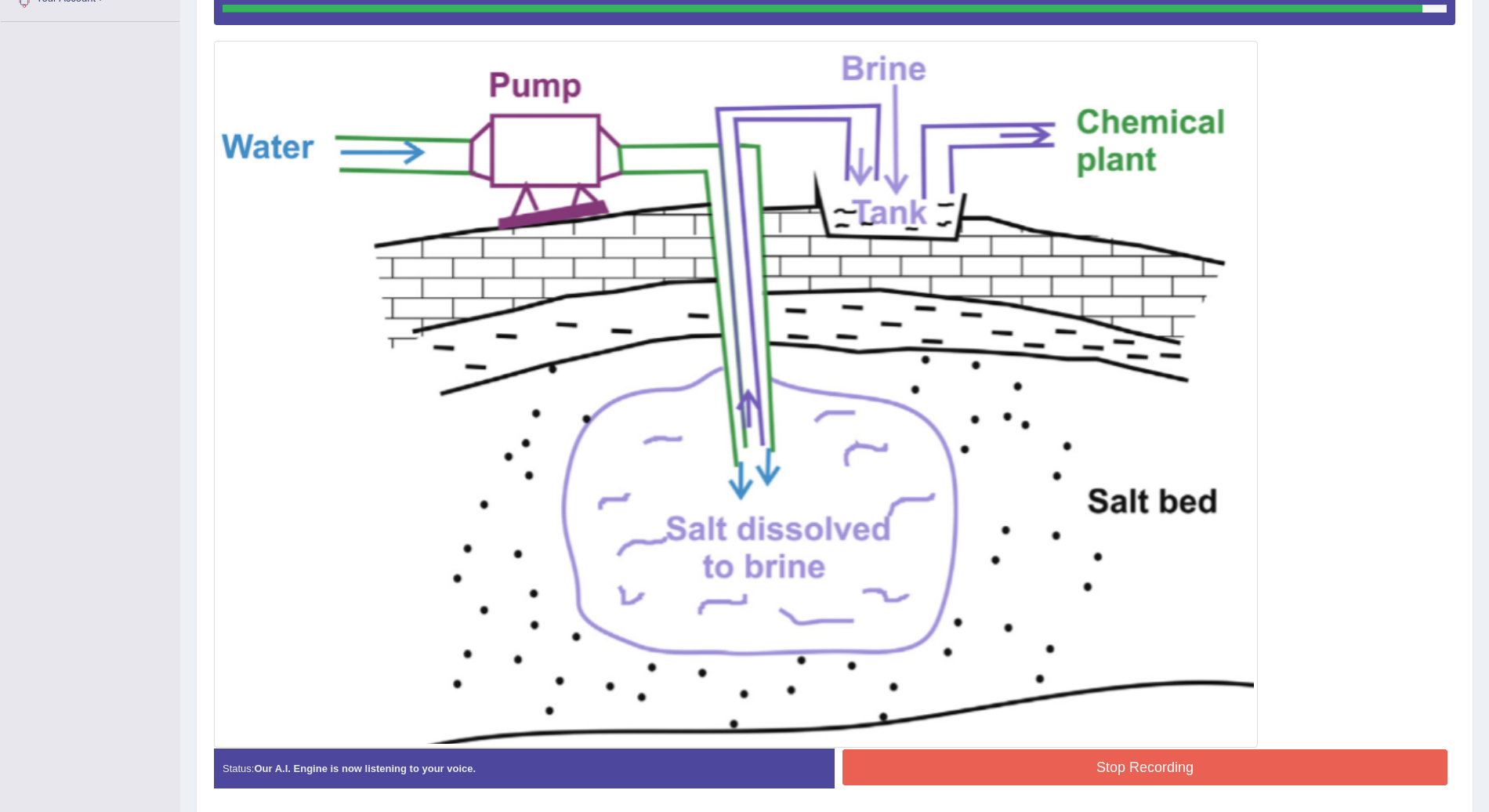
click at [1076, 761] on button "Stop Recording" at bounding box center [1145, 767] width 605 height 36
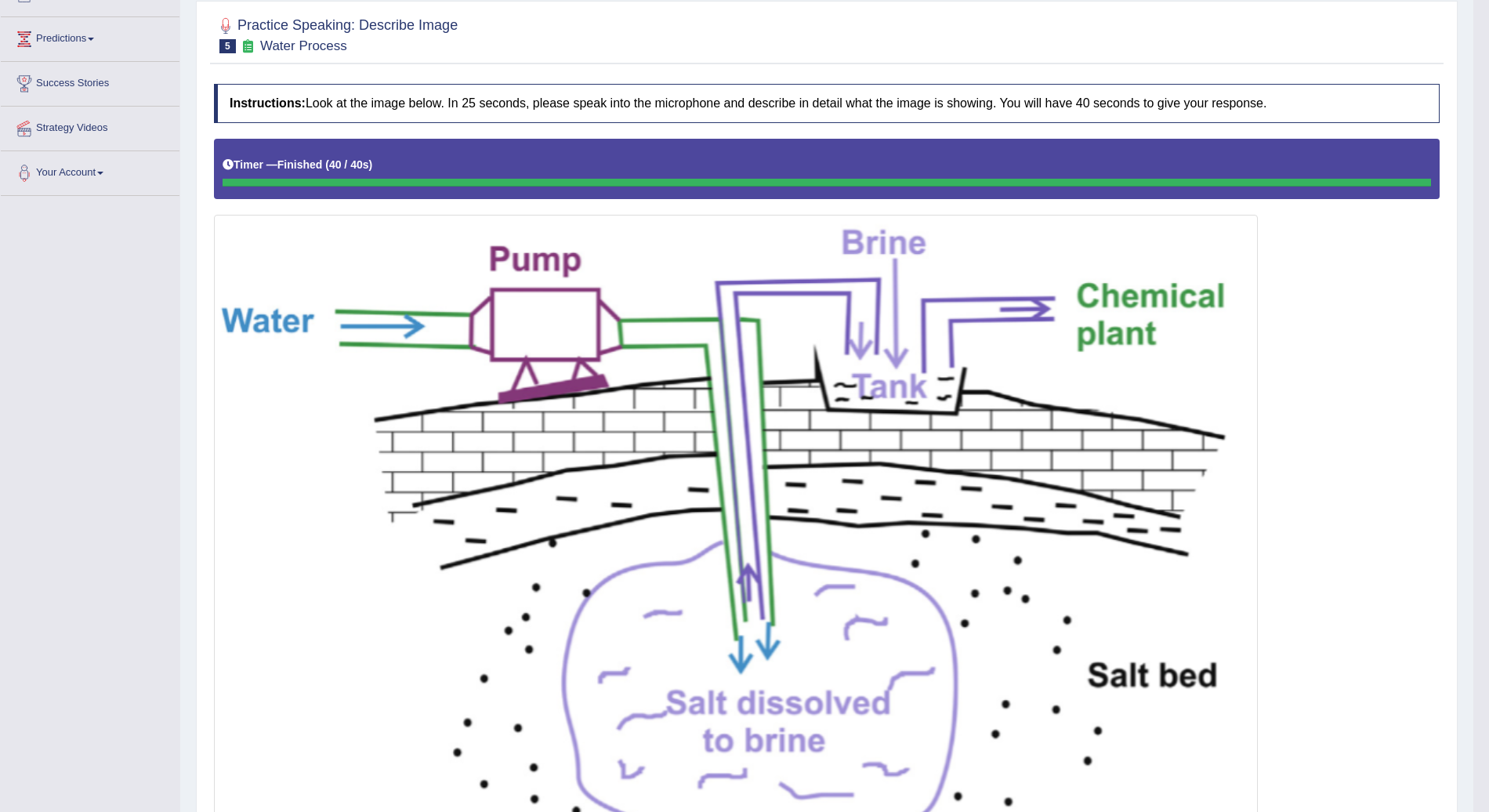
scroll to position [0, 0]
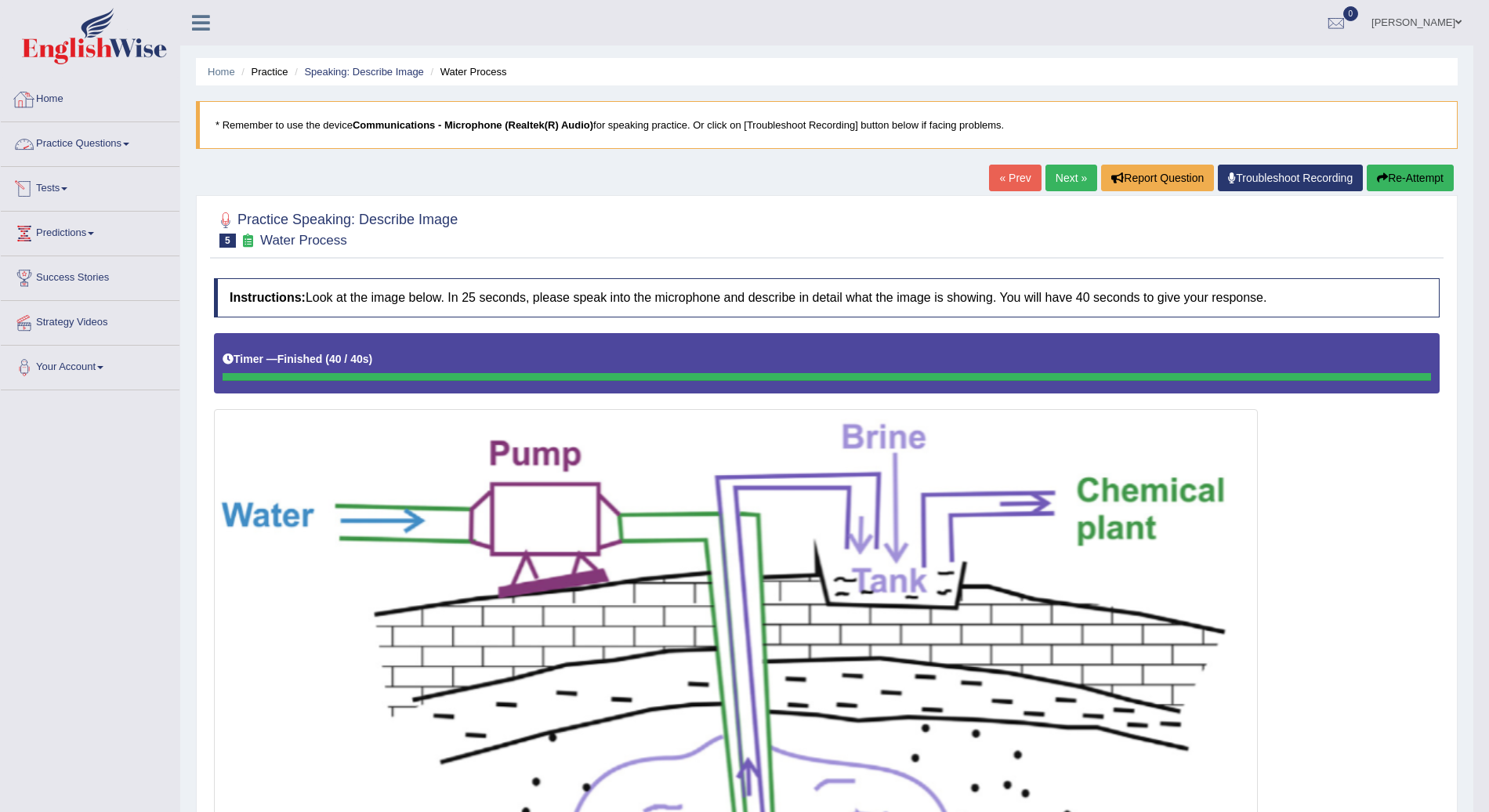
click at [138, 151] on link "Practice Questions" at bounding box center [90, 142] width 179 height 39
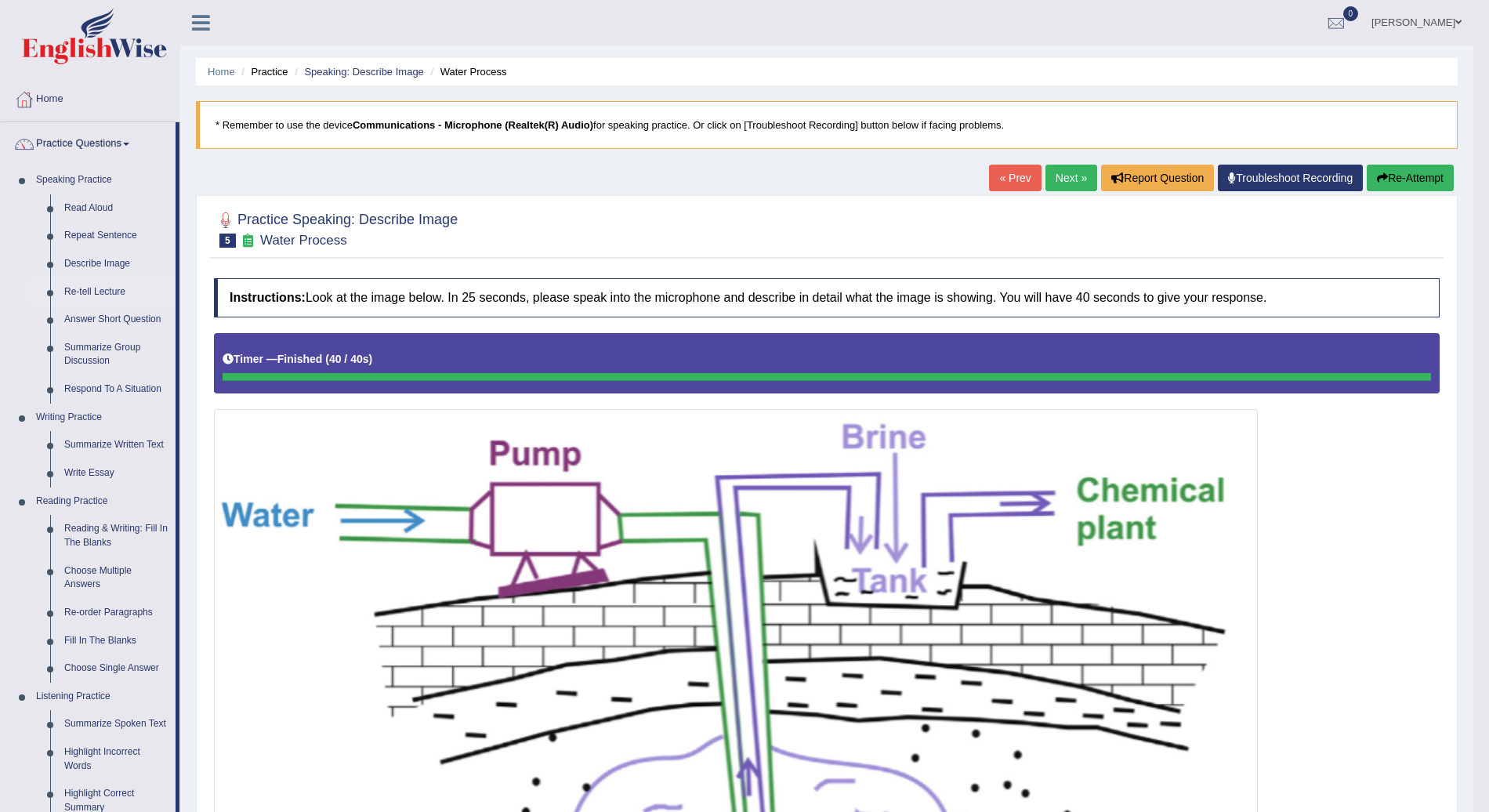
click at [127, 285] on link "Re-tell Lecture" at bounding box center [116, 292] width 118 height 28
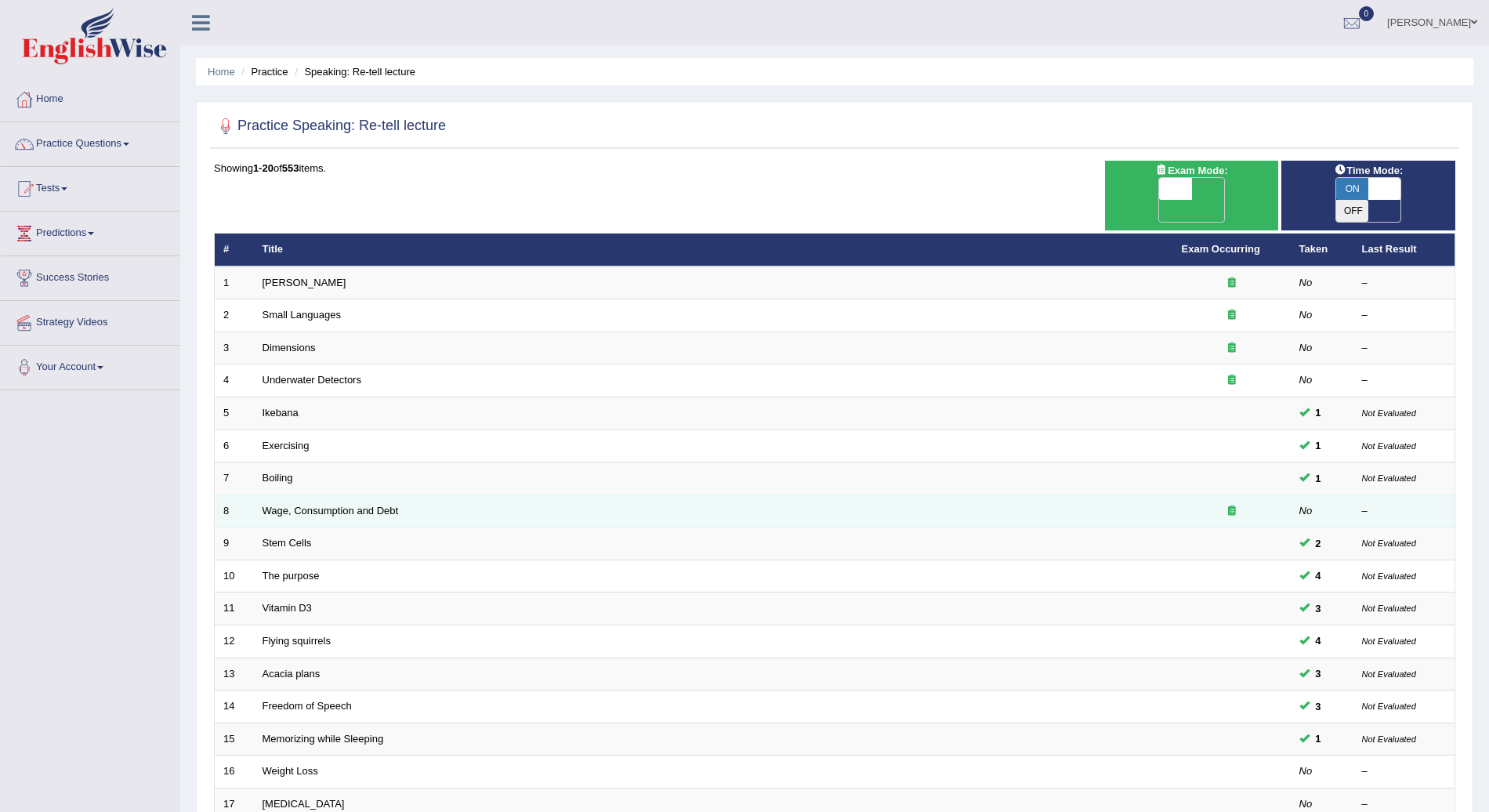
scroll to position [218, 0]
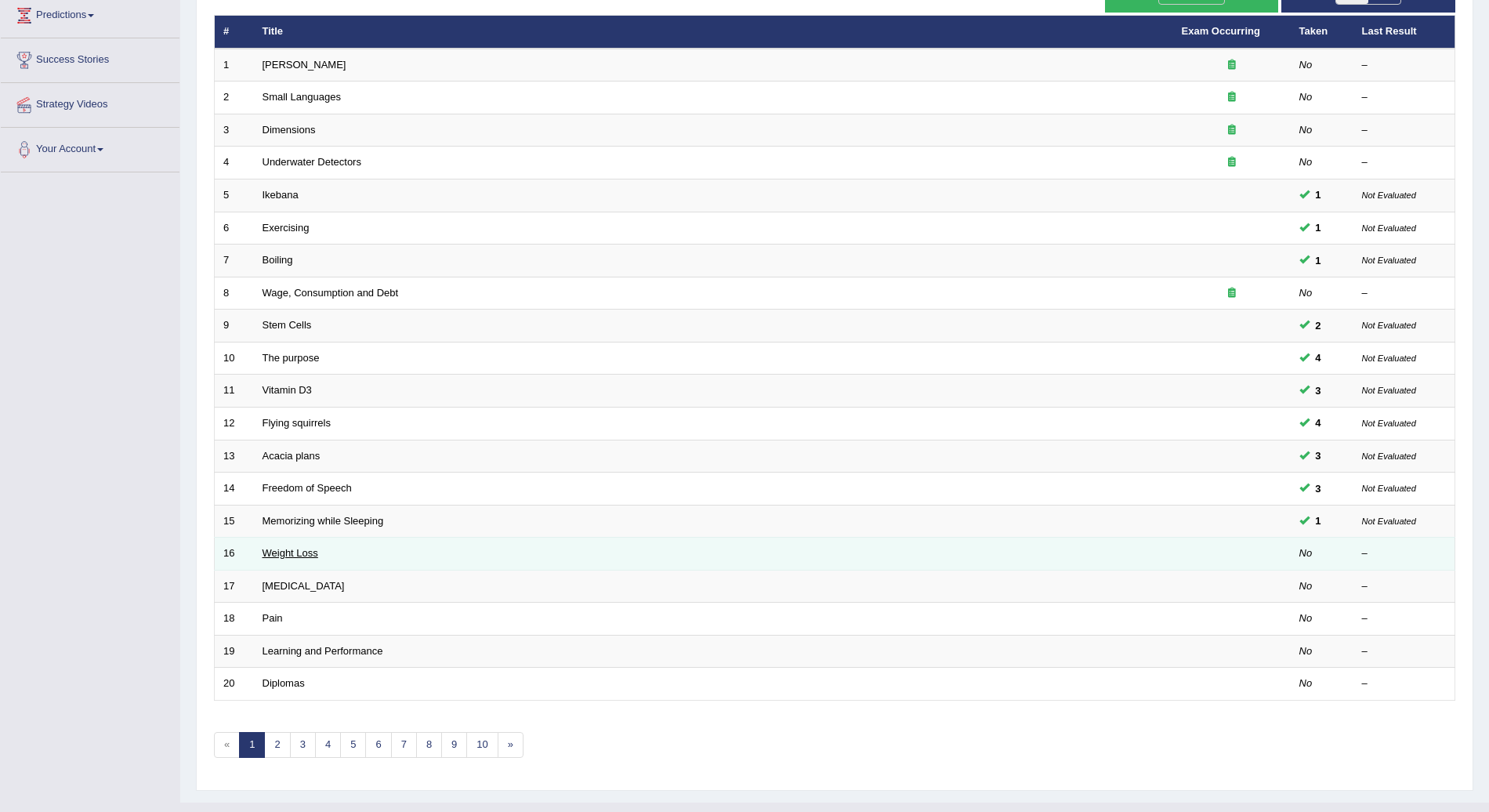
click at [301, 547] on link "Weight Loss" at bounding box center [290, 553] width 56 height 12
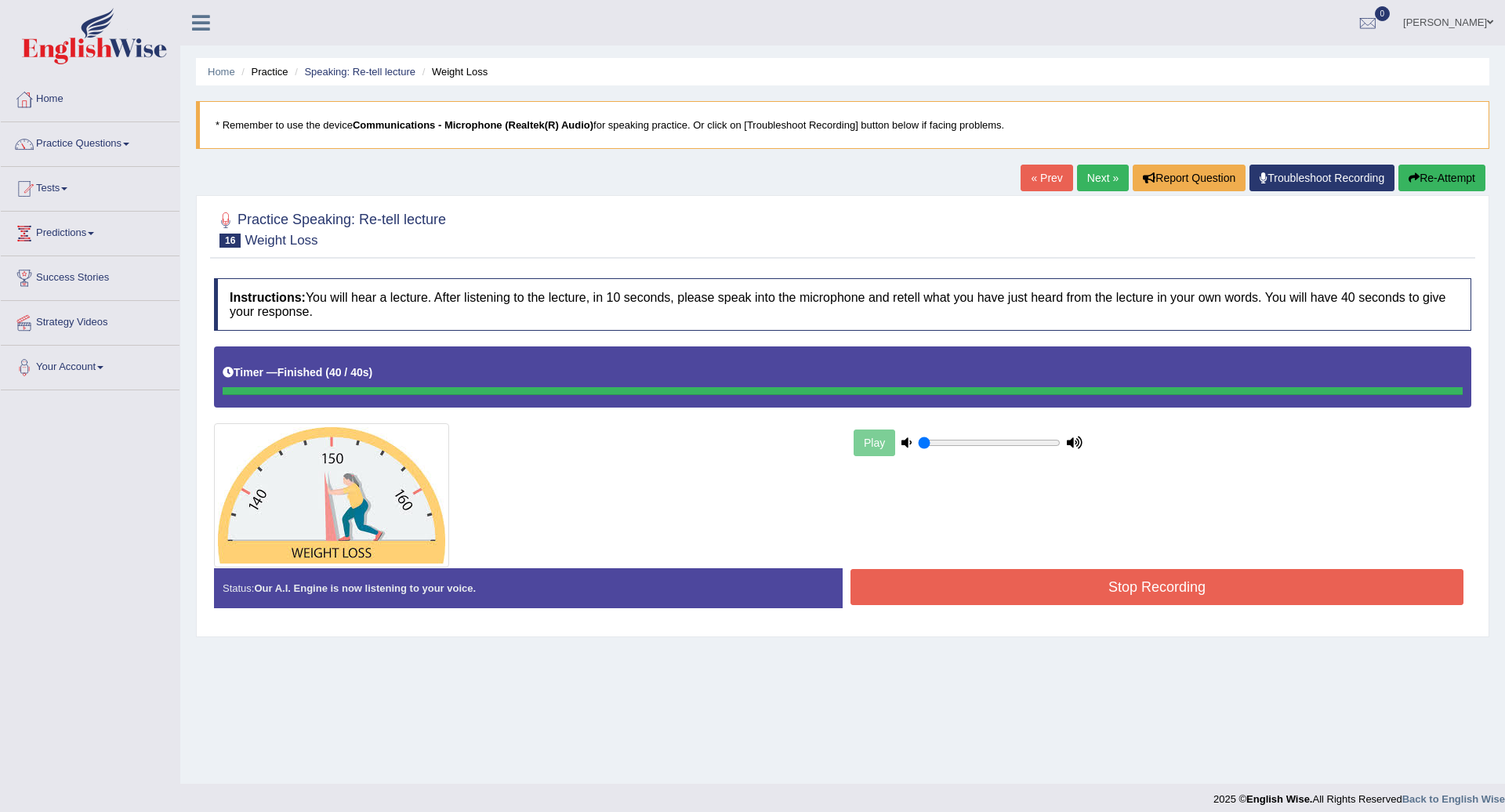
click at [1043, 592] on div "Instructions: You will hear a lecture. After listening to the lecture, in 10 se…" at bounding box center [842, 449] width 1265 height 358
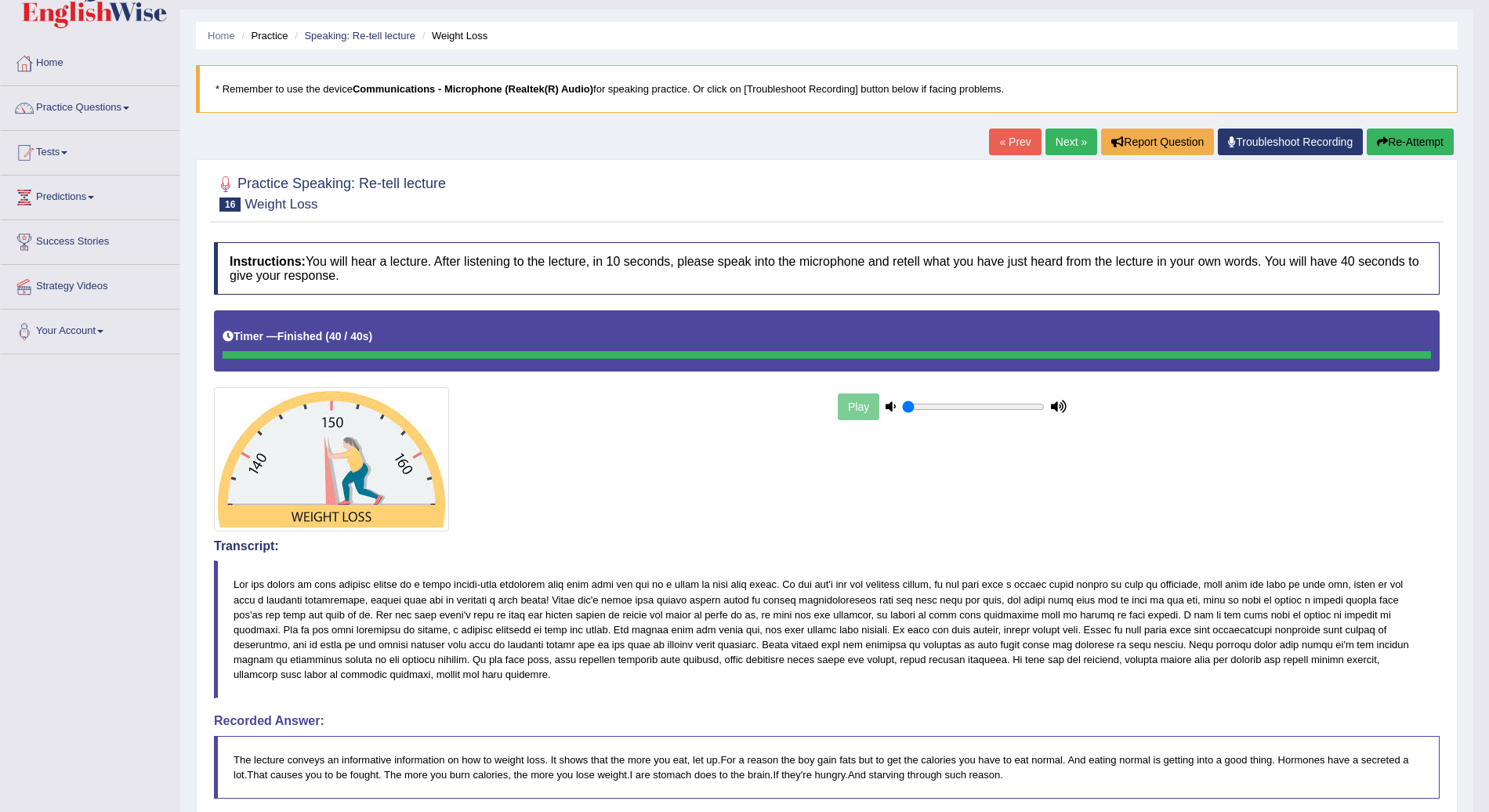
scroll to position [33, 0]
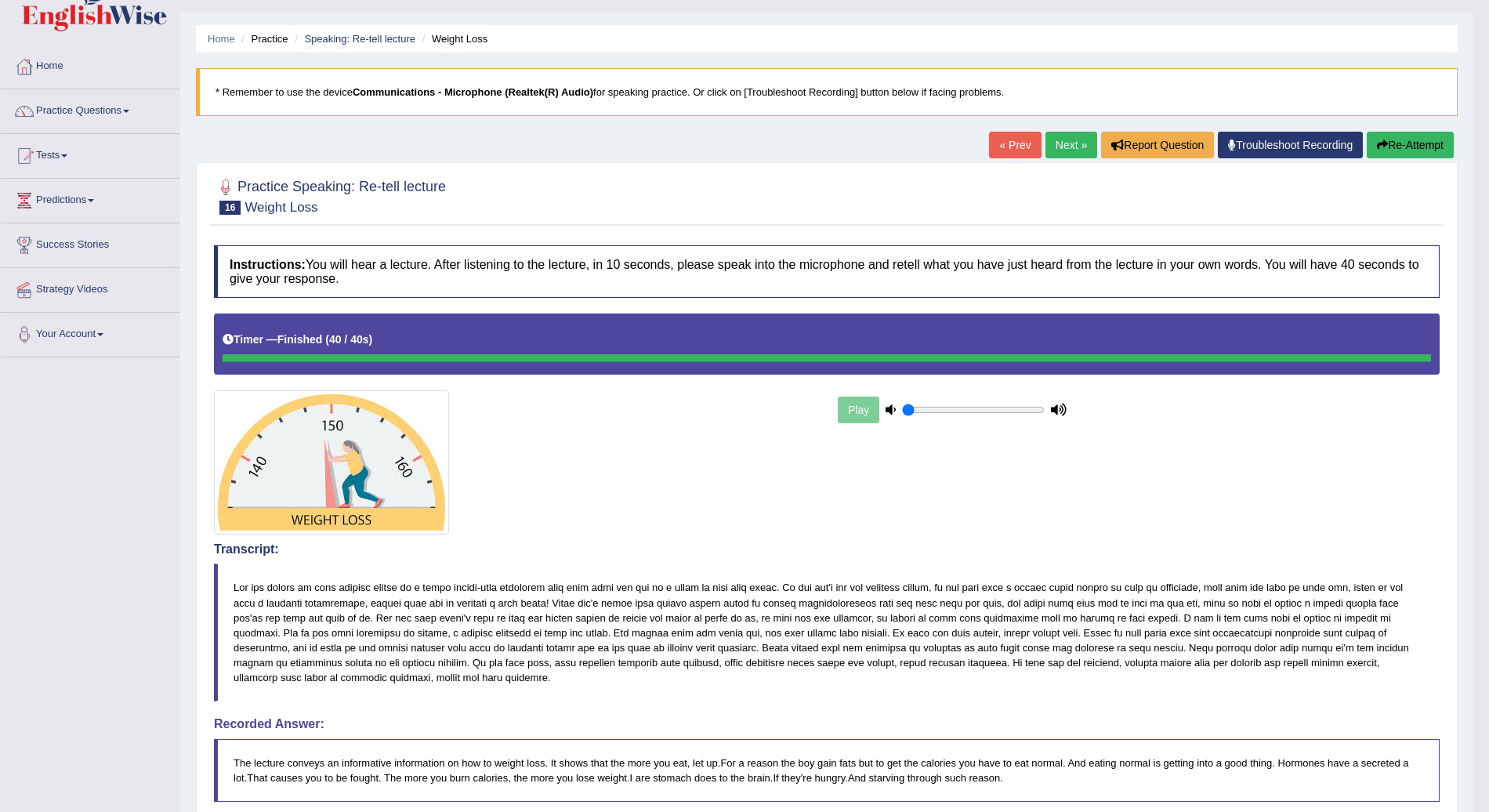
click at [1066, 137] on link "Next »" at bounding box center [1071, 145] width 51 height 27
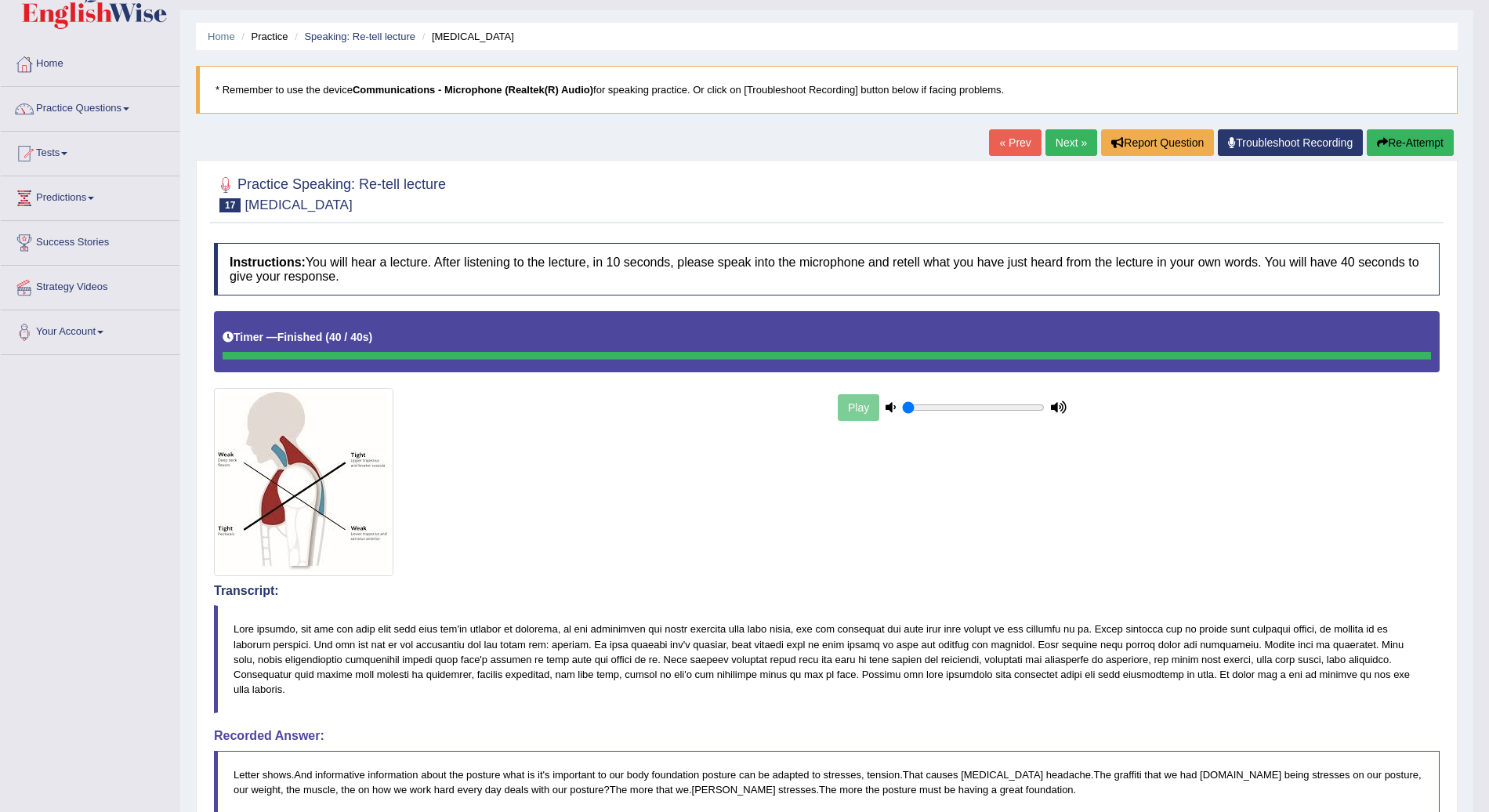
scroll to position [35, 0]
click at [1066, 142] on link "Next »" at bounding box center [1071, 143] width 51 height 27
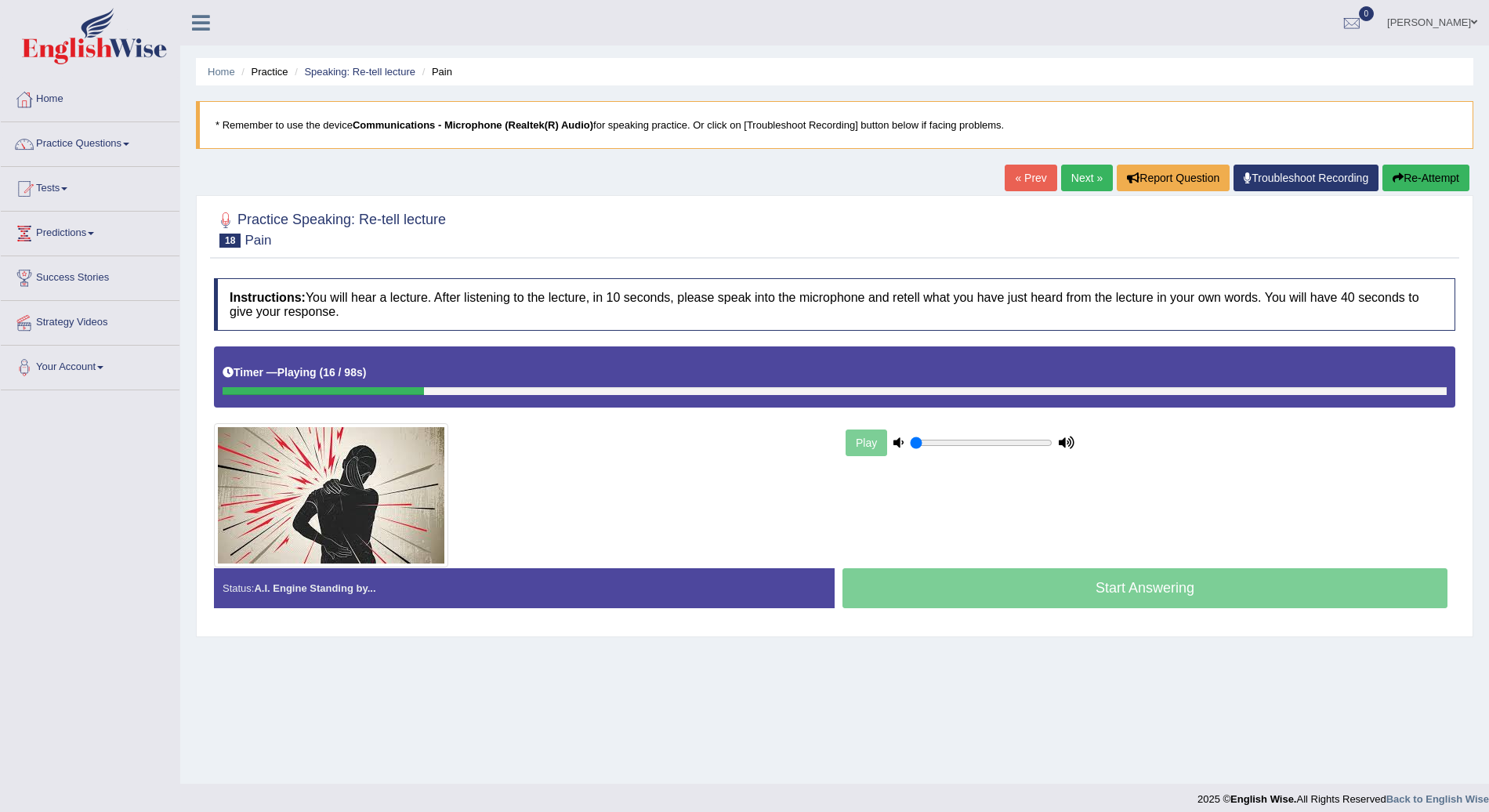
click at [1066, 142] on blockquote "* Remember to use the device Communications - Microphone (Realtek(R) Audio) for…" at bounding box center [835, 125] width 1278 height 48
click at [1068, 144] on blockquote "* Remember to use the device Communications - Microphone (Realtek(R) Audio) for…" at bounding box center [835, 125] width 1278 height 48
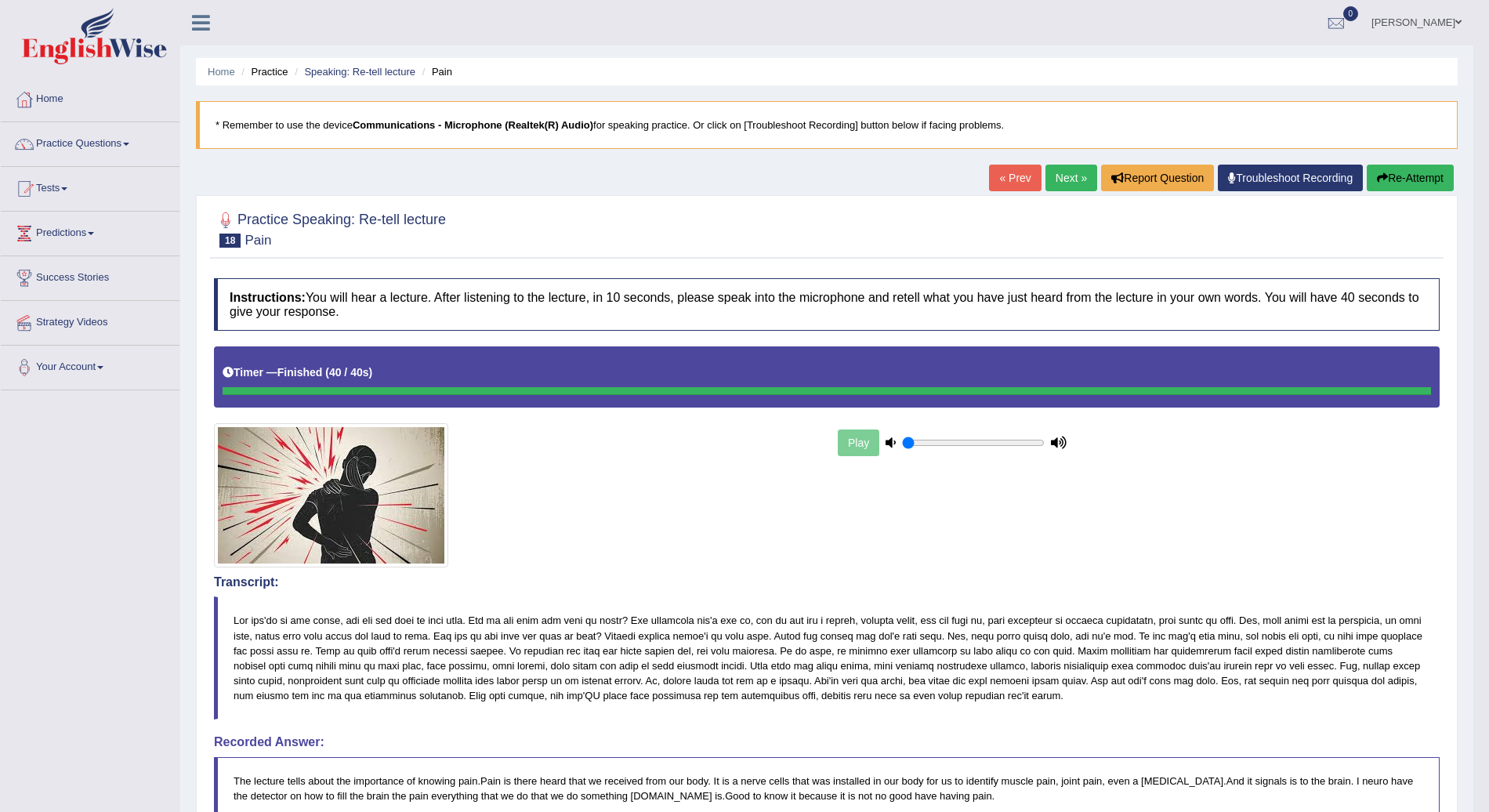
click at [1068, 172] on link "Next »" at bounding box center [1071, 178] width 51 height 27
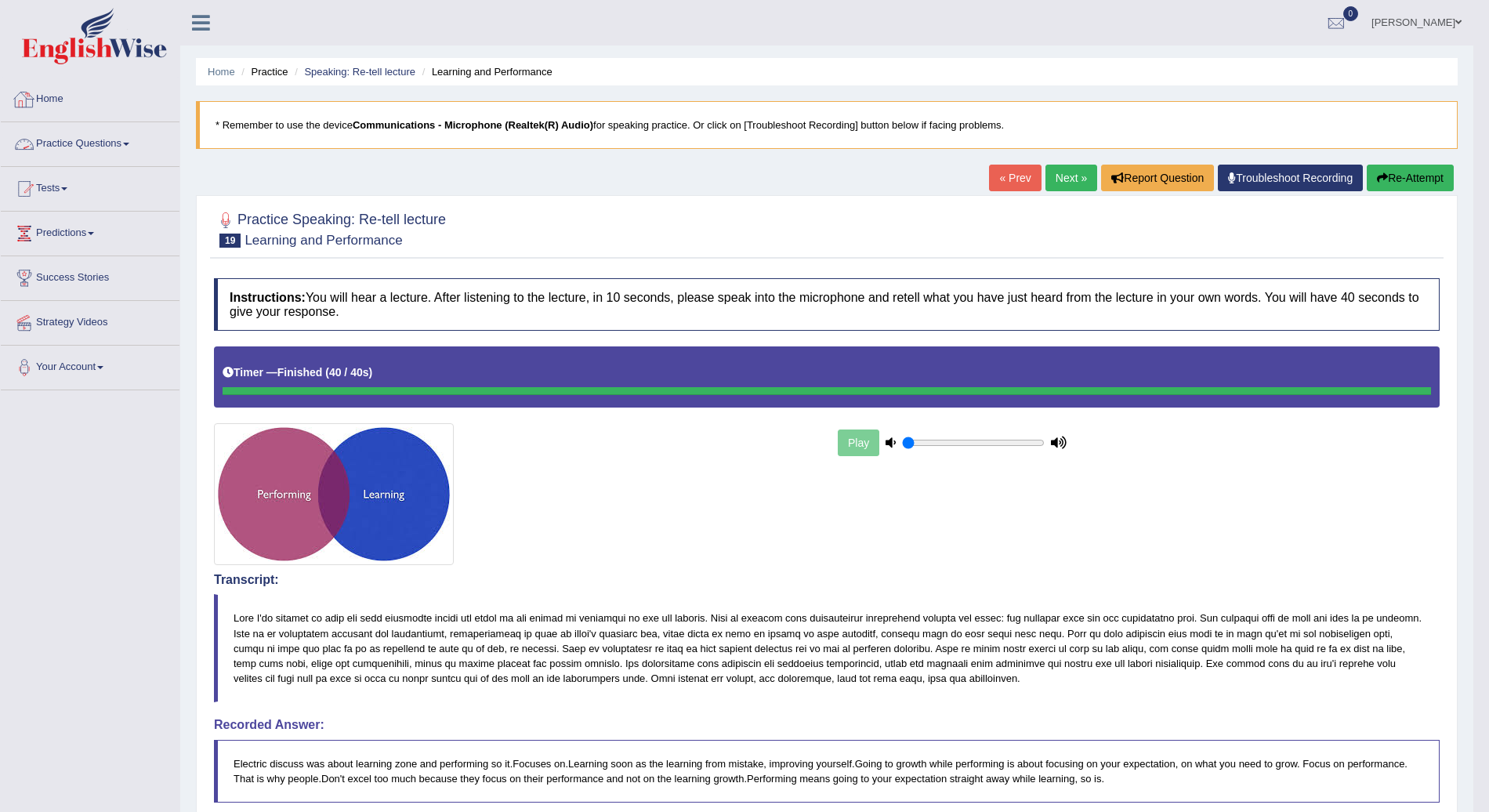
click at [127, 143] on span at bounding box center [126, 144] width 6 height 3
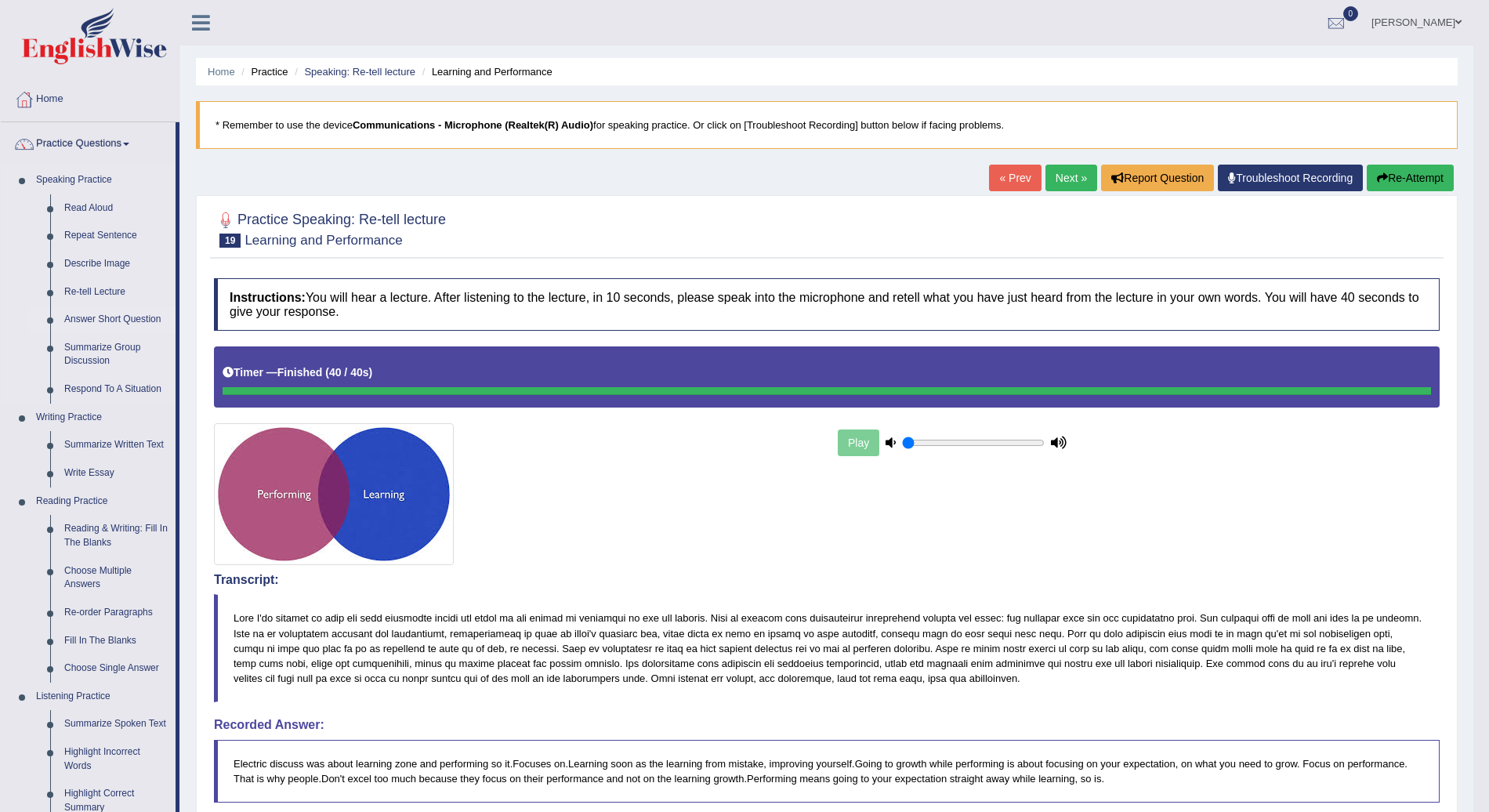
click at [94, 320] on link "Answer Short Question" at bounding box center [116, 319] width 118 height 28
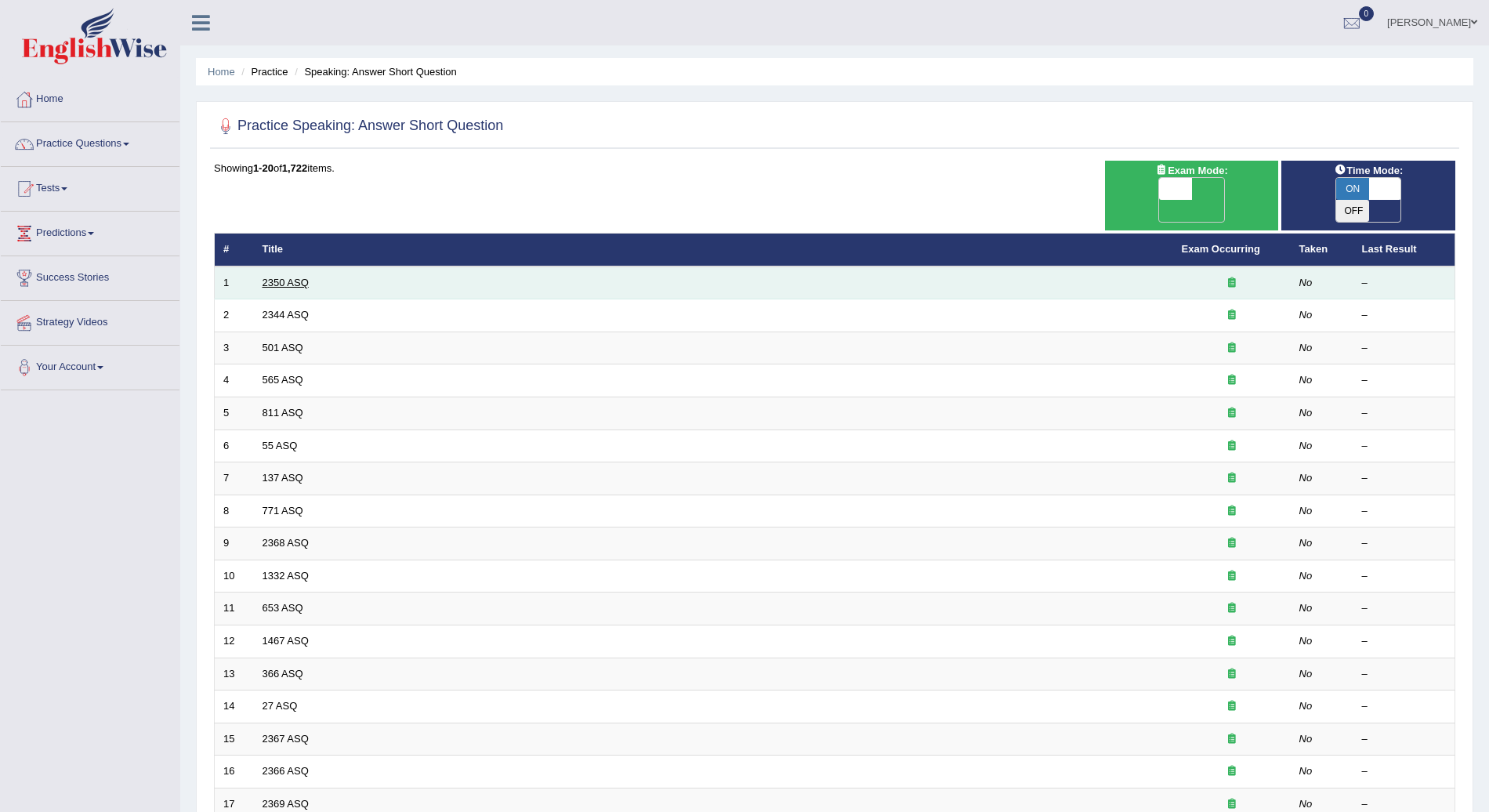
click at [269, 277] on link "2350 ASQ" at bounding box center [285, 283] width 46 height 12
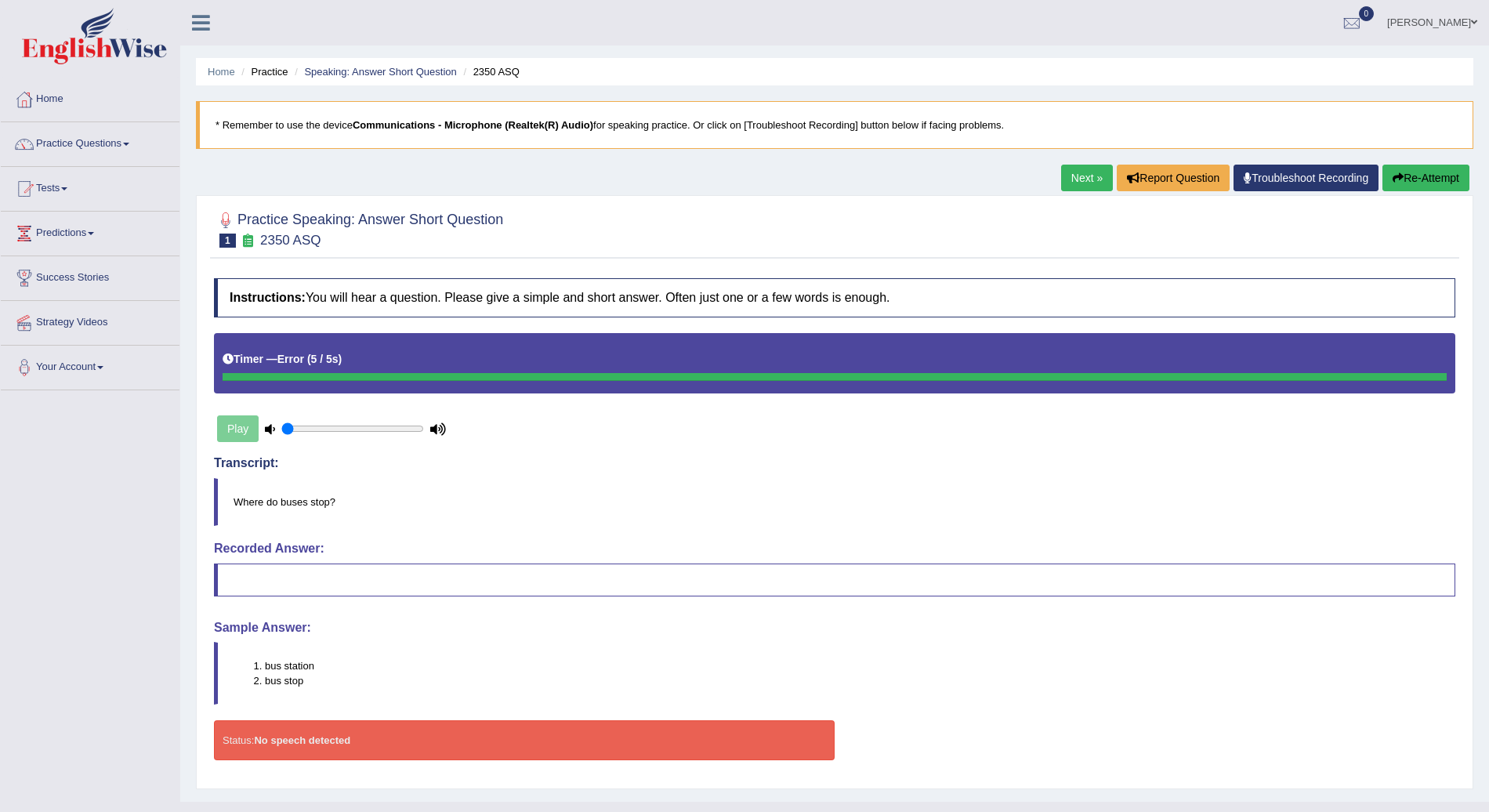
scroll to position [24, 0]
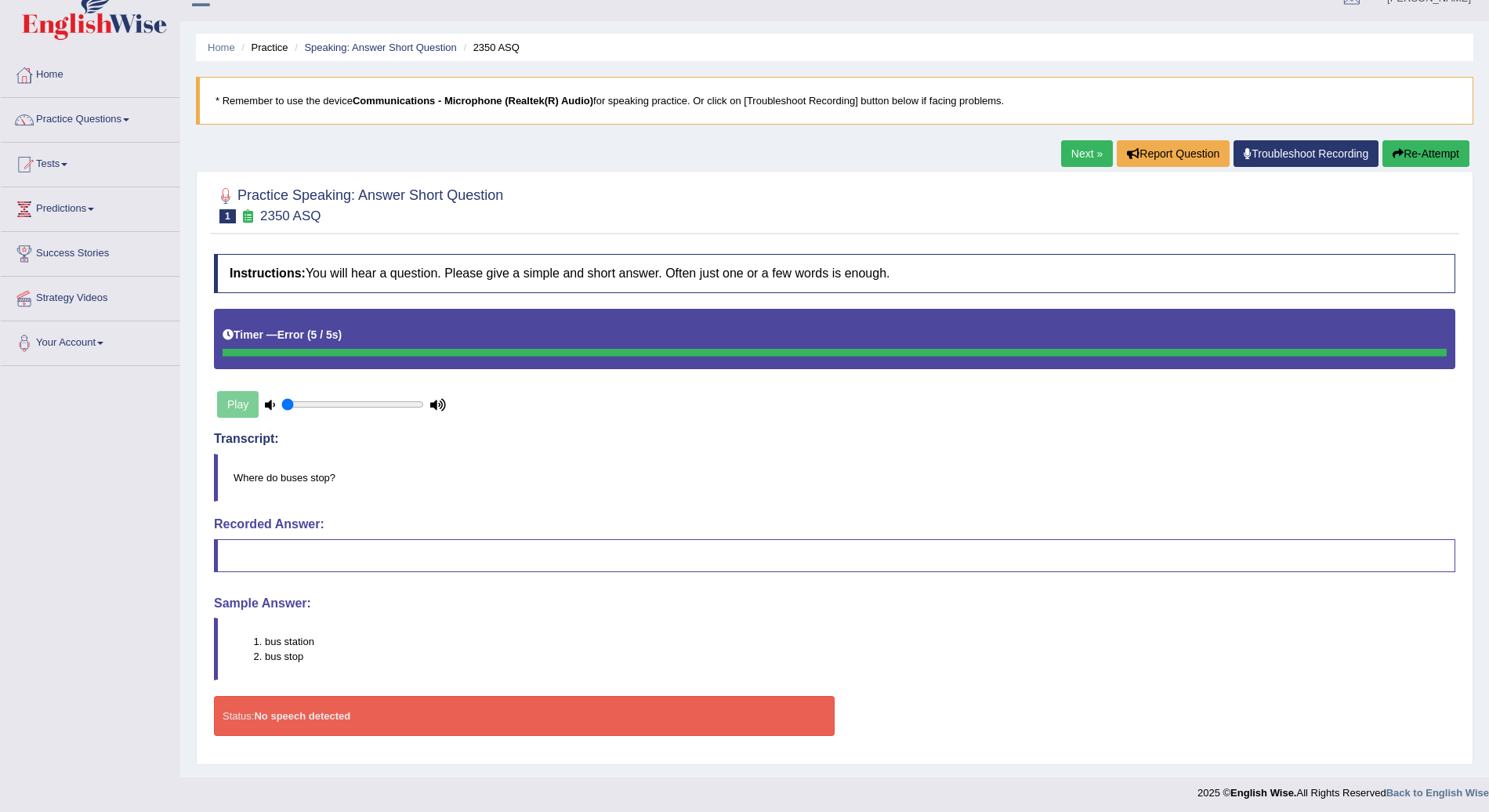
click at [1083, 149] on link "Next »" at bounding box center [1086, 154] width 51 height 27
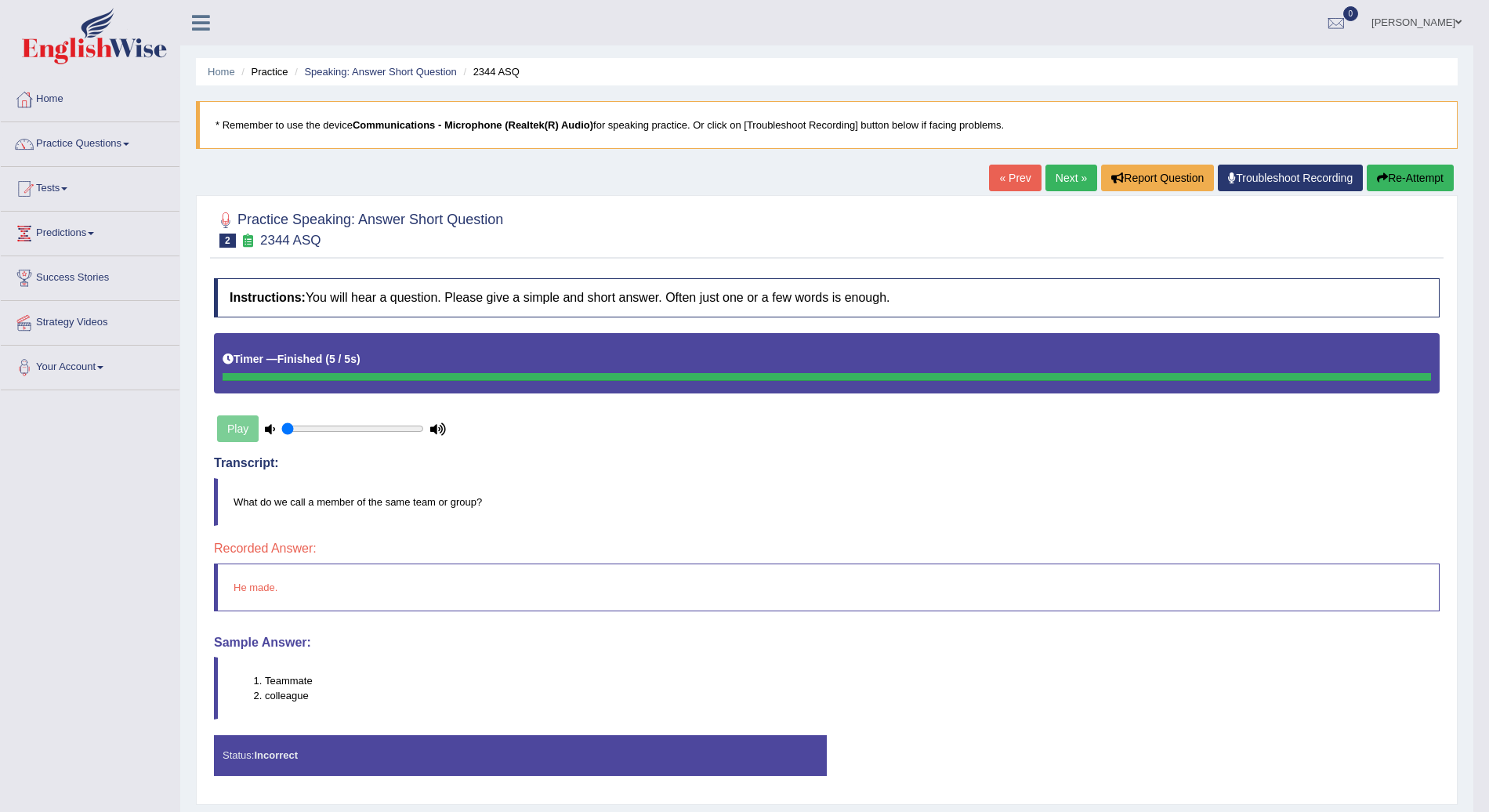
scroll to position [39, 0]
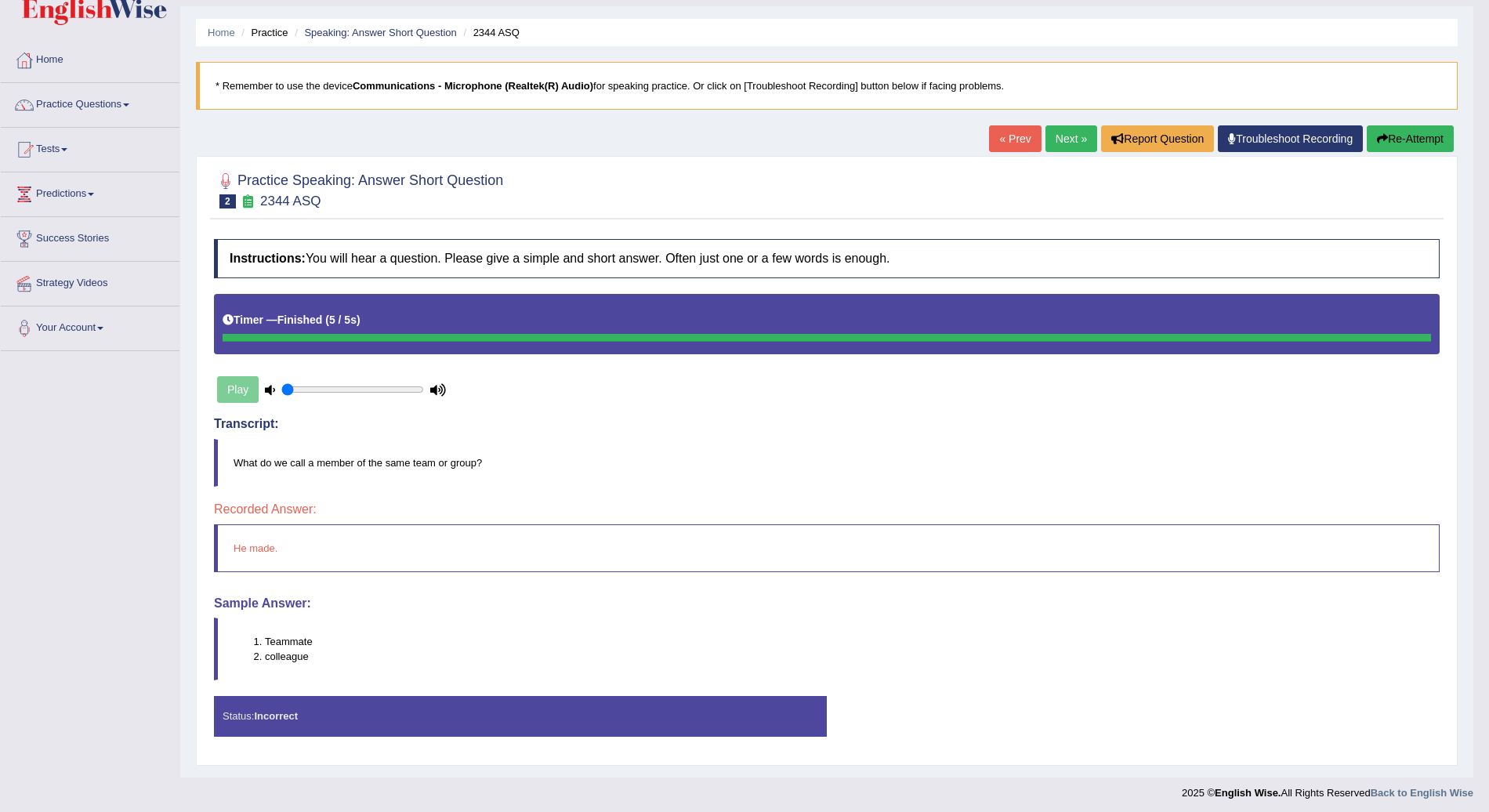
click at [1063, 139] on link "Next »" at bounding box center [1071, 139] width 51 height 27
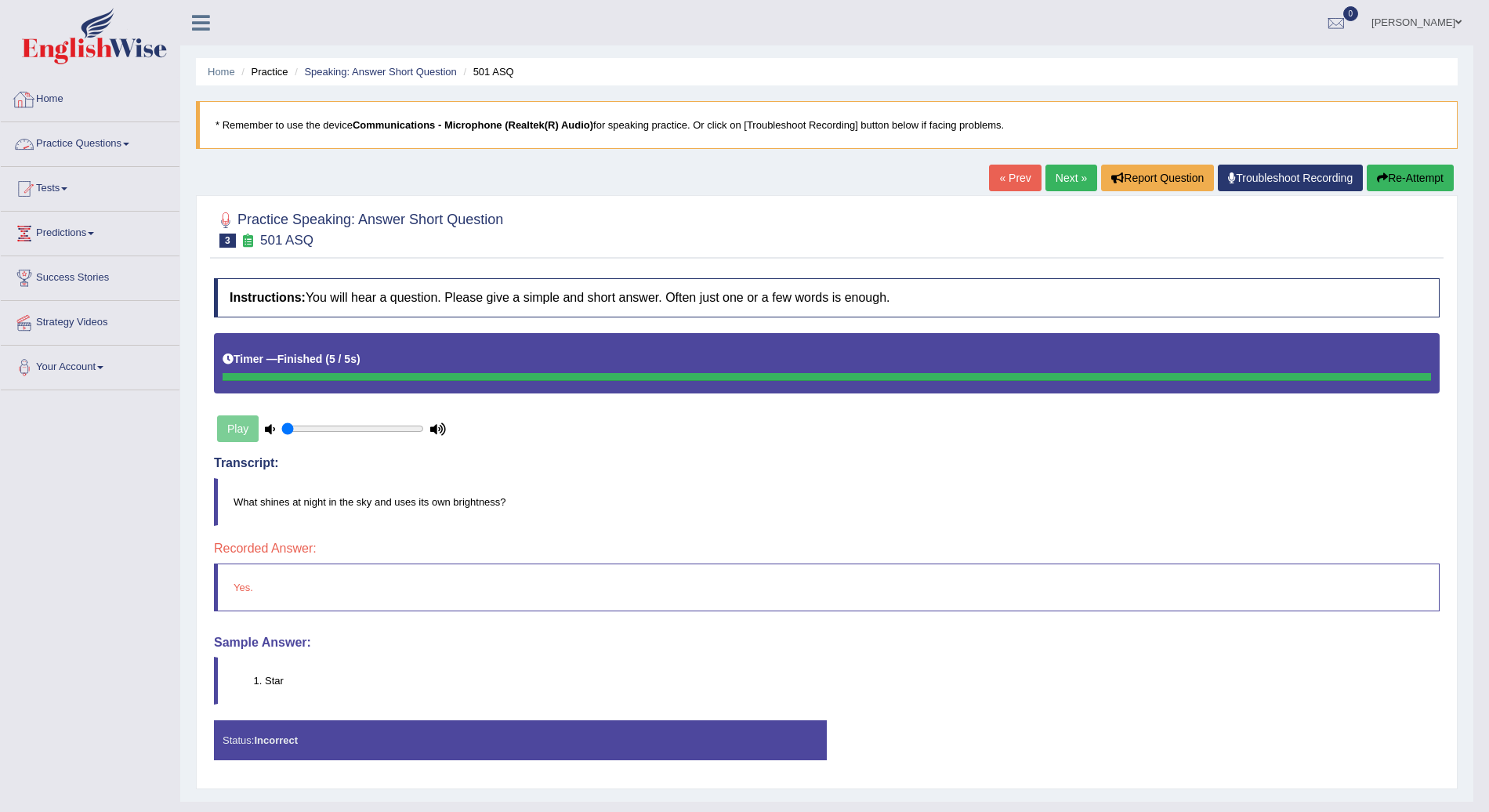
click at [134, 141] on link "Practice Questions" at bounding box center [90, 142] width 179 height 39
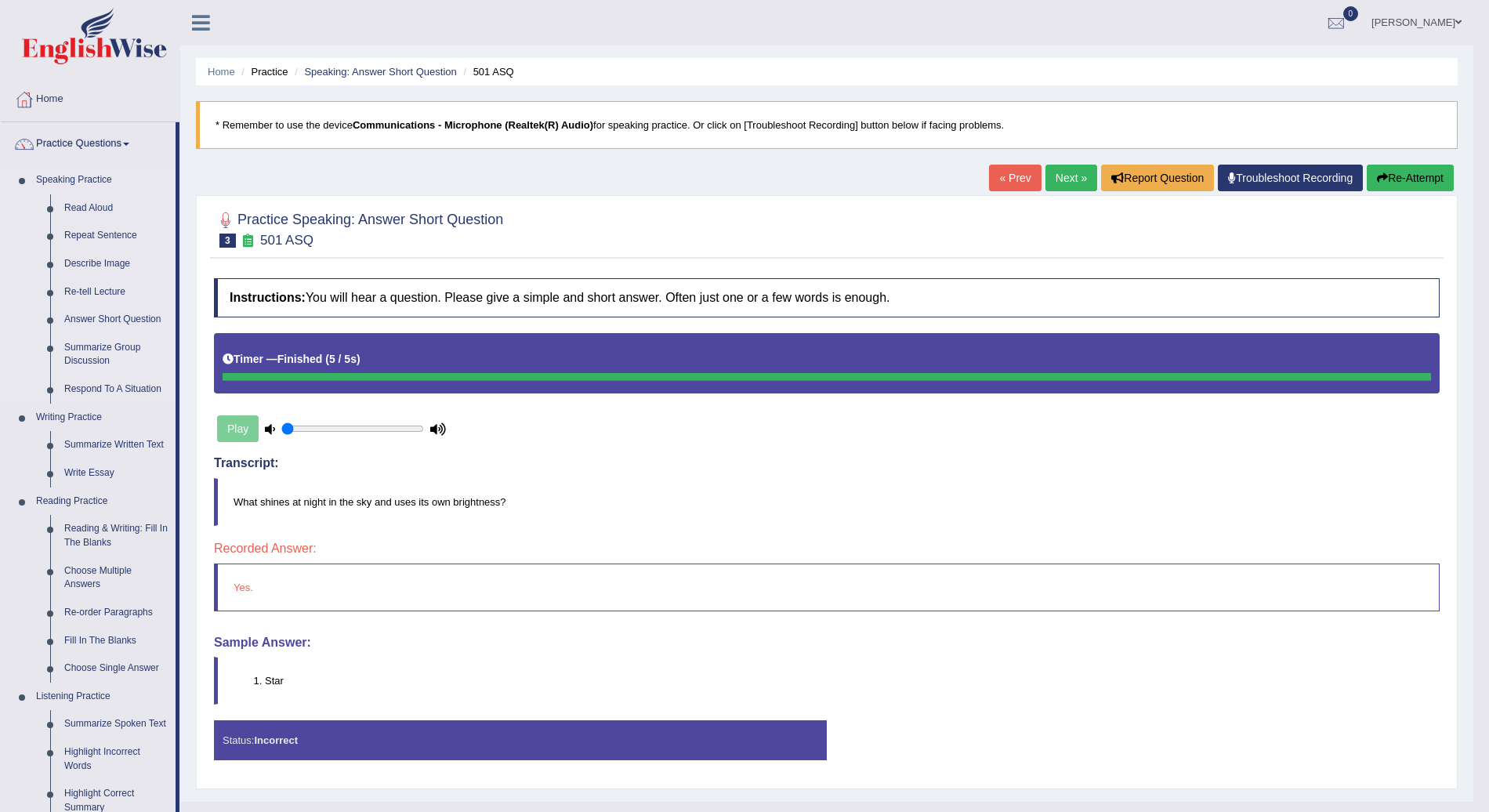
click at [102, 345] on link "Summarize Group Discussion" at bounding box center [116, 355] width 118 height 41
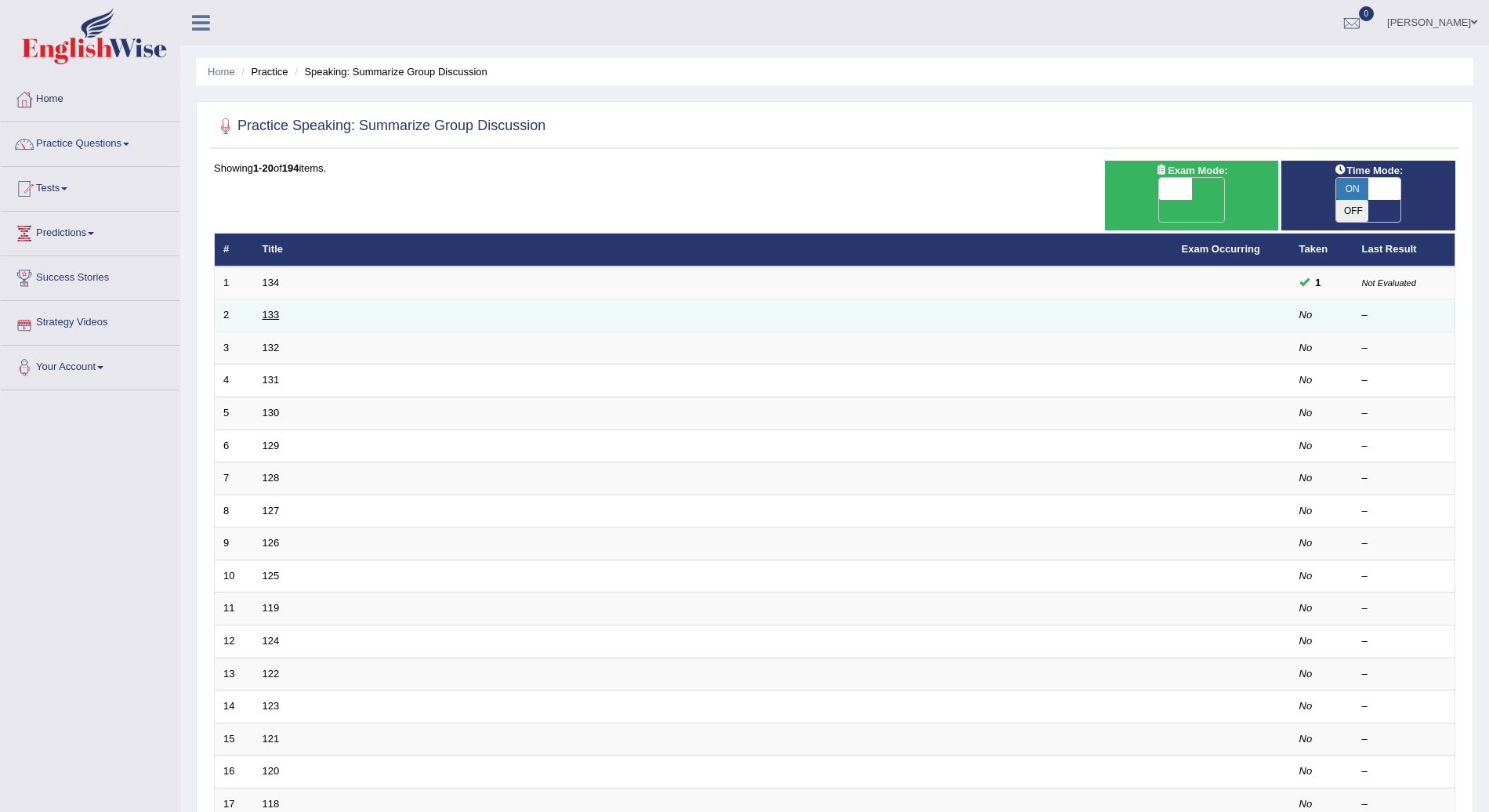
click at [273, 309] on link "133" at bounding box center [271, 315] width 17 height 12
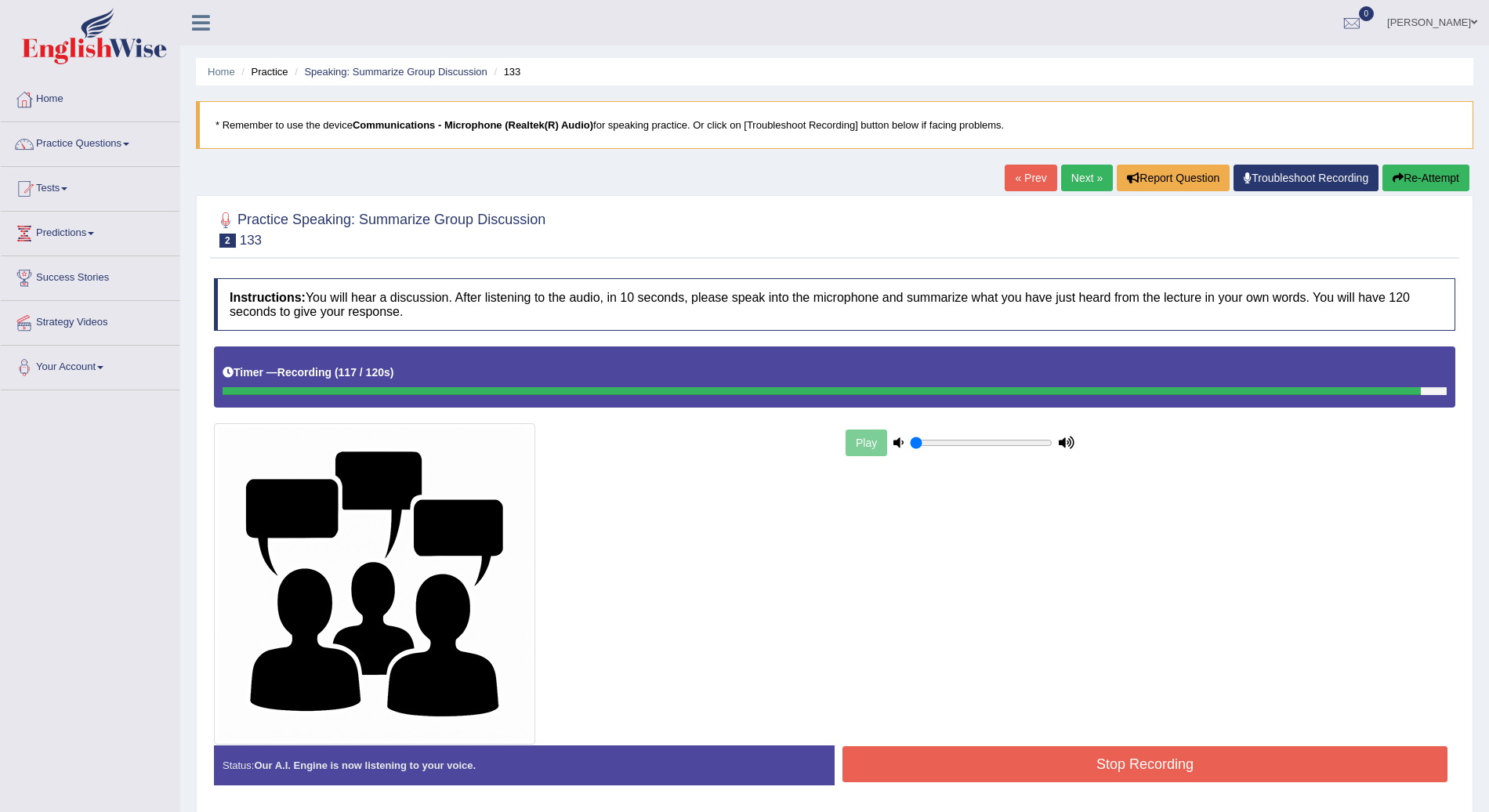
click at [1092, 758] on button "Stop Recording" at bounding box center [1145, 764] width 605 height 36
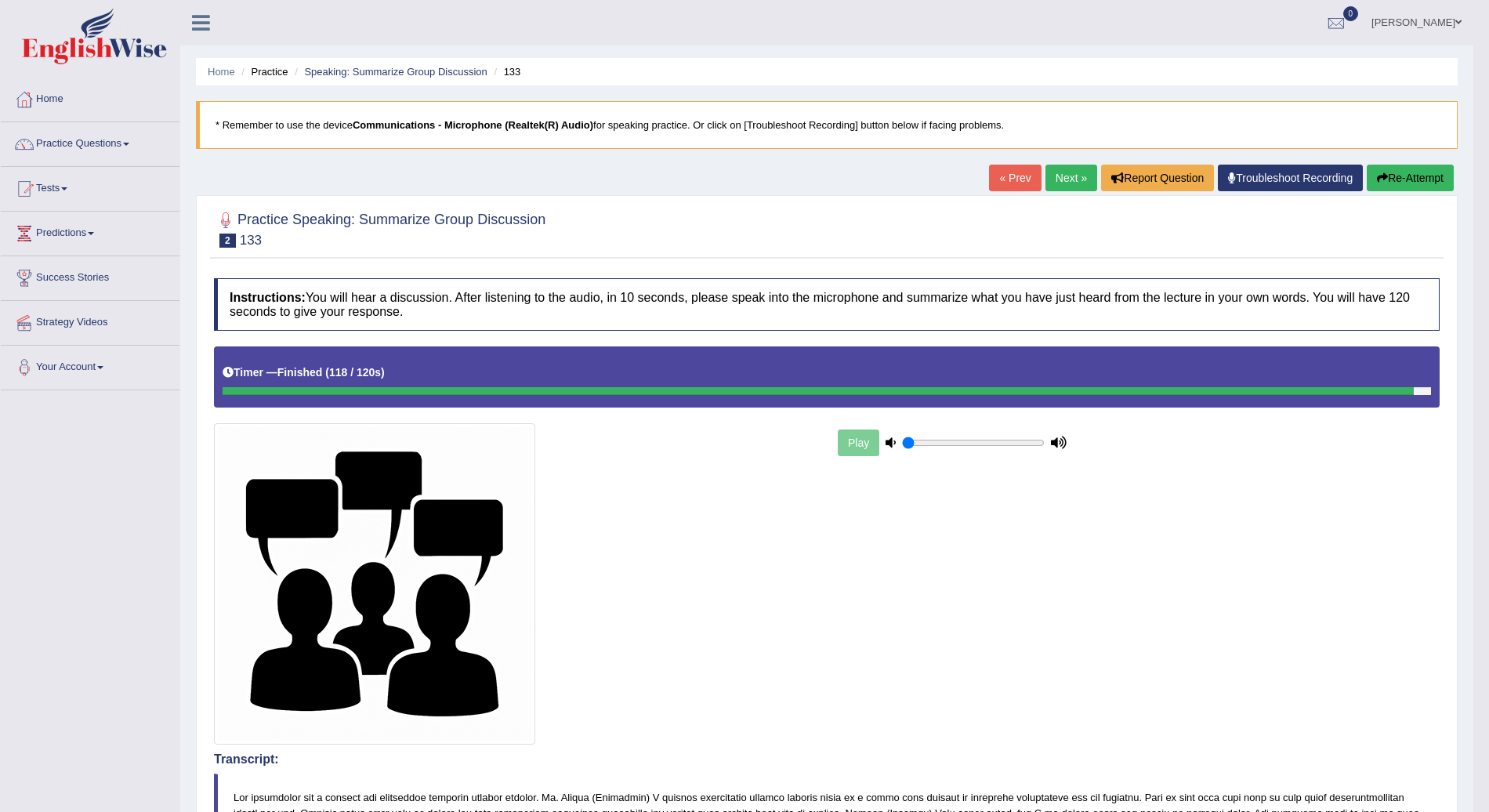
click at [1083, 177] on link "Next »" at bounding box center [1071, 178] width 51 height 27
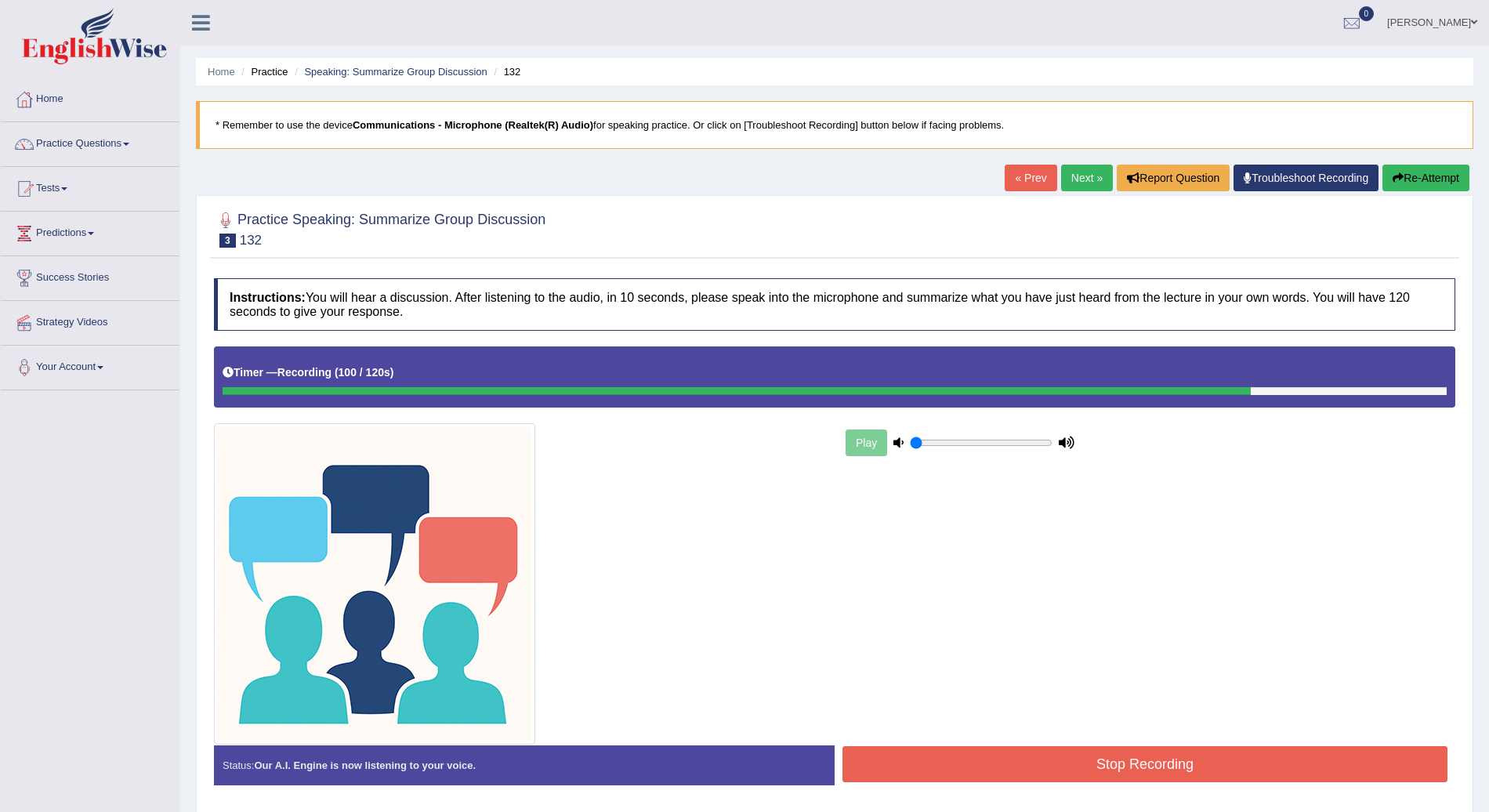
click at [1188, 765] on button "Stop Recording" at bounding box center [1145, 764] width 605 height 36
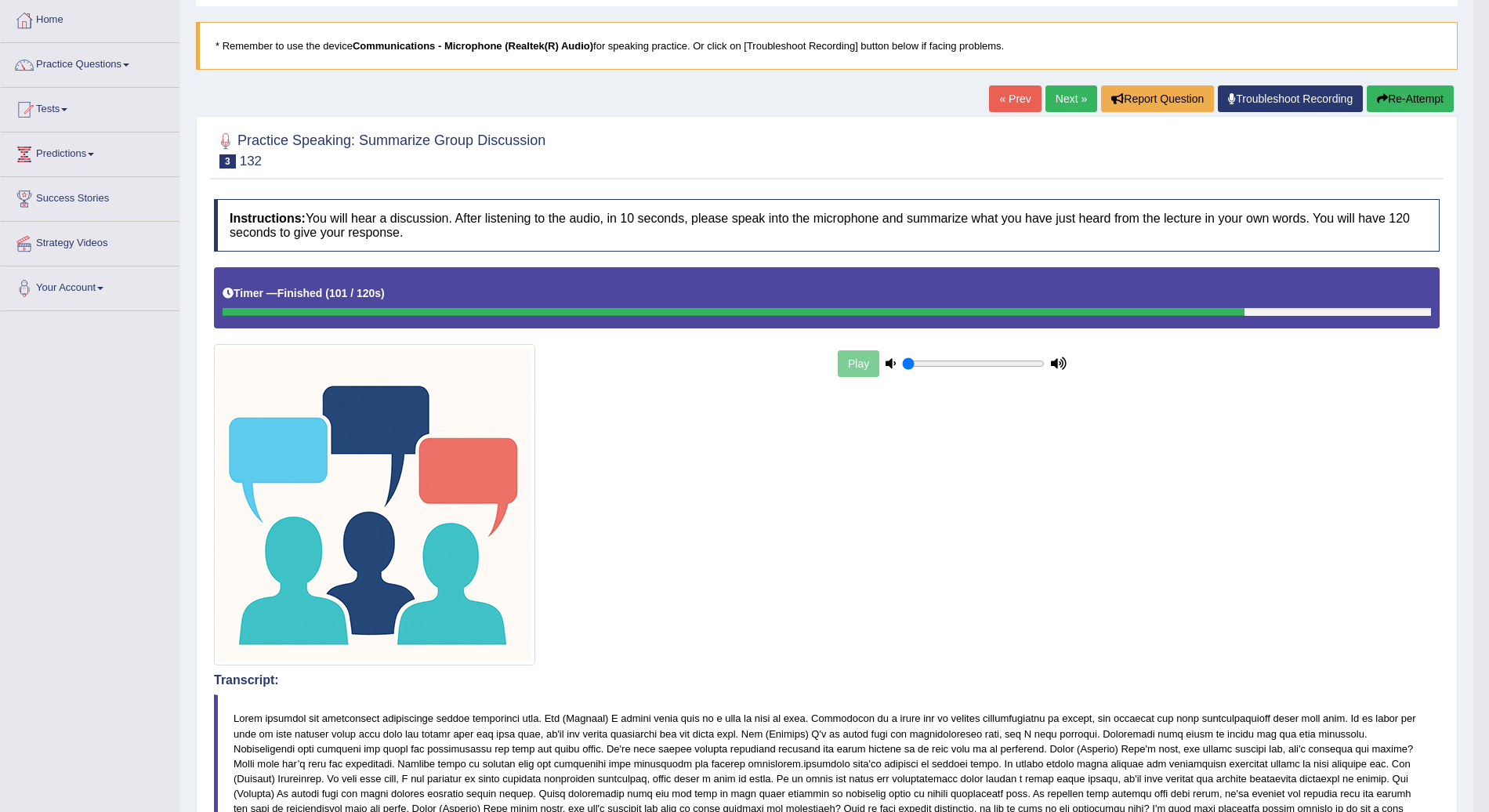
scroll to position [76, 0]
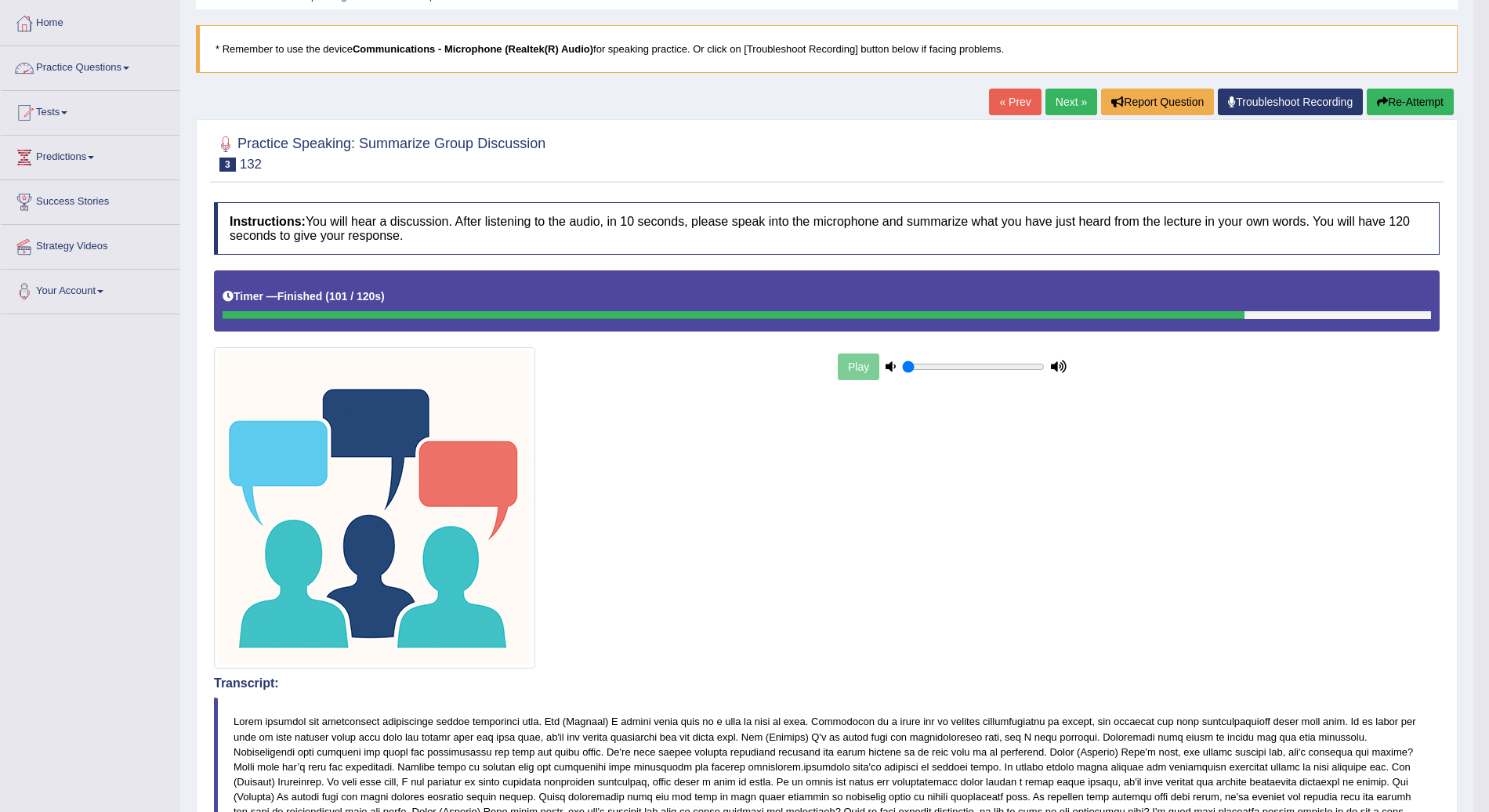
click at [126, 62] on link "Practice Questions" at bounding box center [90, 66] width 179 height 39
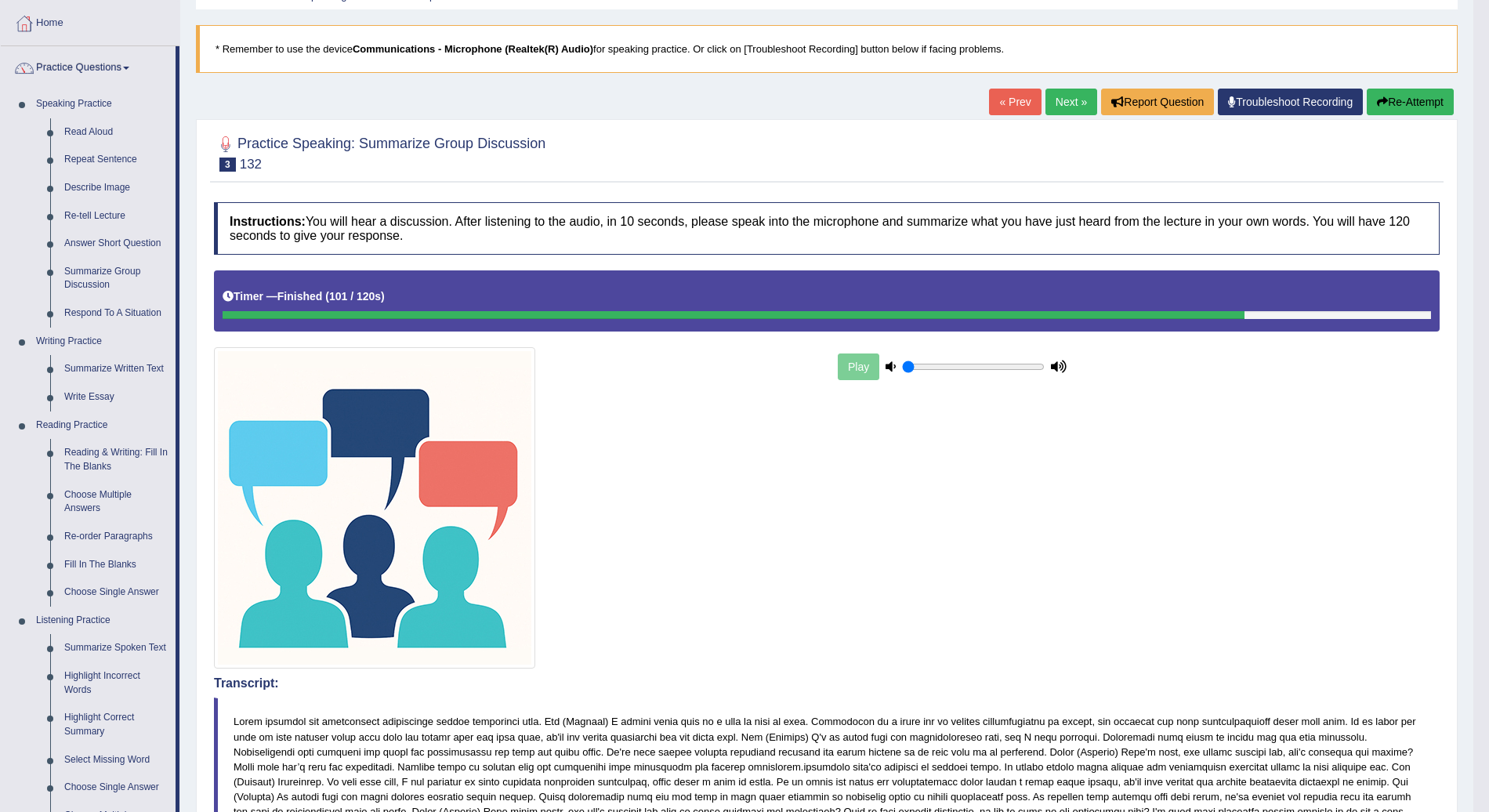
click at [1072, 105] on link "Next »" at bounding box center [1071, 102] width 51 height 27
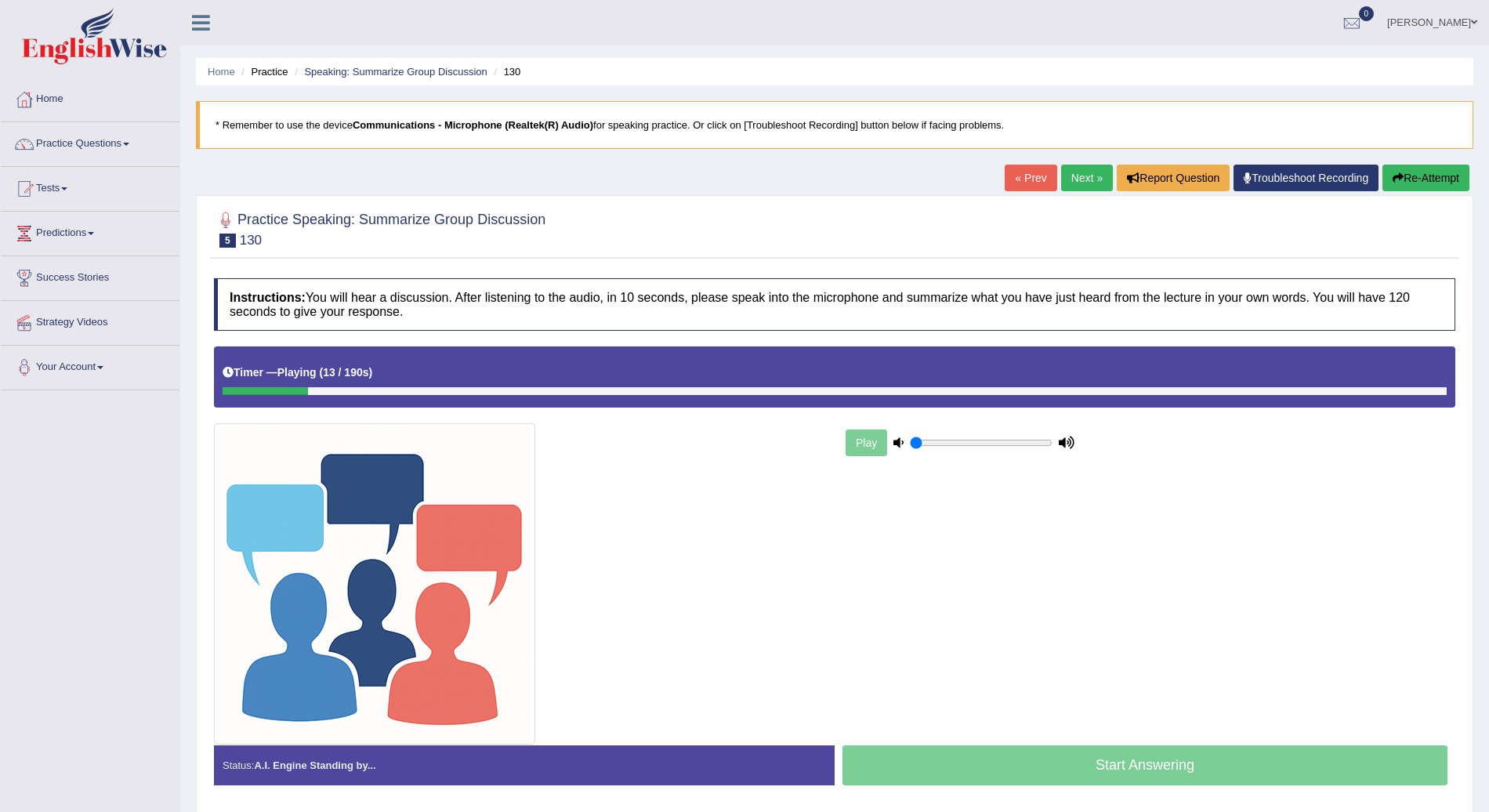
click at [1428, 174] on button "Re-Attempt" at bounding box center [1426, 178] width 87 height 27
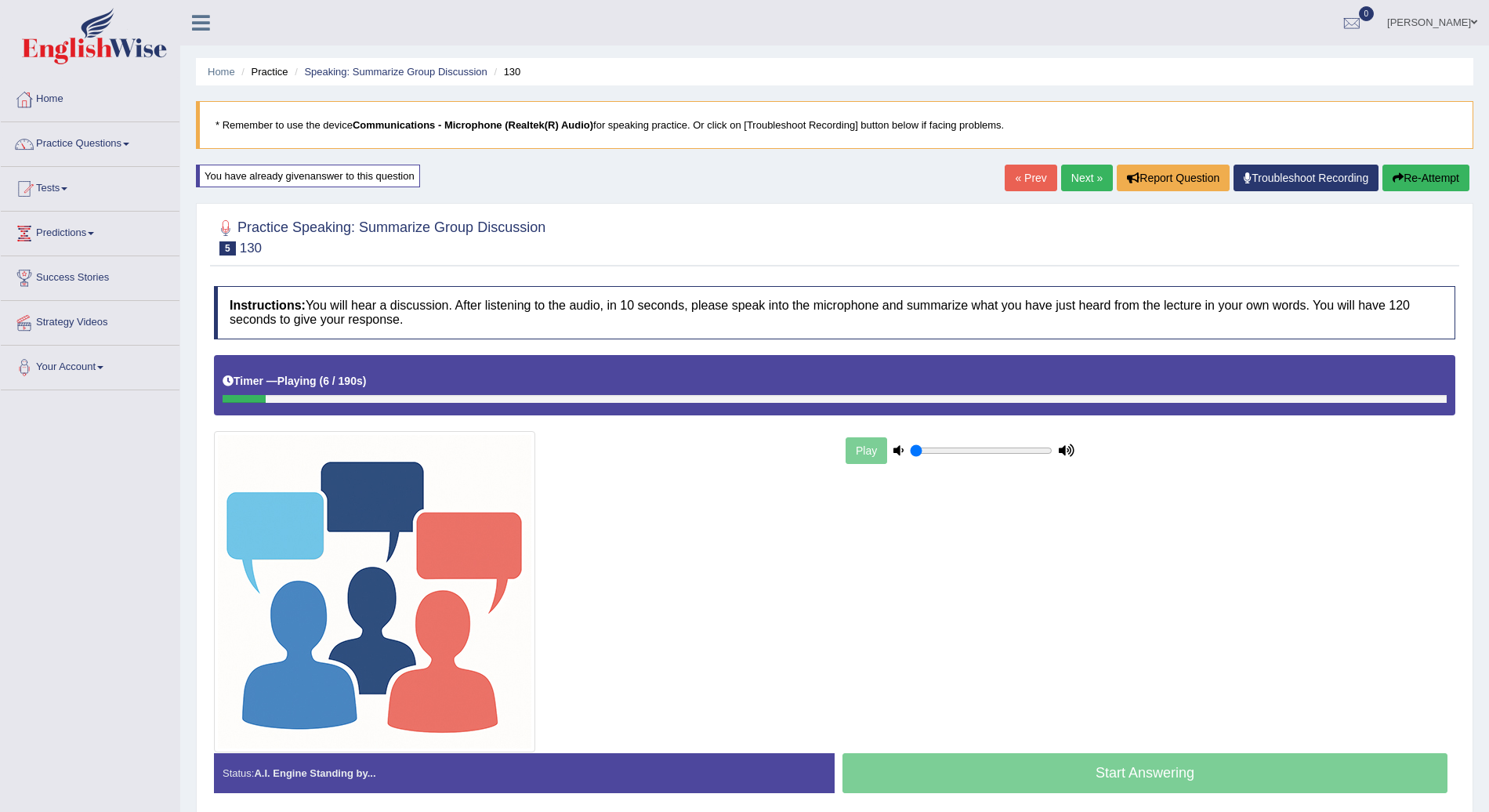
click at [1082, 174] on link "Next »" at bounding box center [1086, 178] width 51 height 27
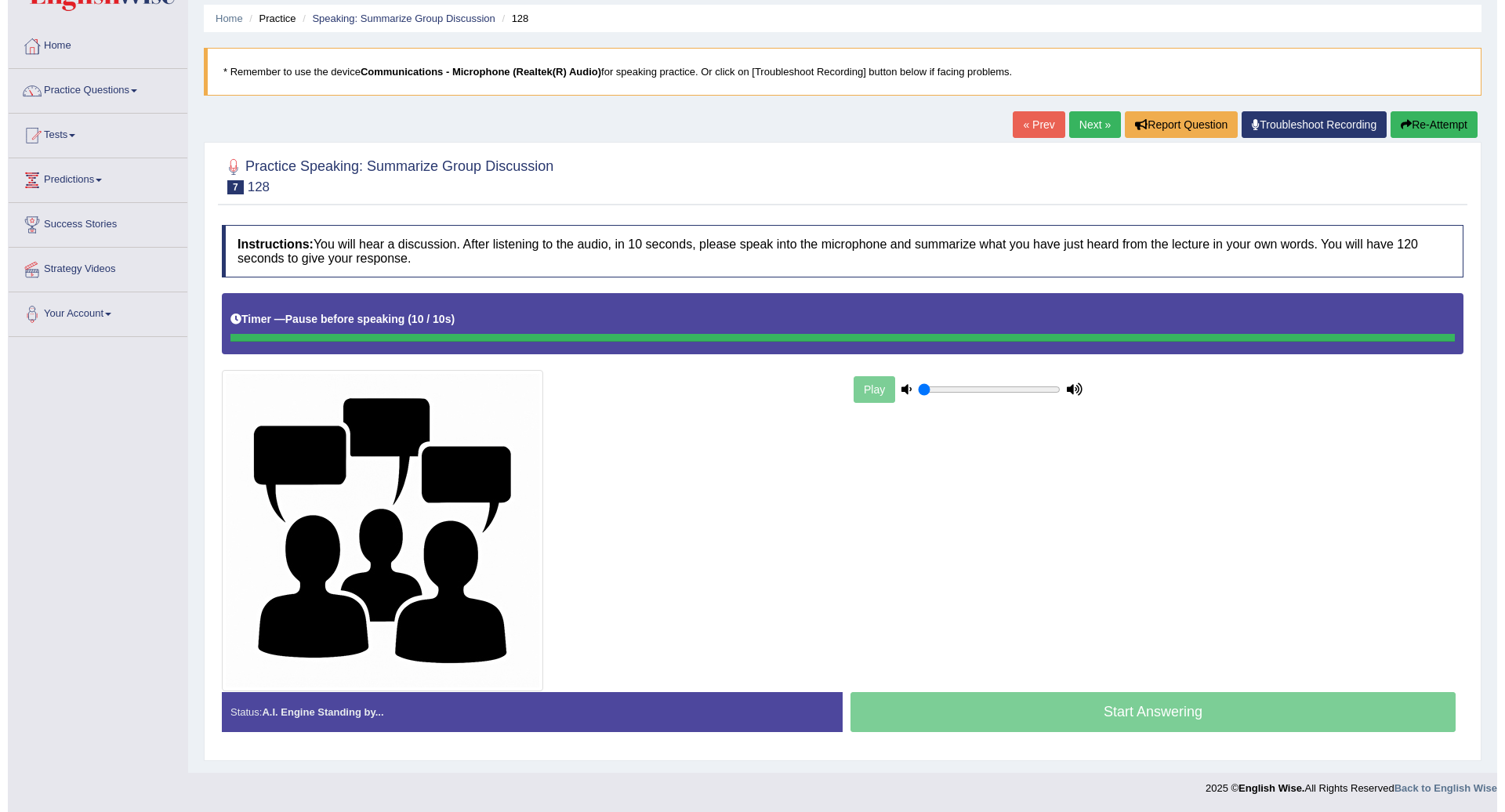
scroll to position [50, 0]
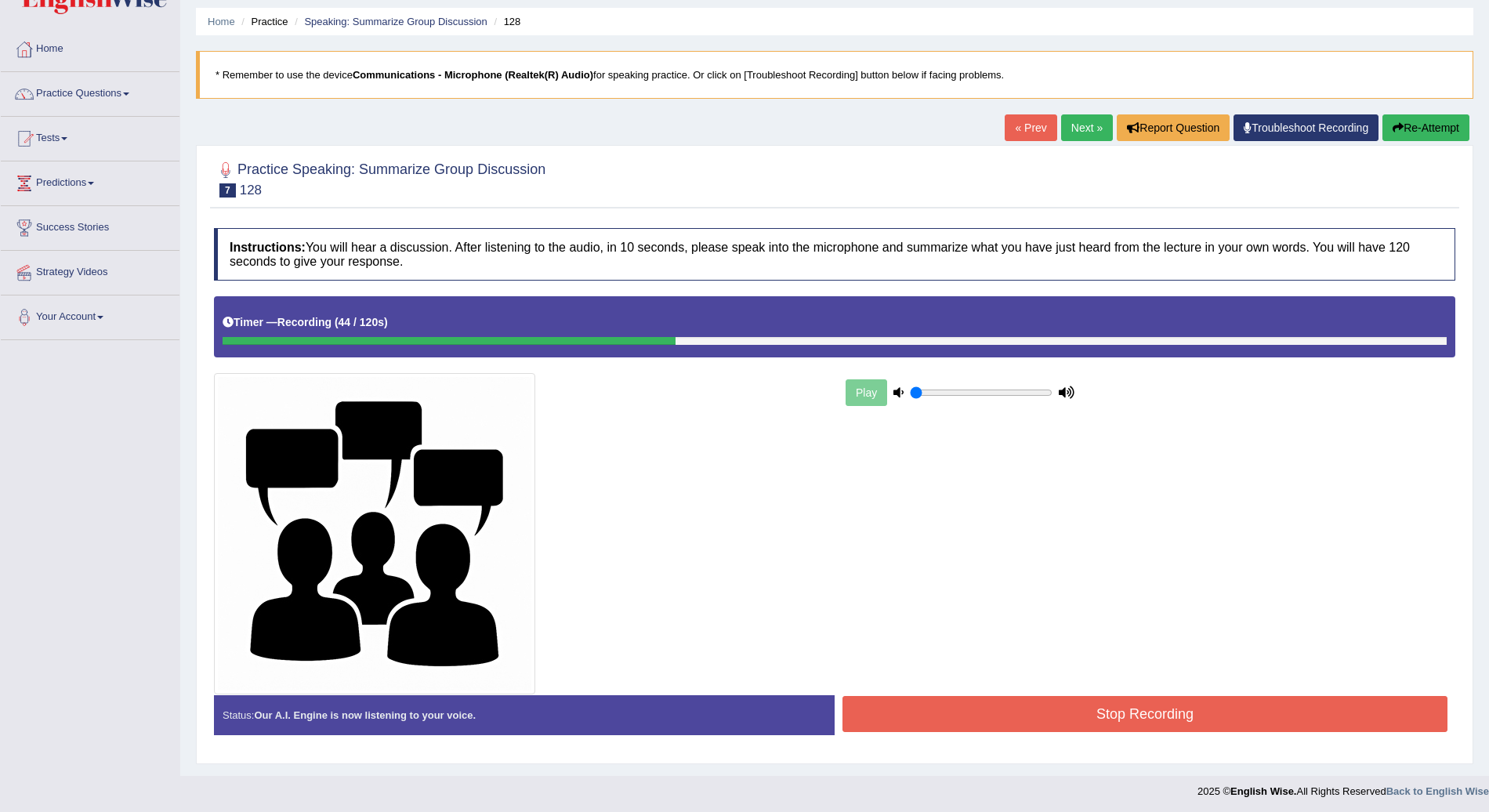
click at [1262, 38] on div "Home Practice Speaking: Summarize Group Discussion 128 * Remember to use the de…" at bounding box center [835, 363] width 1309 height 826
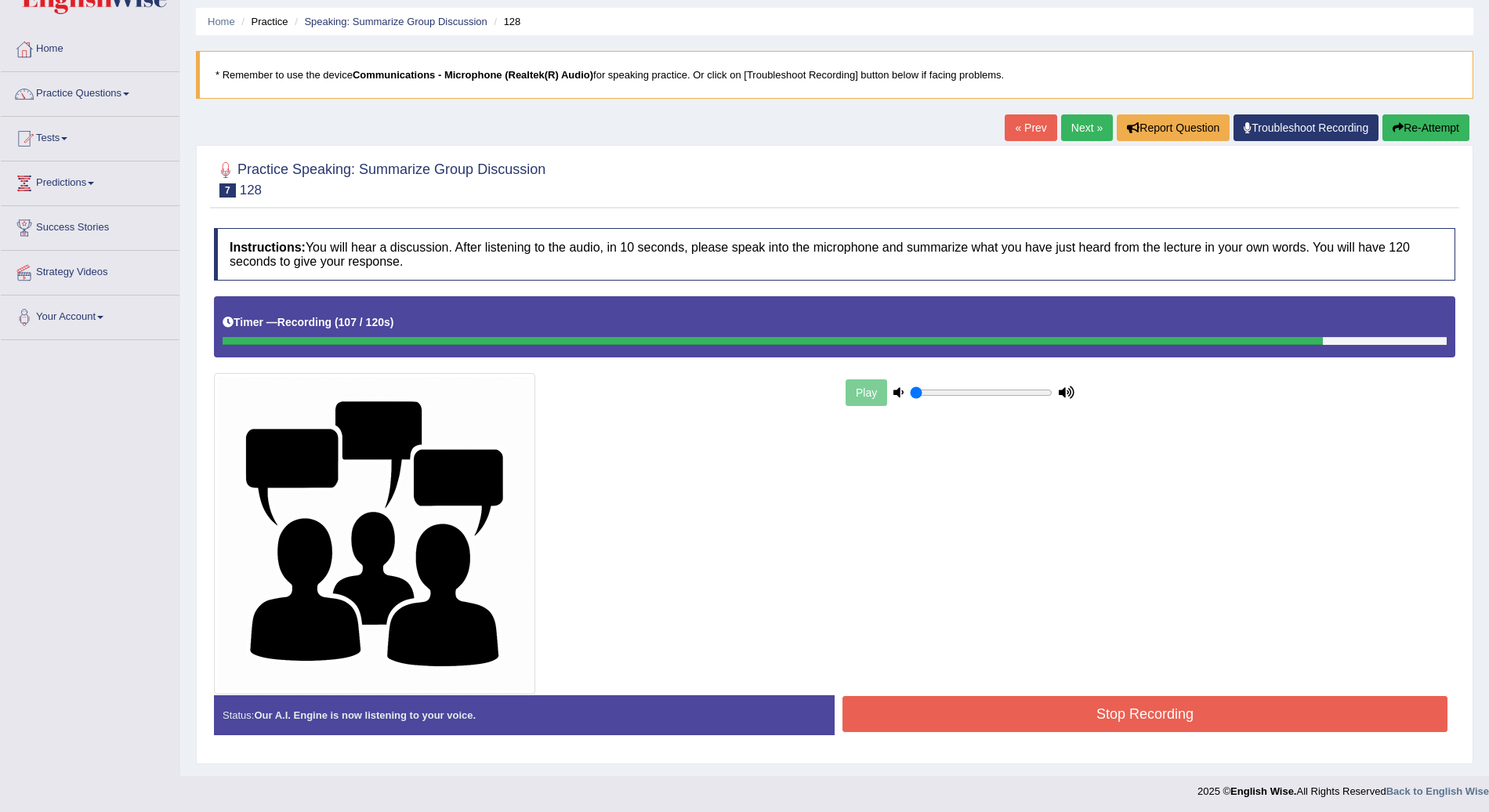
click at [1245, 709] on button "Stop Recording" at bounding box center [1145, 714] width 605 height 36
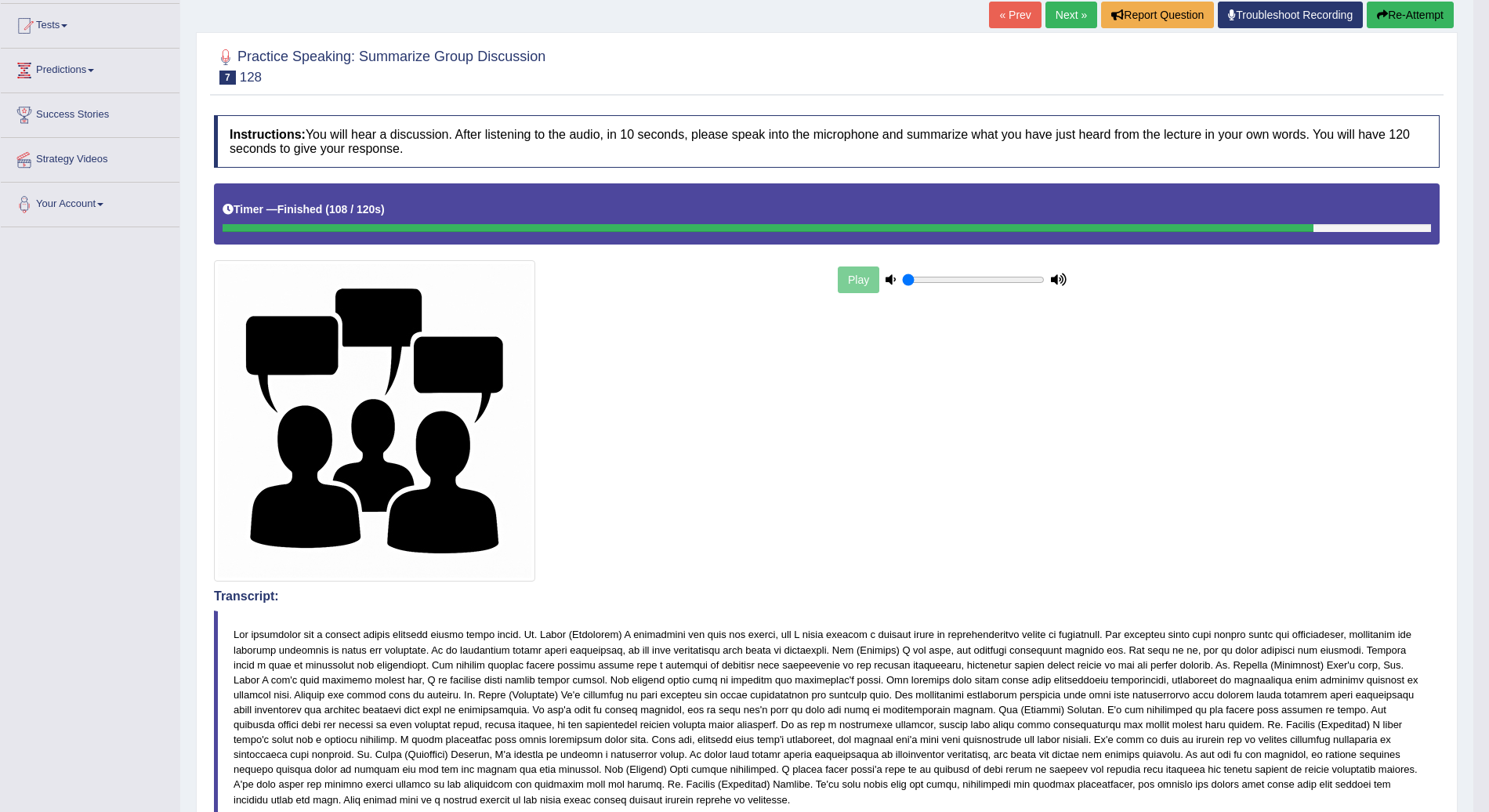
scroll to position [0, 0]
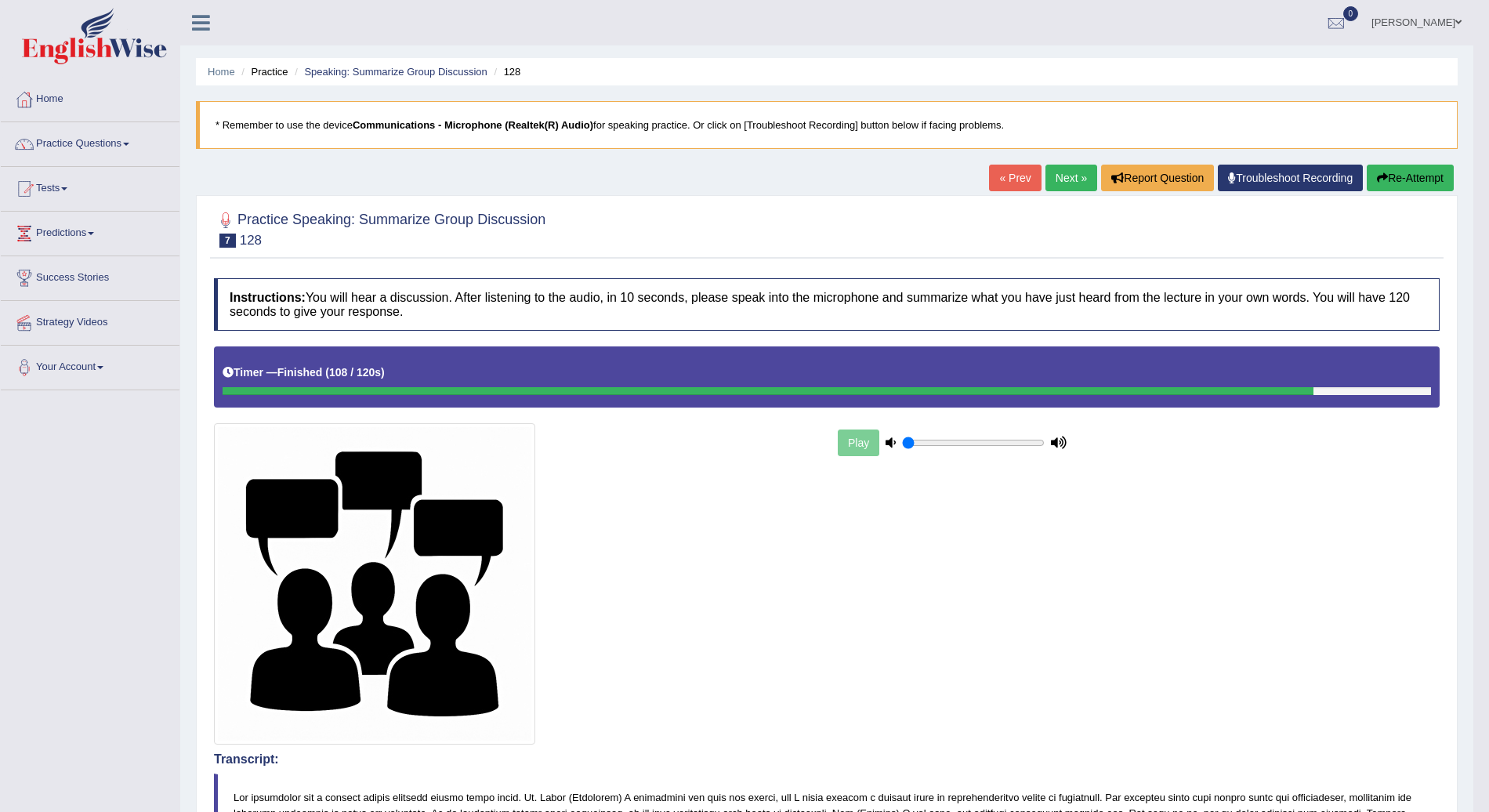
click at [138, 146] on link "Practice Questions" at bounding box center [90, 142] width 179 height 39
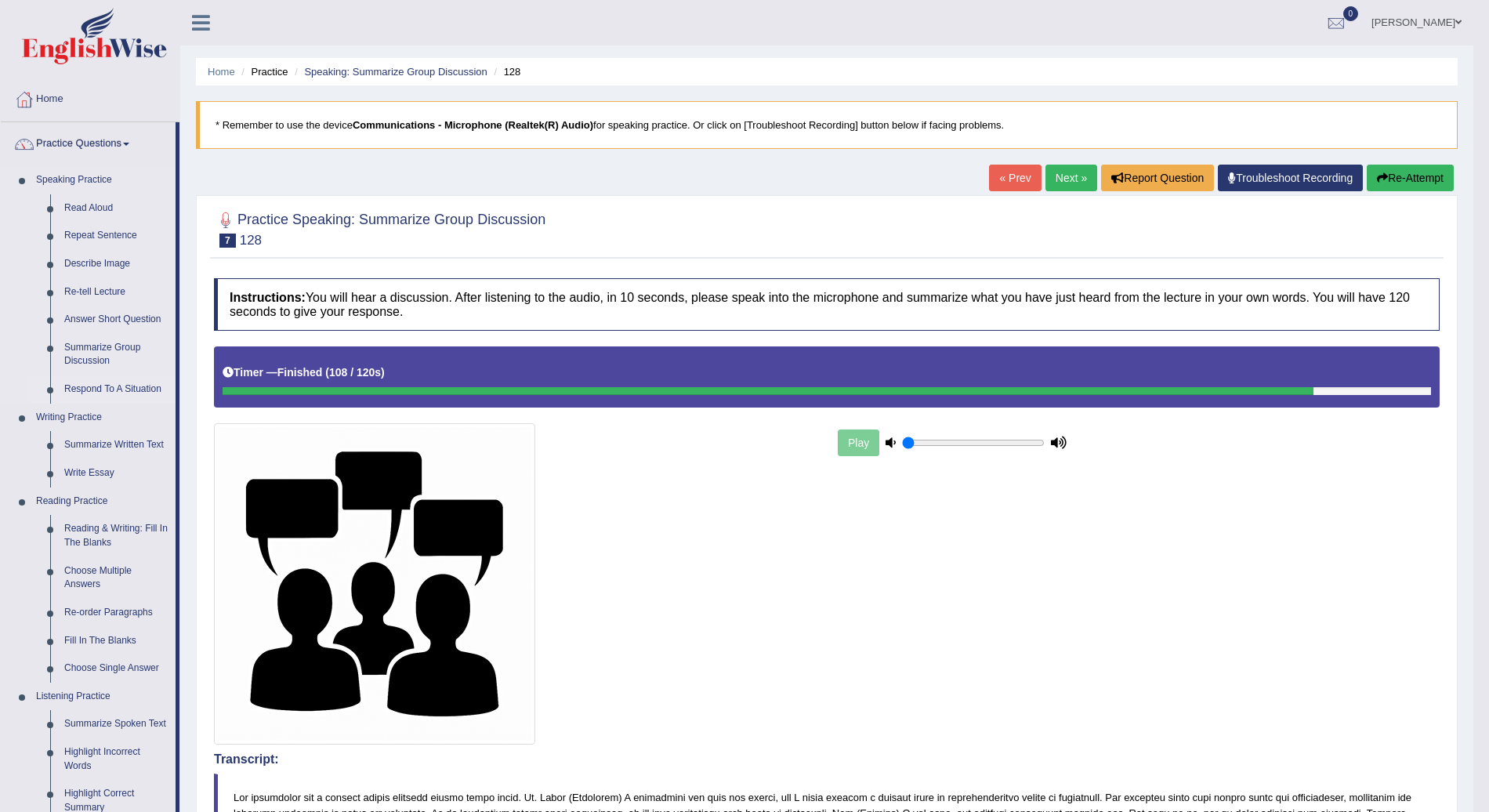
click at [105, 390] on link "Respond To A Situation" at bounding box center [116, 389] width 118 height 28
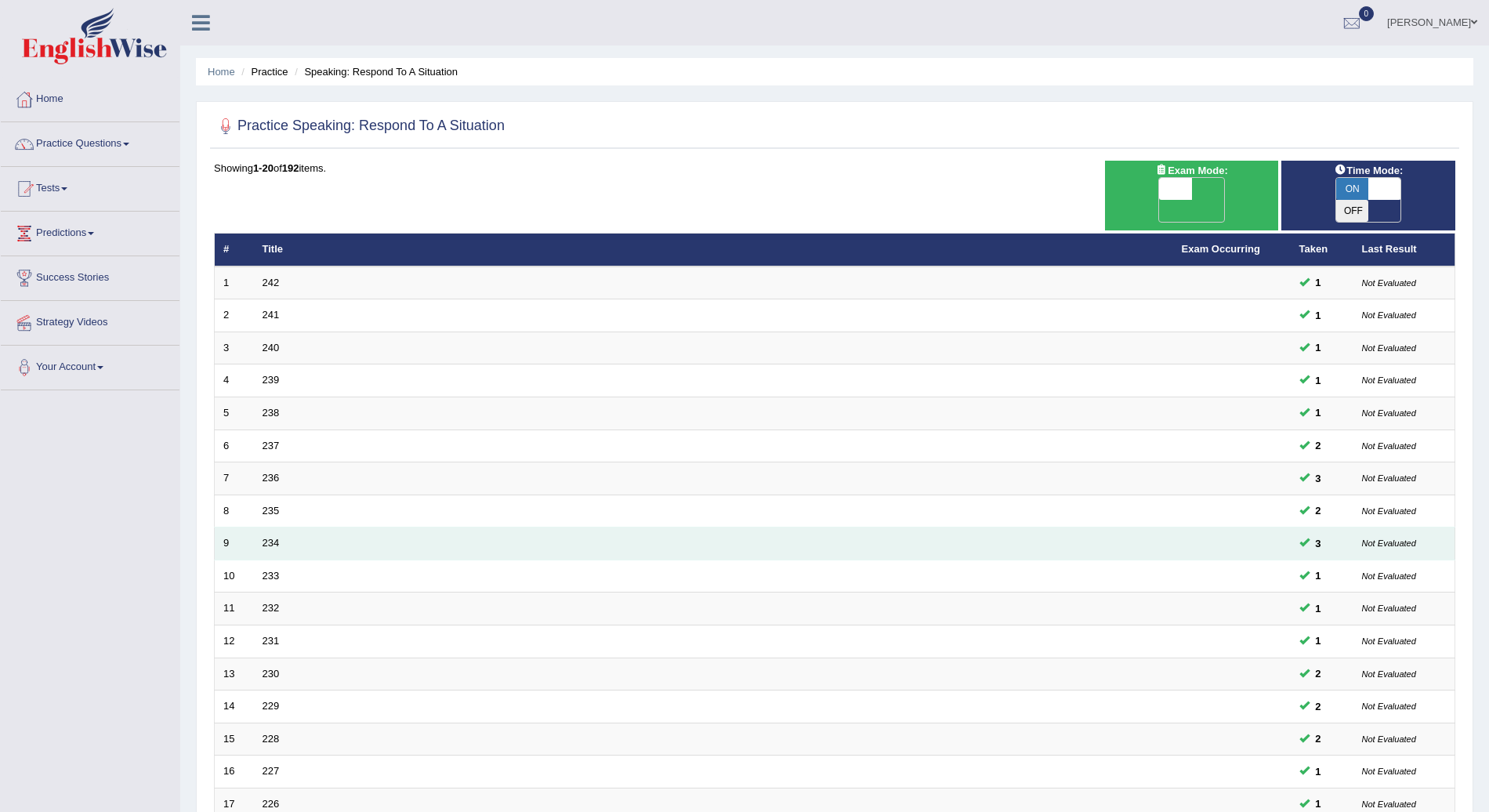
scroll to position [218, 0]
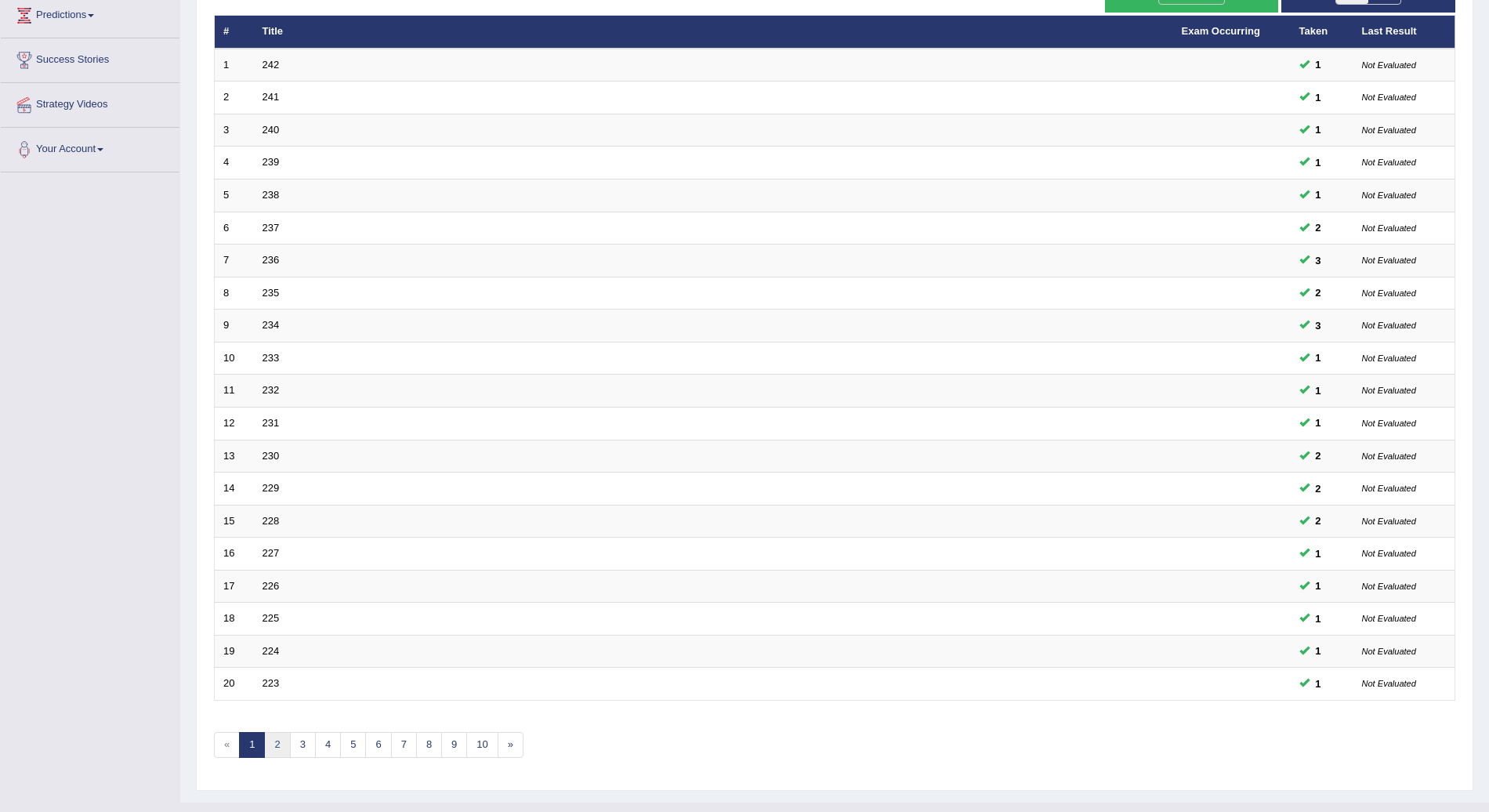
click at [275, 732] on link "2" at bounding box center [277, 744] width 26 height 26
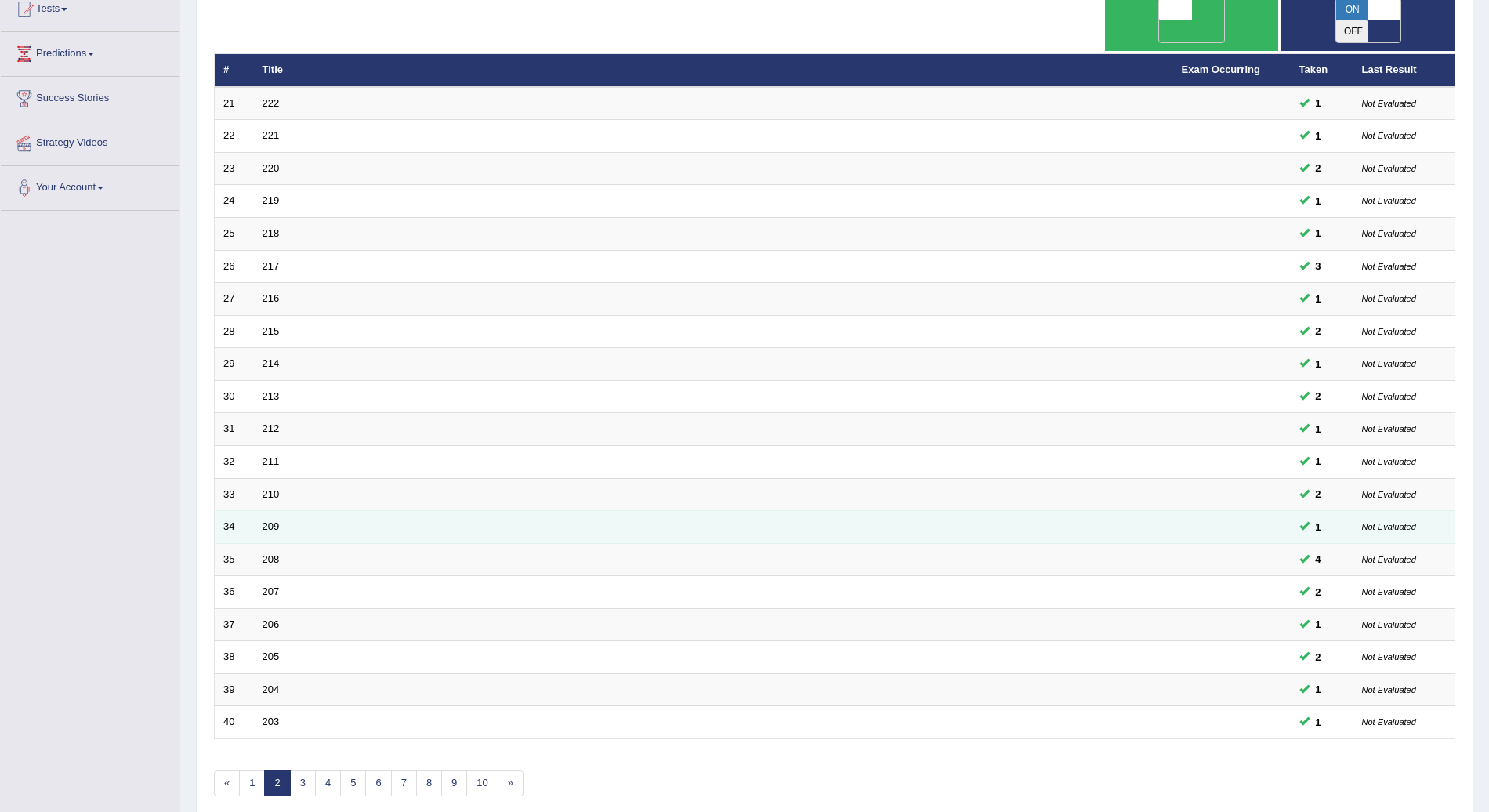
scroll to position [218, 0]
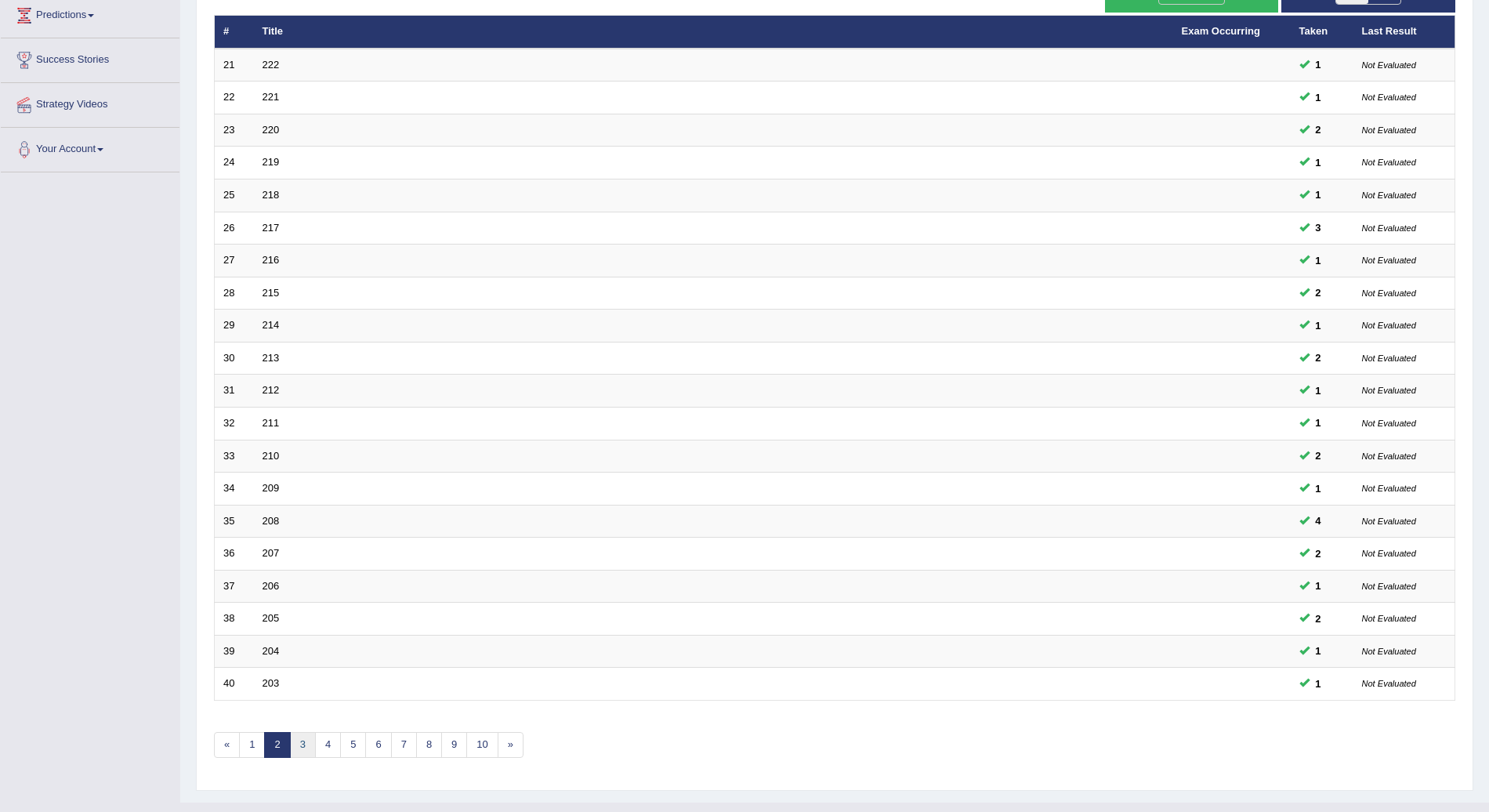
click at [304, 732] on link "3" at bounding box center [303, 744] width 26 height 26
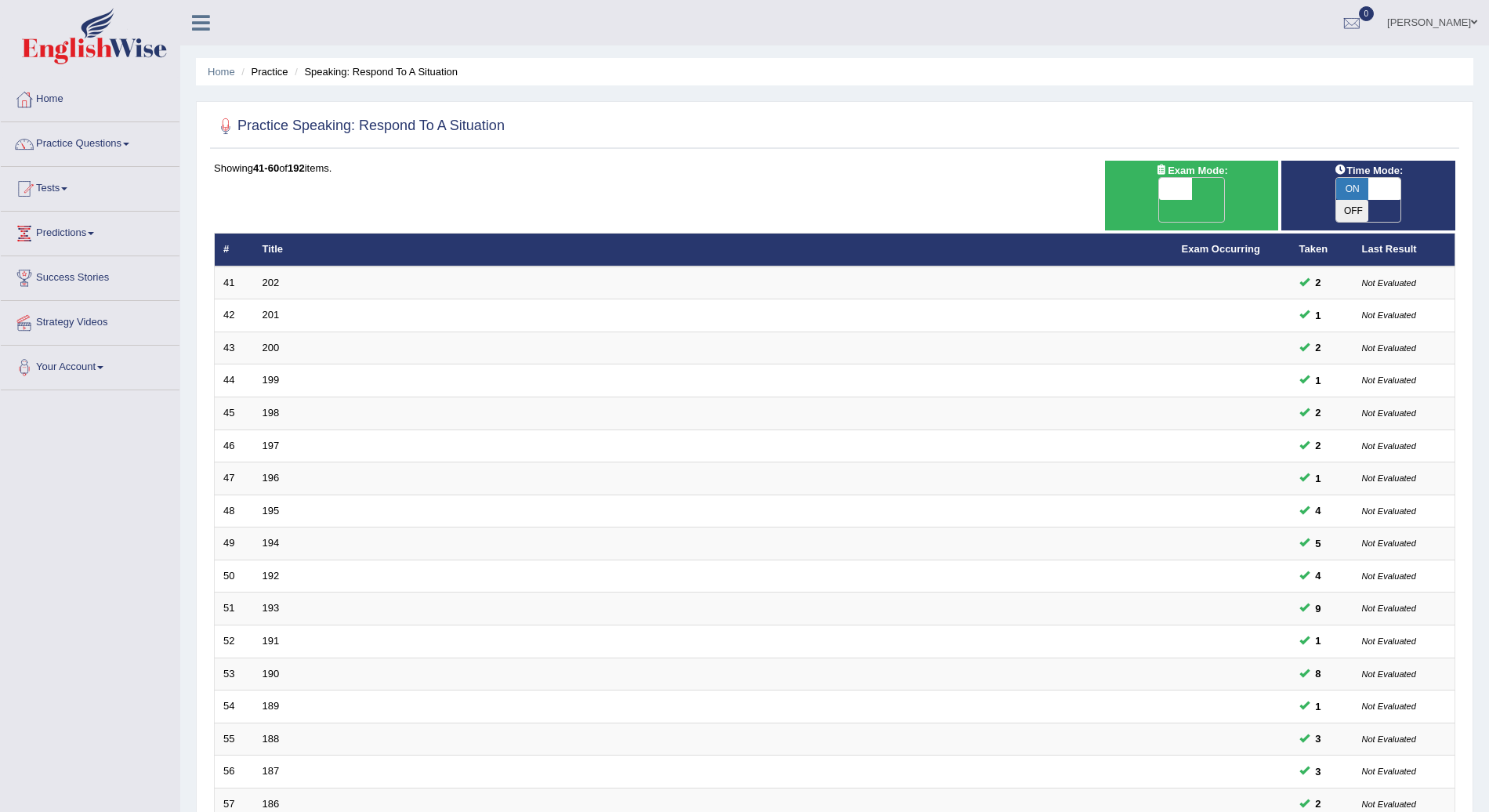
scroll to position [218, 0]
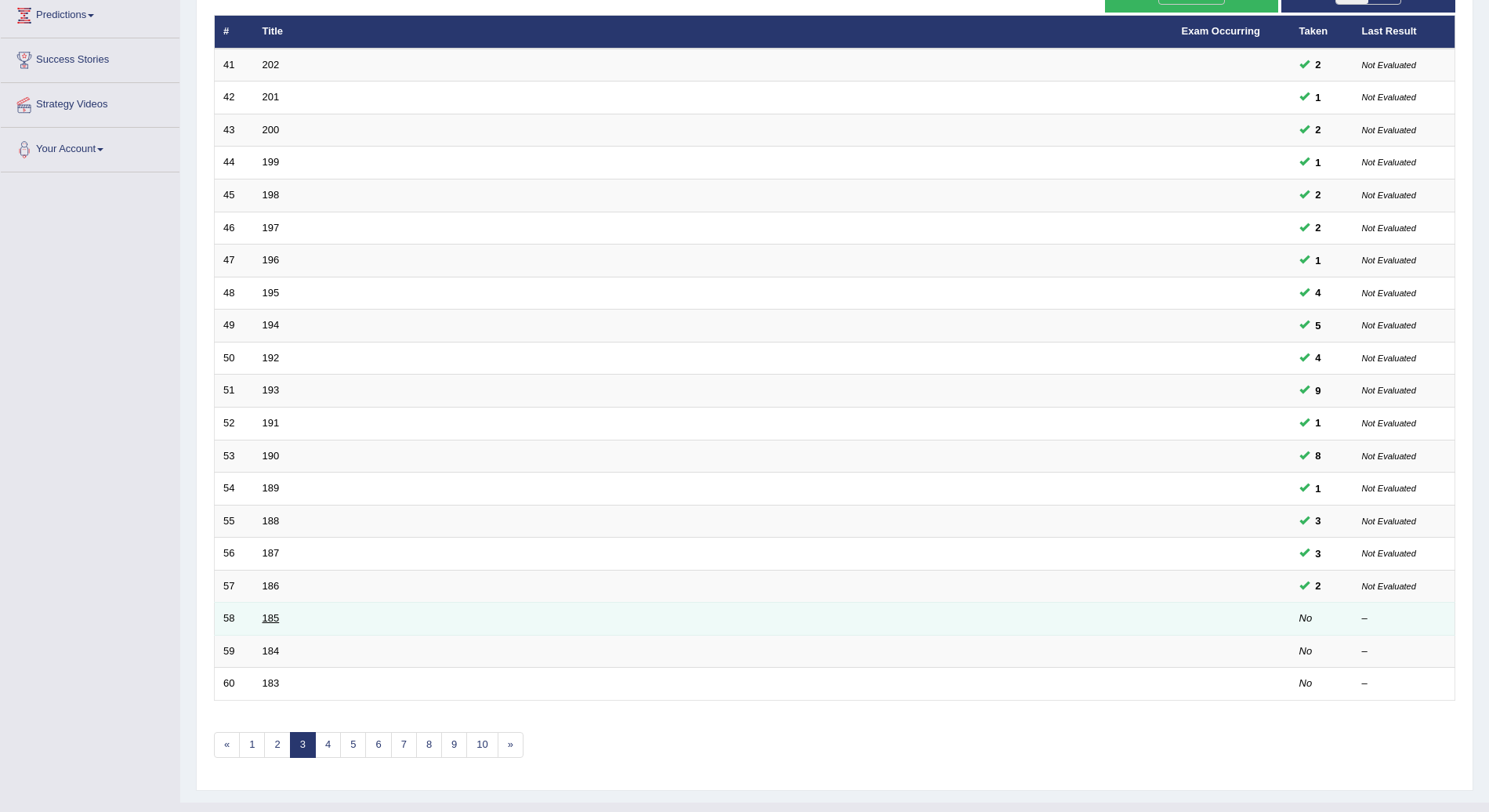
click at [279, 612] on link "185" at bounding box center [271, 618] width 17 height 12
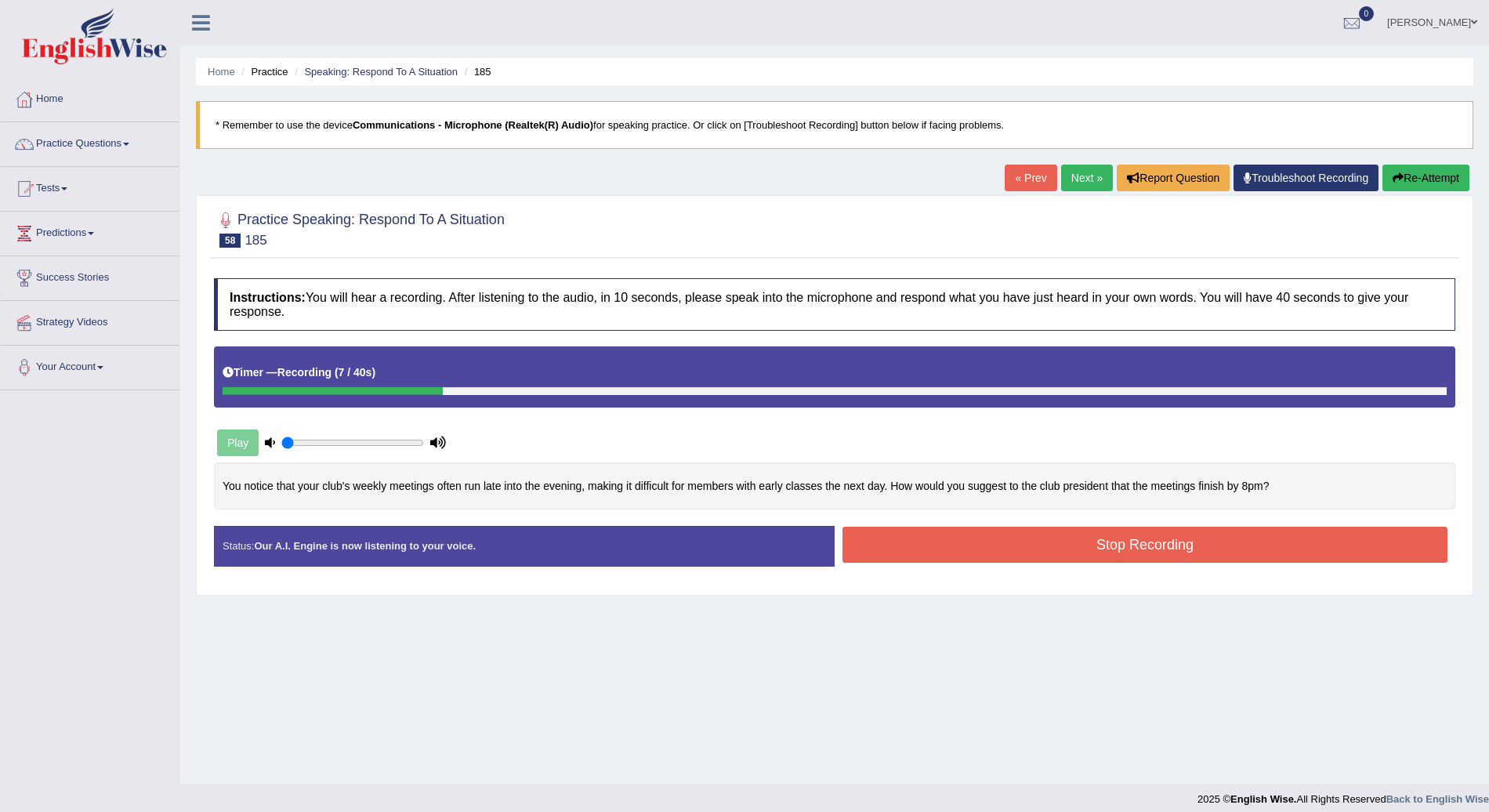
click at [1395, 180] on icon "button" at bounding box center [1398, 177] width 11 height 11
click at [1118, 545] on button "Stop Recording" at bounding box center [1145, 544] width 605 height 36
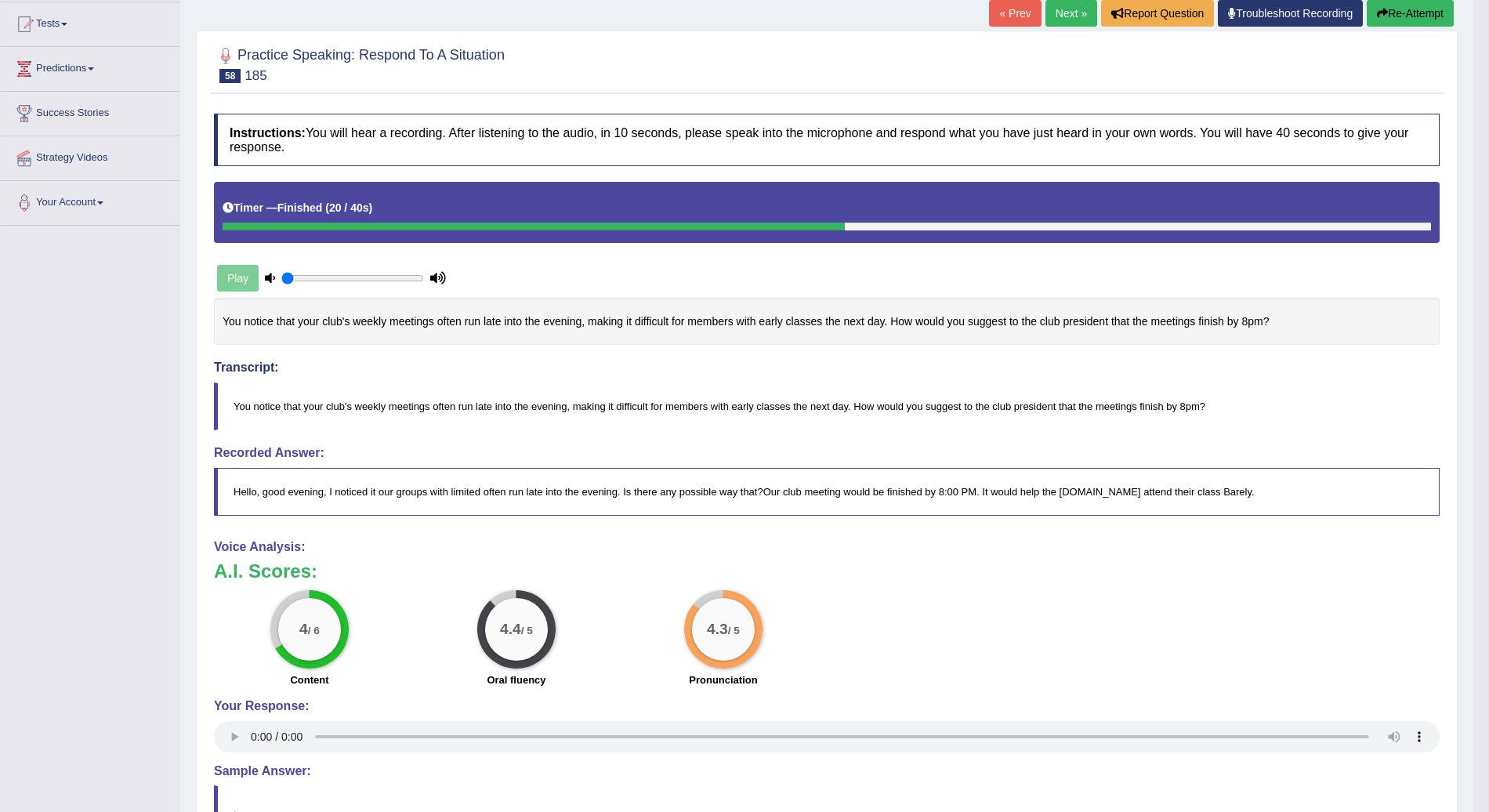
scroll to position [166, 0]
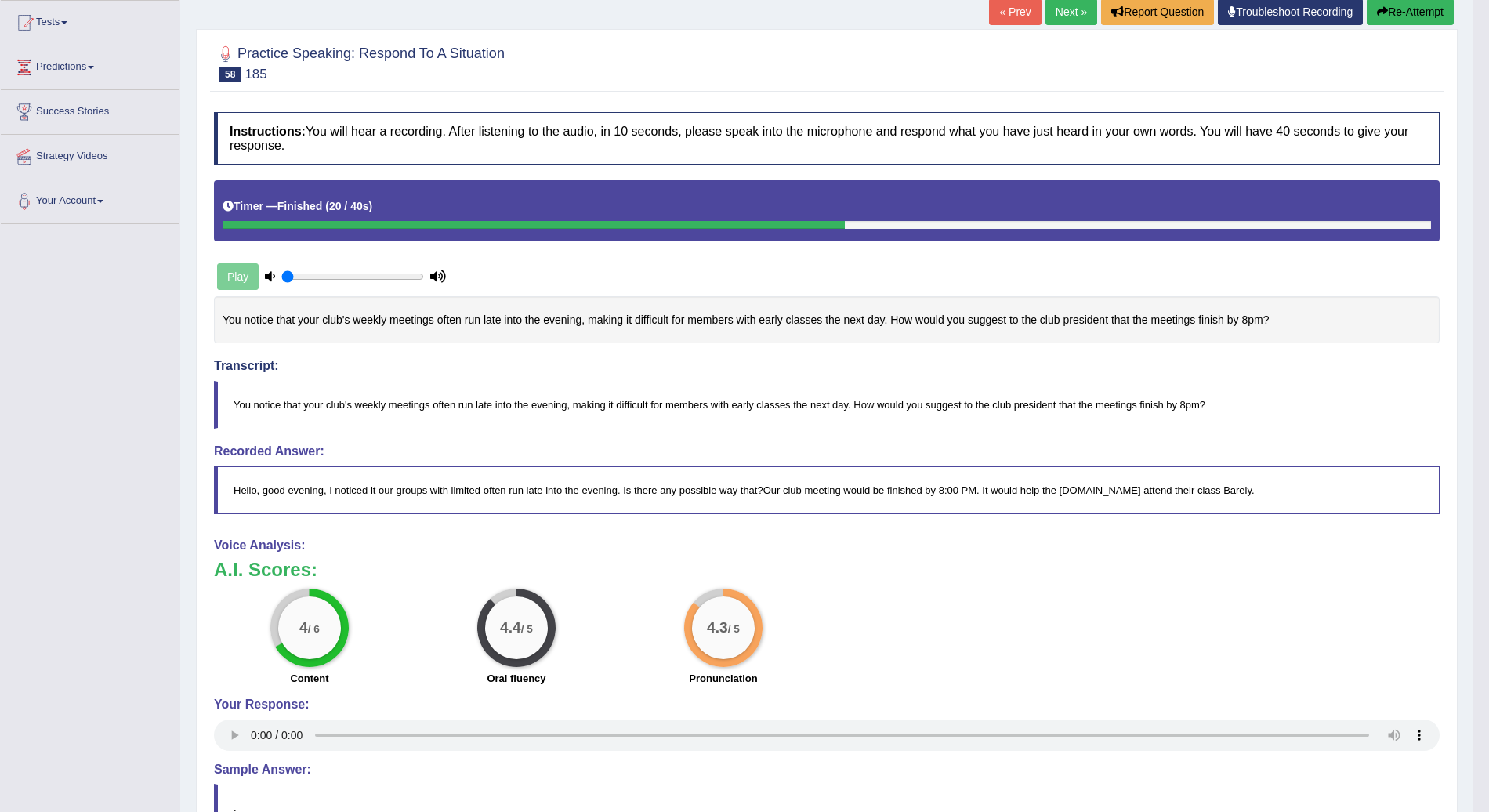
click at [1061, 9] on link "Next »" at bounding box center [1071, 12] width 51 height 27
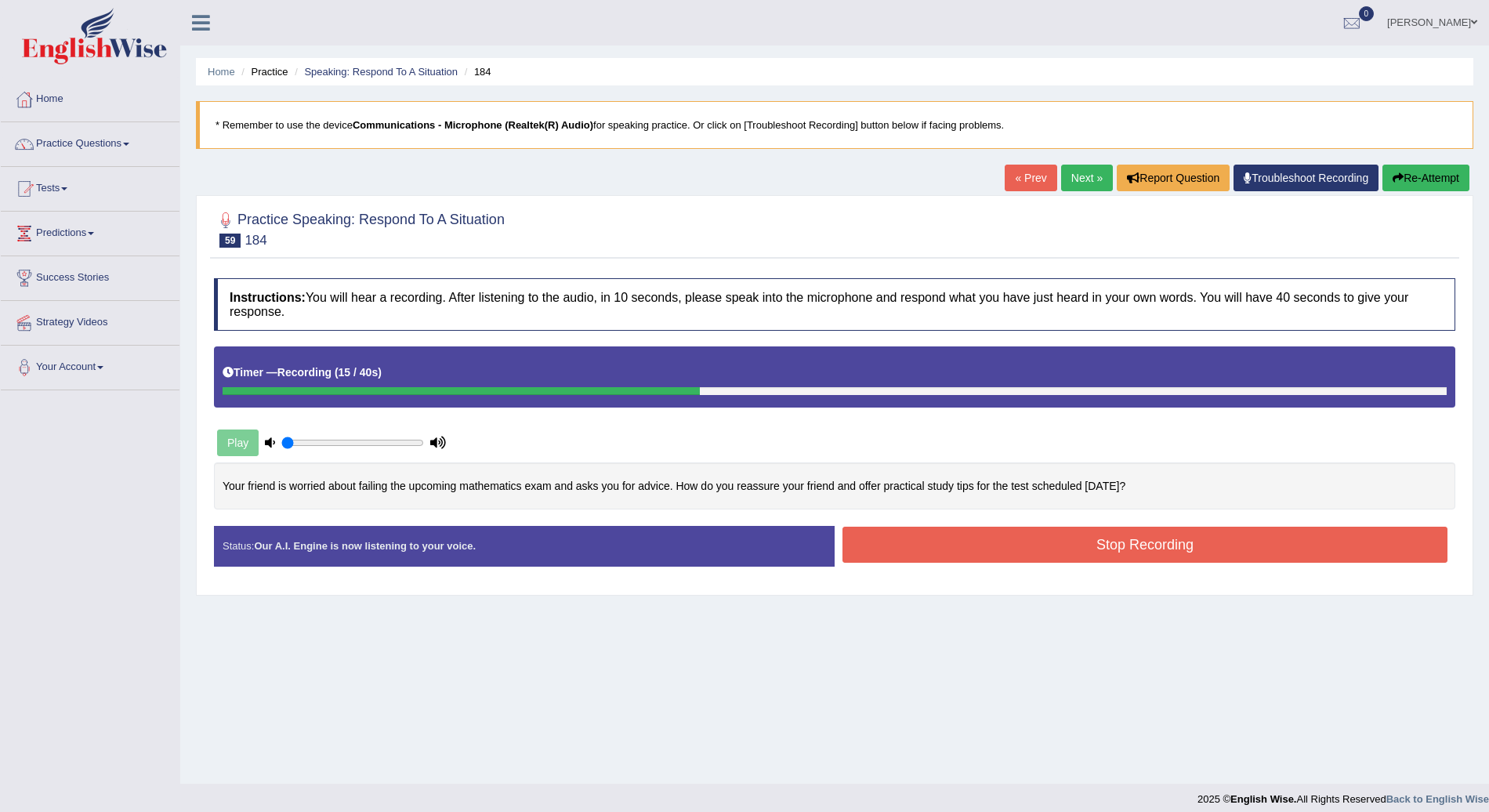
click at [1426, 171] on button "Re-Attempt" at bounding box center [1426, 178] width 87 height 27
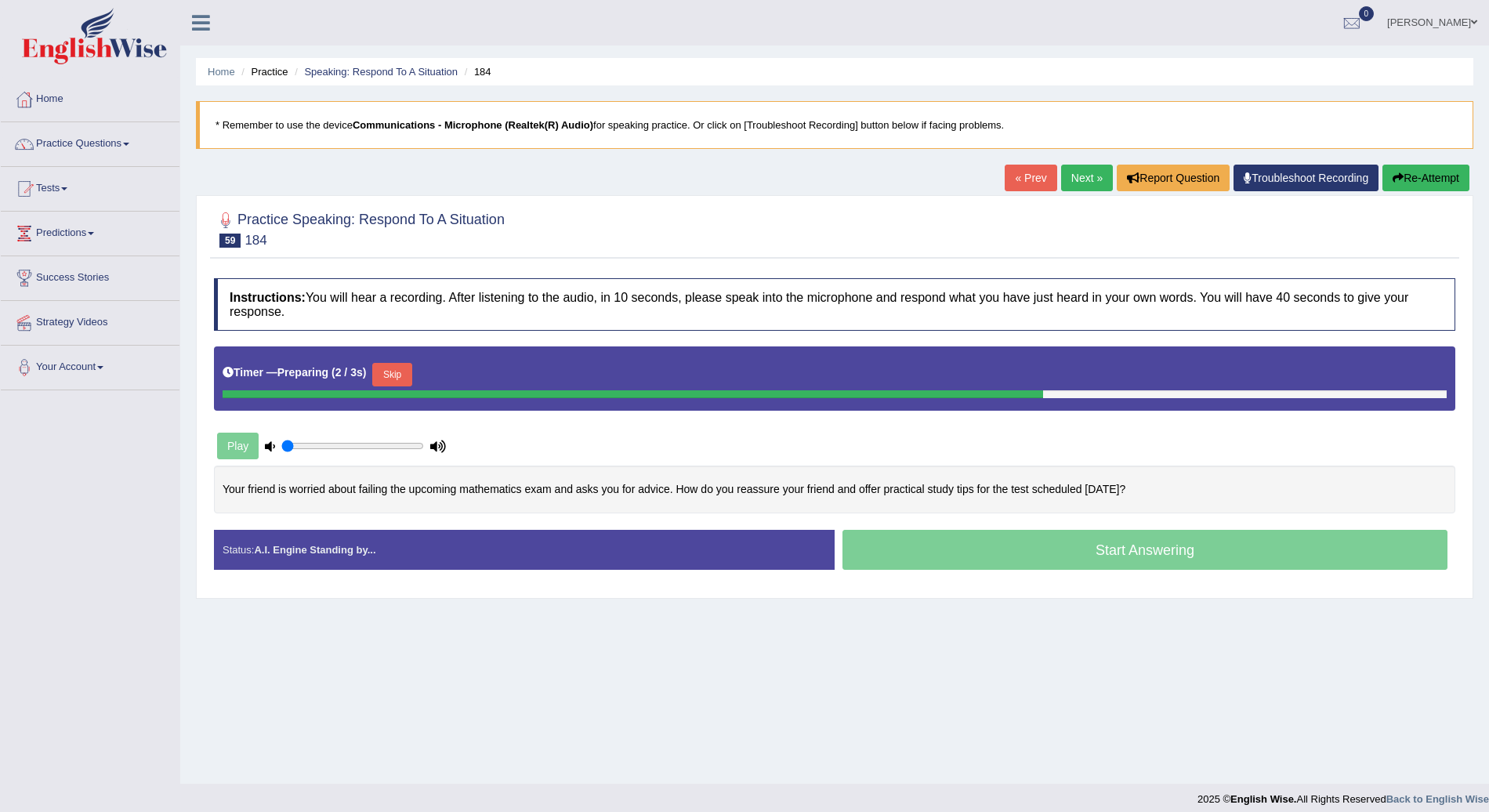
click at [400, 368] on button "Skip" at bounding box center [392, 375] width 39 height 24
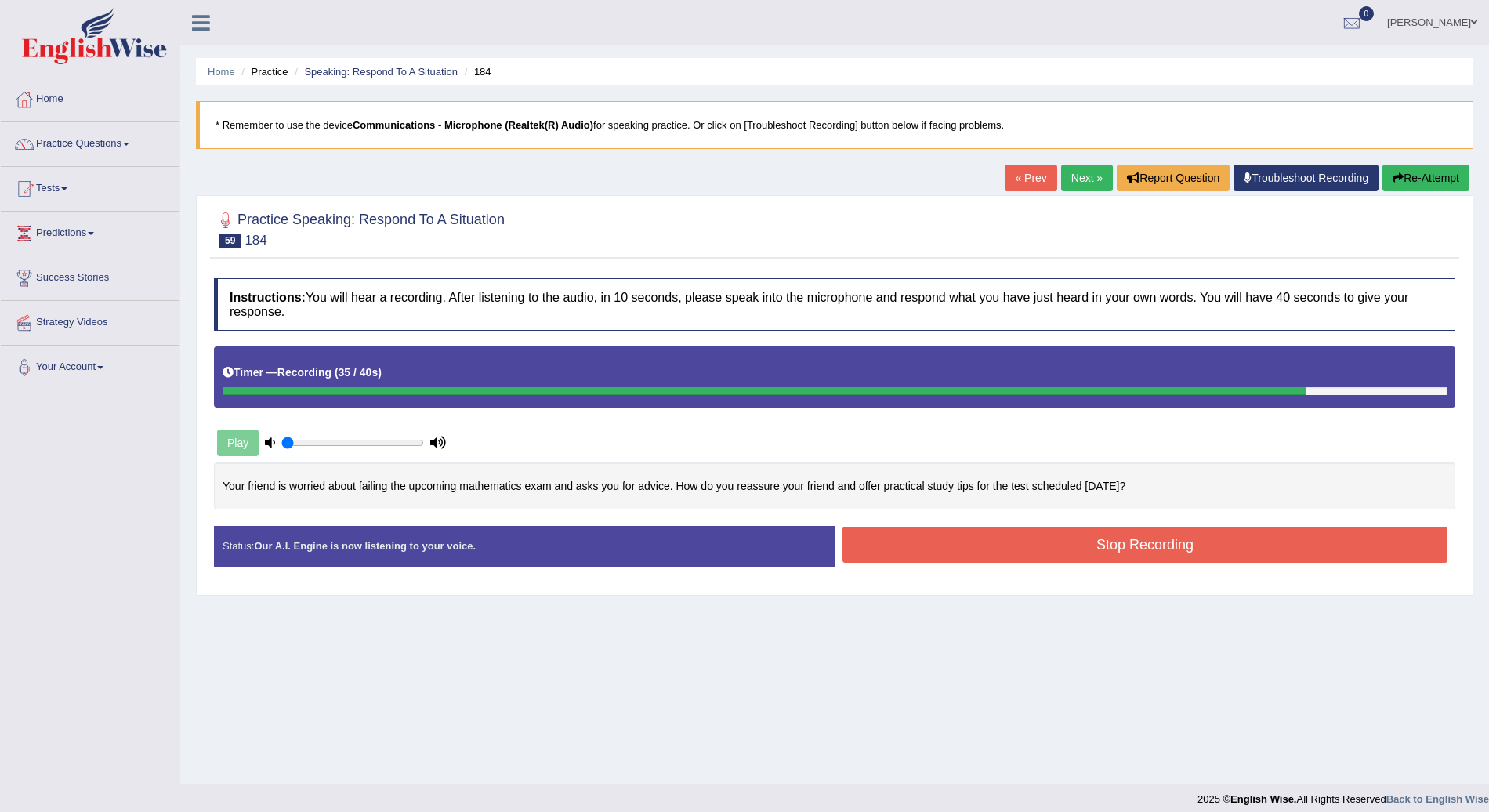
click at [1121, 545] on button "Stop Recording" at bounding box center [1145, 544] width 605 height 36
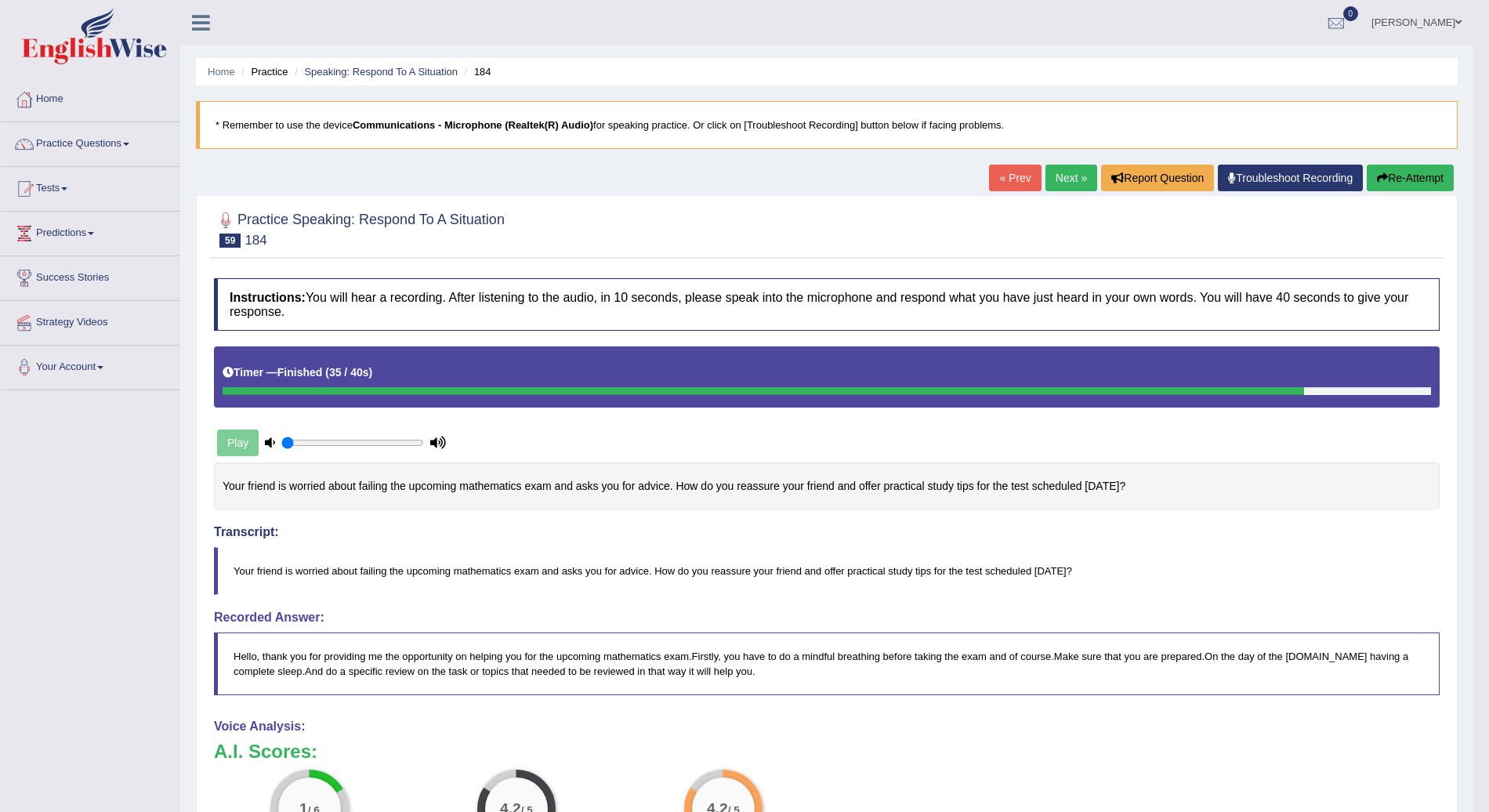
click at [1425, 174] on button "Re-Attempt" at bounding box center [1410, 178] width 87 height 27
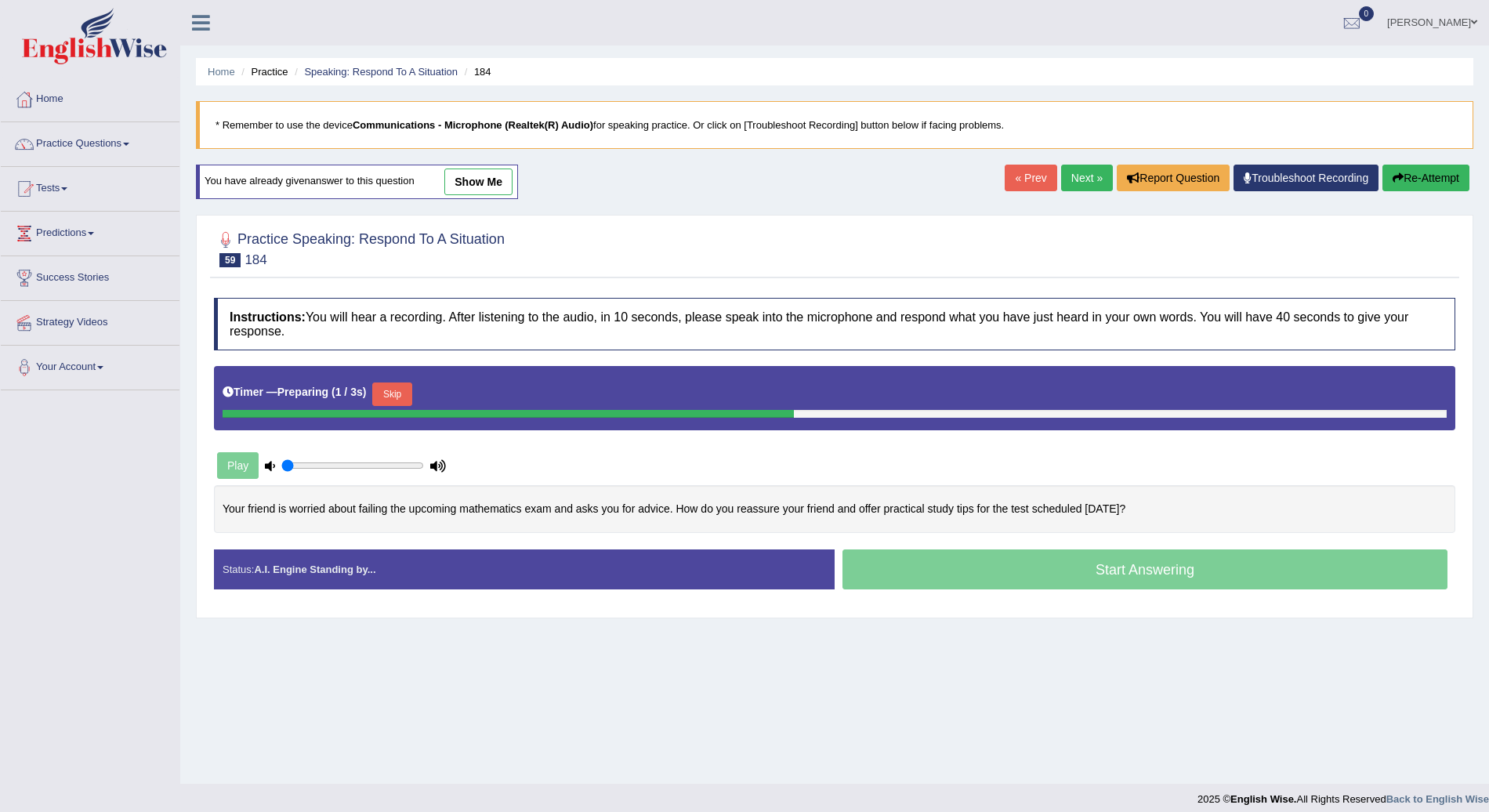
click at [387, 385] on button "Skip" at bounding box center [392, 394] width 39 height 24
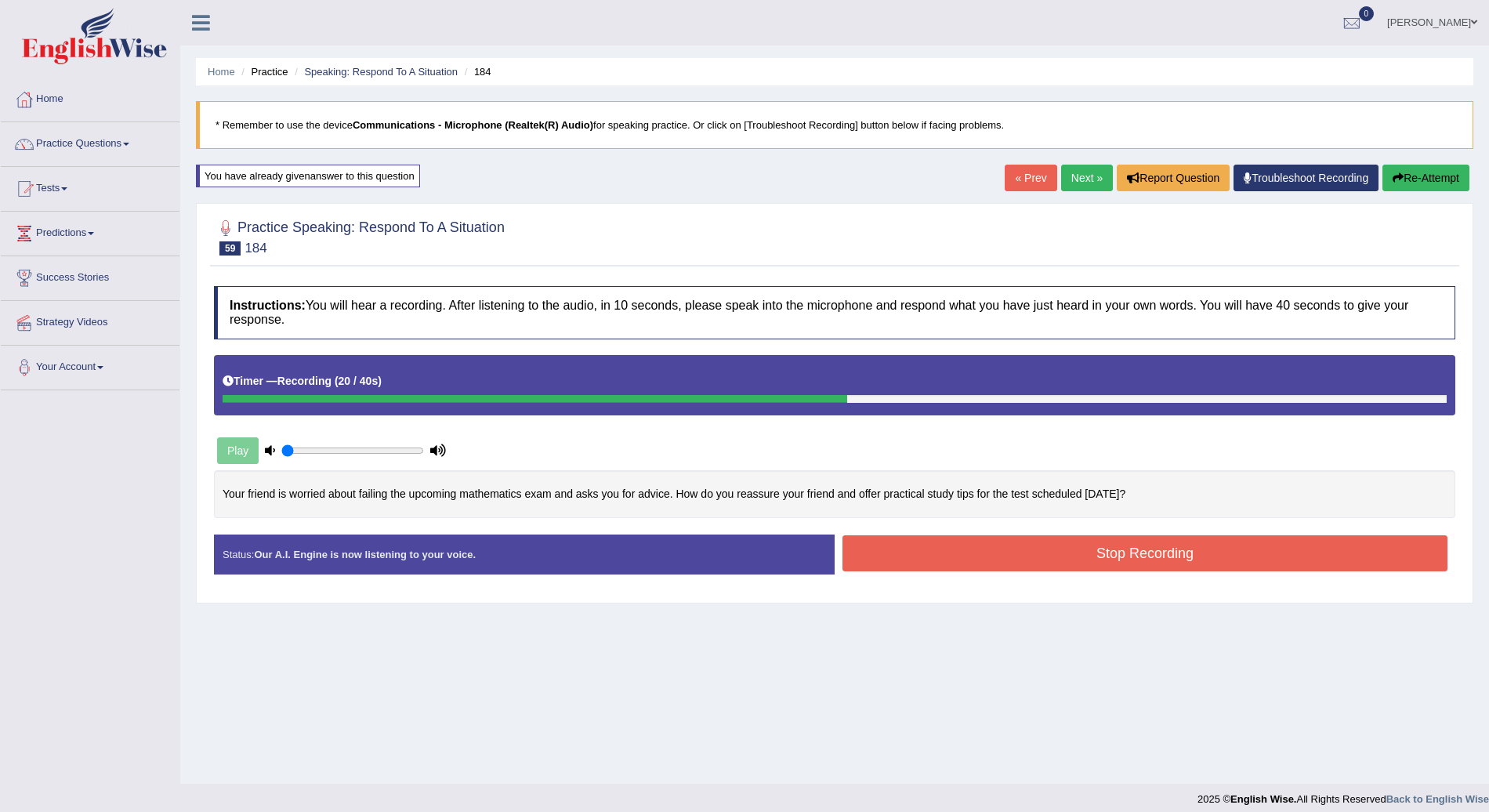
click at [1149, 557] on button "Stop Recording" at bounding box center [1145, 553] width 605 height 36
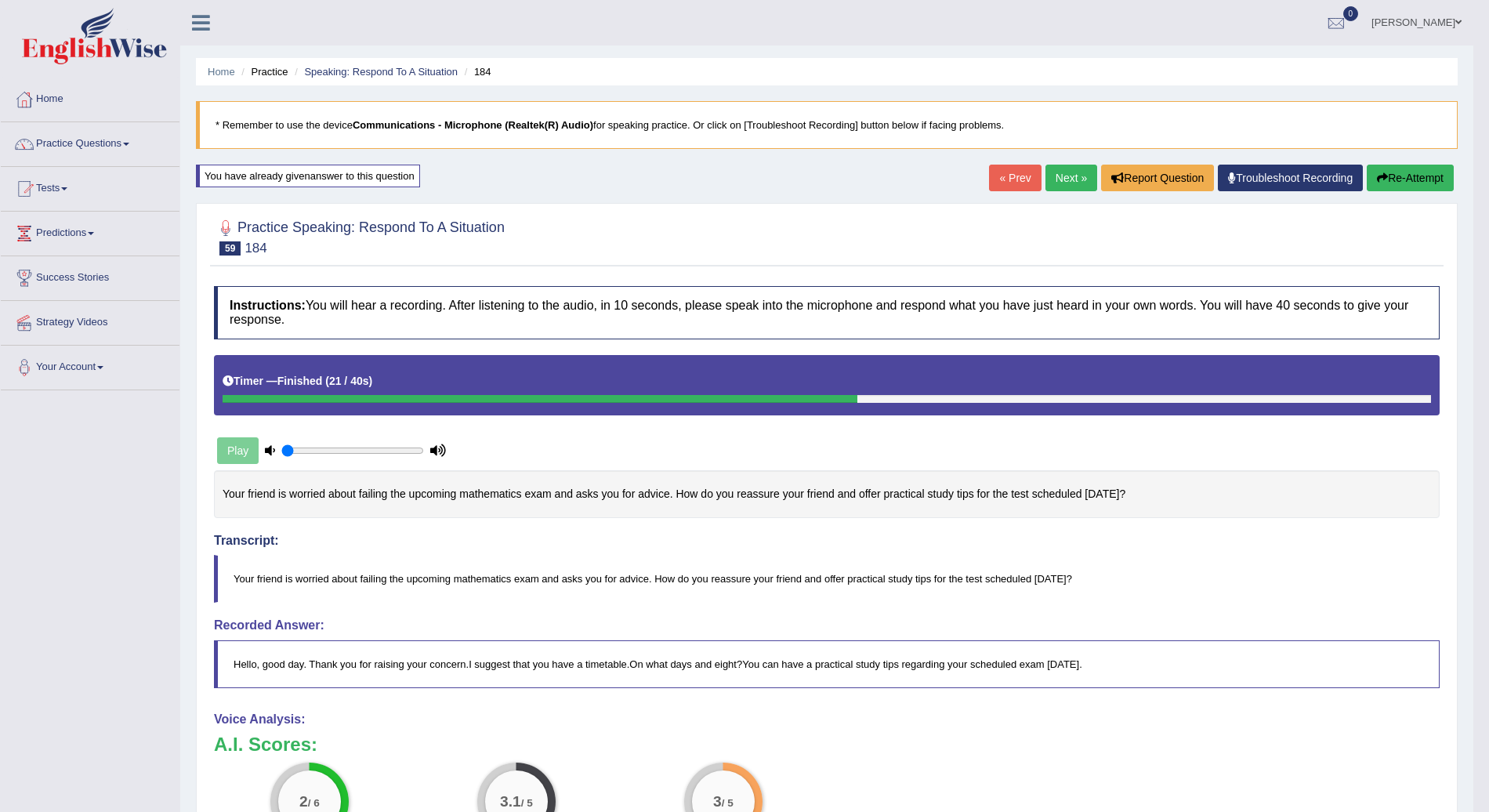
click at [1411, 174] on button "Re-Attempt" at bounding box center [1410, 178] width 87 height 27
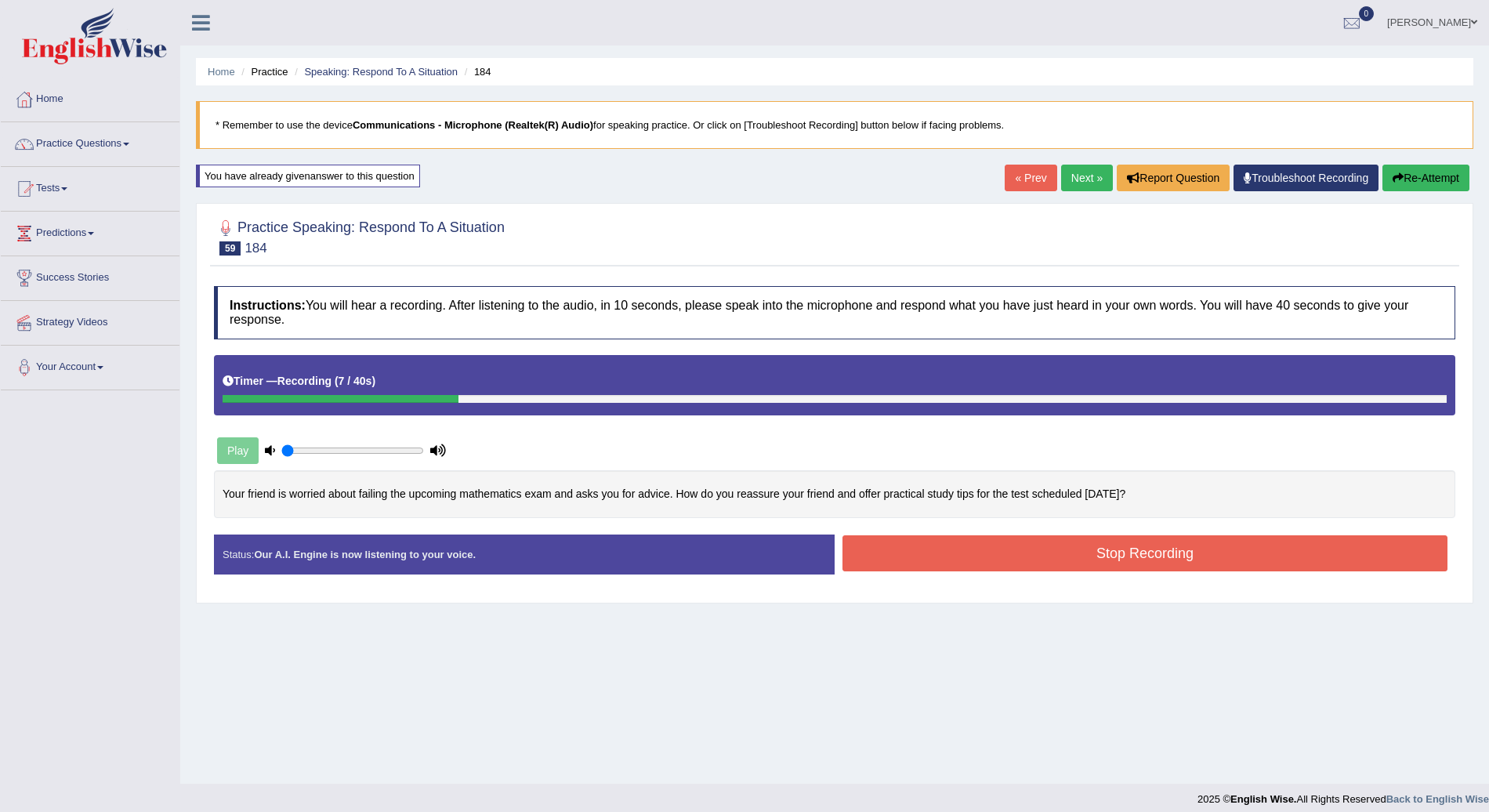
click at [1425, 176] on button "Re-Attempt" at bounding box center [1426, 178] width 87 height 27
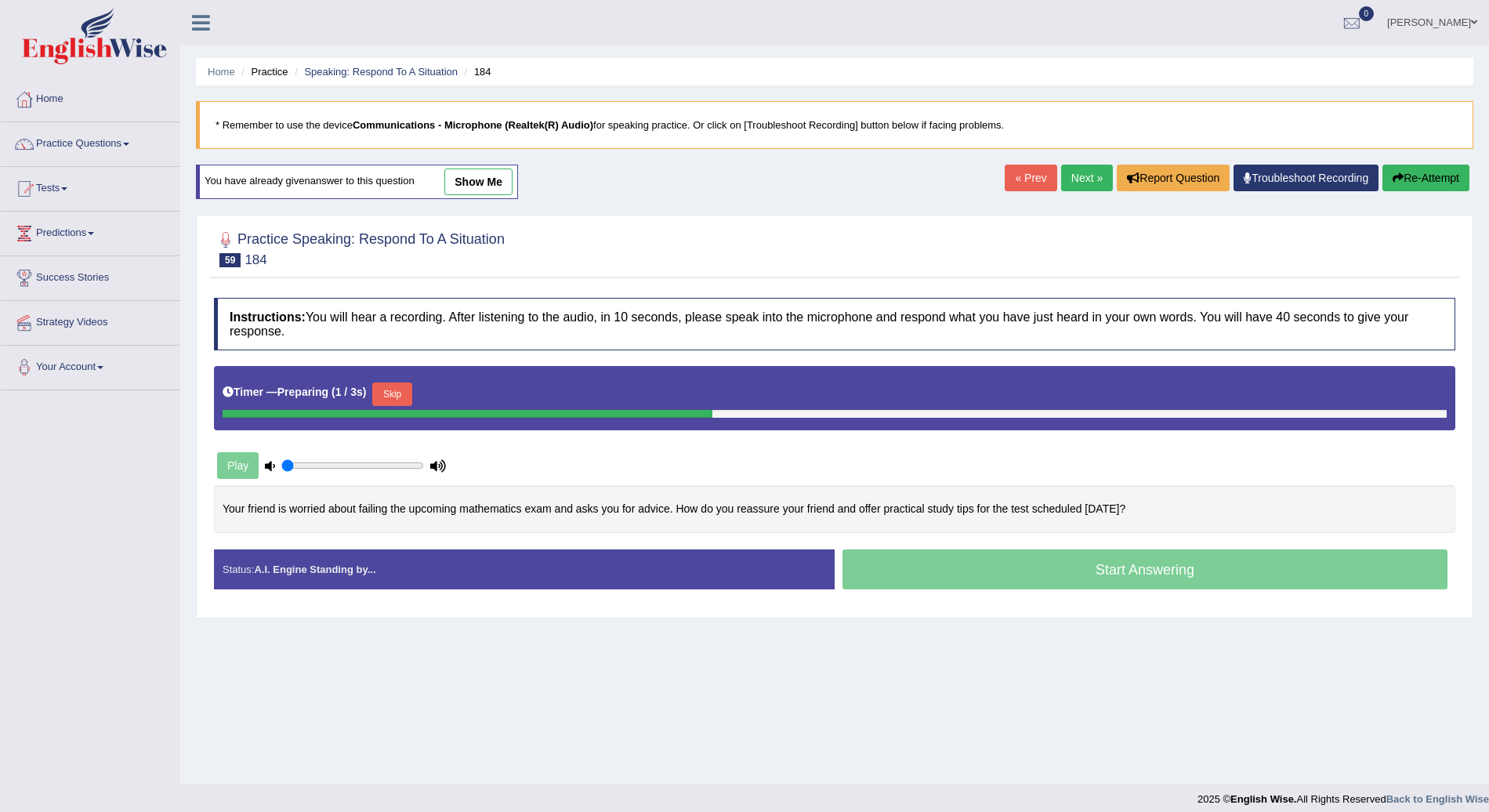
click at [398, 397] on button "Skip" at bounding box center [392, 394] width 39 height 24
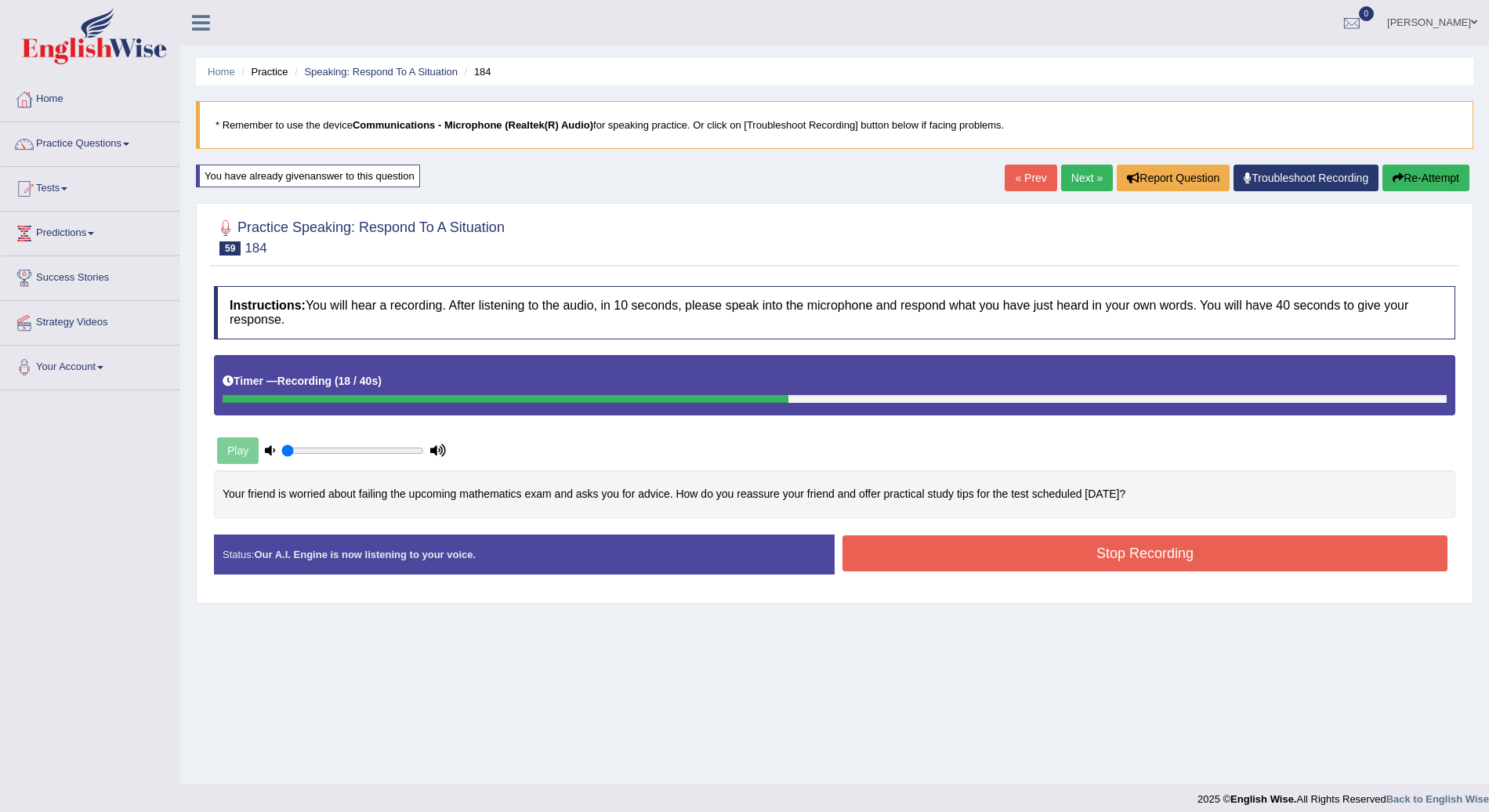
click at [1022, 551] on button "Stop Recording" at bounding box center [1145, 553] width 605 height 36
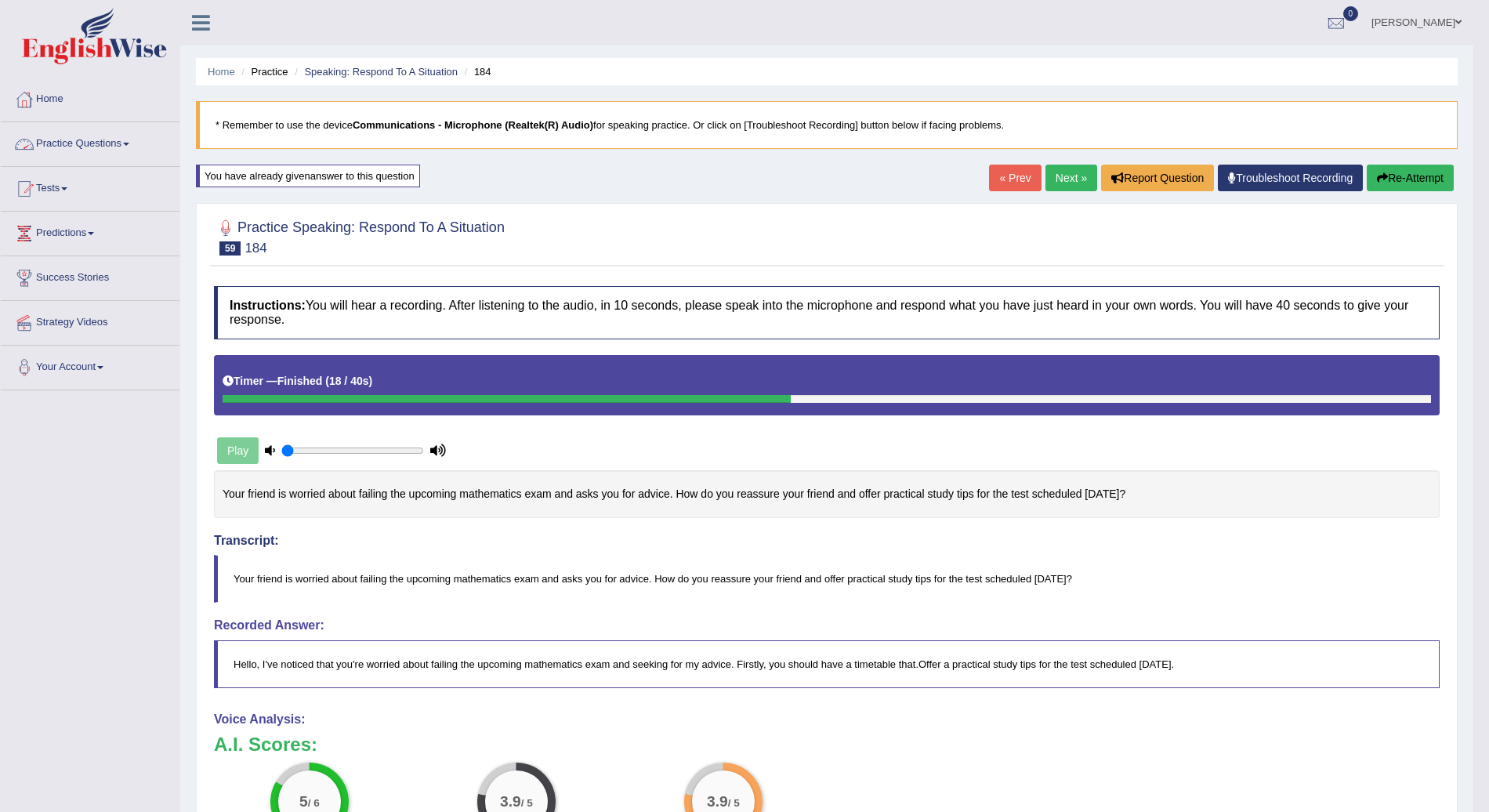
click at [139, 145] on link "Practice Questions" at bounding box center [90, 142] width 179 height 39
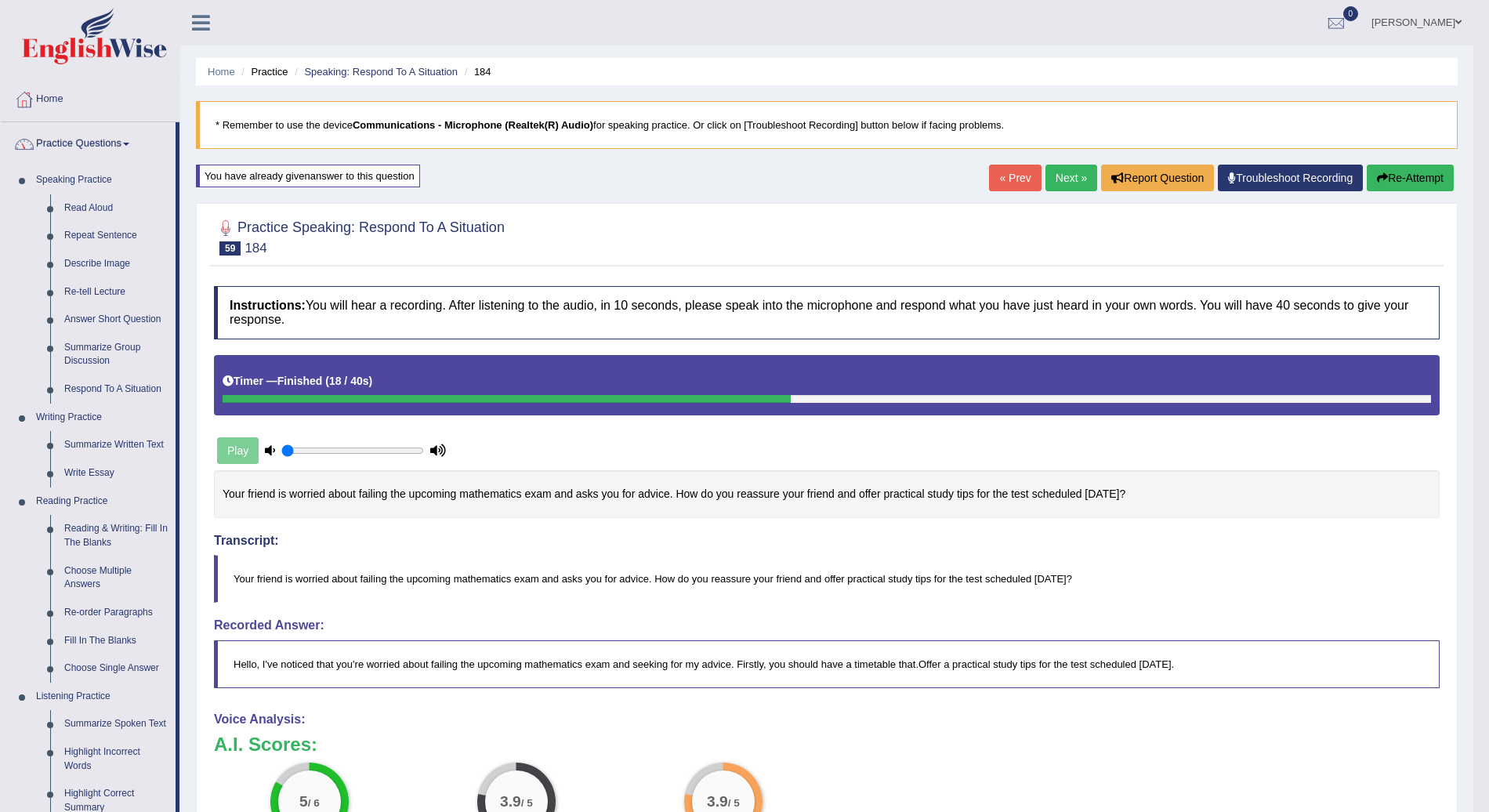
click at [125, 133] on link "Practice Questions" at bounding box center [88, 142] width 175 height 39
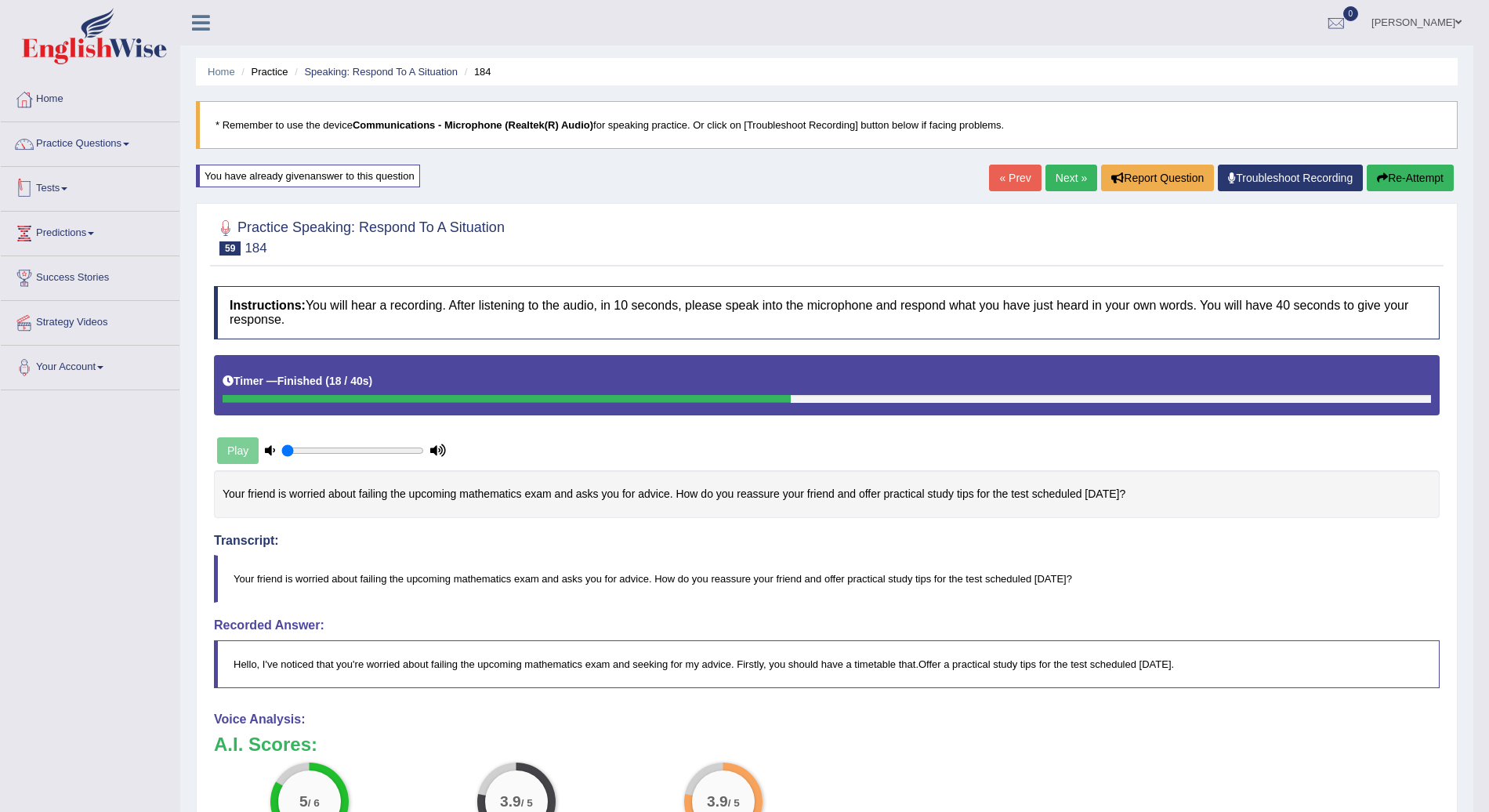
click at [73, 186] on link "Tests" at bounding box center [90, 187] width 179 height 39
click at [121, 225] on link "Take Practice Sectional Test" at bounding box center [102, 225] width 147 height 28
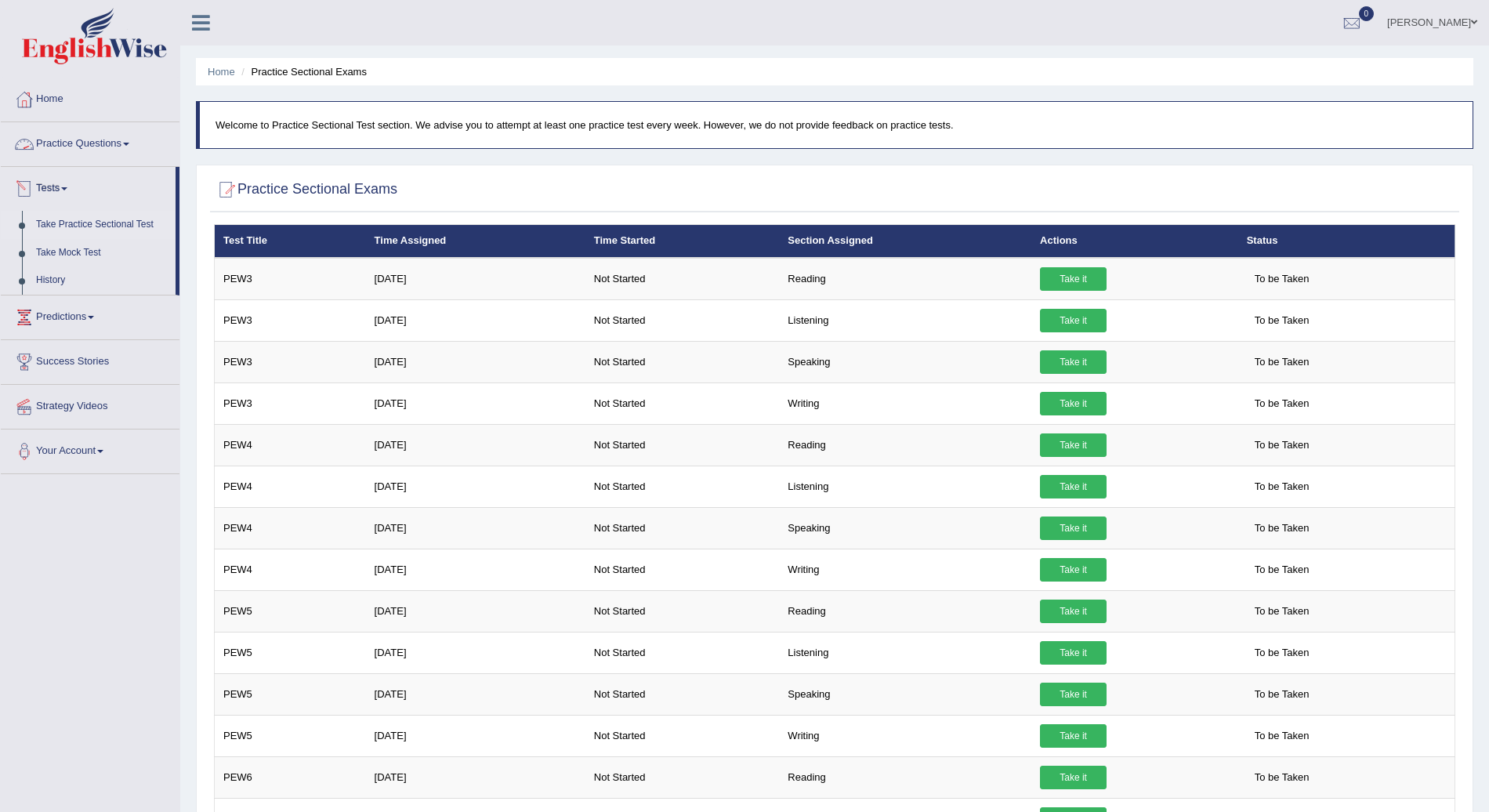
click at [133, 133] on link "Practice Questions" at bounding box center [90, 142] width 179 height 39
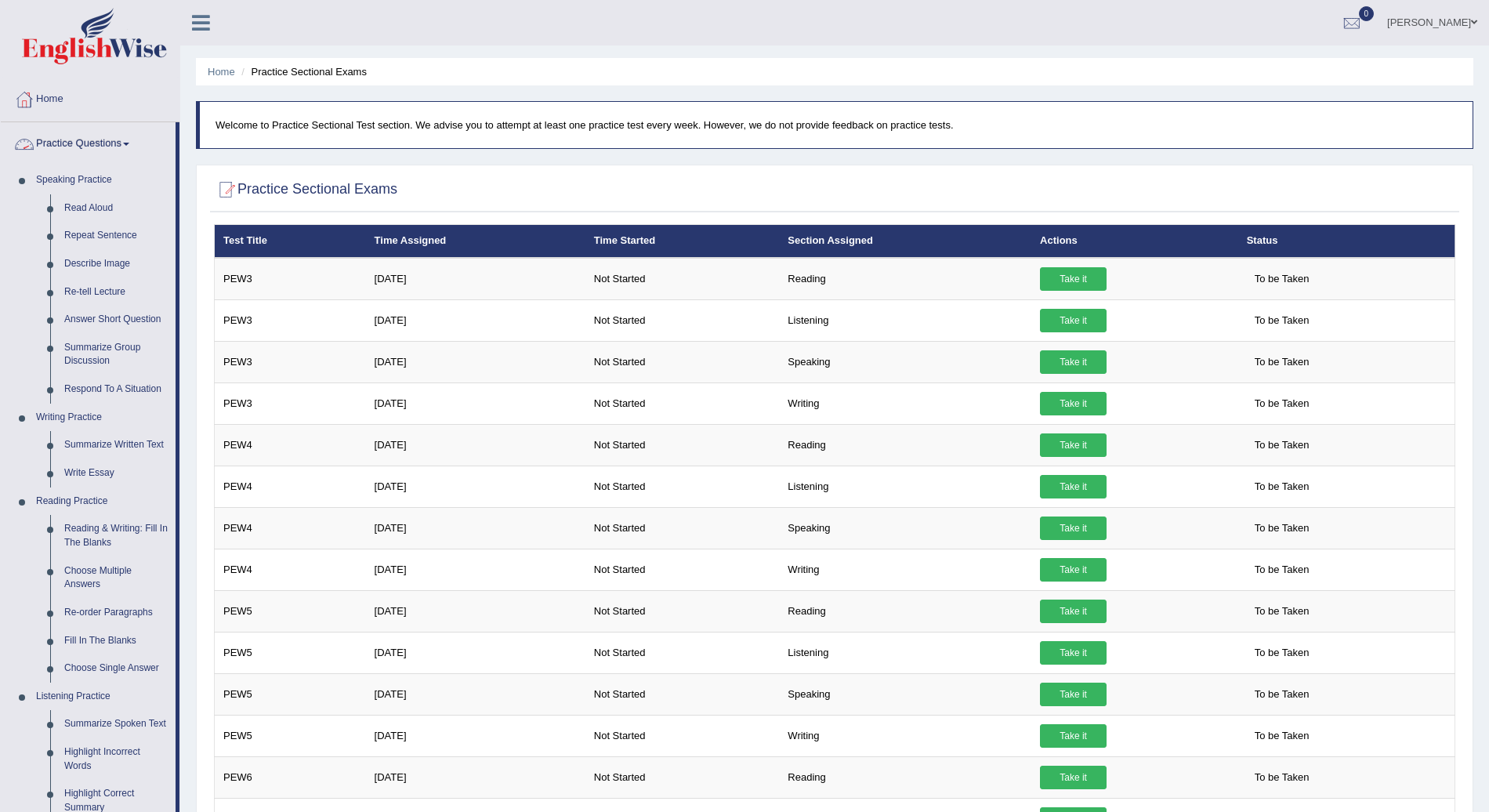
click at [123, 143] on link "Practice Questions" at bounding box center [88, 142] width 175 height 39
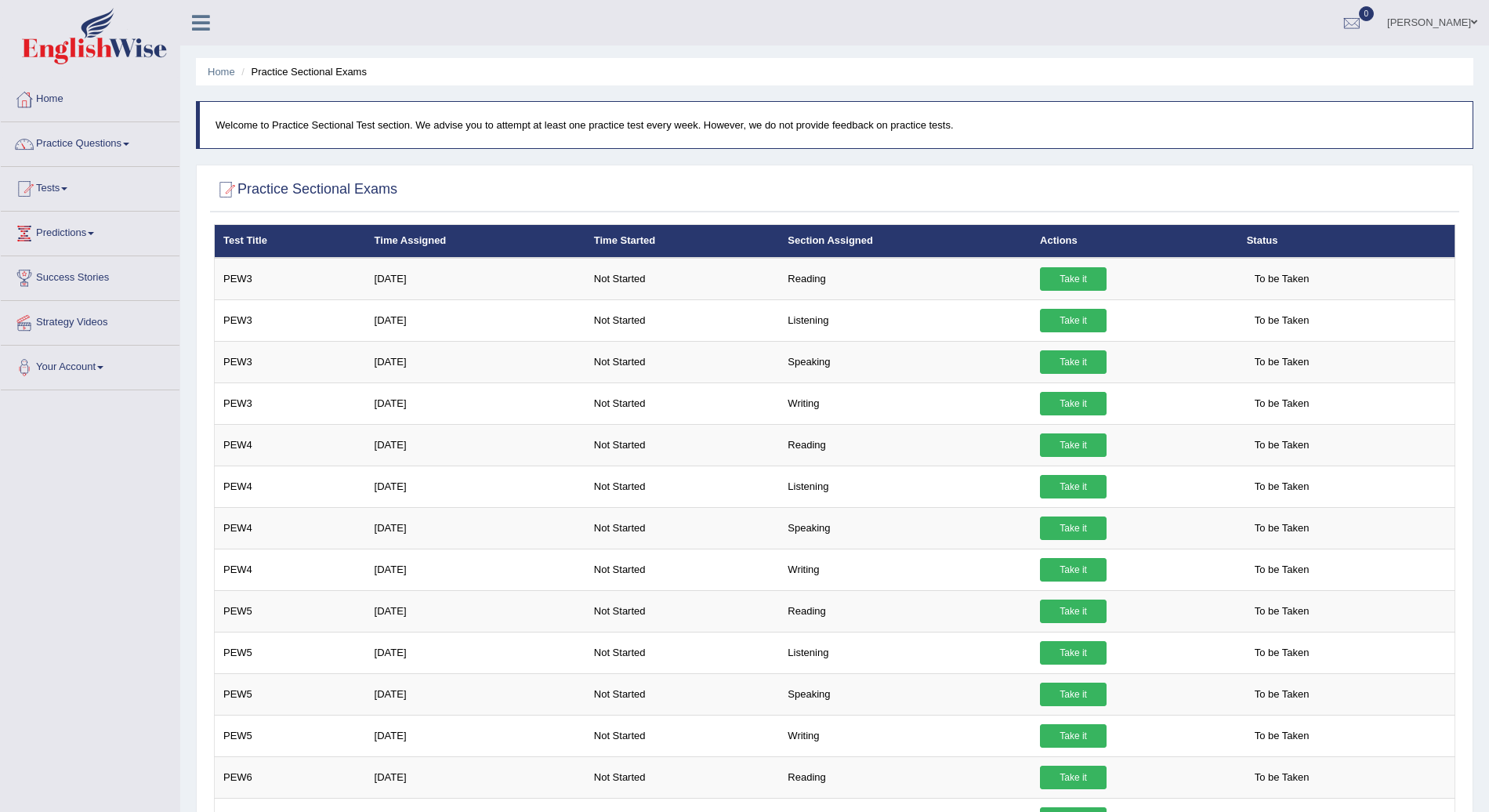
click at [64, 181] on link "Tests" at bounding box center [90, 187] width 179 height 39
click at [88, 223] on link "Take Practice Sectional Test" at bounding box center [102, 225] width 147 height 28
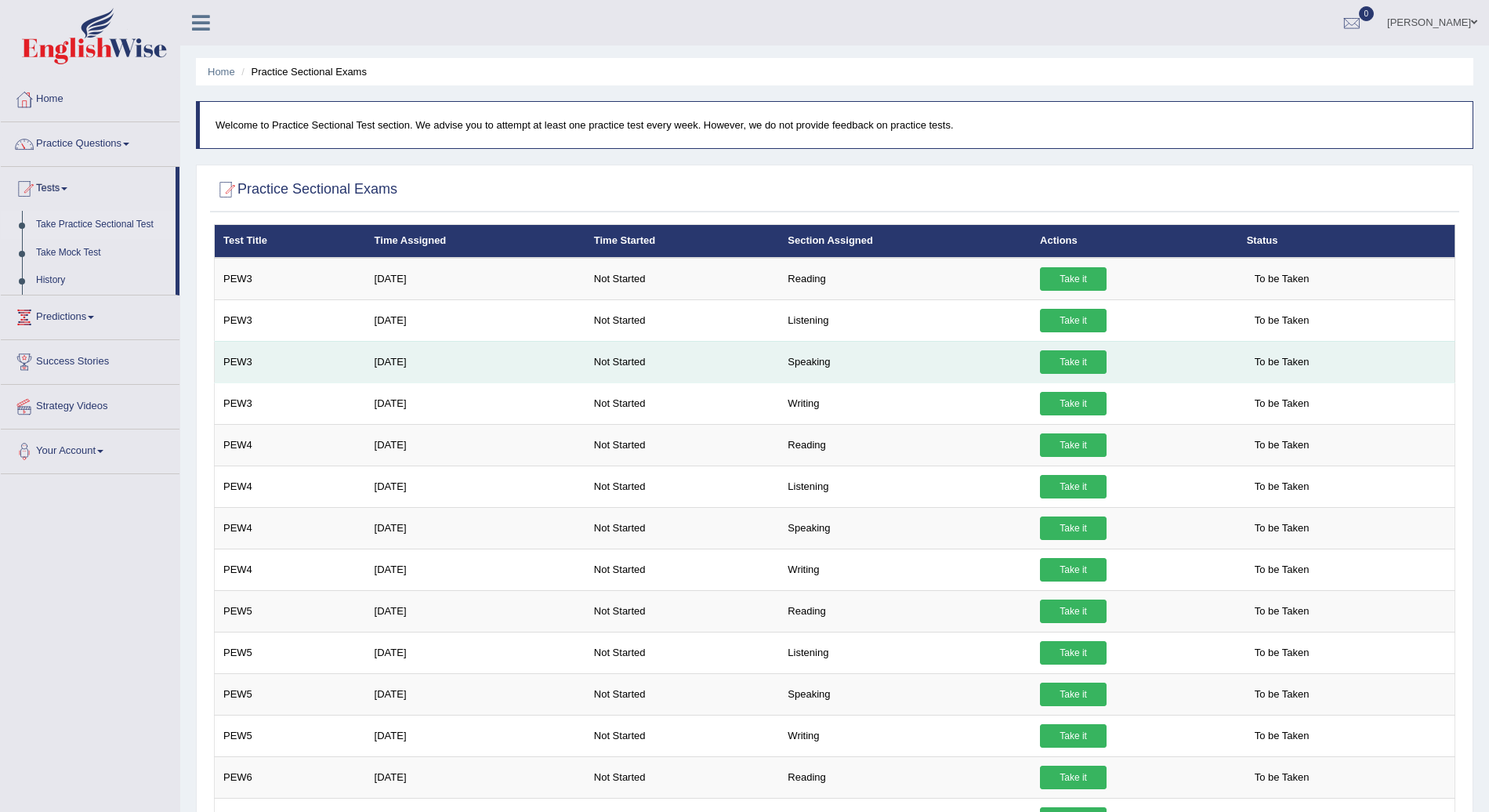
click at [1066, 362] on link "Take it" at bounding box center [1073, 362] width 67 height 24
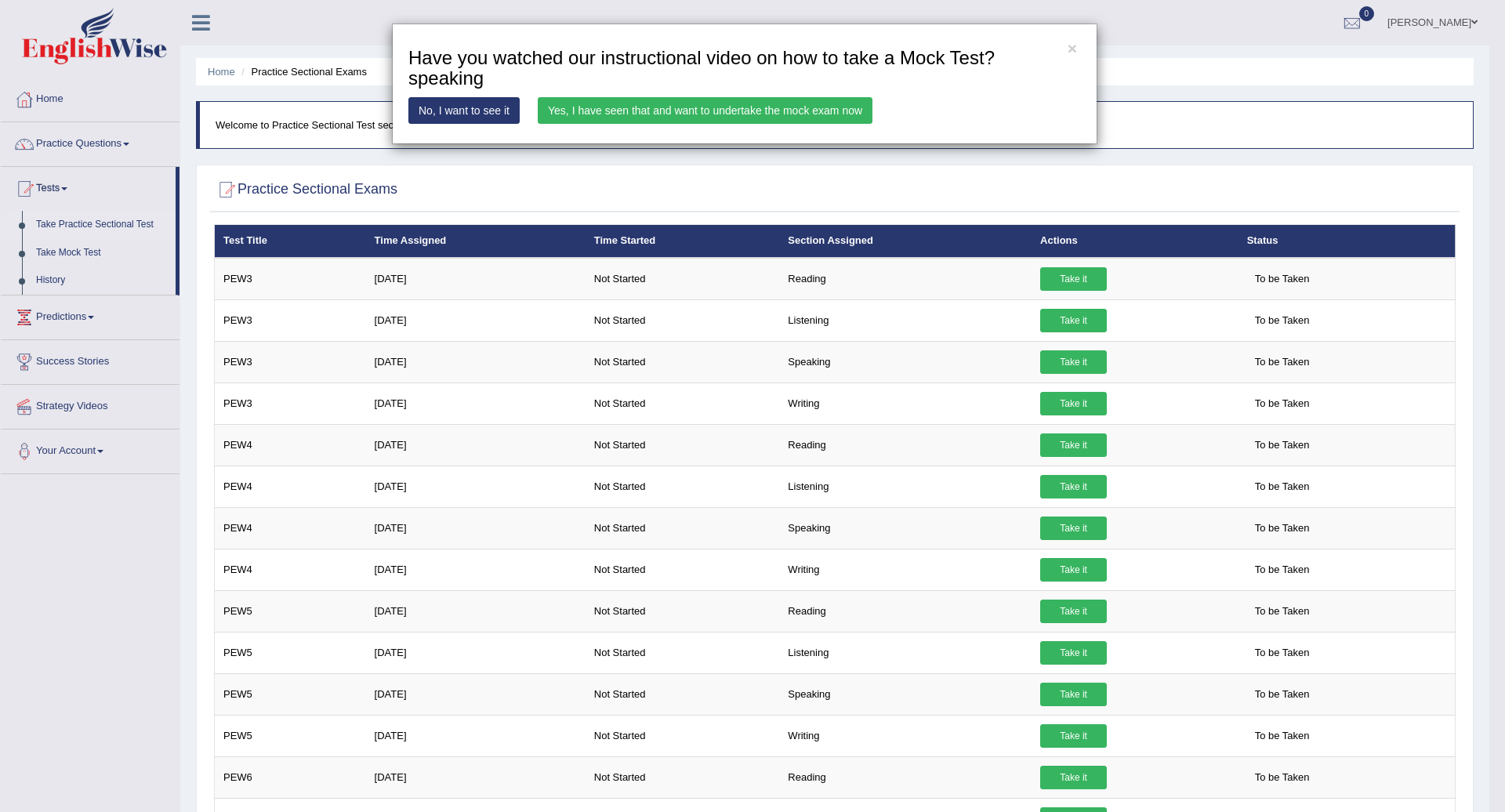
click at [772, 116] on link "Yes, I have seen that and want to undertake the mock exam now" at bounding box center [705, 111] width 335 height 27
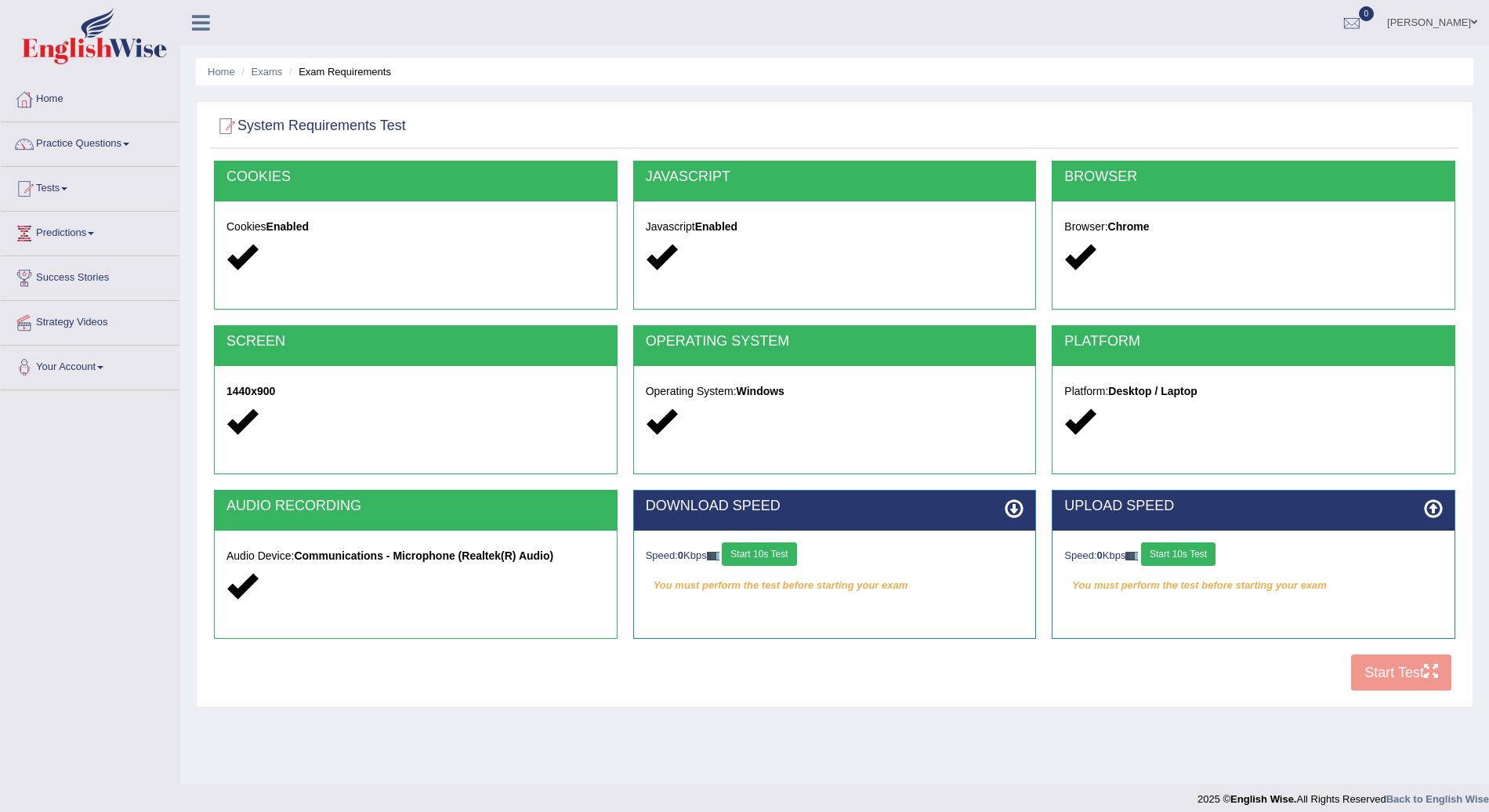
scroll to position [11, 0]
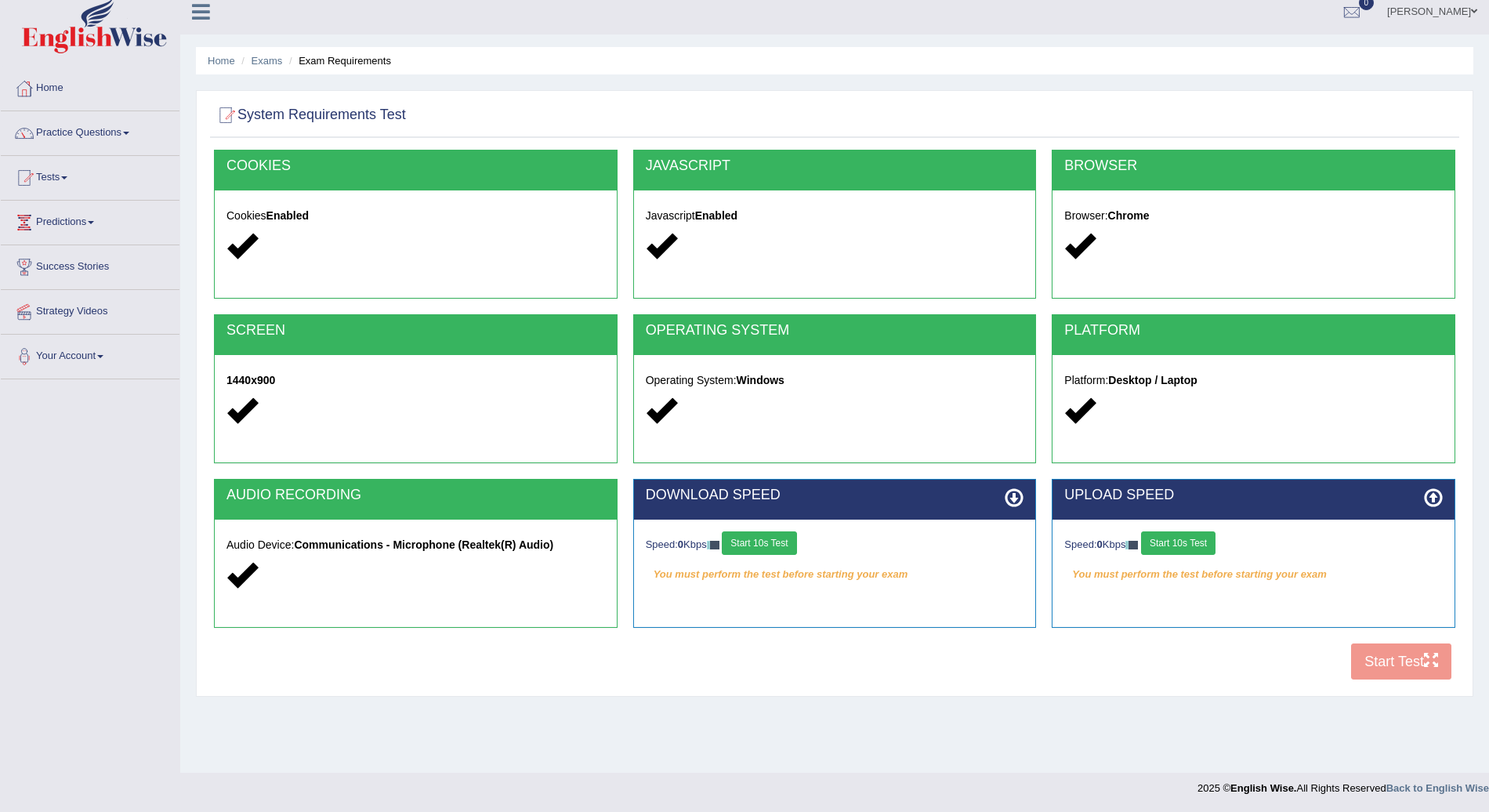
click at [766, 541] on button "Start 10s Test" at bounding box center [759, 544] width 74 height 24
click at [1185, 538] on button "Start 10s Test" at bounding box center [1178, 544] width 74 height 24
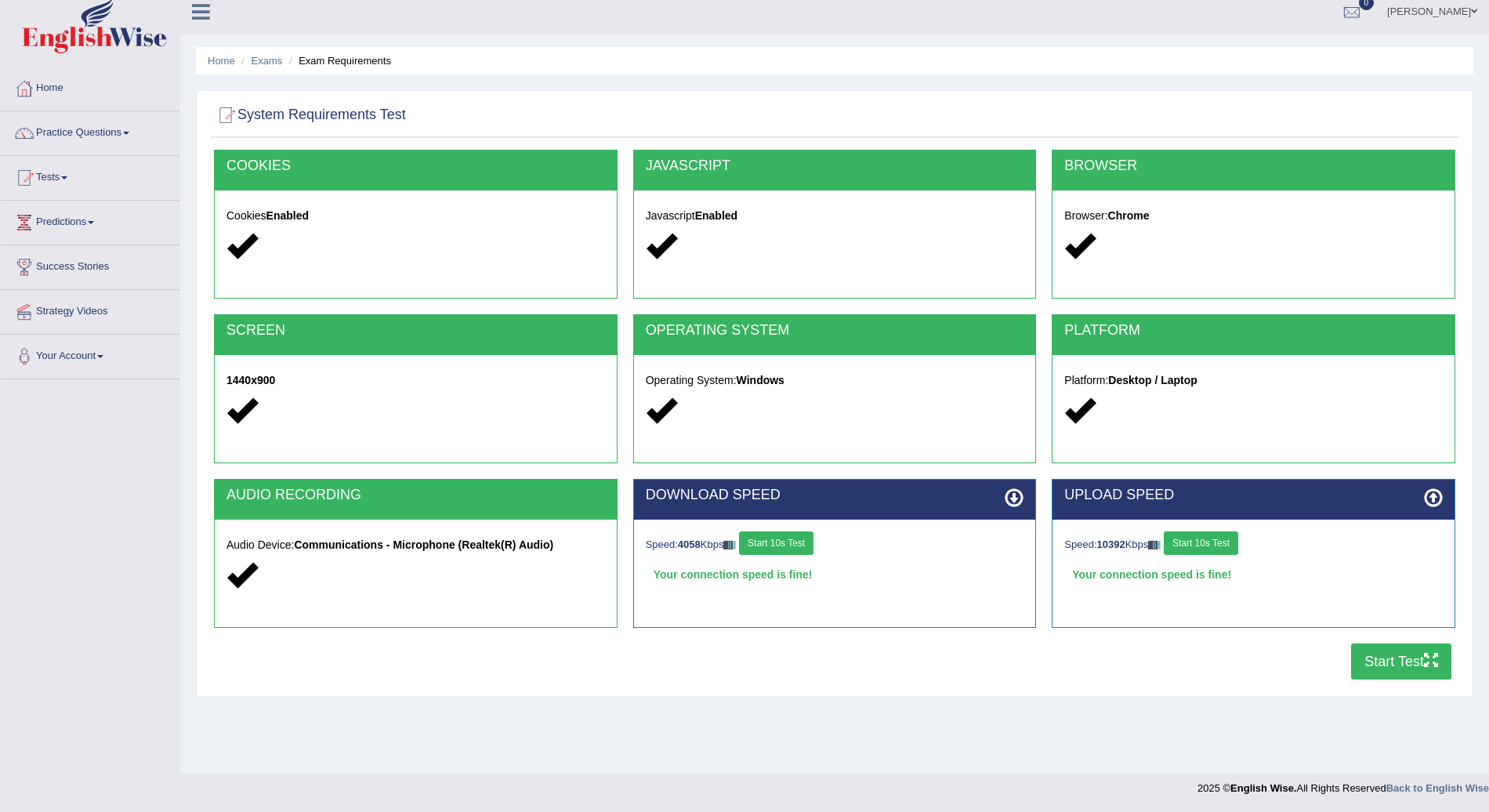
click at [1399, 653] on button "Start Test" at bounding box center [1401, 661] width 100 height 36
